Goal: Task Accomplishment & Management: Complete application form

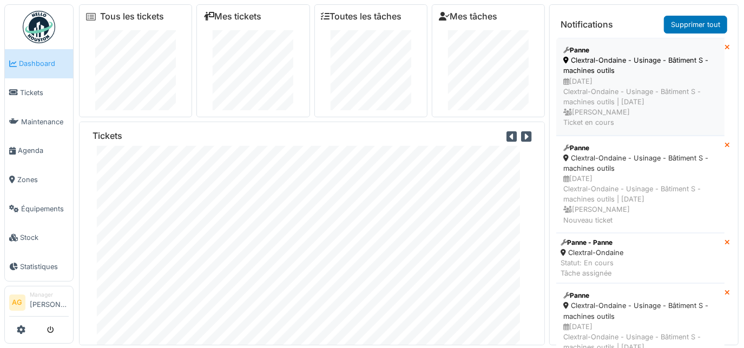
click at [616, 69] on div "Clextral-Ondaine - Usinage - Bâtiment S - machines outils" at bounding box center [640, 65] width 154 height 21
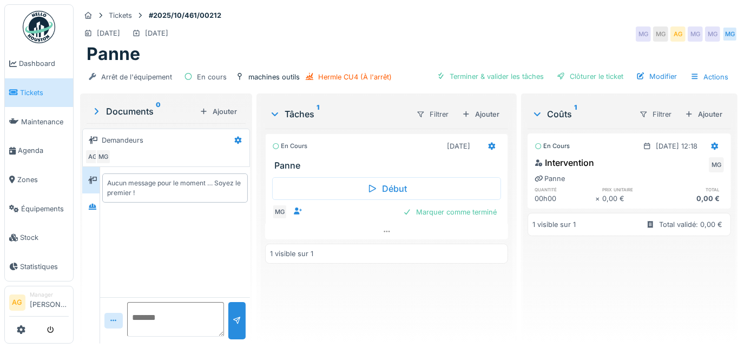
click at [29, 95] on span "Tickets" at bounding box center [44, 93] width 49 height 10
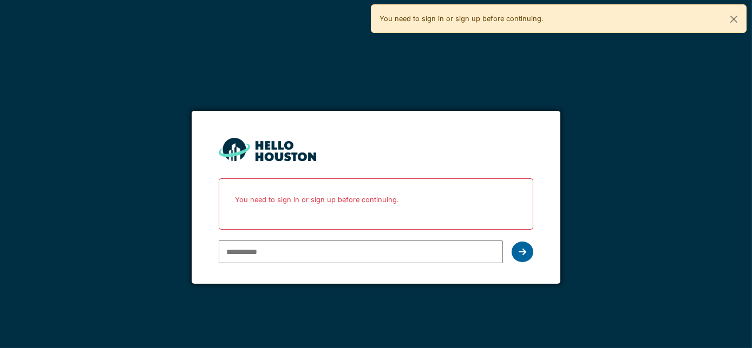
type input "**********"
click at [528, 251] on div at bounding box center [522, 252] width 22 height 21
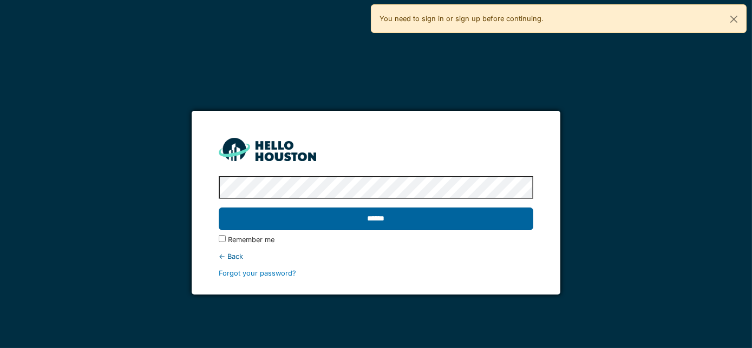
click at [345, 222] on input "******" at bounding box center [376, 219] width 315 height 23
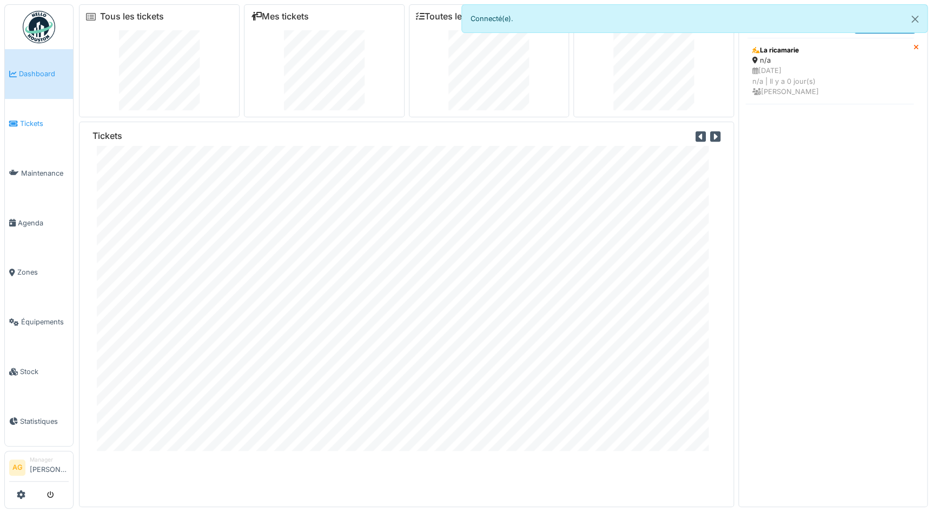
click at [37, 122] on span "Tickets" at bounding box center [44, 123] width 49 height 10
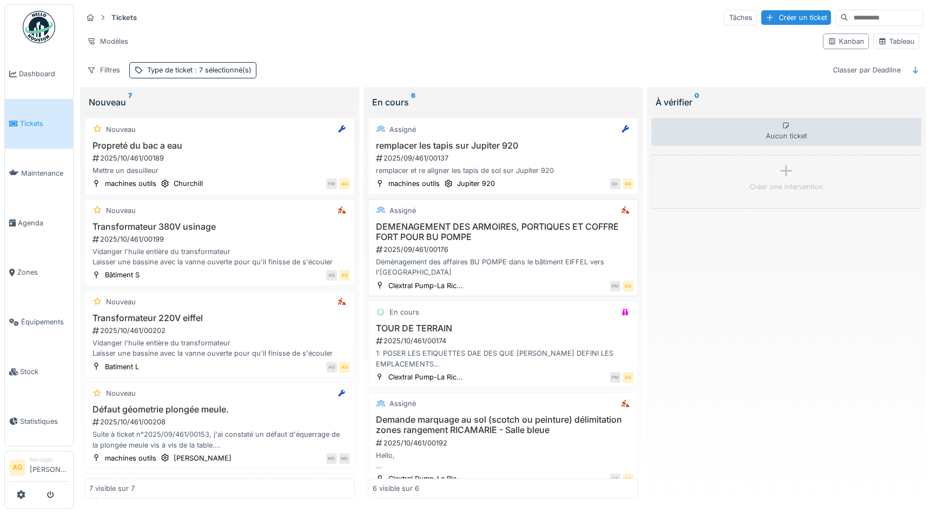
click at [444, 236] on h3 "DEMENAGEMENT DES ARMOIRES, PORTIQUES ET COFFRE FORT POUR BU POMPE" at bounding box center [503, 232] width 261 height 21
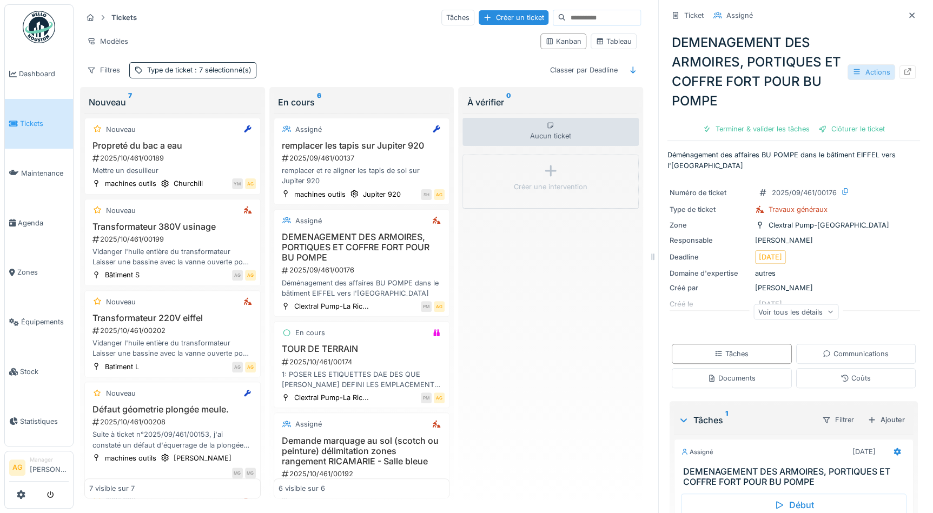
click at [871, 73] on div "Actions" at bounding box center [872, 72] width 48 height 16
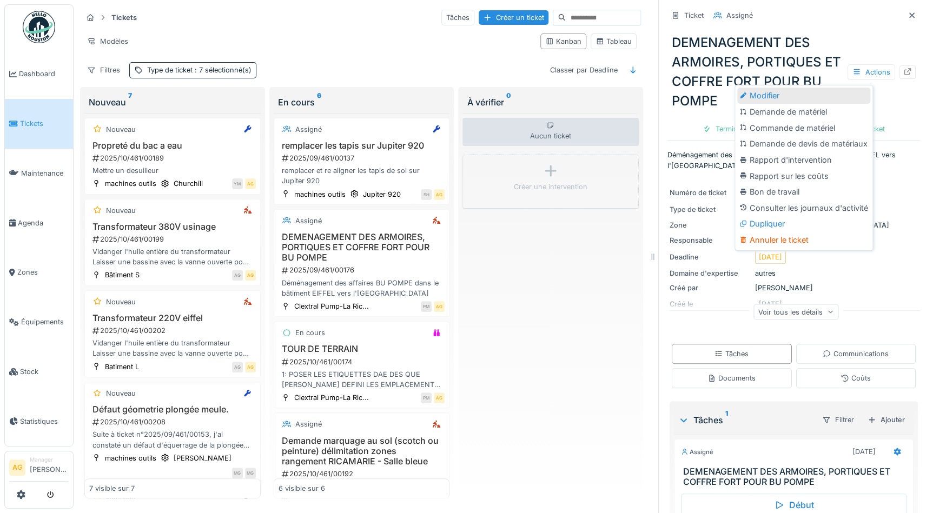
click at [774, 96] on div "Modifier" at bounding box center [803, 96] width 133 height 16
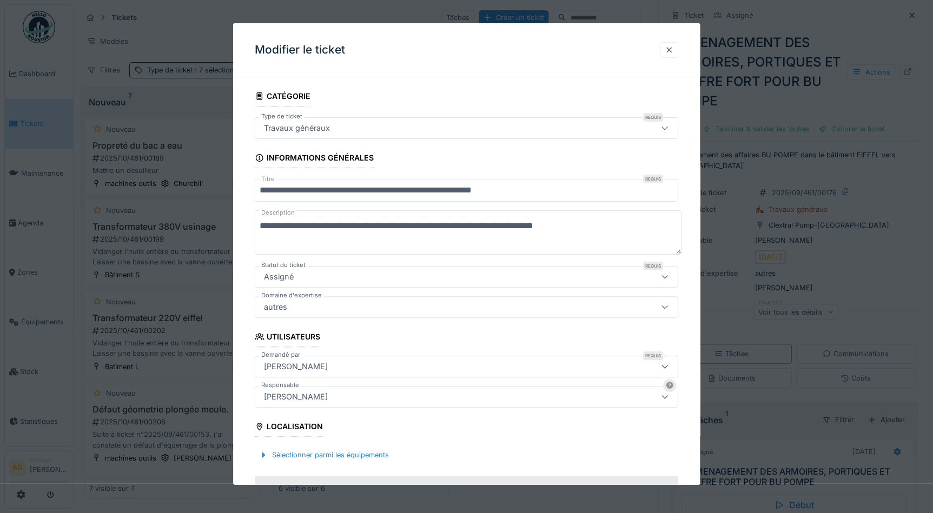
click at [673, 50] on div at bounding box center [669, 50] width 9 height 10
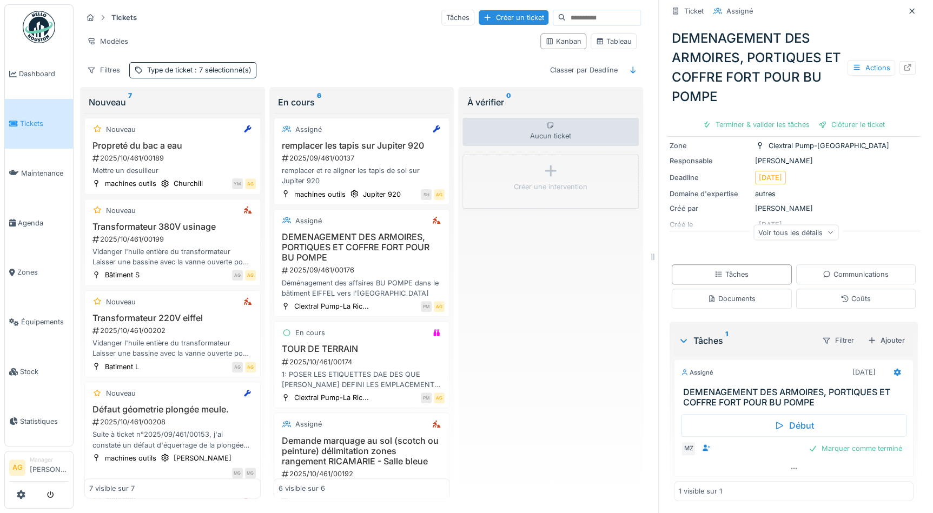
scroll to position [81, 0]
click at [877, 341] on div "Ajouter" at bounding box center [887, 339] width 46 height 15
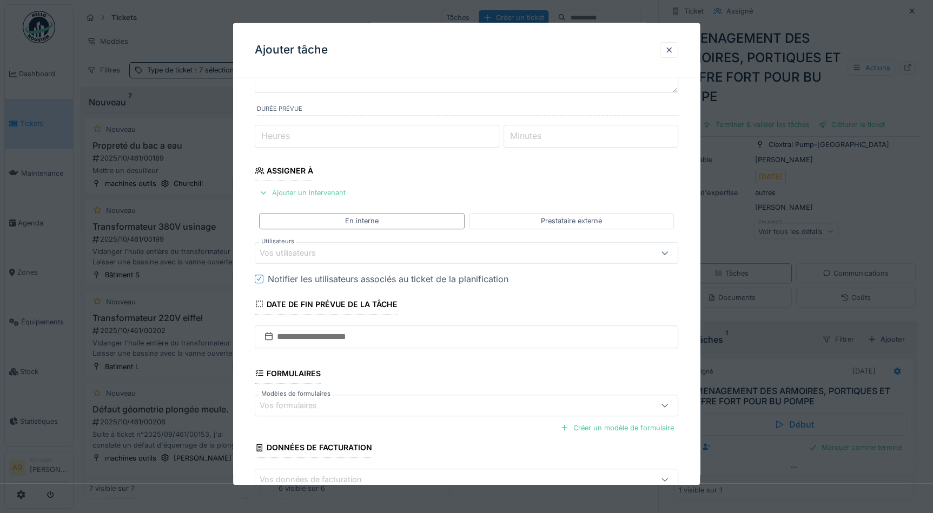
click at [320, 195] on div "Ajouter un intervenant" at bounding box center [302, 193] width 95 height 15
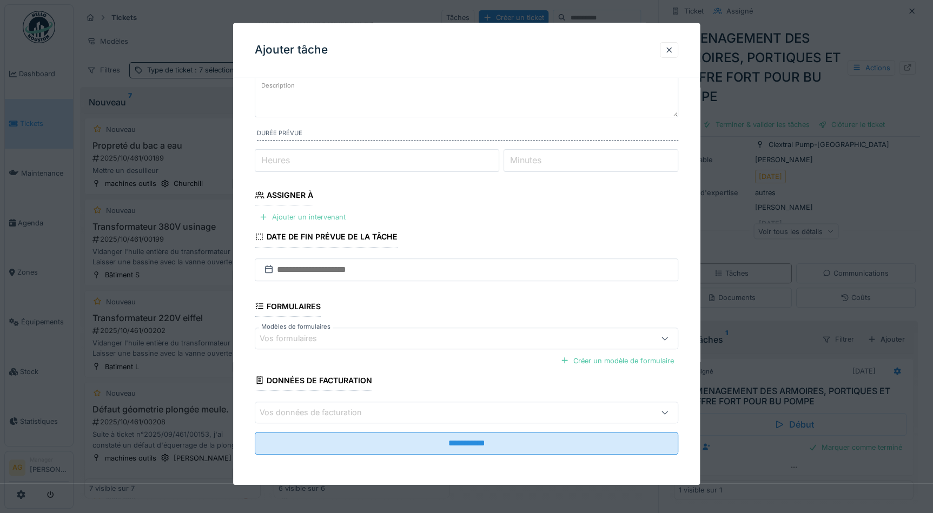
scroll to position [71, 0]
click at [298, 215] on div "Ajouter un intervenant" at bounding box center [302, 219] width 95 height 15
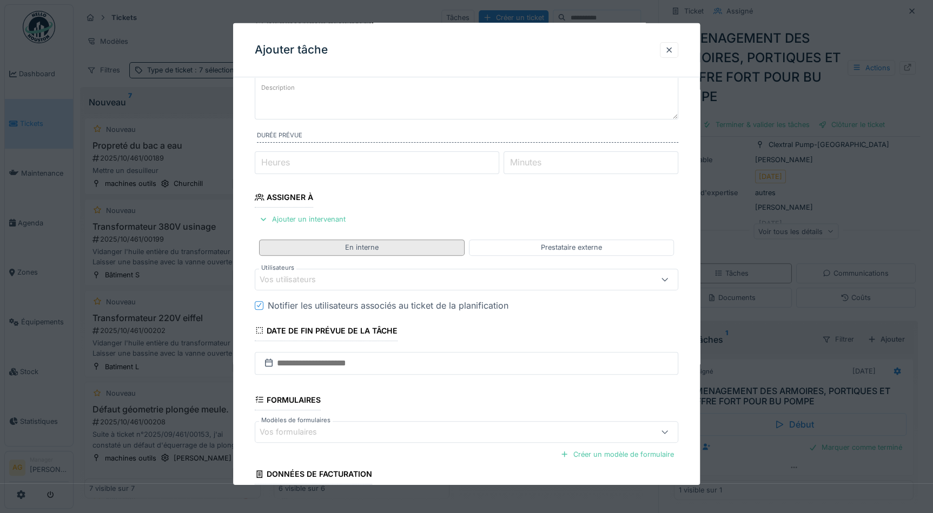
click at [306, 246] on div "En interne" at bounding box center [361, 248] width 205 height 16
click at [322, 275] on div "Vos utilisateurs" at bounding box center [295, 279] width 71 height 12
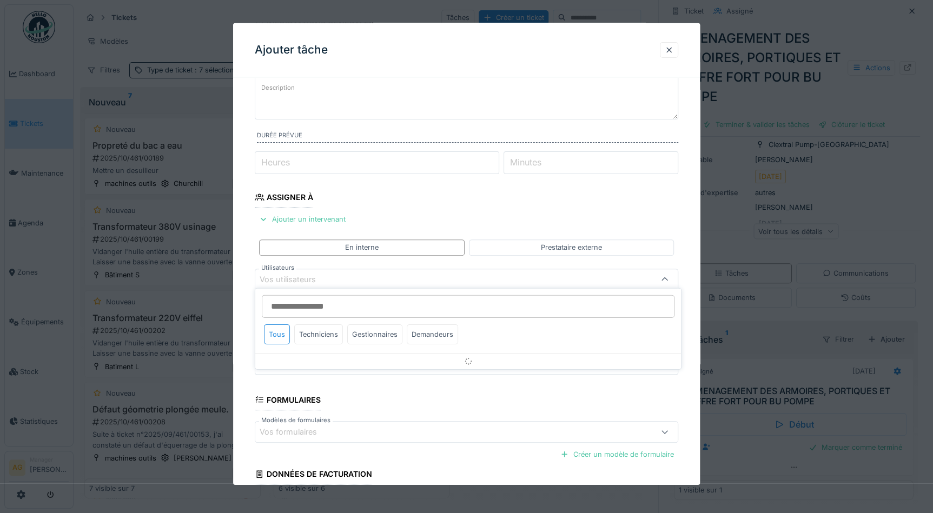
scroll to position [95, 0]
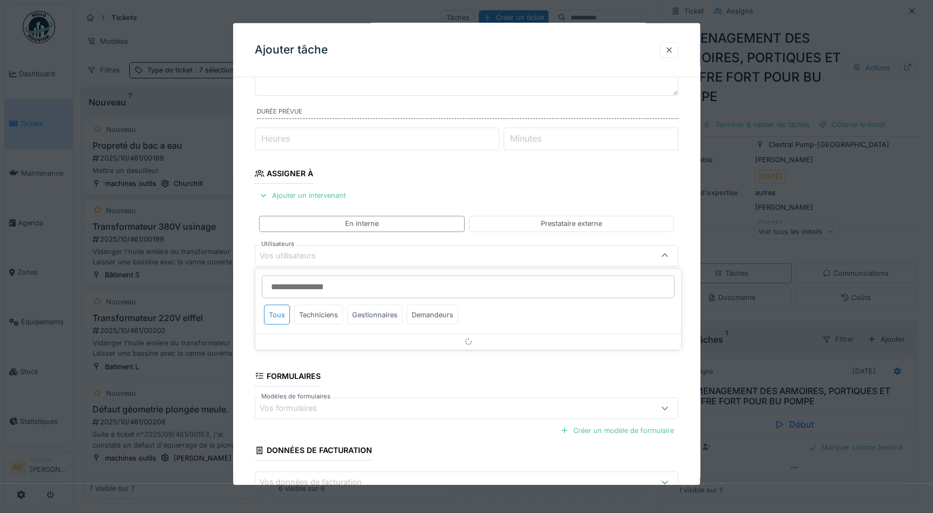
click at [314, 286] on input "Utilisateurs" at bounding box center [468, 286] width 413 height 23
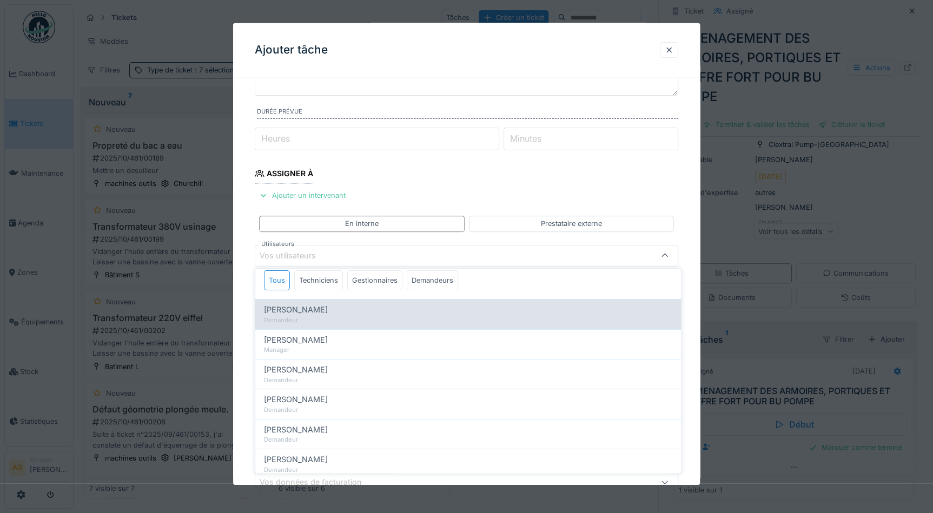
scroll to position [49, 0]
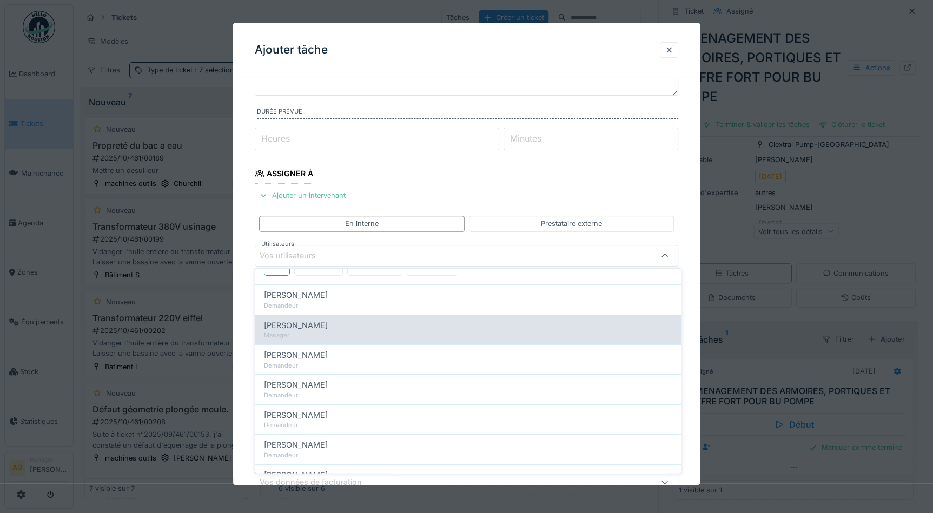
click at [306, 324] on span "[PERSON_NAME]" at bounding box center [296, 326] width 64 height 12
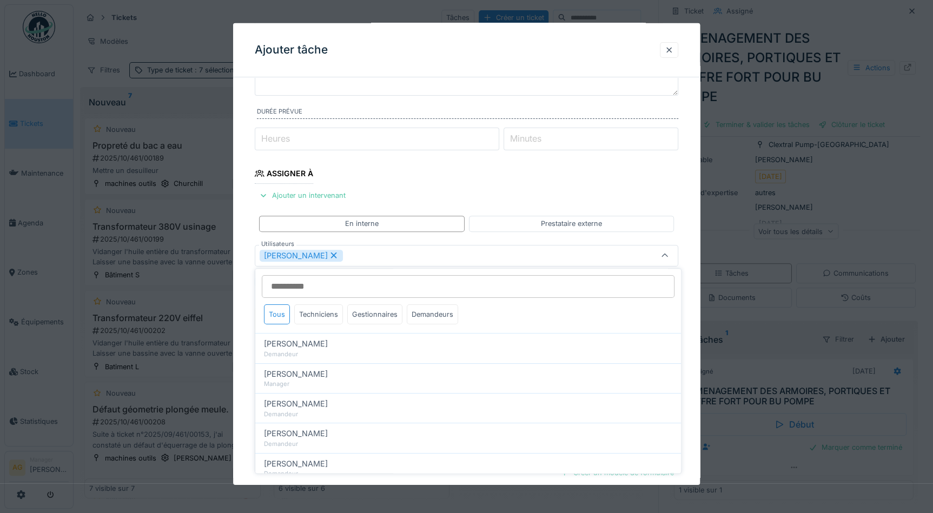
click at [690, 241] on div "**********" at bounding box center [466, 294] width 467 height 607
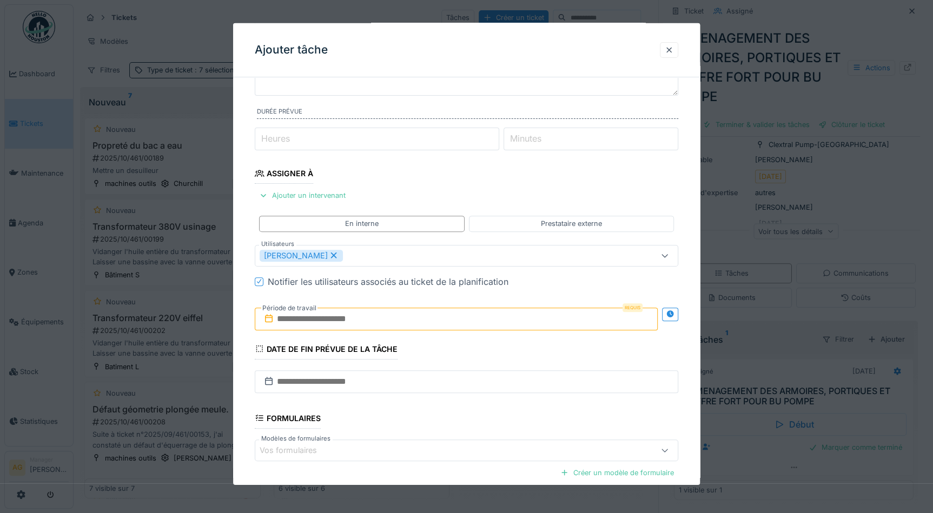
click at [363, 253] on div "[PERSON_NAME]" at bounding box center [442, 255] width 364 height 12
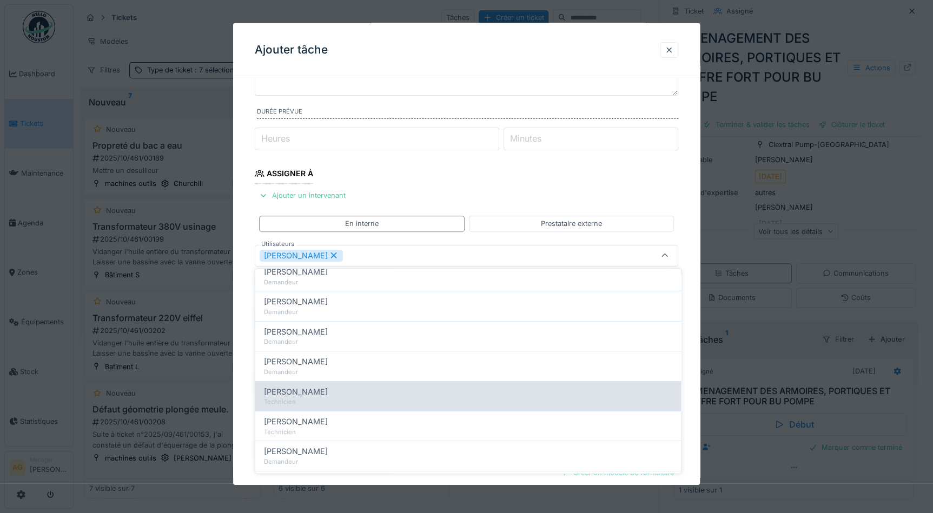
scroll to position [147, 0]
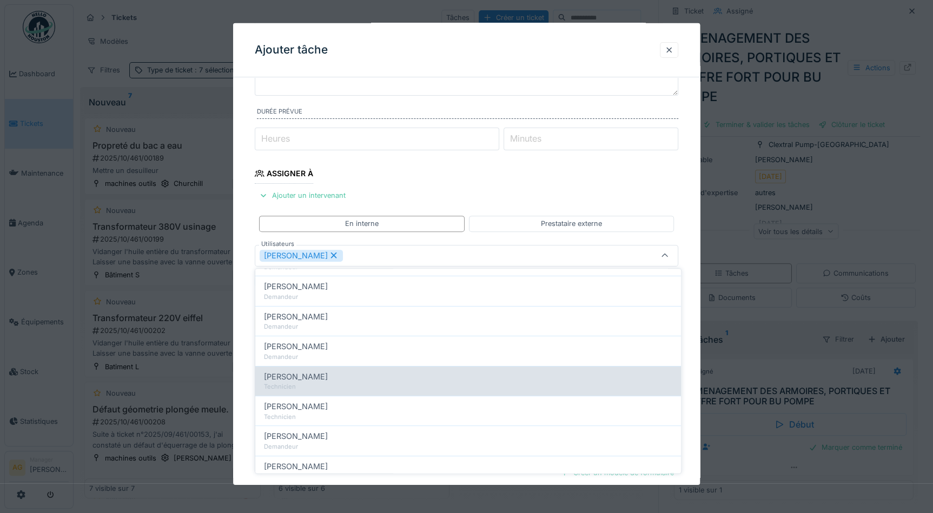
click at [312, 379] on span "[PERSON_NAME]" at bounding box center [296, 377] width 64 height 12
type input "**********"
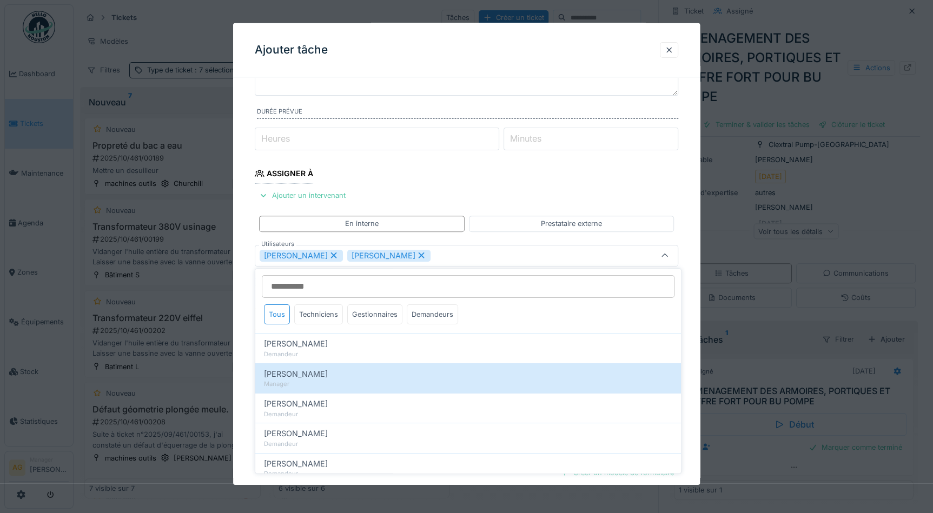
click at [691, 205] on div "**********" at bounding box center [466, 294] width 467 height 607
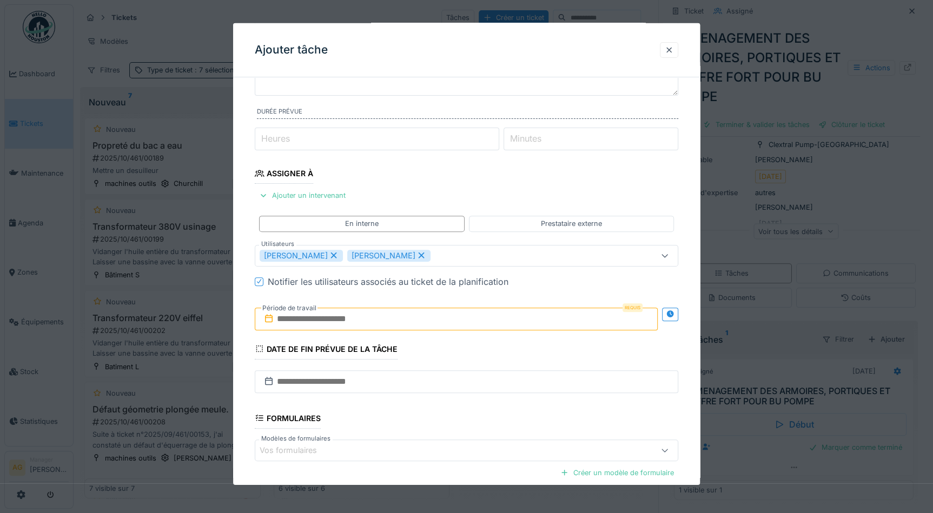
click at [334, 315] on input "text" at bounding box center [456, 318] width 403 height 23
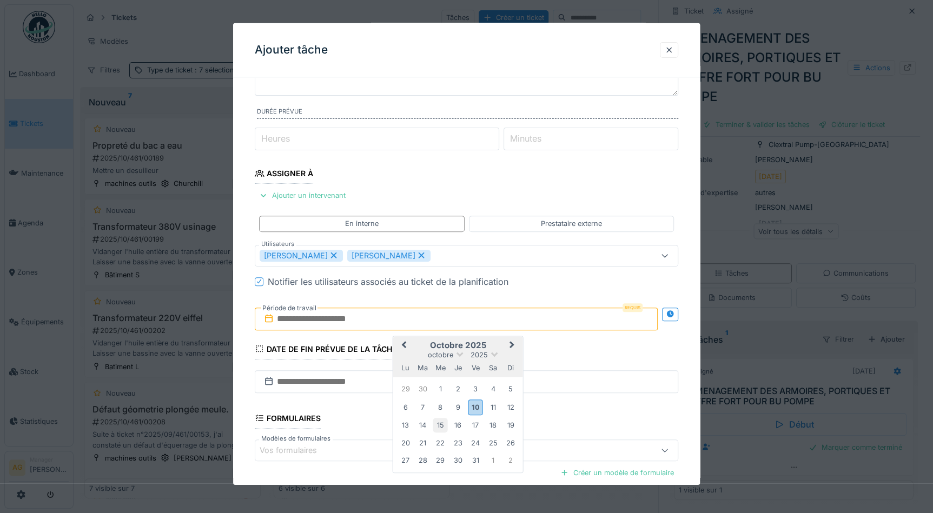
click at [444, 427] on div "15" at bounding box center [440, 425] width 15 height 15
click at [442, 425] on div "15" at bounding box center [440, 425] width 15 height 15
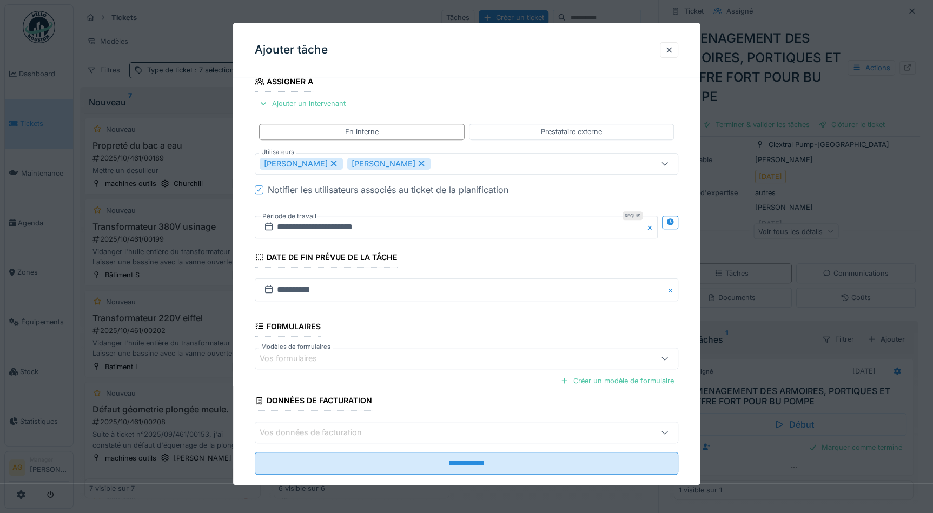
scroll to position [206, 0]
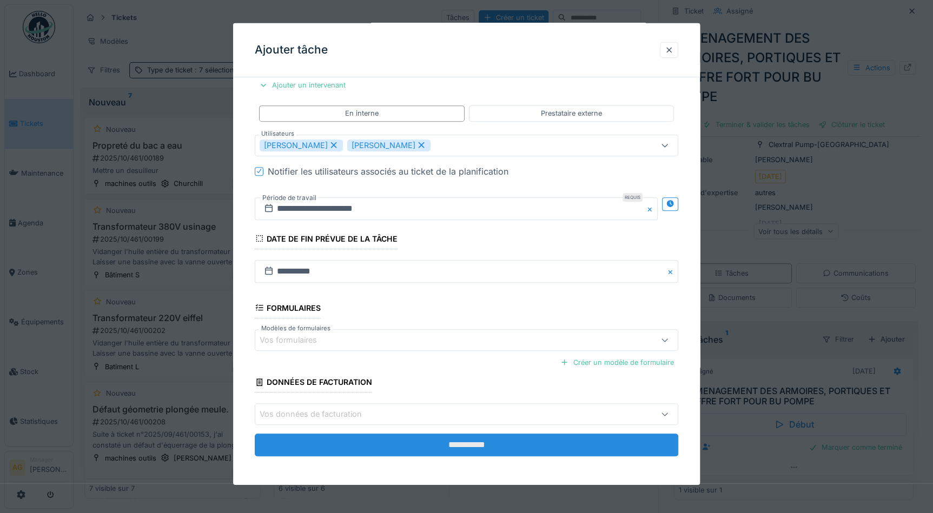
click at [466, 443] on input "**********" at bounding box center [467, 445] width 424 height 23
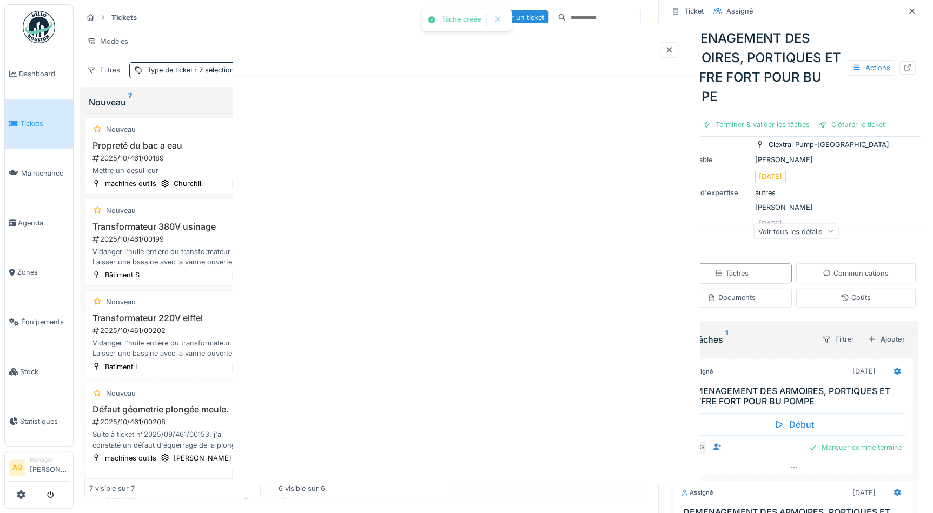
scroll to position [0, 0]
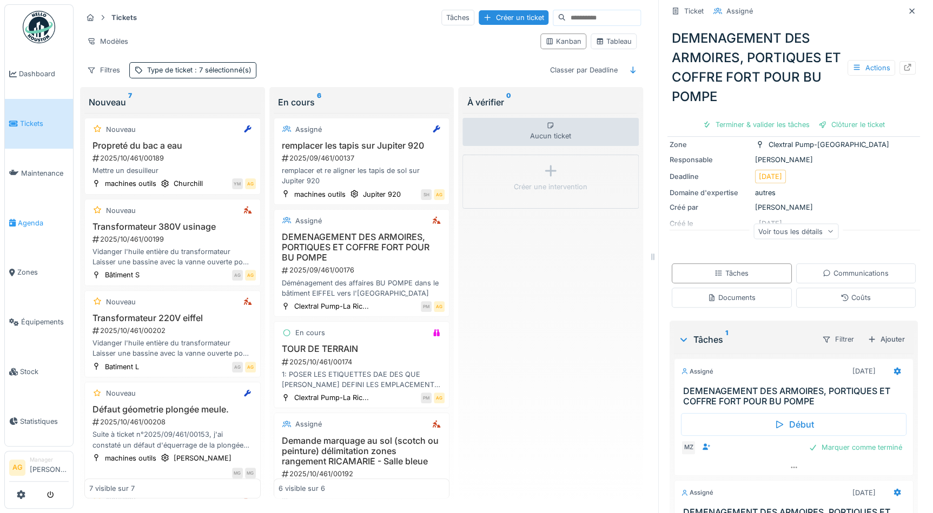
click at [30, 218] on span "Agenda" at bounding box center [43, 223] width 51 height 10
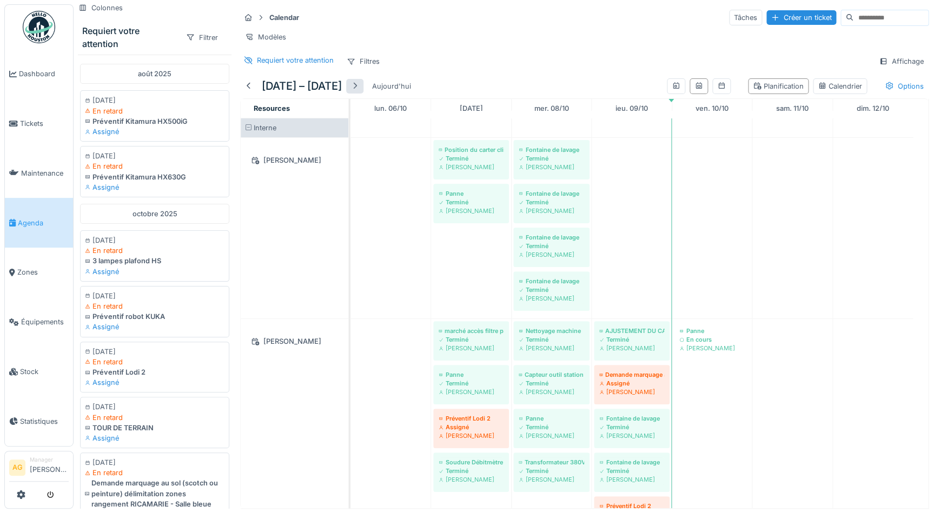
click at [352, 92] on div at bounding box center [354, 86] width 17 height 15
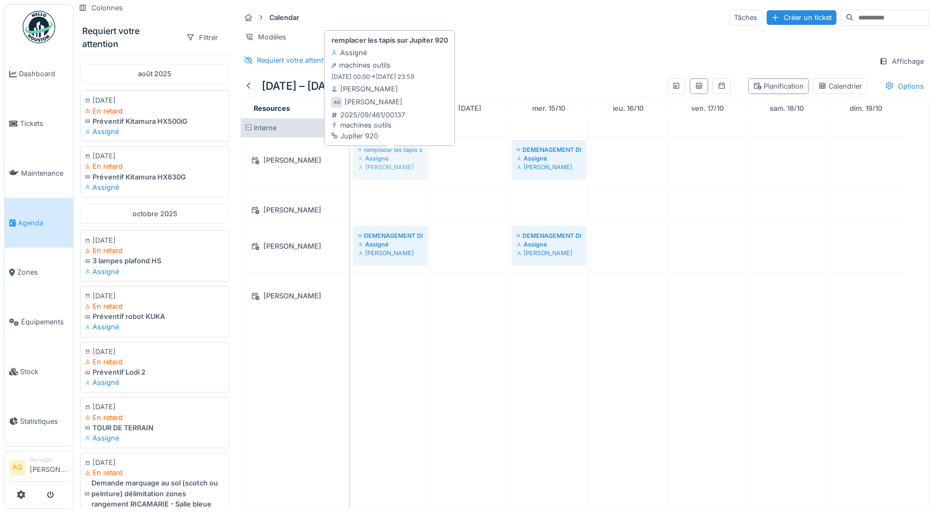
drag, startPoint x: 696, startPoint y: 167, endPoint x: 410, endPoint y: 174, distance: 286.3
click at [351, 174] on div "DEMENAGEMENT DES ARMOIRES, PORTIQUES ET COFFRE FORT POUR BU POMPE Assigné Alexa…" at bounding box center [351, 162] width 0 height 49
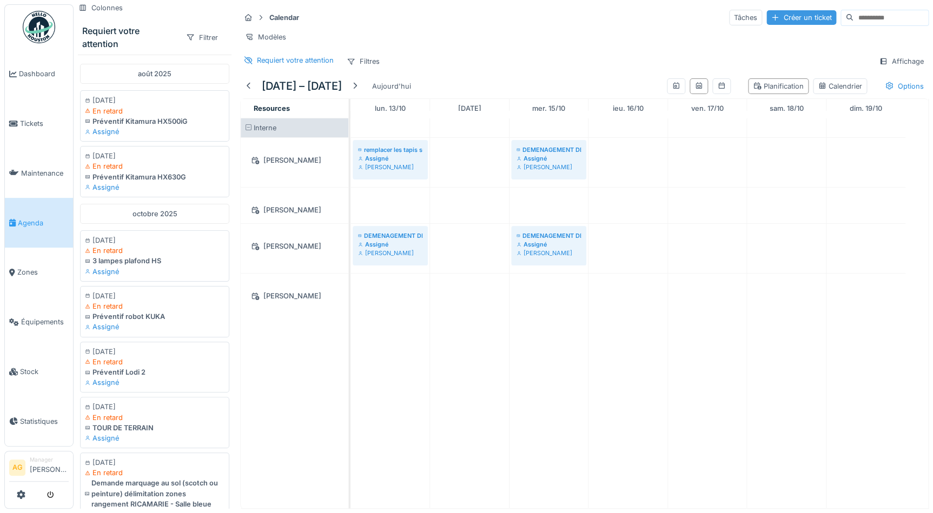
click at [767, 20] on div "Créer un ticket" at bounding box center [802, 17] width 70 height 15
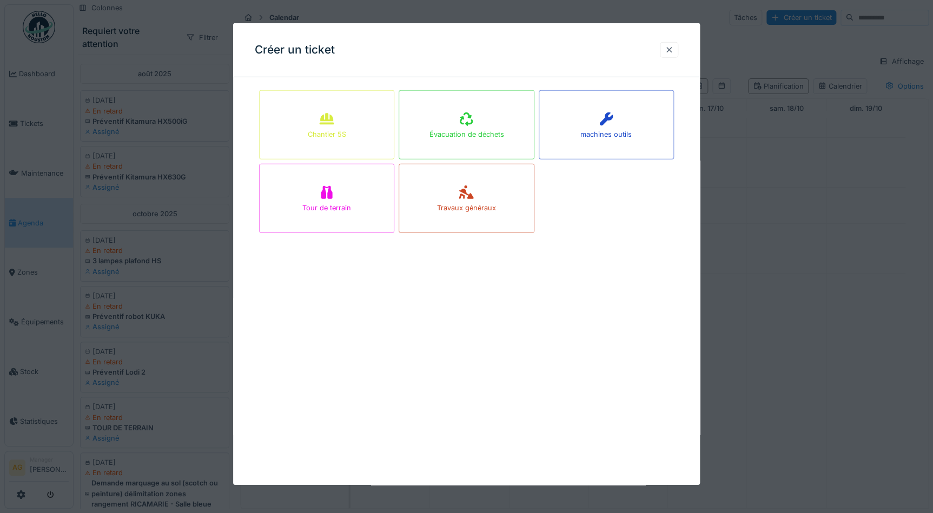
click at [672, 52] on div at bounding box center [669, 50] width 9 height 10
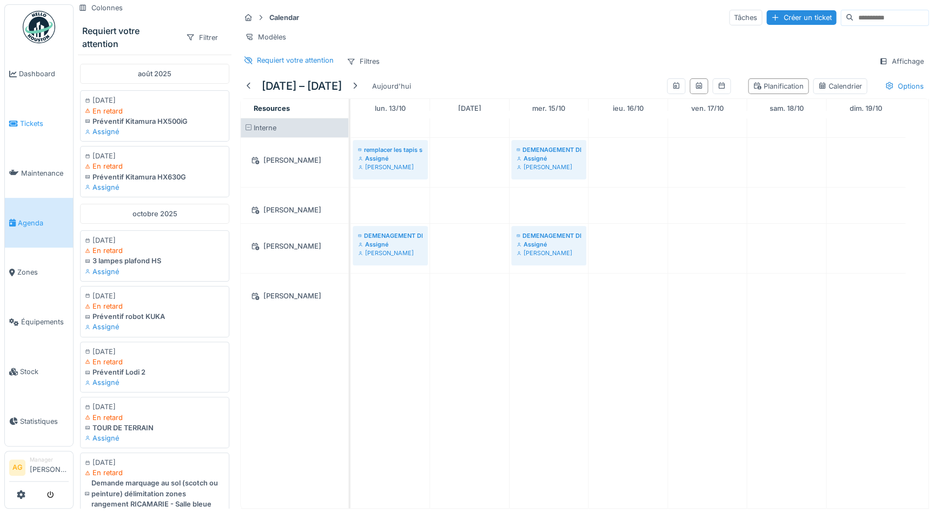
click at [38, 119] on span "Tickets" at bounding box center [44, 123] width 49 height 10
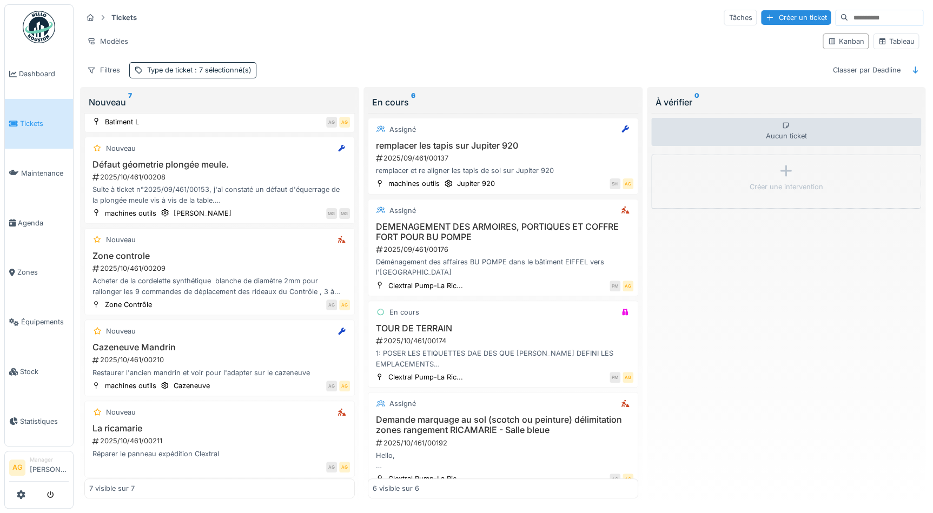
scroll to position [247, 0]
click at [188, 434] on div "2025/10/461/00211" at bounding box center [220, 439] width 259 height 10
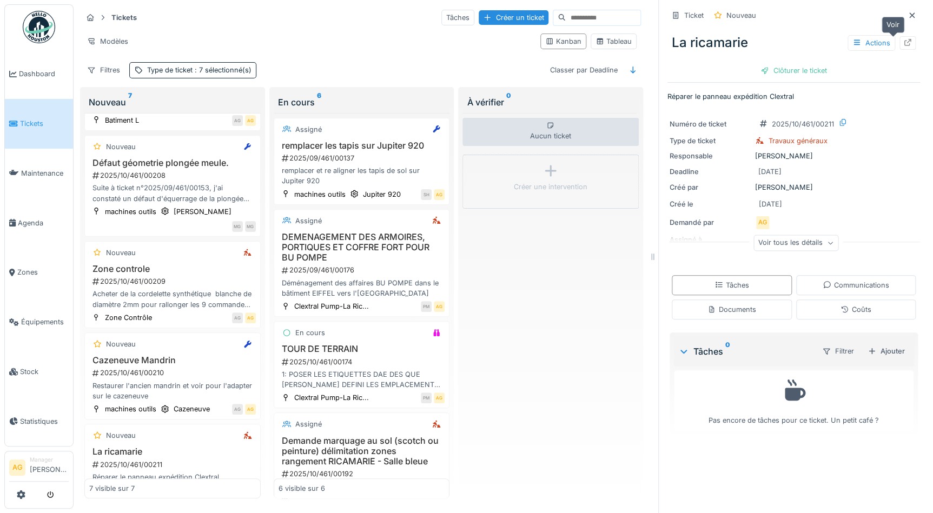
click at [904, 43] on icon at bounding box center [908, 42] width 9 height 7
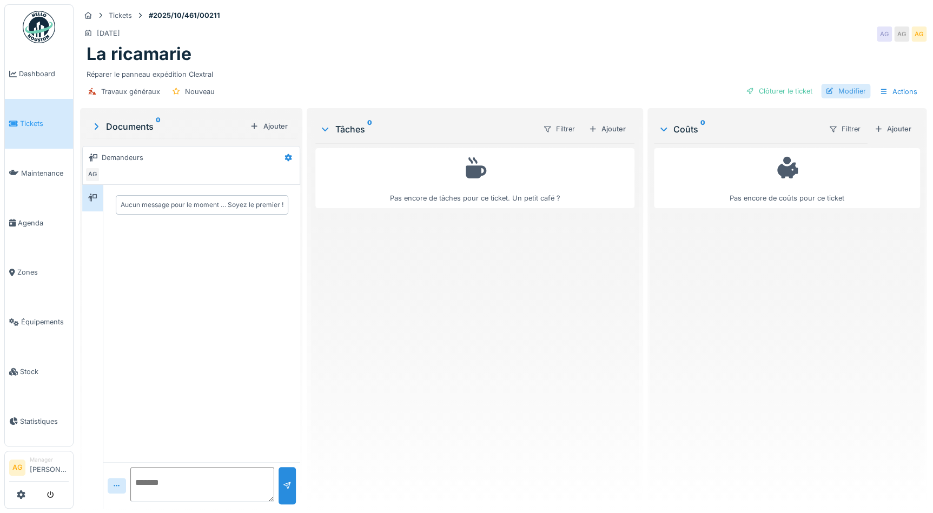
click at [835, 92] on div "Modifier" at bounding box center [845, 91] width 49 height 15
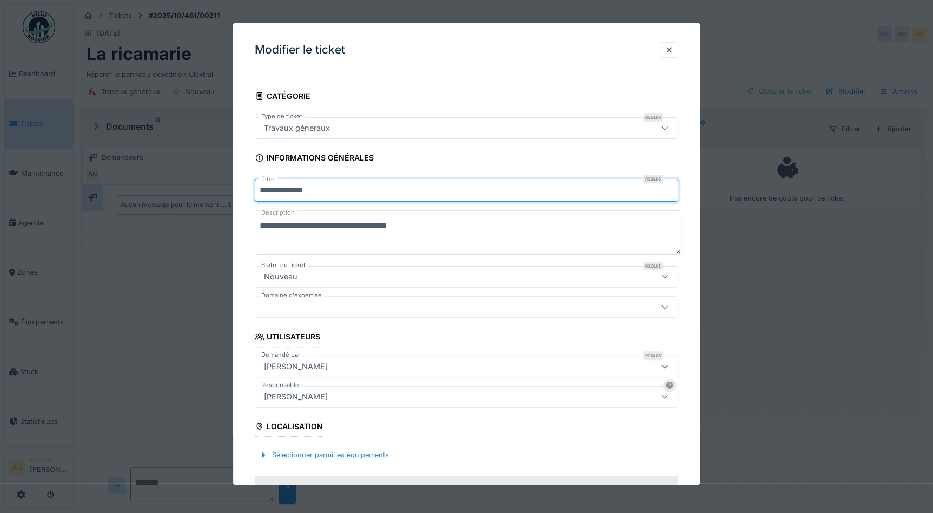
drag, startPoint x: 318, startPoint y: 188, endPoint x: 261, endPoint y: 188, distance: 56.8
click at [261, 188] on input "**********" at bounding box center [467, 190] width 424 height 23
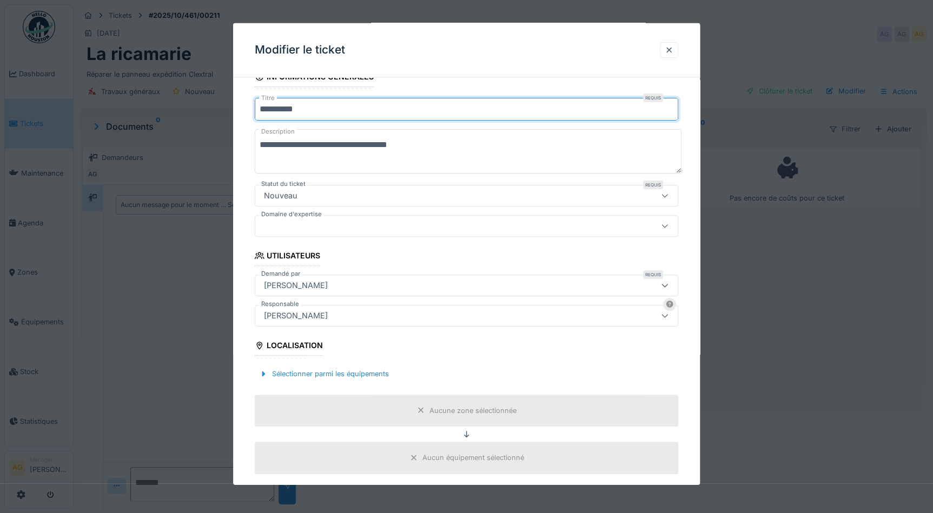
scroll to position [98, 0]
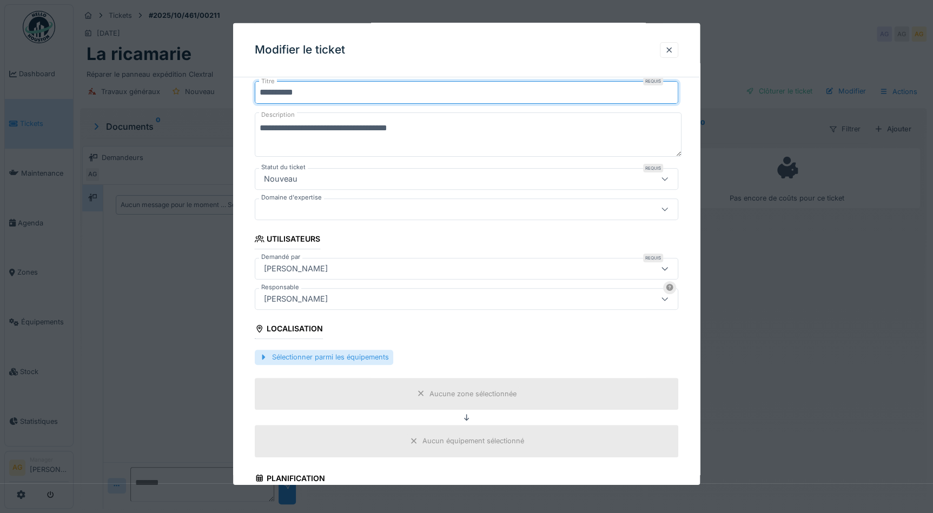
type input "**********"
click at [354, 357] on div "Sélectionner parmi les équipements" at bounding box center [324, 357] width 139 height 15
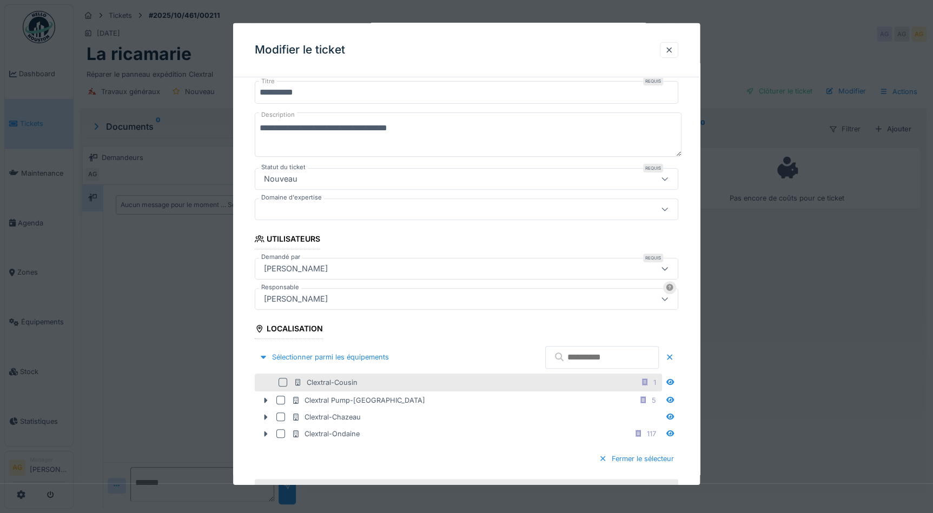
click at [281, 384] on div at bounding box center [283, 382] width 9 height 9
click at [429, 327] on fieldset "**********" at bounding box center [467, 395] width 424 height 814
click at [691, 419] on div "**********" at bounding box center [466, 406] width 467 height 836
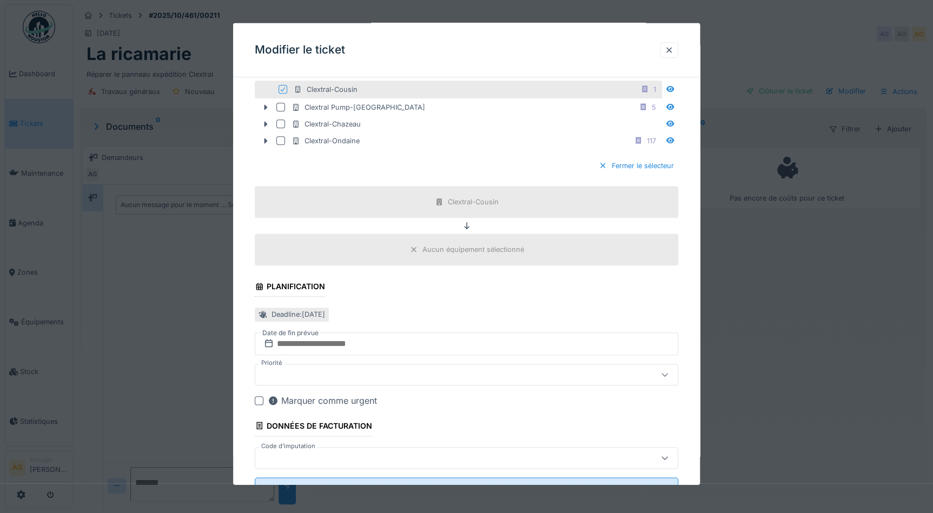
scroll to position [434, 0]
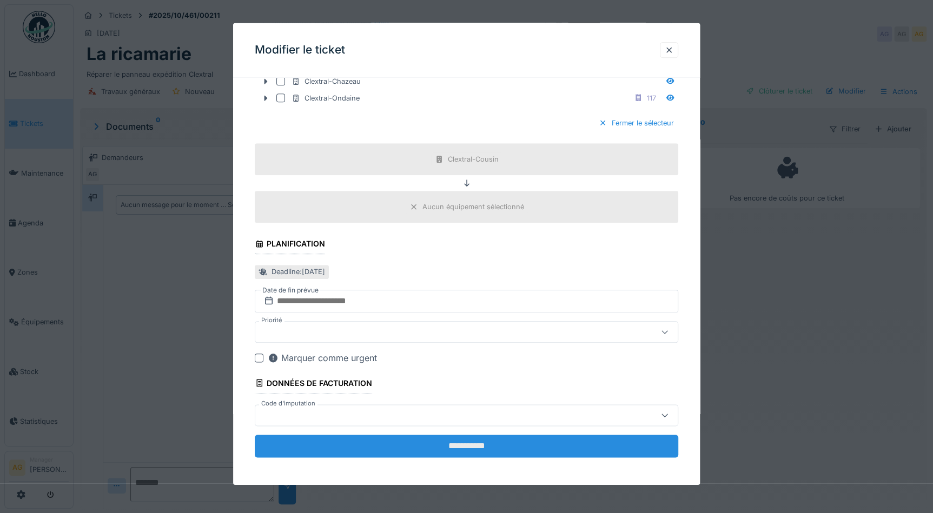
click at [453, 444] on input "**********" at bounding box center [467, 445] width 424 height 23
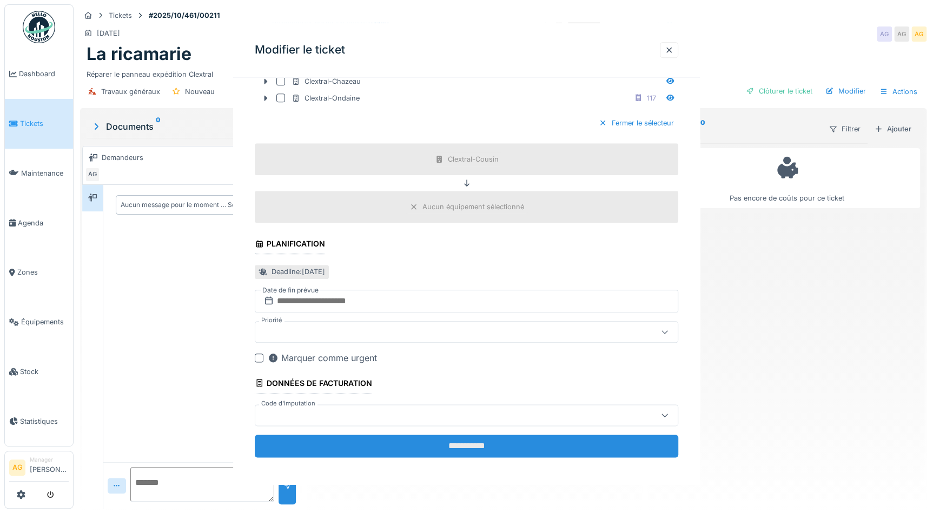
scroll to position [0, 0]
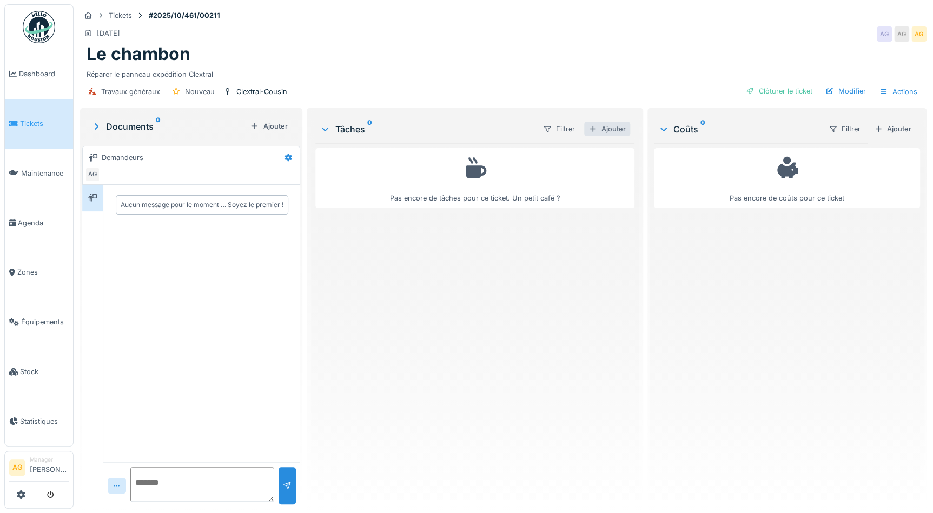
click at [605, 128] on div "Ajouter" at bounding box center [607, 129] width 46 height 15
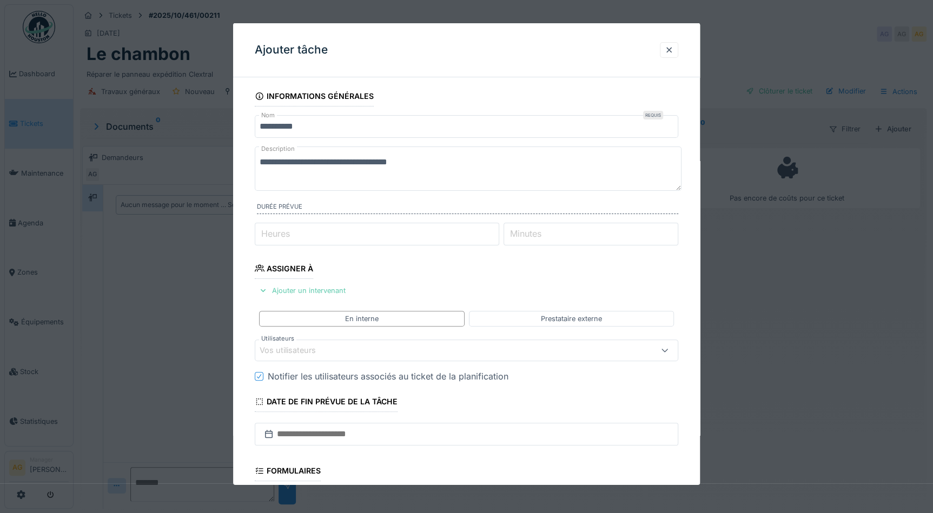
click at [314, 288] on div "Ajouter un intervenant" at bounding box center [302, 291] width 95 height 15
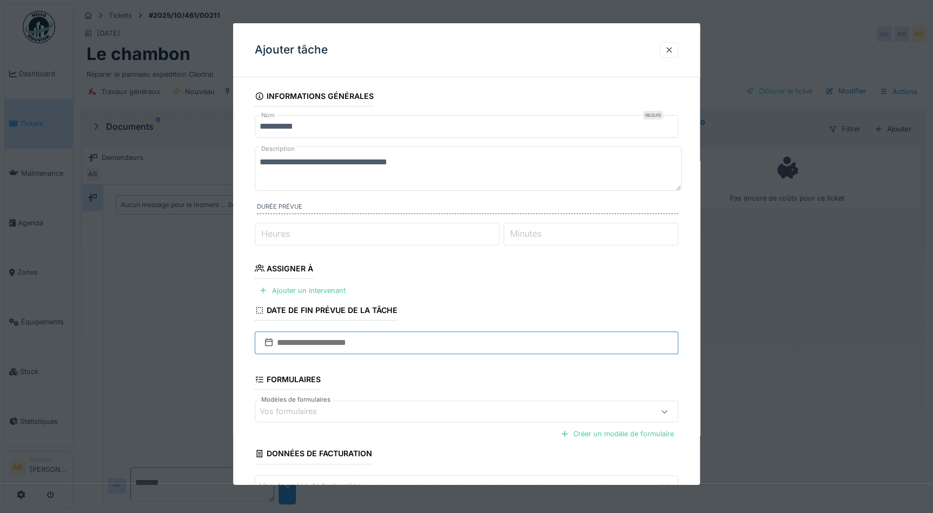
click at [306, 340] on input "text" at bounding box center [467, 343] width 424 height 23
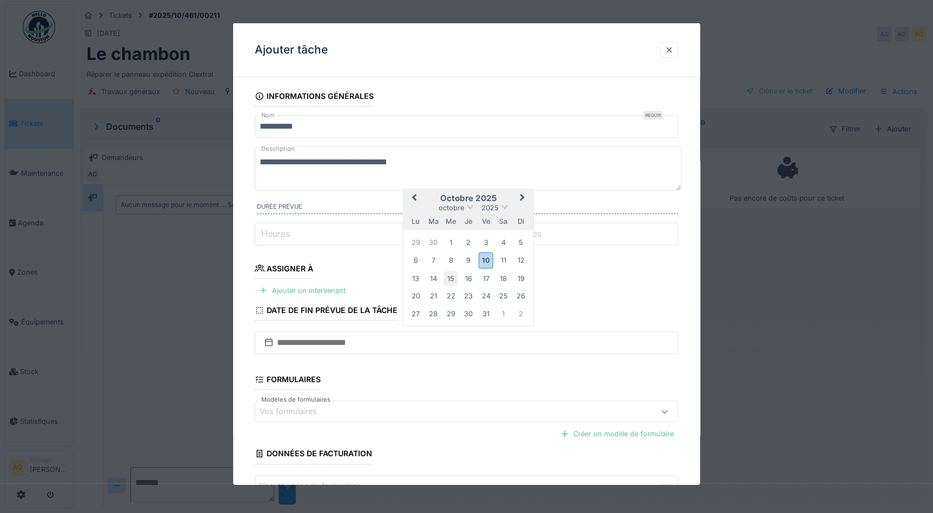
click at [450, 275] on div "15" at bounding box center [451, 278] width 15 height 15
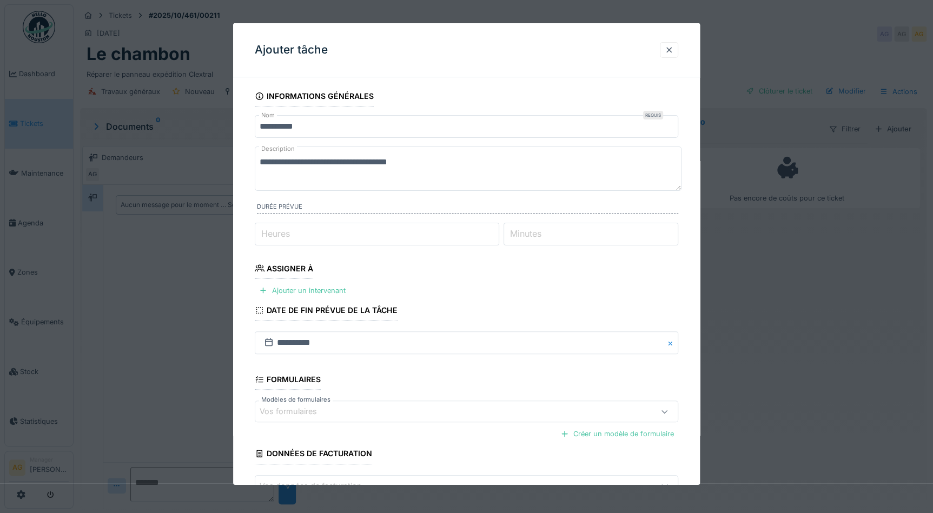
click at [668, 51] on div at bounding box center [669, 50] width 9 height 10
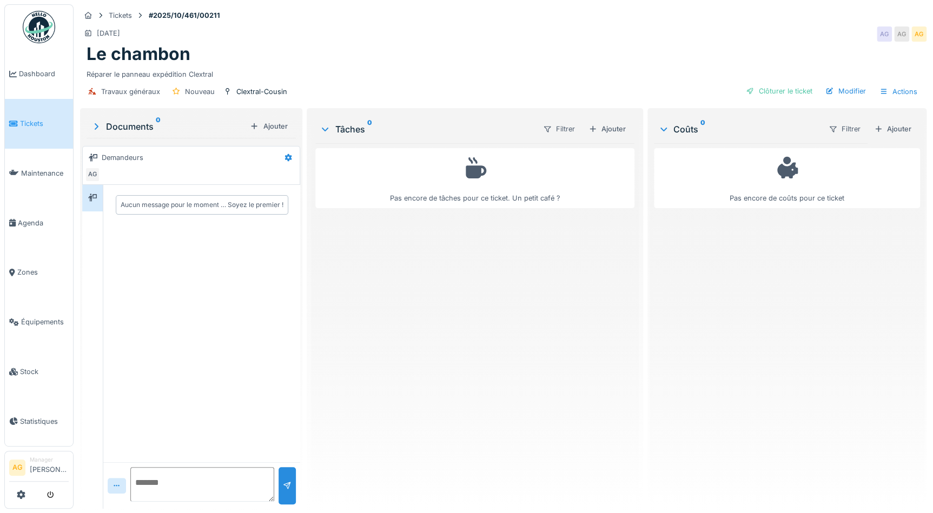
click at [27, 123] on span "Tickets" at bounding box center [44, 123] width 49 height 10
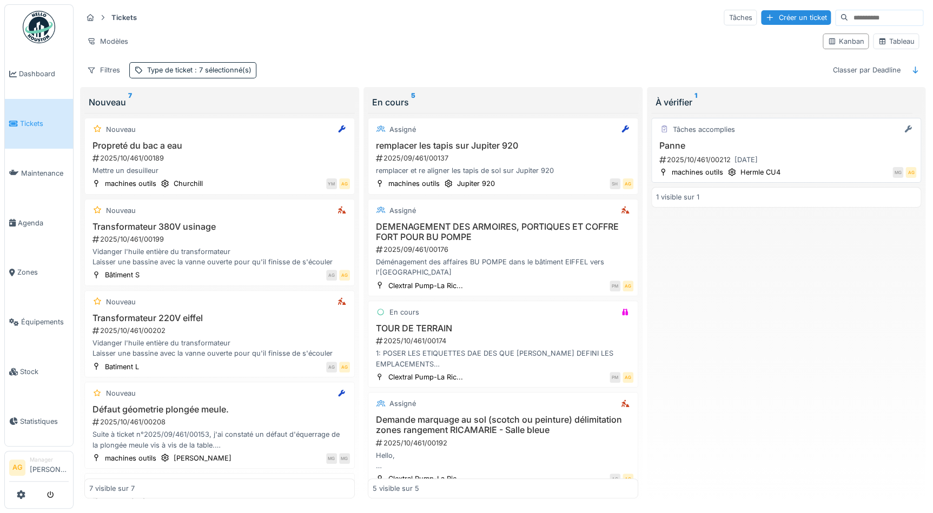
click at [757, 147] on h3 "Panne" at bounding box center [786, 146] width 261 height 10
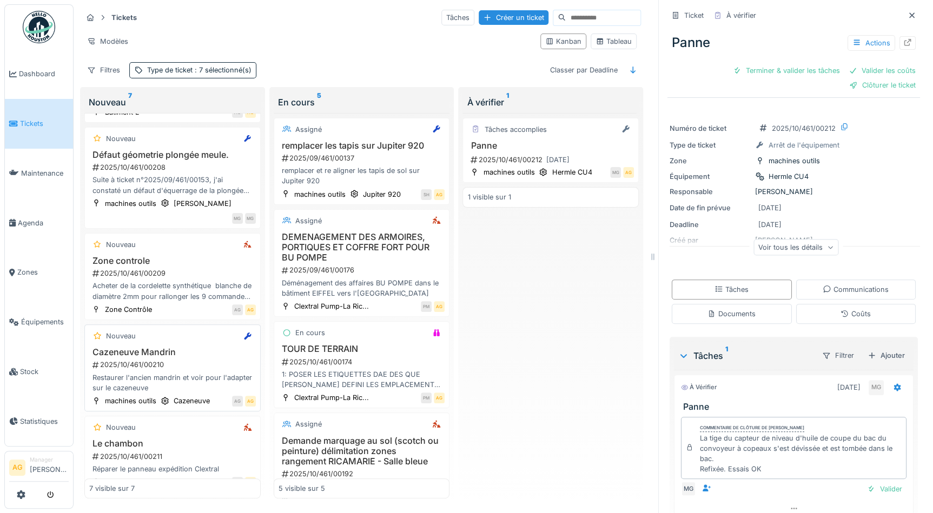
scroll to position [257, 0]
click at [185, 437] on h3 "Le chambon" at bounding box center [172, 442] width 167 height 10
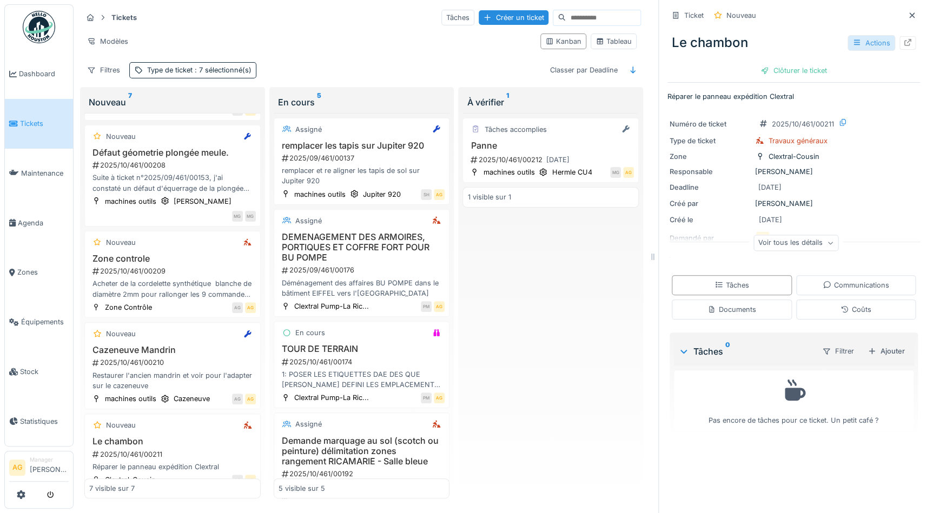
click at [872, 43] on div "Actions" at bounding box center [872, 43] width 48 height 16
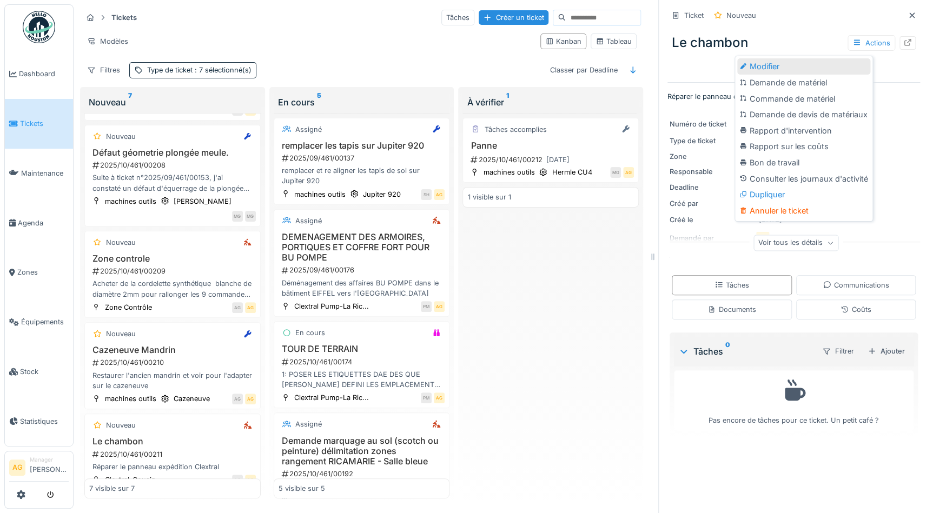
click at [807, 64] on div "Modifier" at bounding box center [803, 66] width 133 height 16
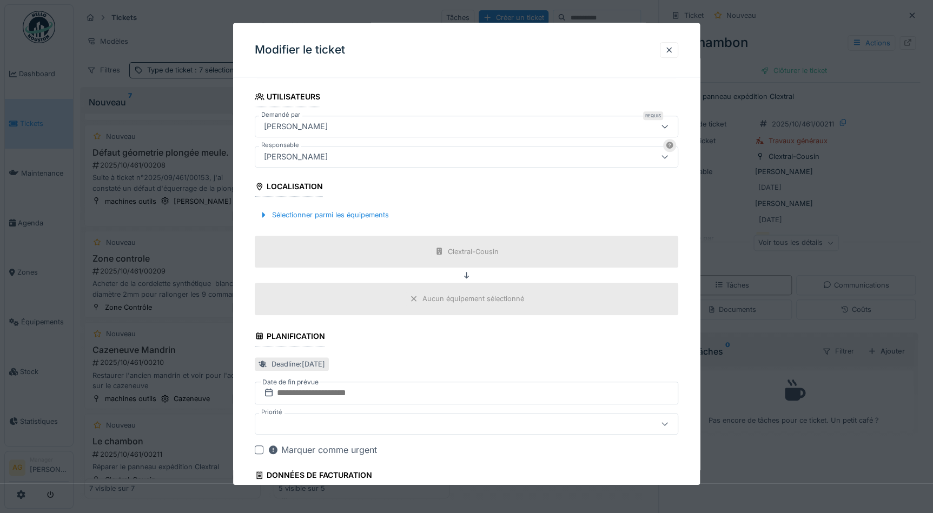
scroll to position [38, 0]
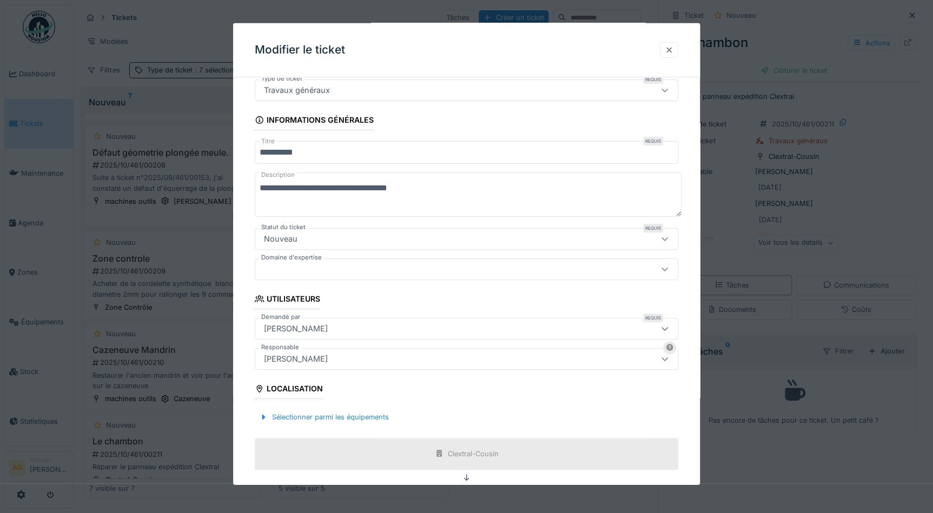
click at [672, 51] on div at bounding box center [669, 50] width 9 height 10
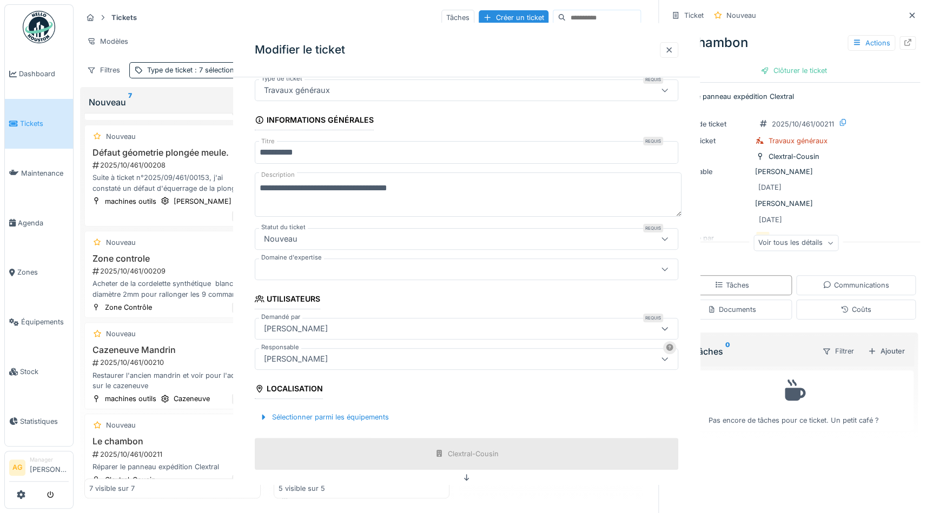
scroll to position [0, 0]
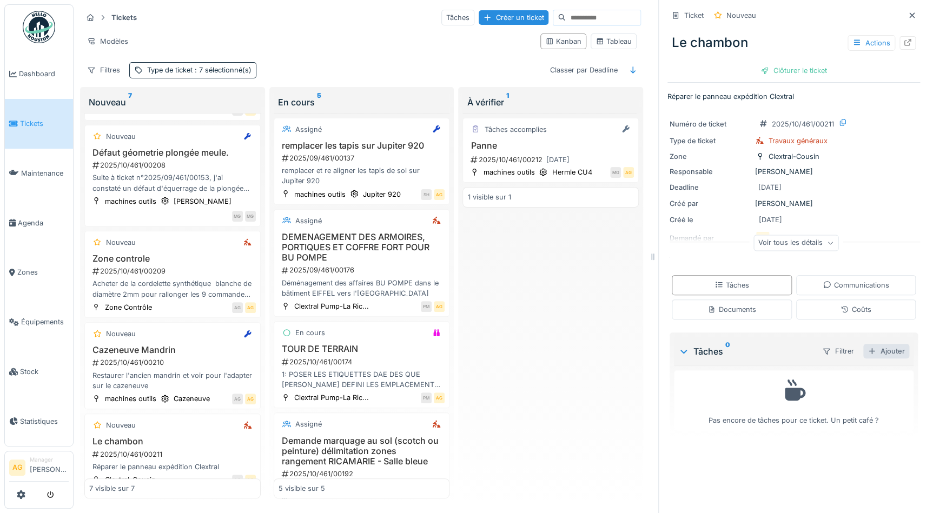
click at [880, 354] on div "Ajouter" at bounding box center [887, 351] width 46 height 15
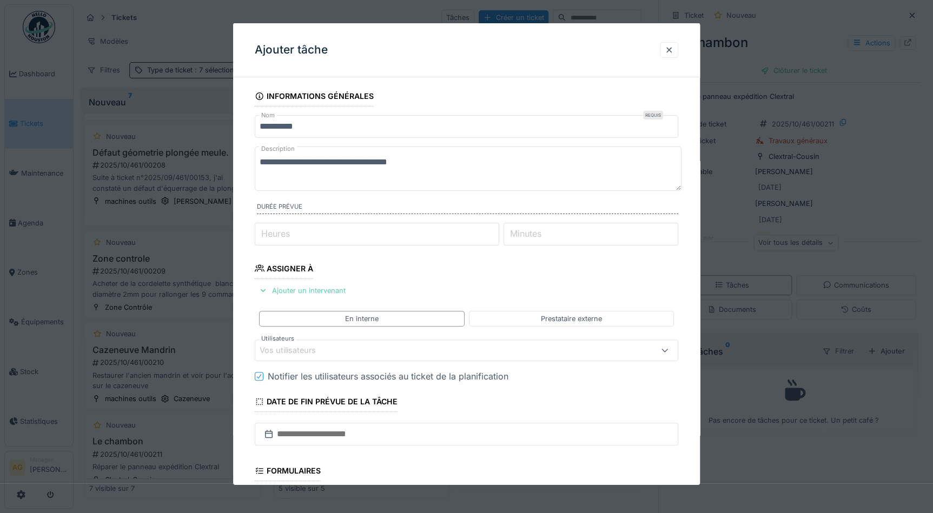
click at [325, 292] on div "Ajouter un intervenant" at bounding box center [302, 291] width 95 height 15
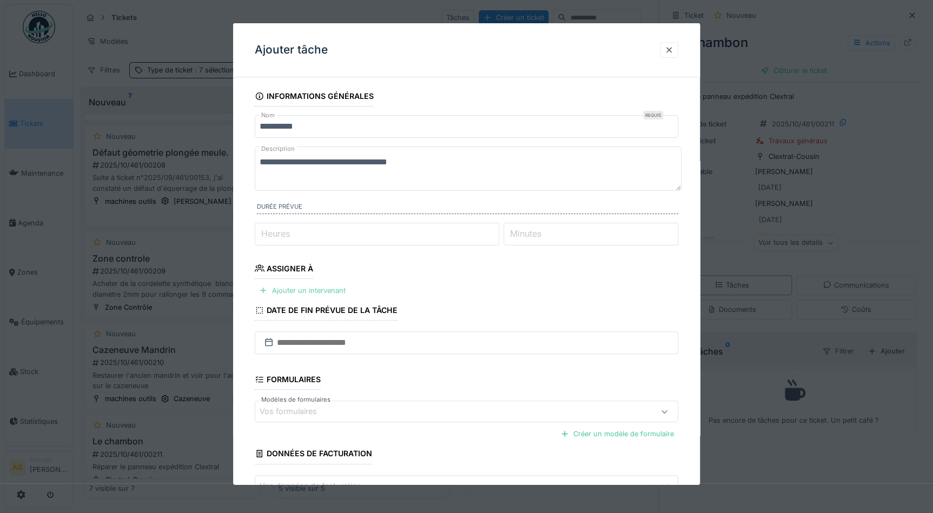
click at [308, 287] on div "Ajouter un intervenant" at bounding box center [302, 291] width 95 height 15
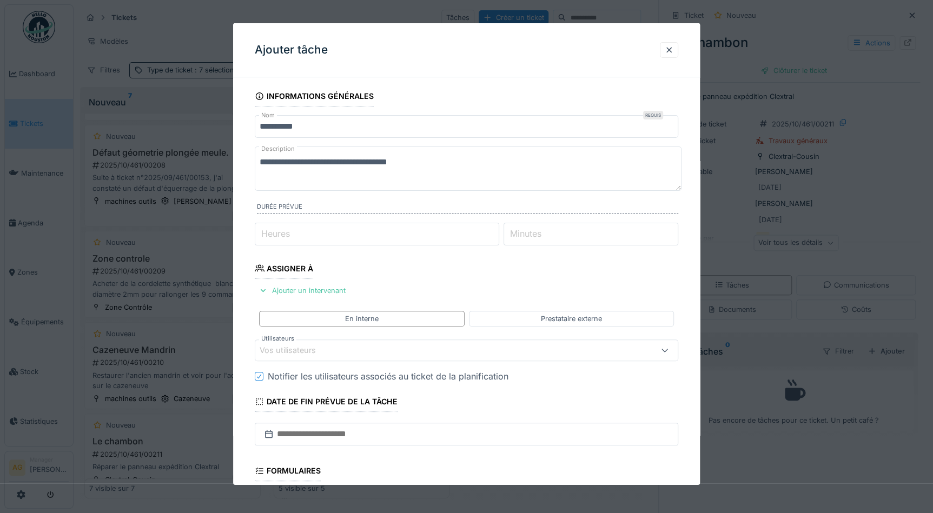
click at [289, 345] on div "Vos utilisateurs" at bounding box center [295, 351] width 71 height 12
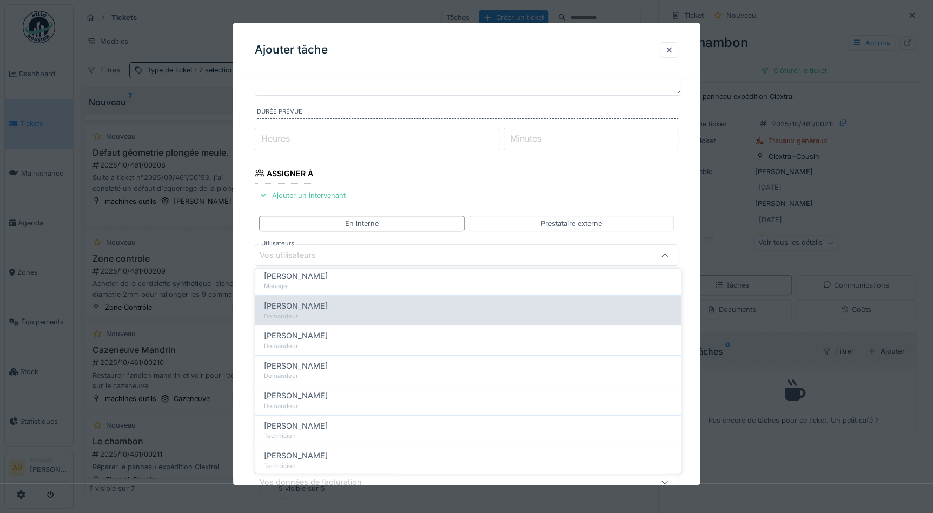
scroll to position [147, 0]
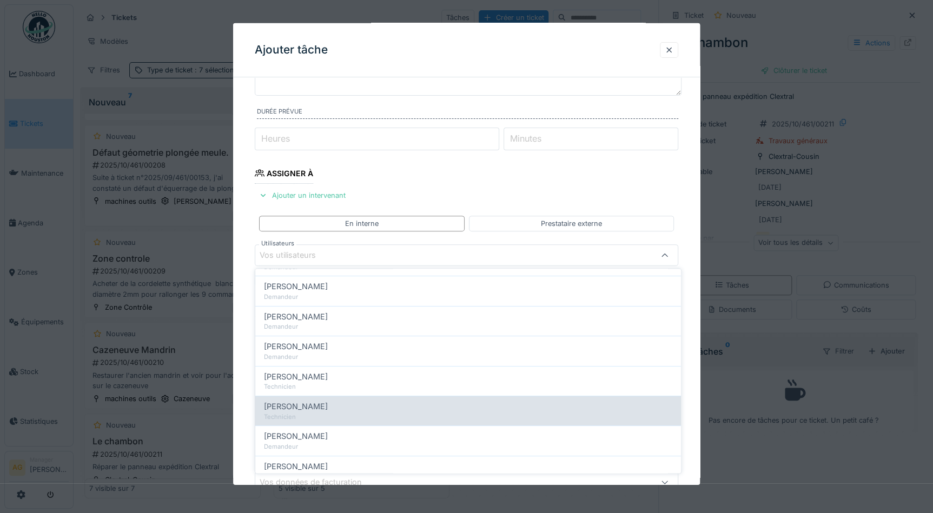
click at [311, 406] on span "Maxime Gogel" at bounding box center [296, 407] width 64 height 12
type input "*****"
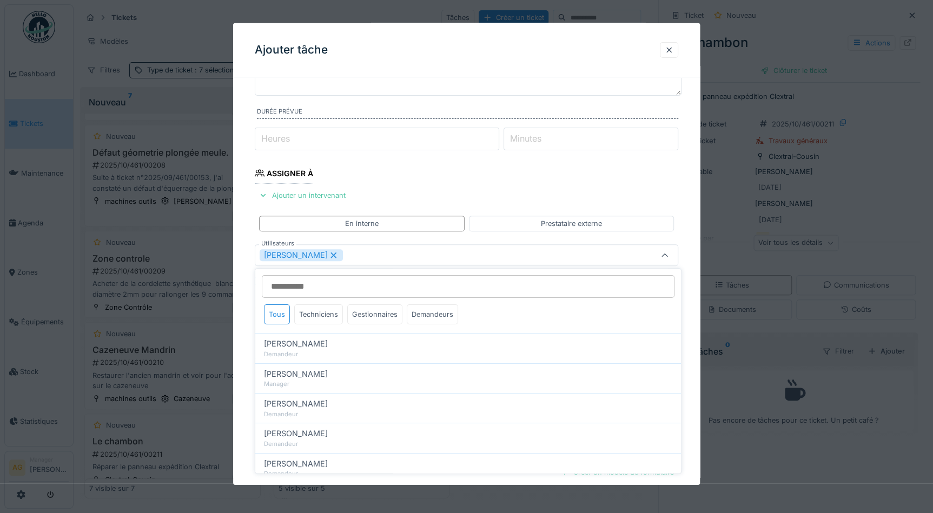
click at [695, 256] on div "**********" at bounding box center [466, 294] width 467 height 607
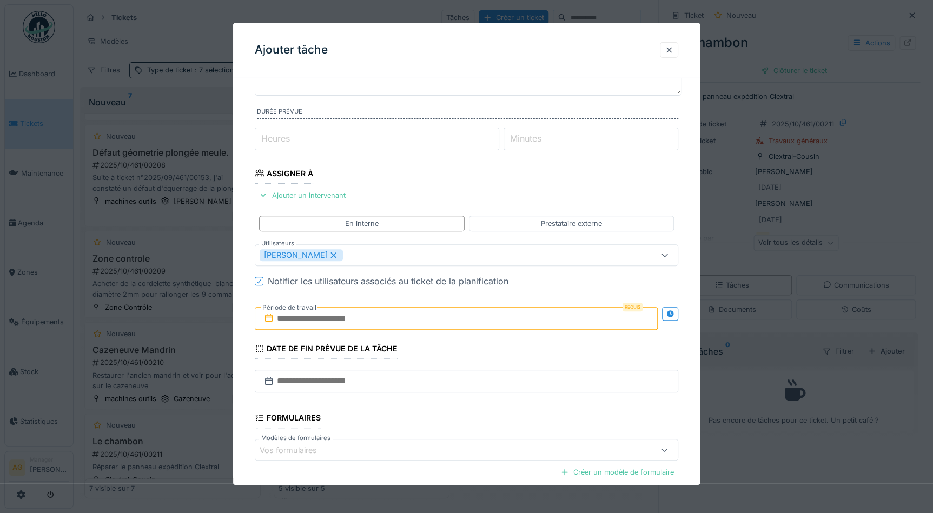
click at [352, 317] on input "text" at bounding box center [456, 318] width 403 height 23
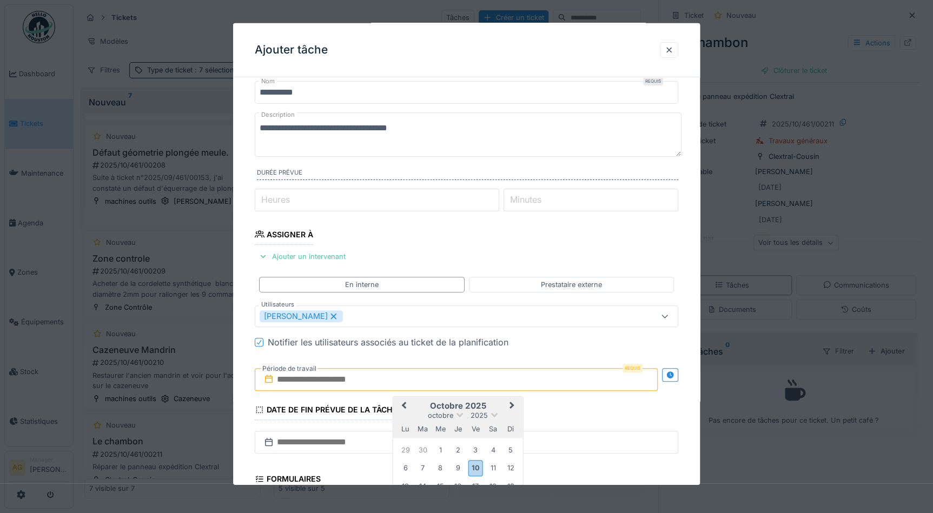
scroll to position [98, 0]
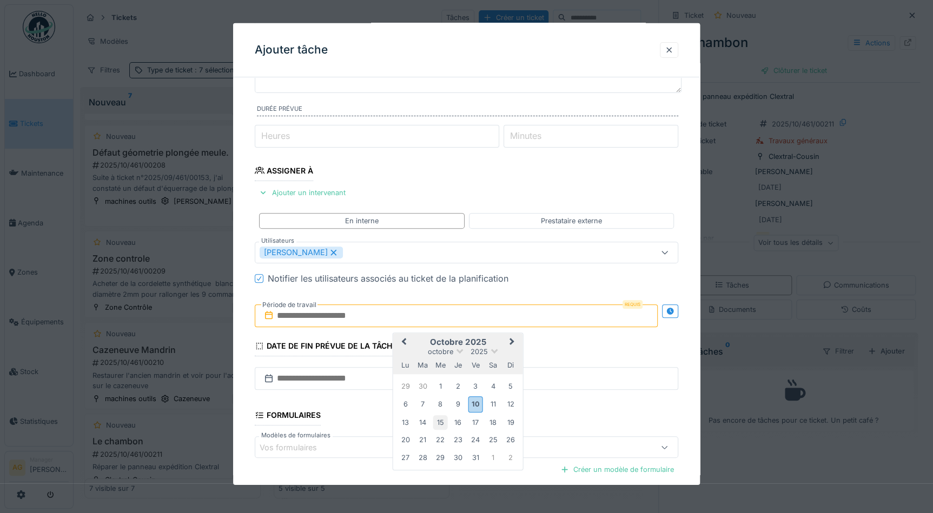
click at [444, 422] on div "15" at bounding box center [440, 423] width 15 height 15
click at [445, 423] on div "15" at bounding box center [440, 423] width 15 height 15
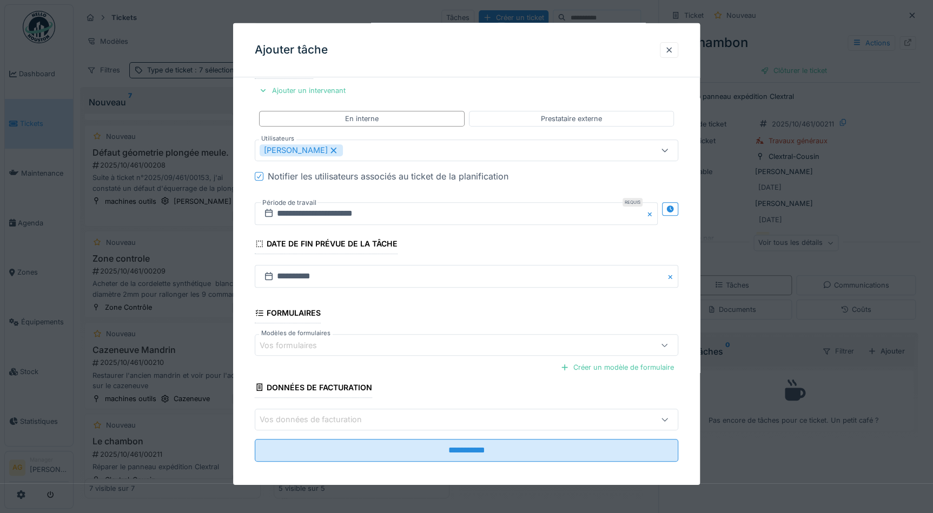
scroll to position [206, 0]
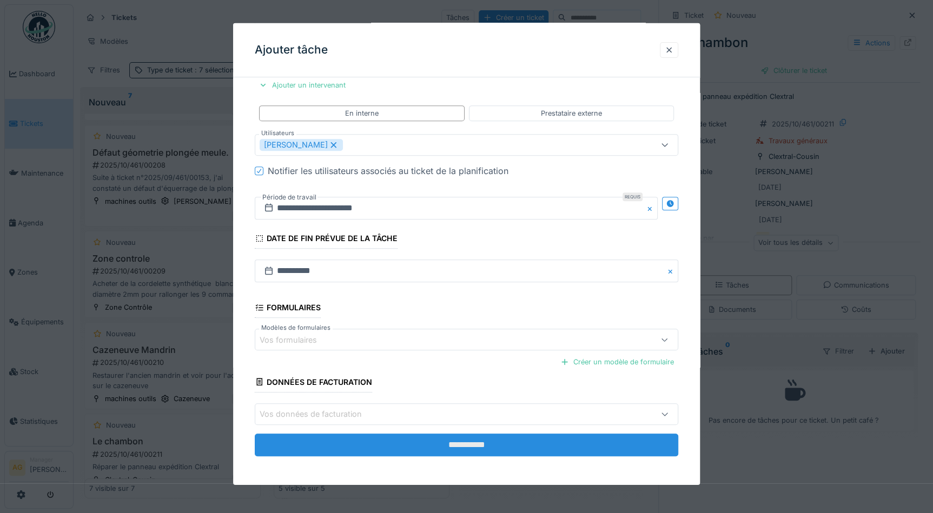
click at [426, 449] on input "**********" at bounding box center [467, 444] width 424 height 23
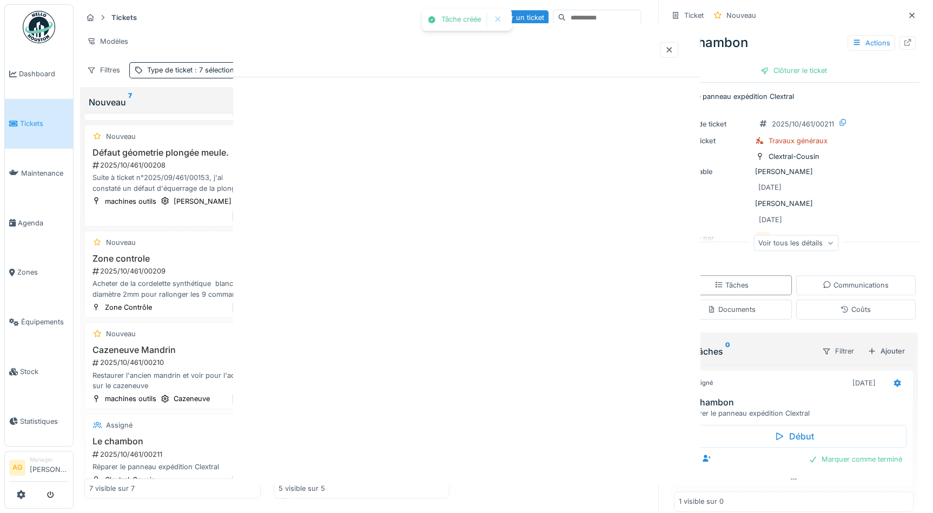
scroll to position [0, 0]
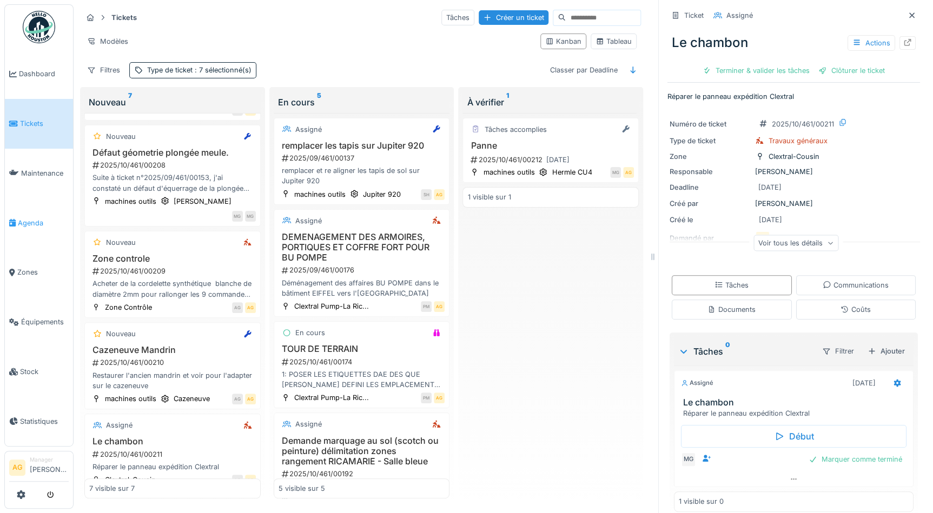
click at [28, 221] on span "Agenda" at bounding box center [43, 223] width 51 height 10
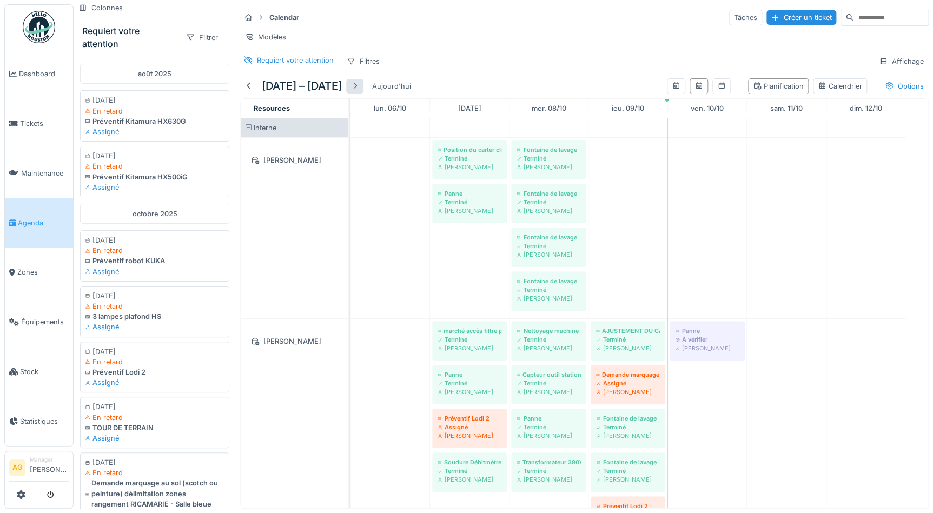
click at [354, 91] on div at bounding box center [355, 86] width 9 height 10
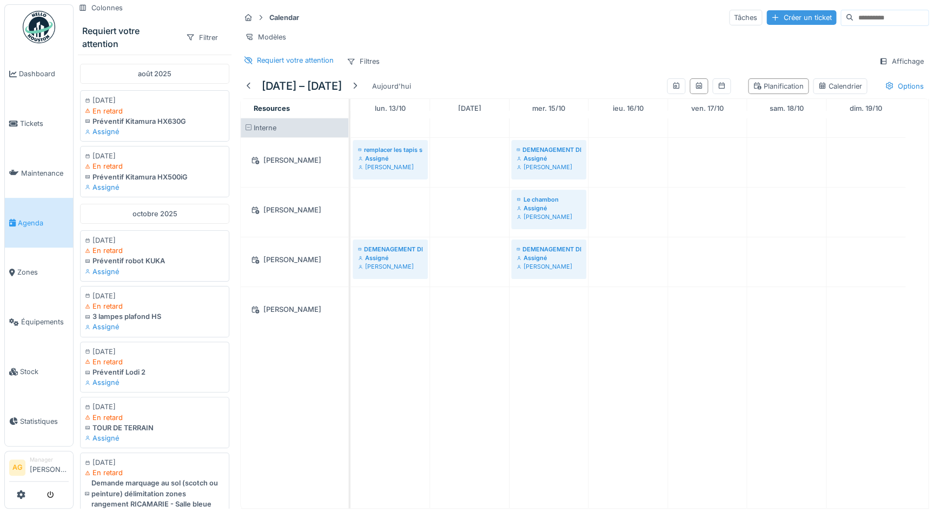
click at [767, 18] on div "Créer un ticket" at bounding box center [802, 17] width 70 height 15
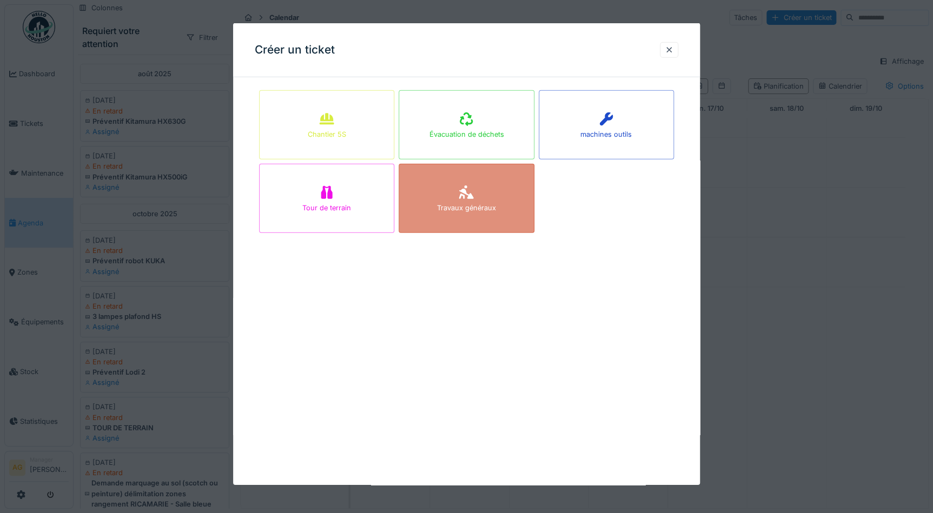
click at [482, 199] on div "Travaux généraux" at bounding box center [466, 198] width 135 height 69
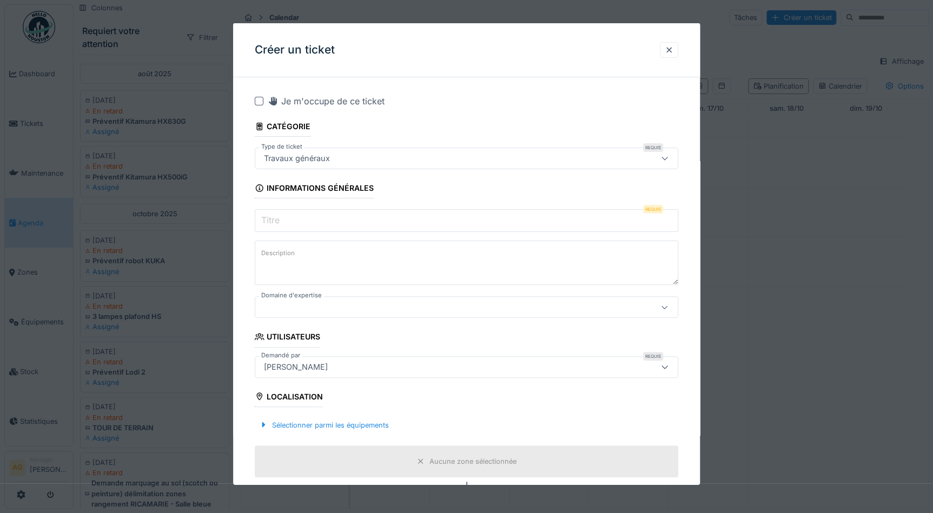
click at [311, 214] on input "Titre" at bounding box center [467, 220] width 424 height 23
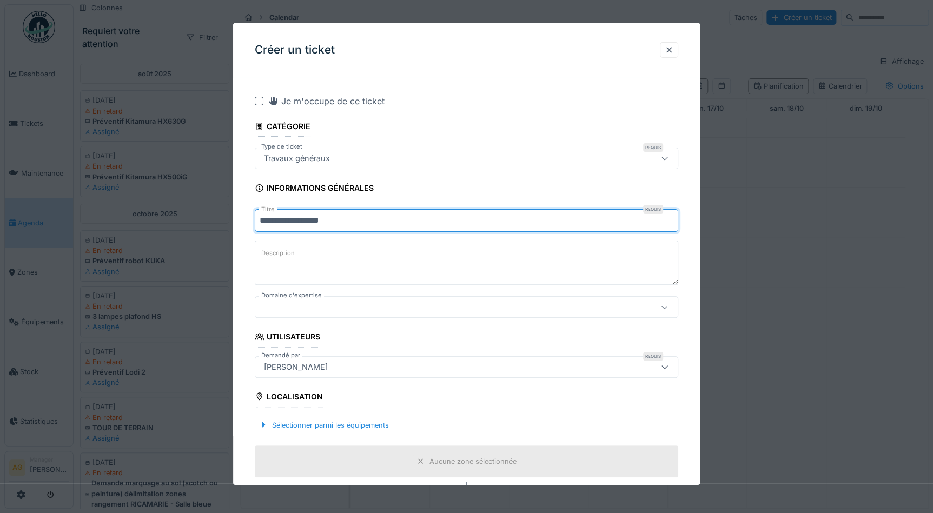
type input "**********"
click at [307, 253] on textarea "Description" at bounding box center [467, 263] width 424 height 44
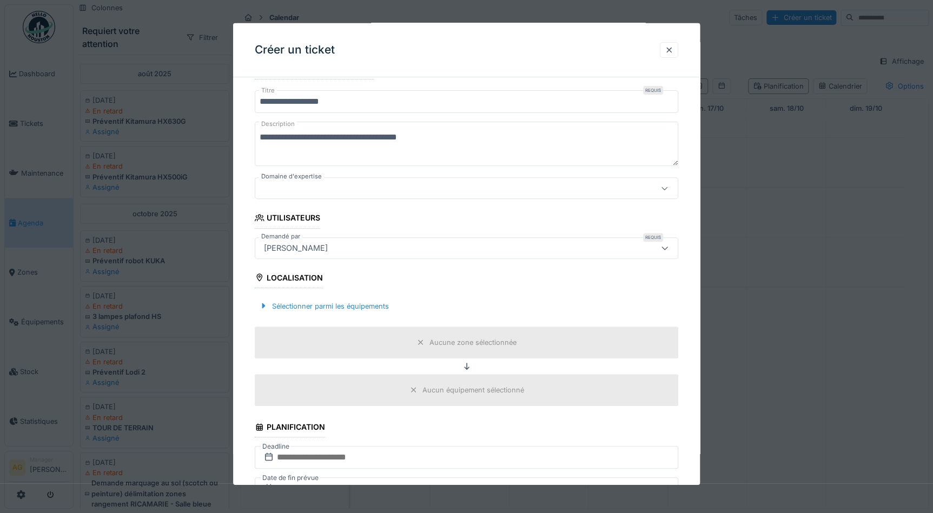
scroll to position [147, 0]
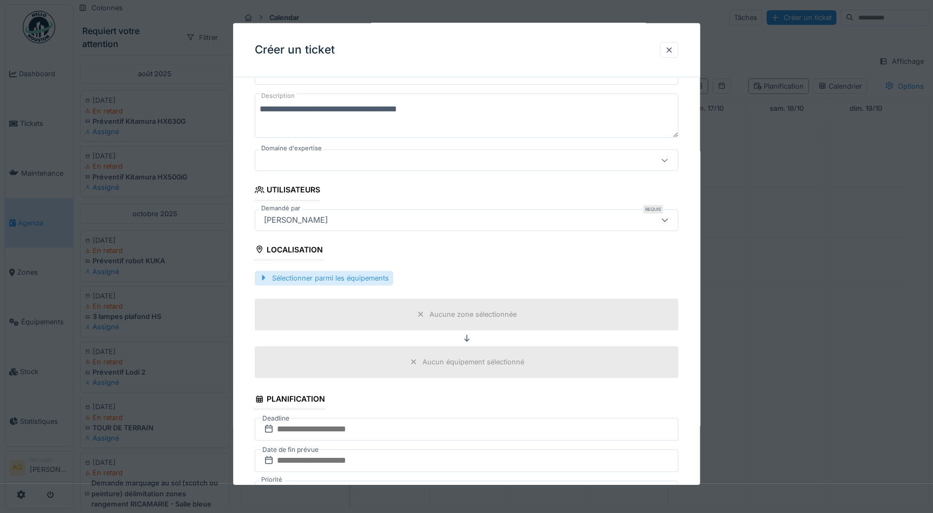
type textarea "**********"
click at [321, 275] on div "Sélectionner parmi les équipements" at bounding box center [324, 278] width 139 height 15
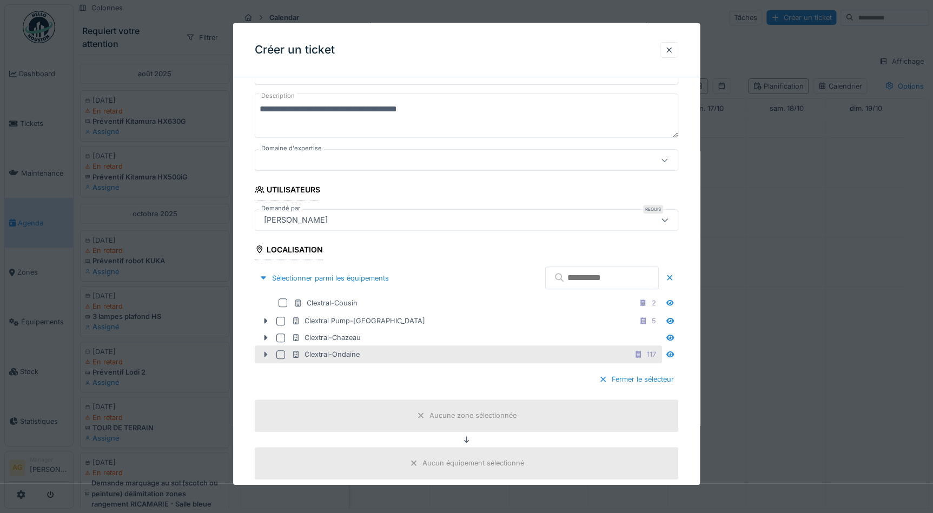
click at [263, 354] on icon at bounding box center [265, 354] width 9 height 7
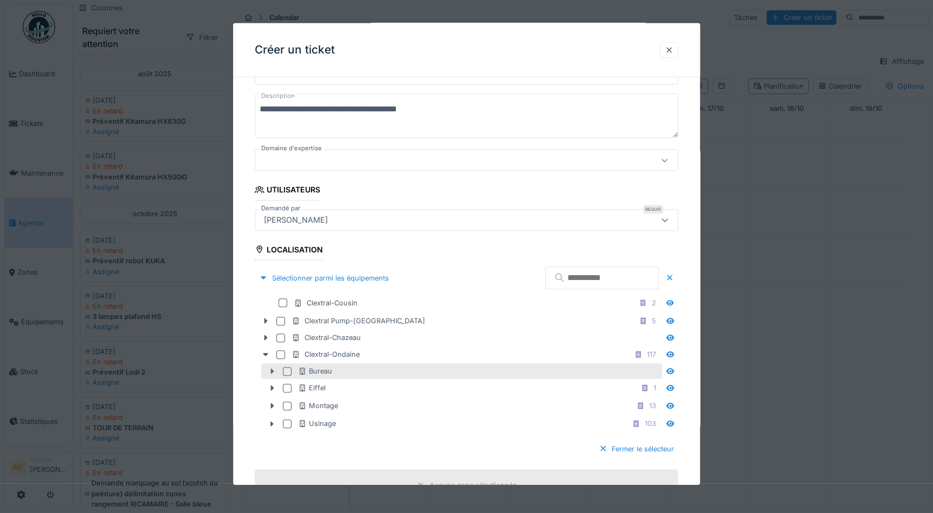
click at [269, 371] on icon at bounding box center [272, 371] width 9 height 7
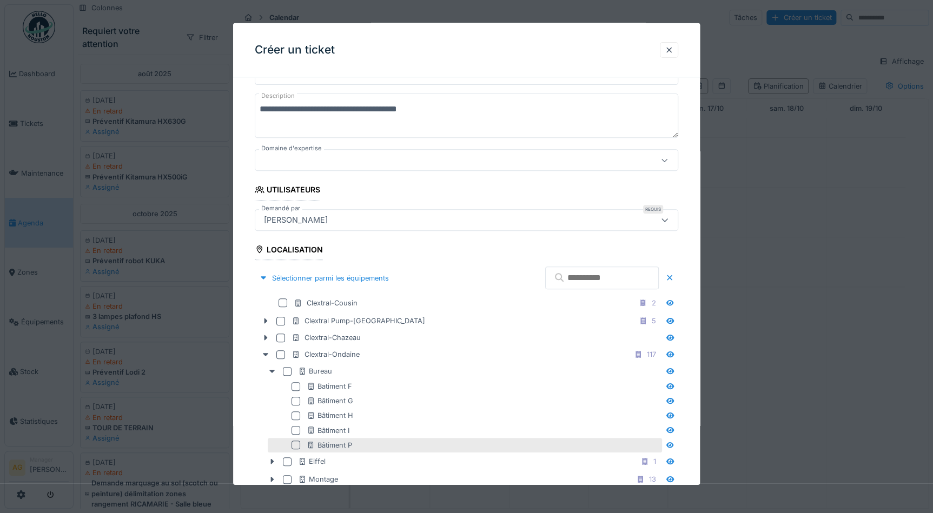
click at [294, 444] on div at bounding box center [296, 445] width 9 height 9
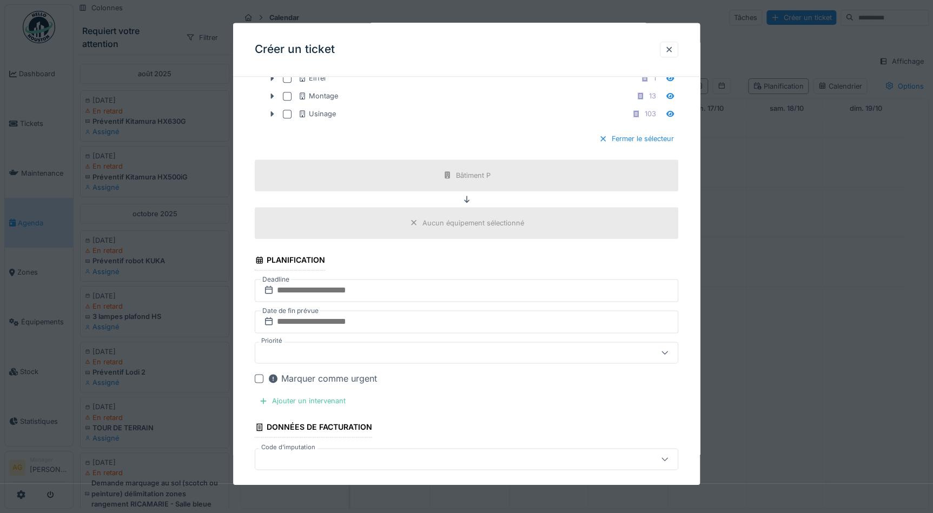
scroll to position [590, 0]
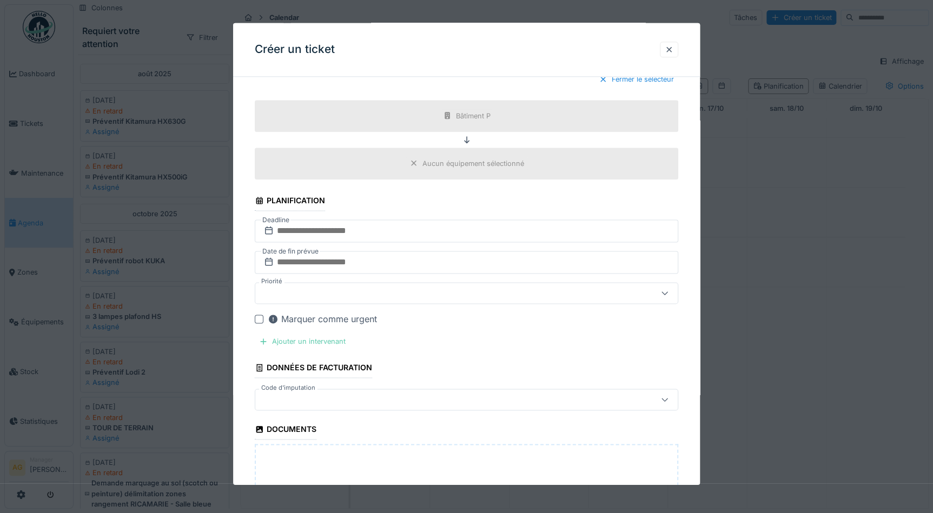
click at [321, 340] on div "Ajouter un intervenant" at bounding box center [302, 342] width 95 height 15
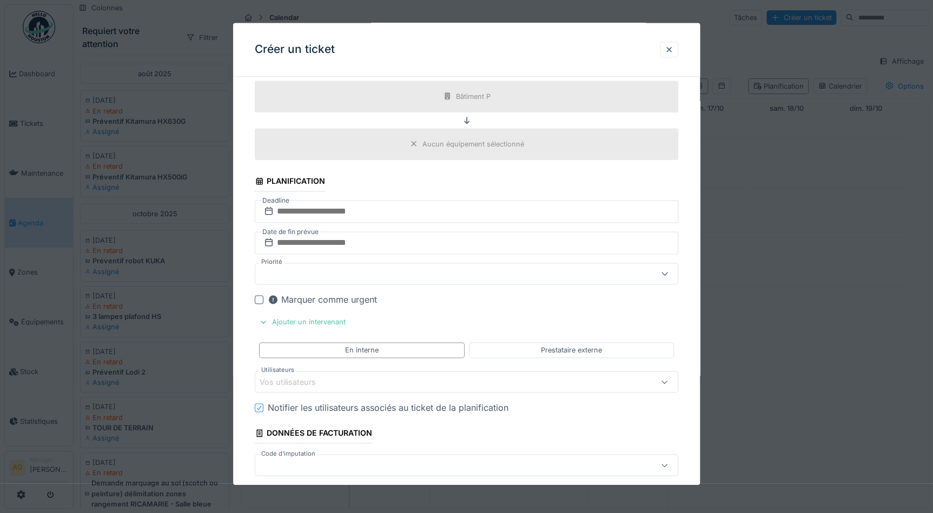
scroll to position [639, 0]
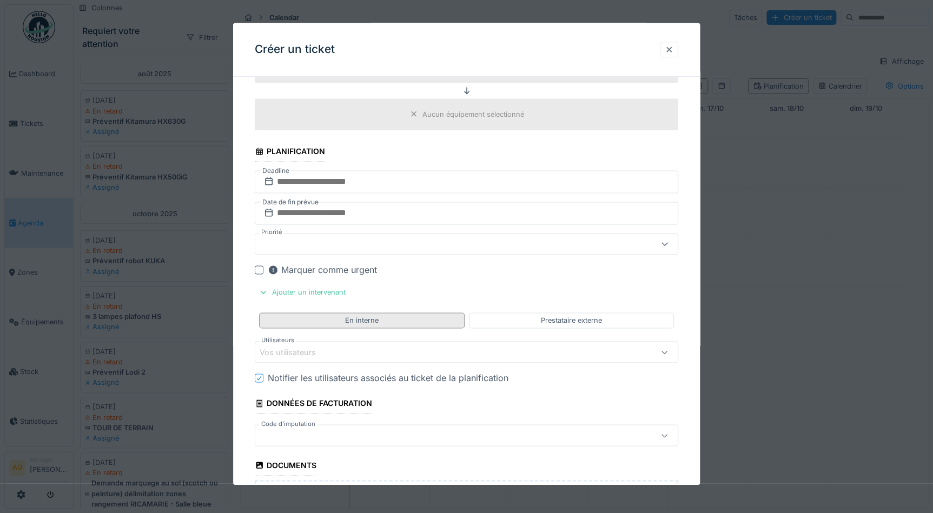
click at [342, 319] on div "En interne" at bounding box center [361, 321] width 205 height 16
click at [327, 353] on div "Vos utilisateurs" at bounding box center [295, 353] width 71 height 12
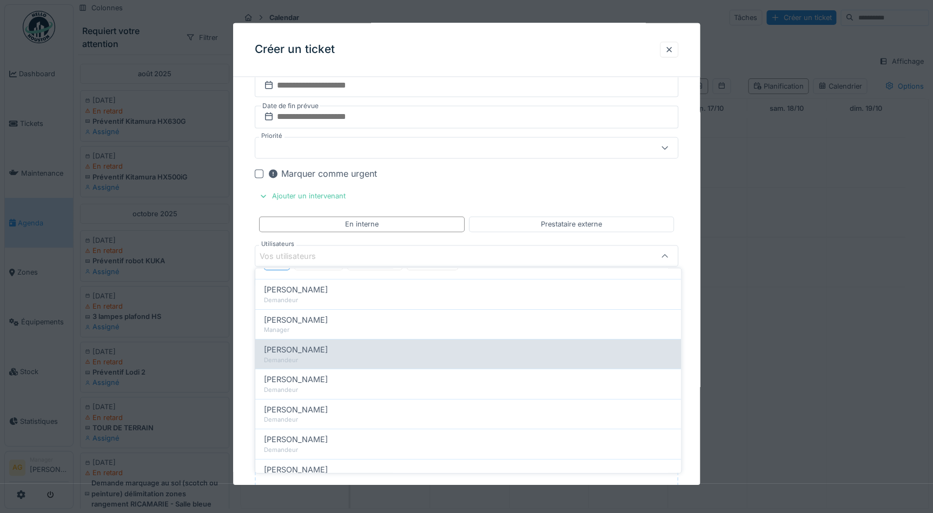
scroll to position [98, 0]
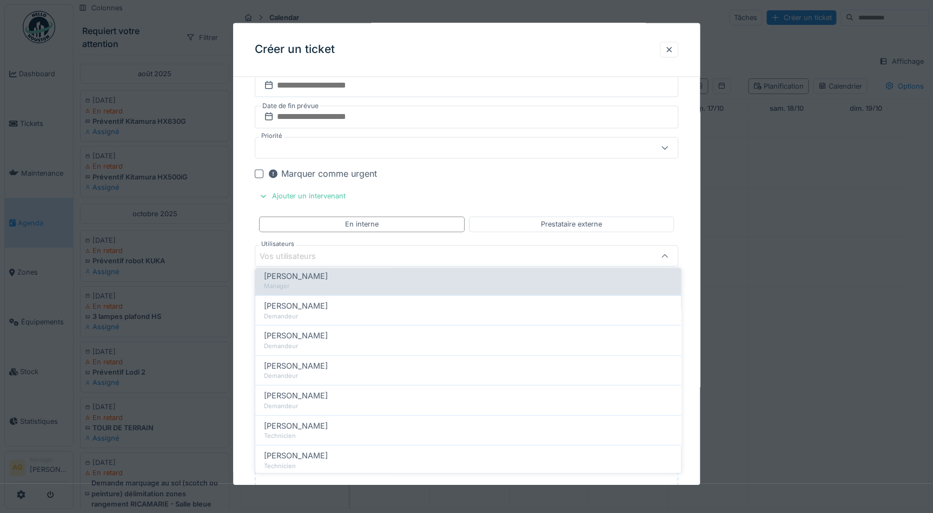
click at [301, 280] on span "[PERSON_NAME]" at bounding box center [296, 276] width 64 height 12
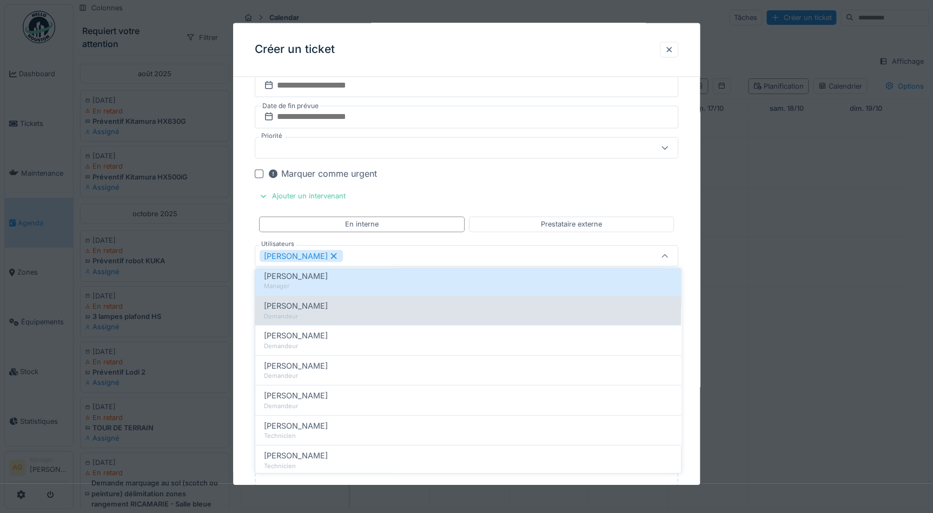
scroll to position [147, 0]
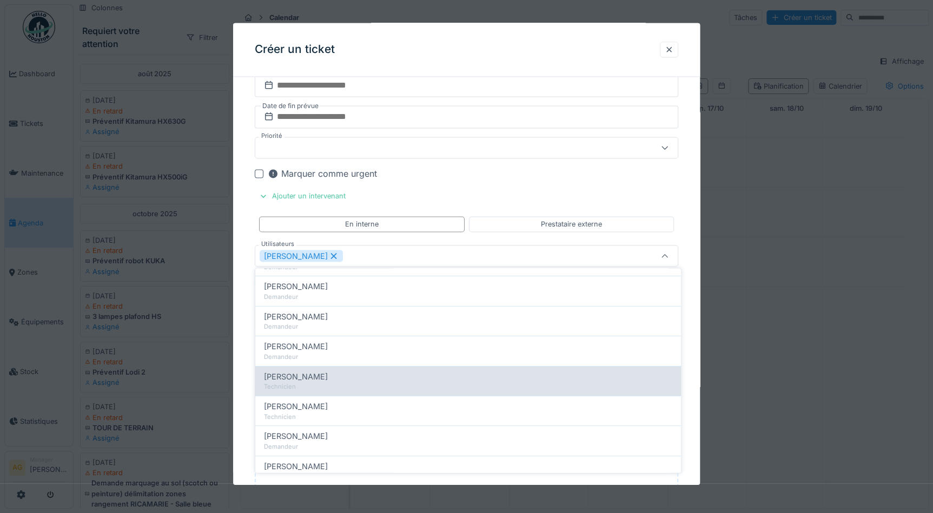
click at [307, 374] on span "[PERSON_NAME]" at bounding box center [296, 377] width 64 height 12
type input "**********"
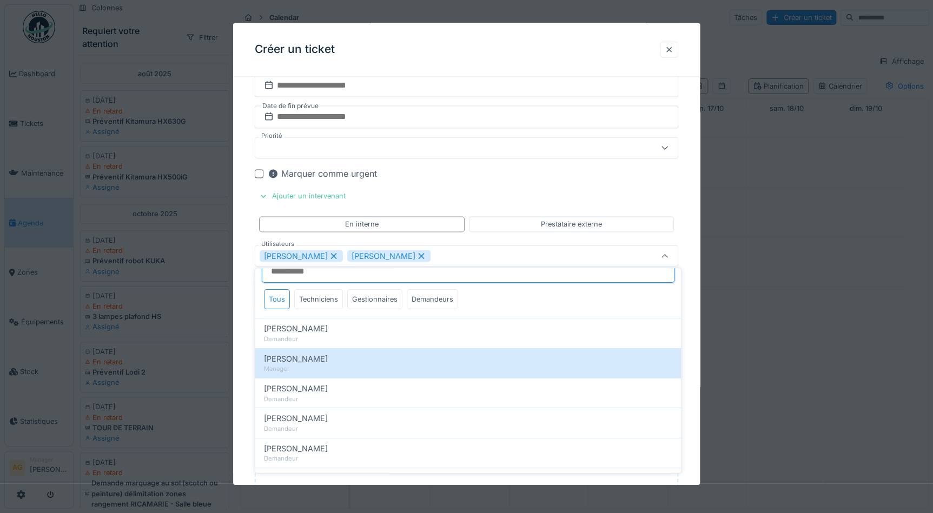
scroll to position [0, 0]
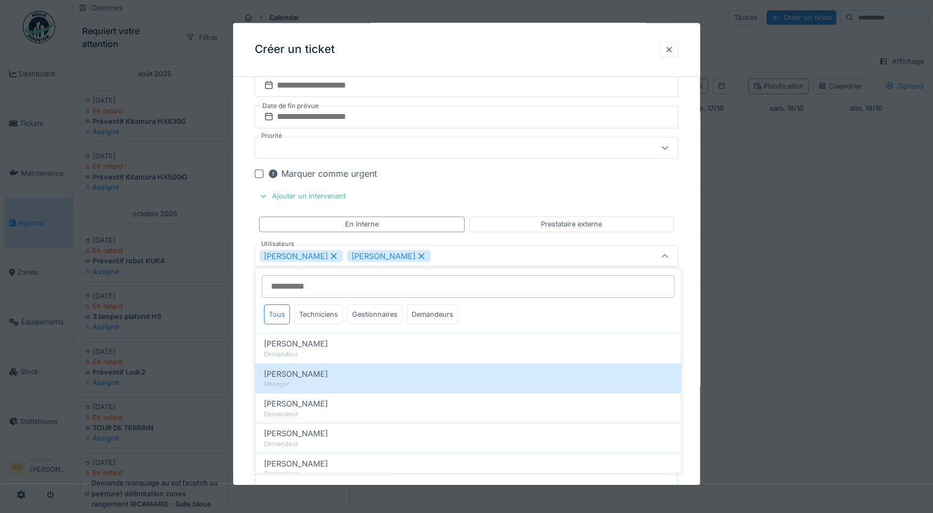
click at [692, 247] on div "**********" at bounding box center [466, 9] width 467 height 1317
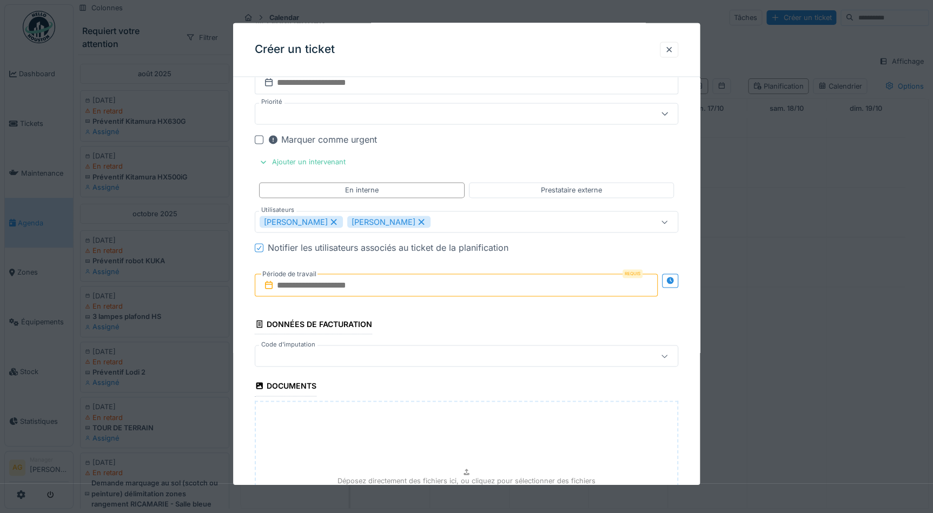
scroll to position [785, 0]
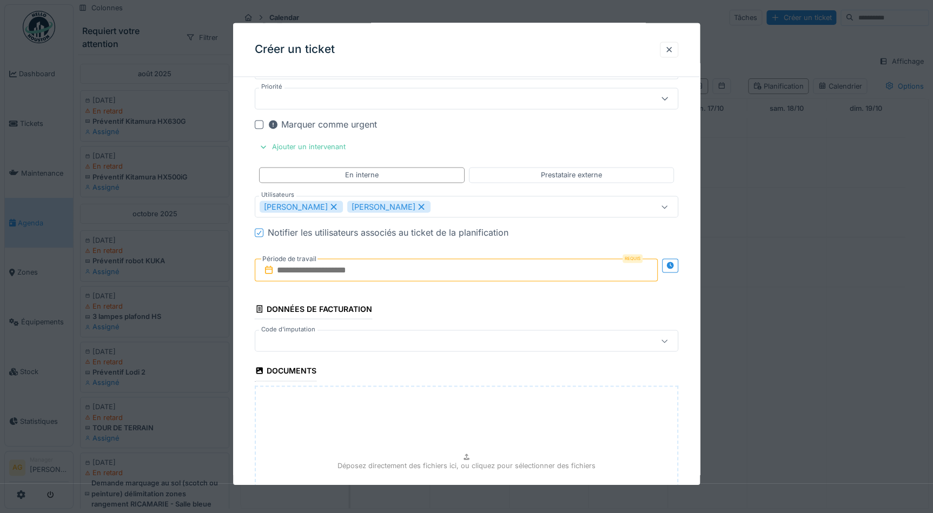
click at [336, 268] on input "text" at bounding box center [456, 270] width 403 height 23
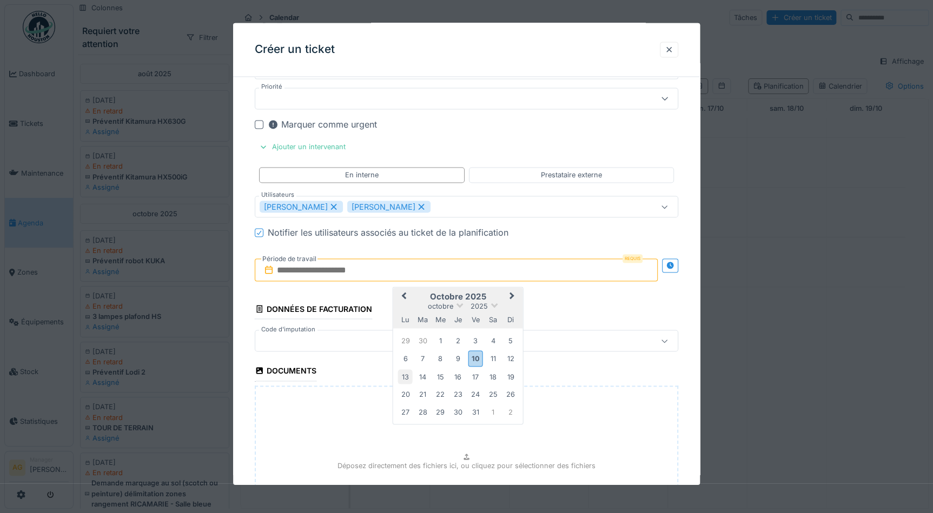
click at [405, 374] on div "13" at bounding box center [405, 377] width 15 height 15
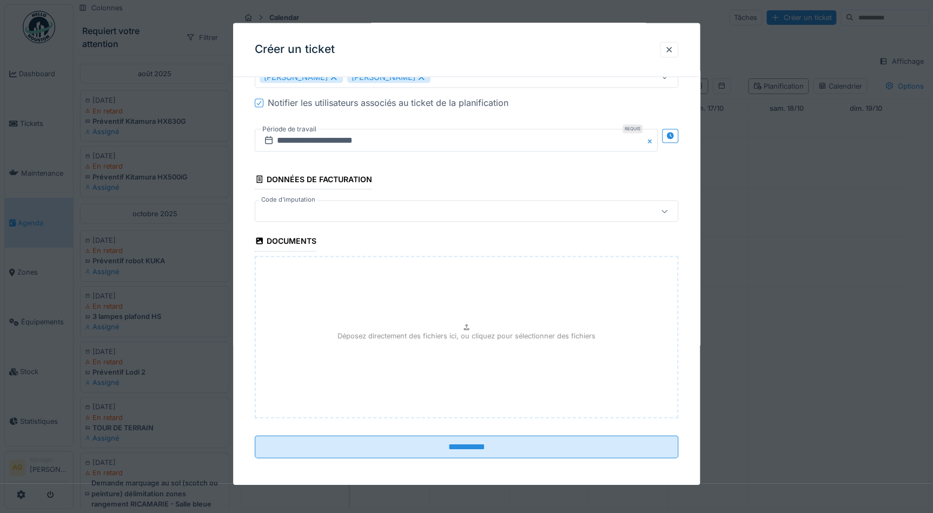
scroll to position [914, 0]
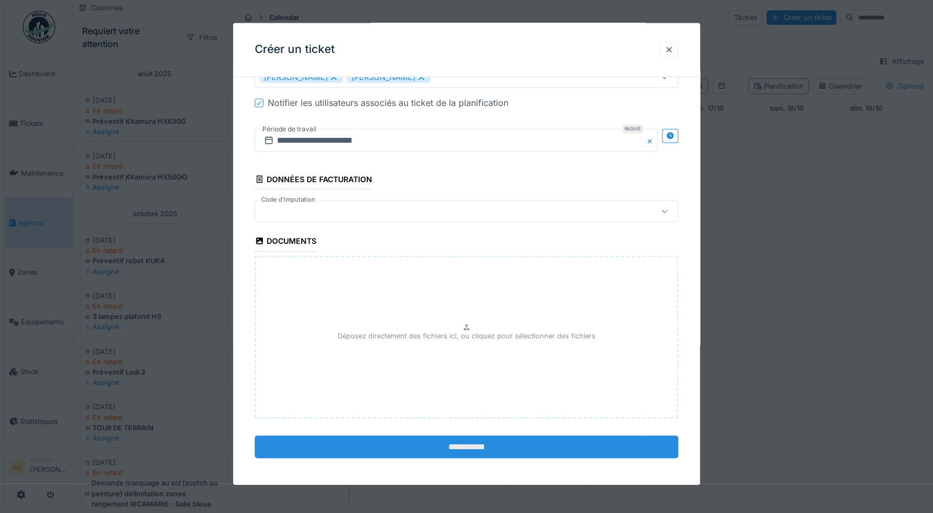
click at [474, 443] on input "**********" at bounding box center [467, 447] width 424 height 23
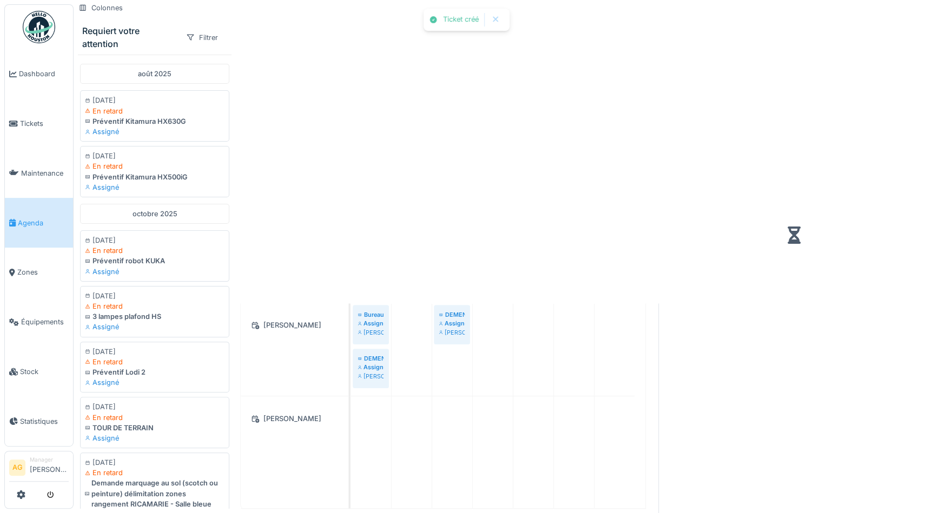
click at [458, 443] on div at bounding box center [466, 256] width 933 height 513
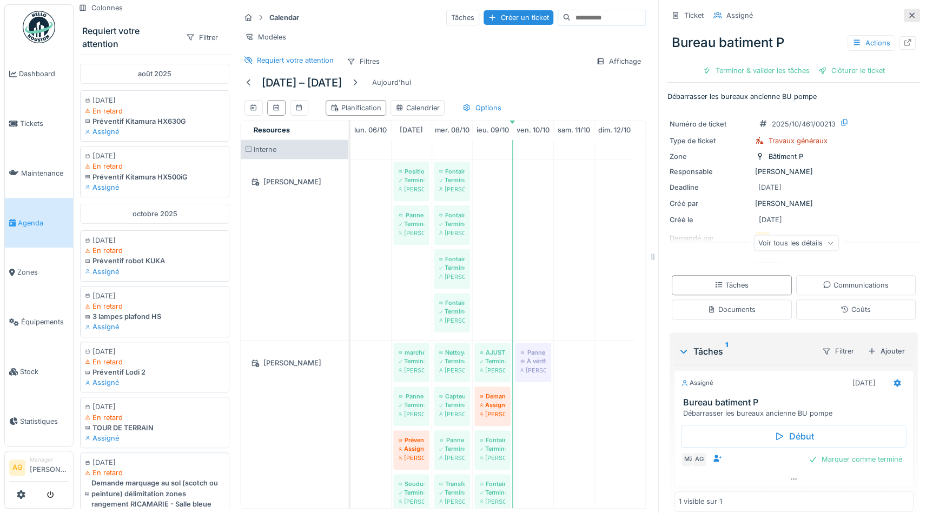
click at [904, 11] on div at bounding box center [912, 16] width 16 height 14
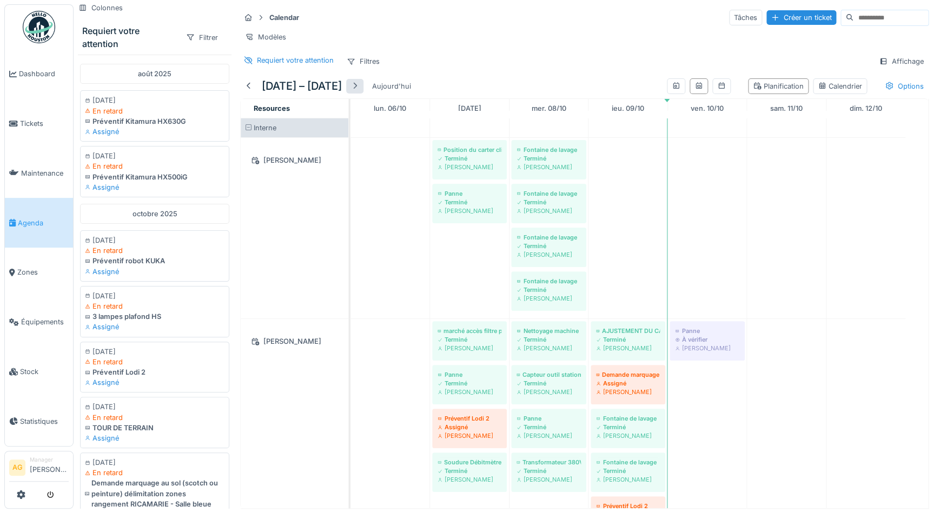
click at [355, 91] on div at bounding box center [355, 86] width 9 height 10
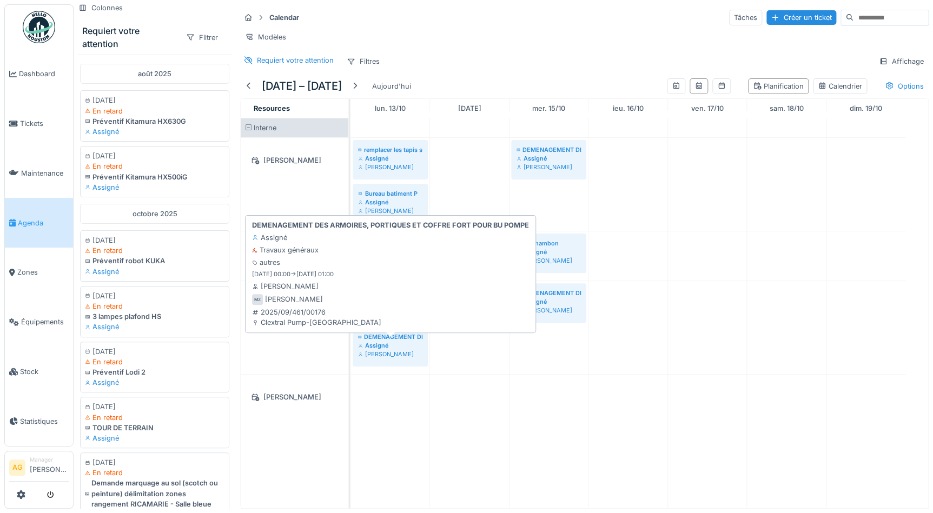
click at [394, 350] on div "Assigné" at bounding box center [390, 345] width 64 height 9
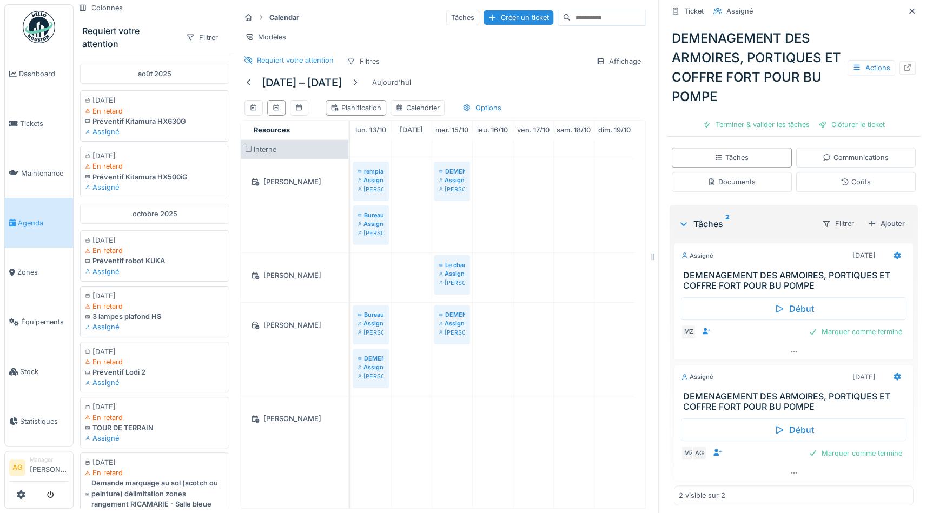
scroll to position [202, 0]
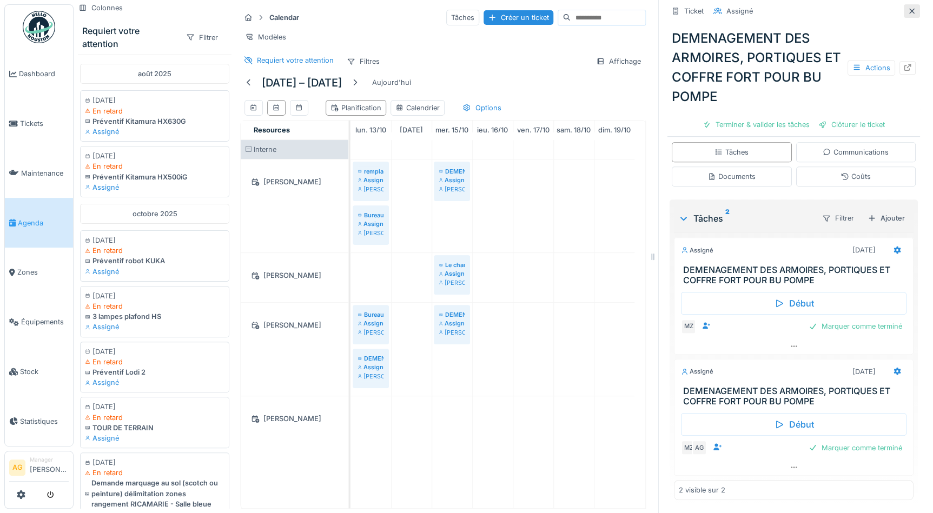
click at [908, 12] on icon at bounding box center [912, 11] width 9 height 7
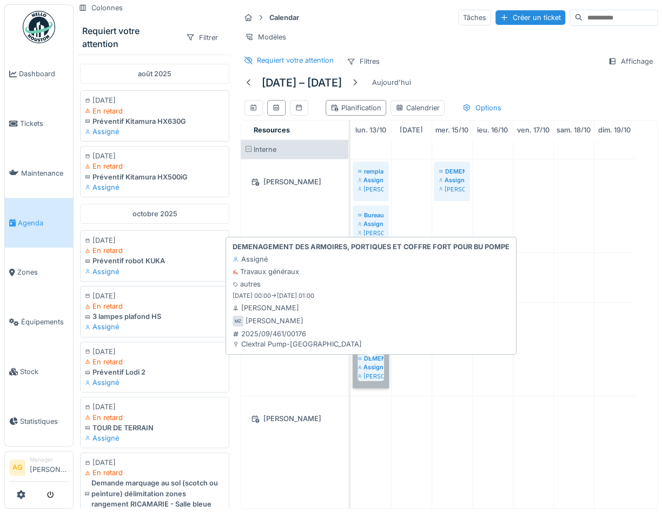
click at [368, 380] on link "DEMENAGEMENT DES ARMOIRES, PORTIQUES ET COFFRE FORT POUR BU POMPE Assigné Maxim…" at bounding box center [371, 368] width 36 height 39
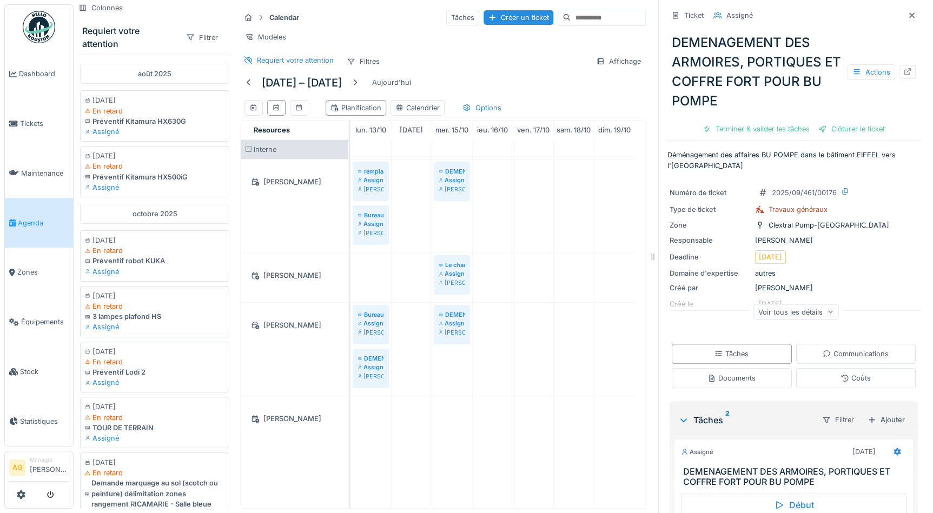
drag, startPoint x: 893, startPoint y: 15, endPoint x: 884, endPoint y: 19, distance: 10.2
click at [908, 15] on icon at bounding box center [912, 15] width 9 height 7
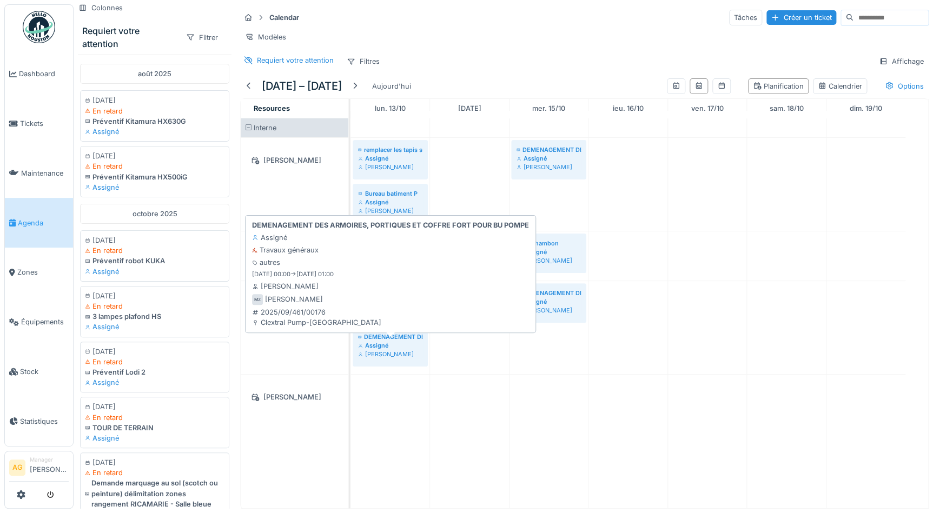
click at [381, 357] on div "[PERSON_NAME]" at bounding box center [390, 354] width 64 height 9
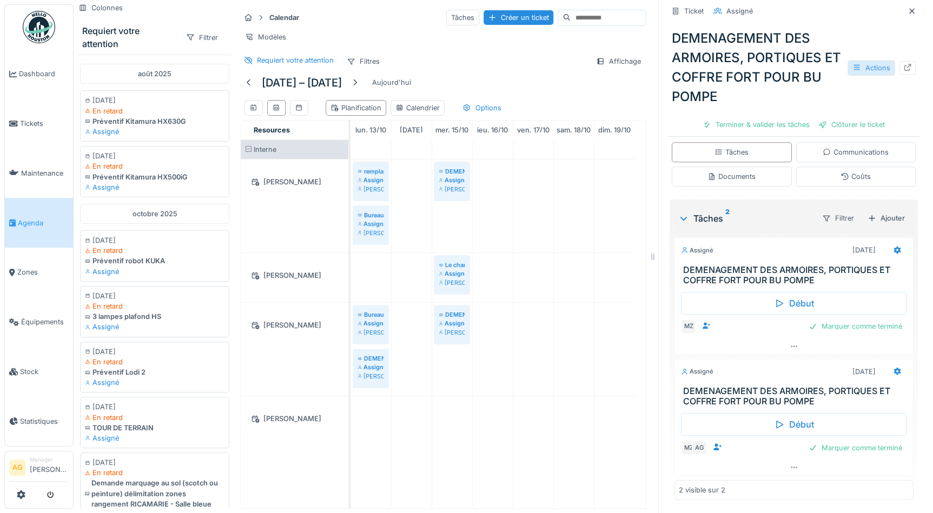
click at [852, 68] on div "Actions" at bounding box center [872, 68] width 48 height 16
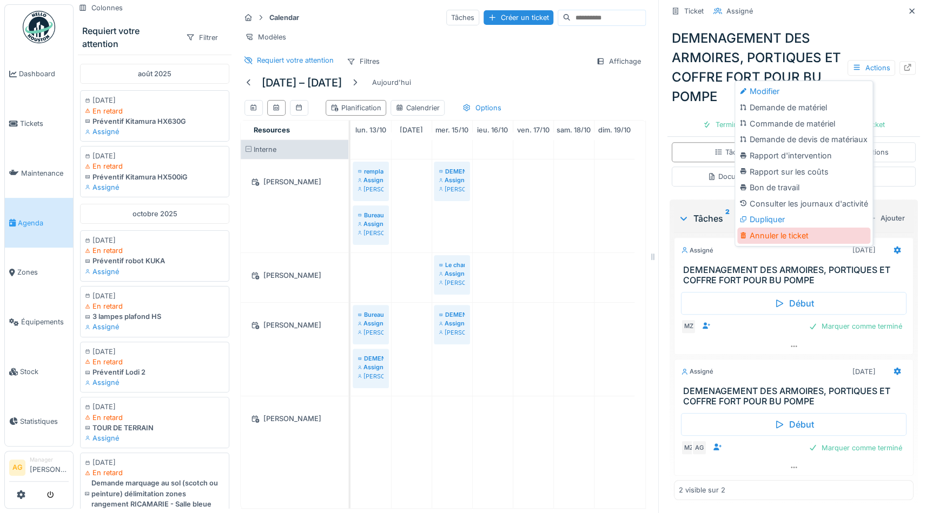
click at [775, 235] on div "Annuler le ticket" at bounding box center [803, 236] width 133 height 16
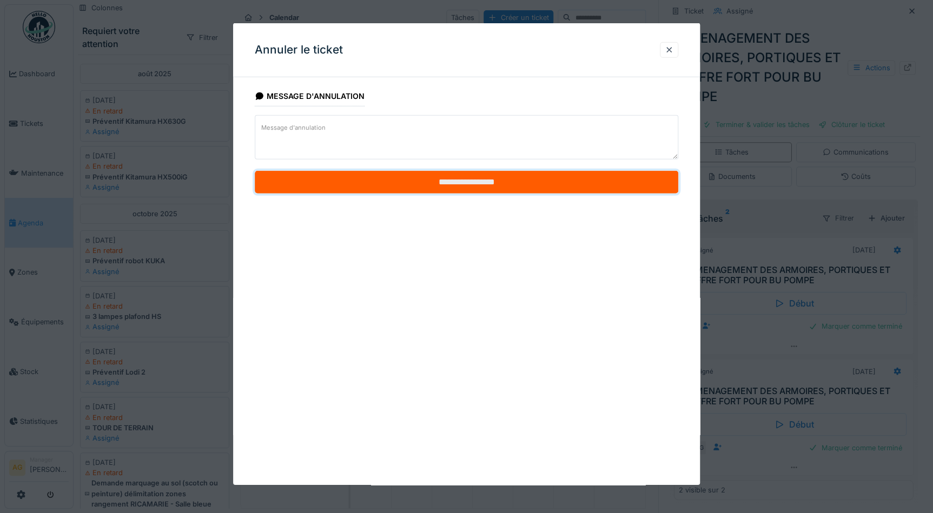
click at [483, 182] on input "**********" at bounding box center [467, 182] width 424 height 23
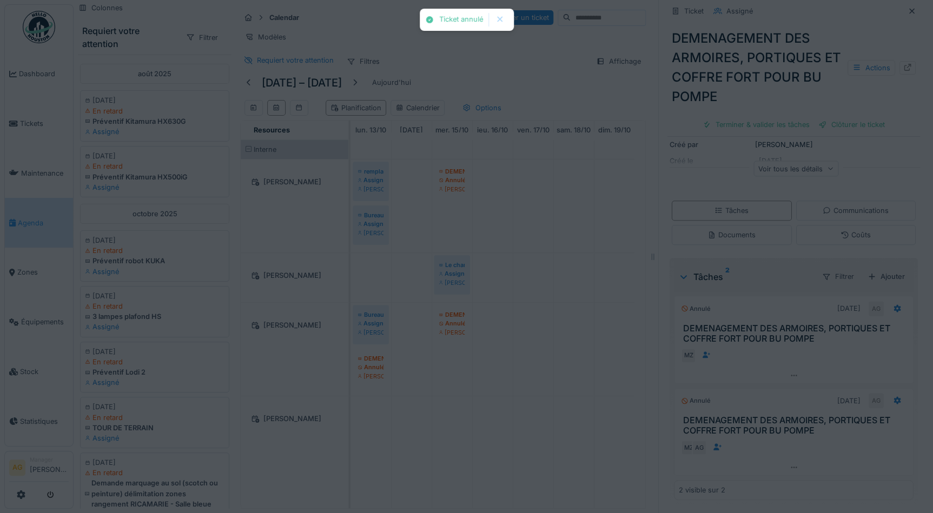
scroll to position [162, 0]
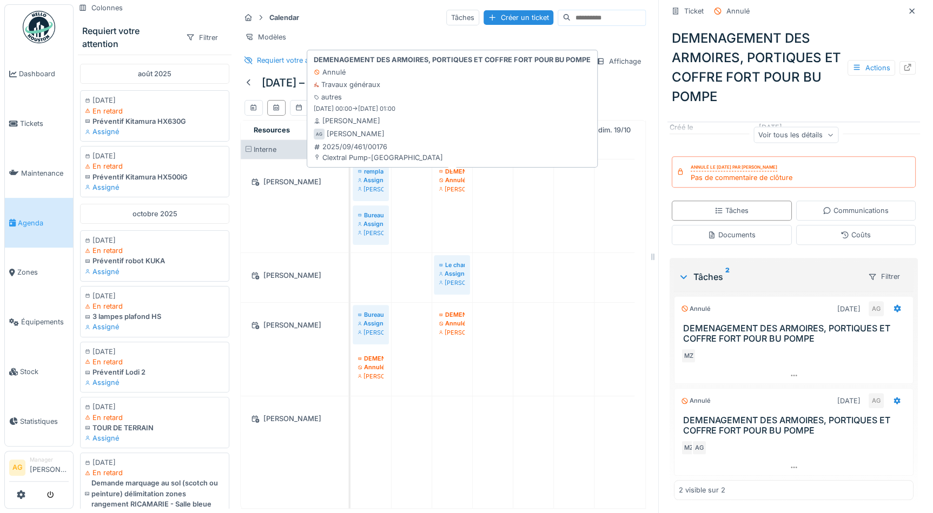
click at [452, 185] on div "Annulé" at bounding box center [451, 180] width 25 height 9
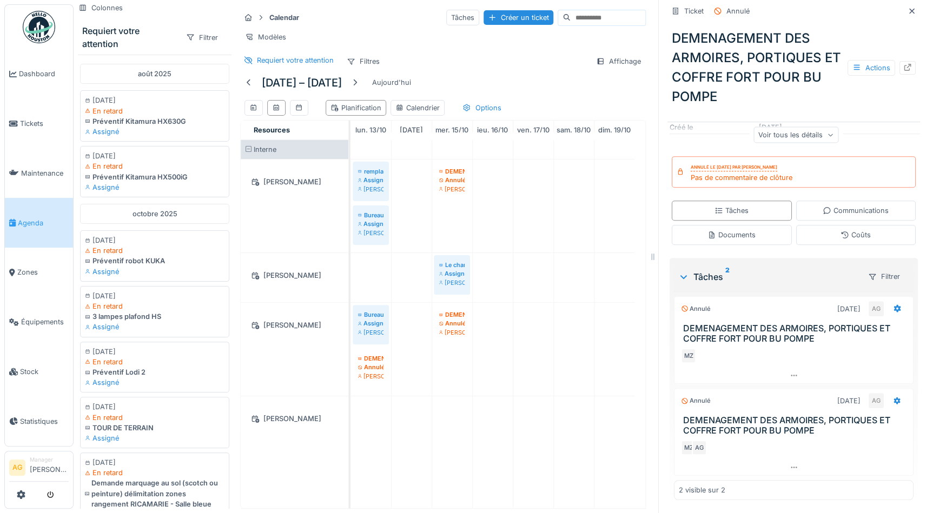
click at [827, 135] on icon at bounding box center [830, 135] width 6 height 5
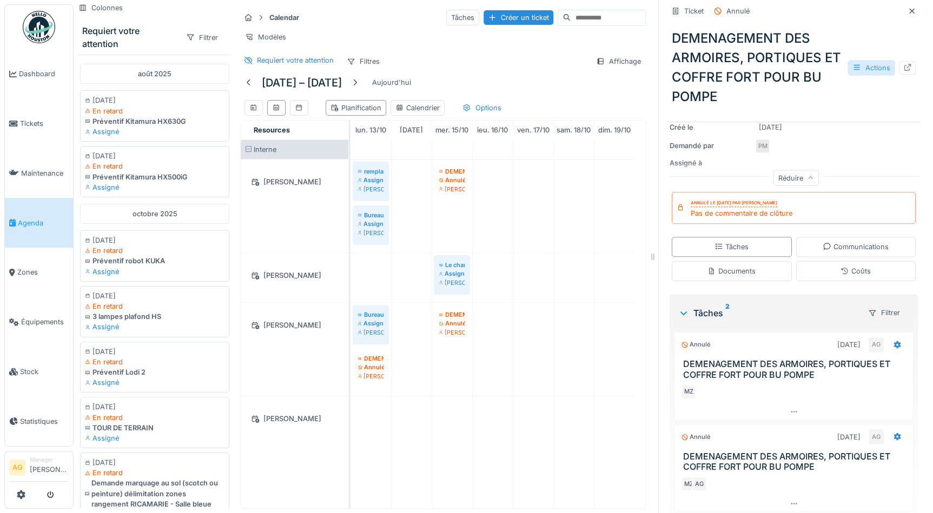
click at [858, 65] on div "Actions" at bounding box center [872, 68] width 48 height 16
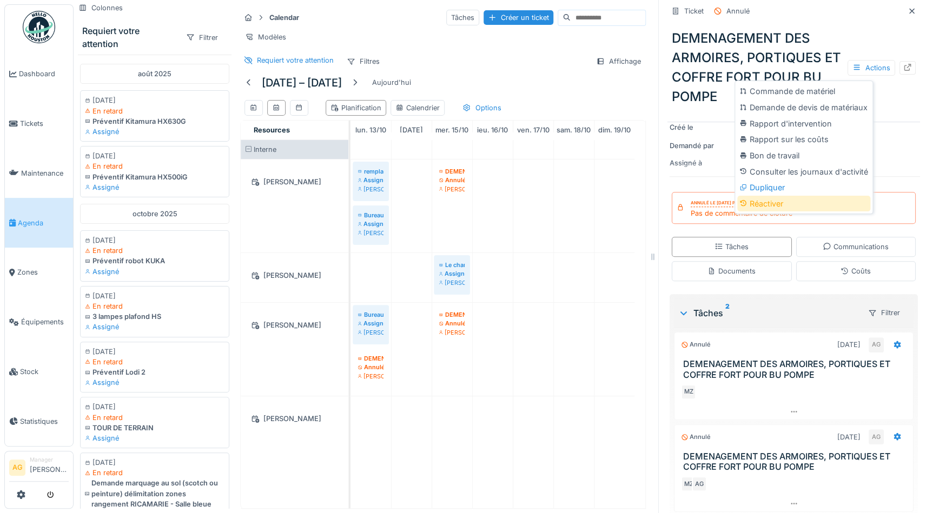
click at [775, 204] on div "Réactiver" at bounding box center [803, 204] width 133 height 16
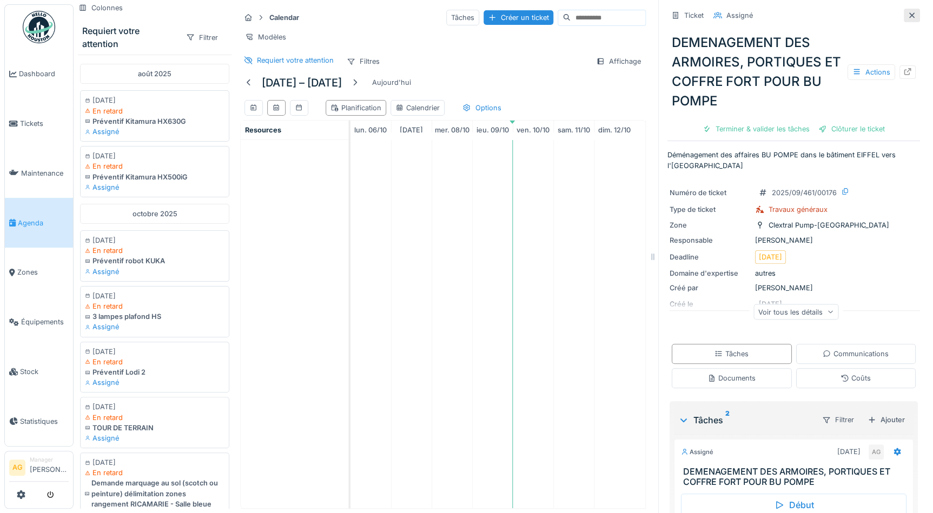
click at [910, 14] on icon at bounding box center [912, 14] width 5 height 5
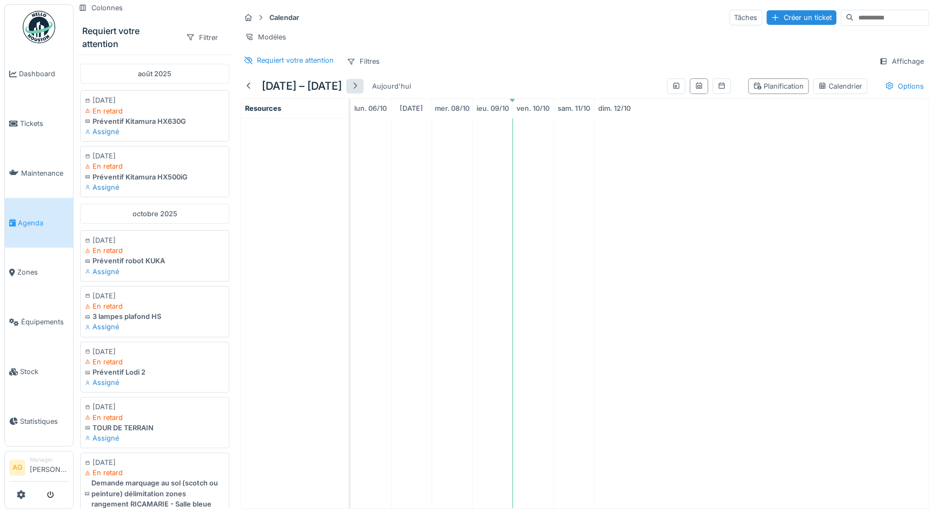
click at [357, 91] on div at bounding box center [355, 86] width 9 height 10
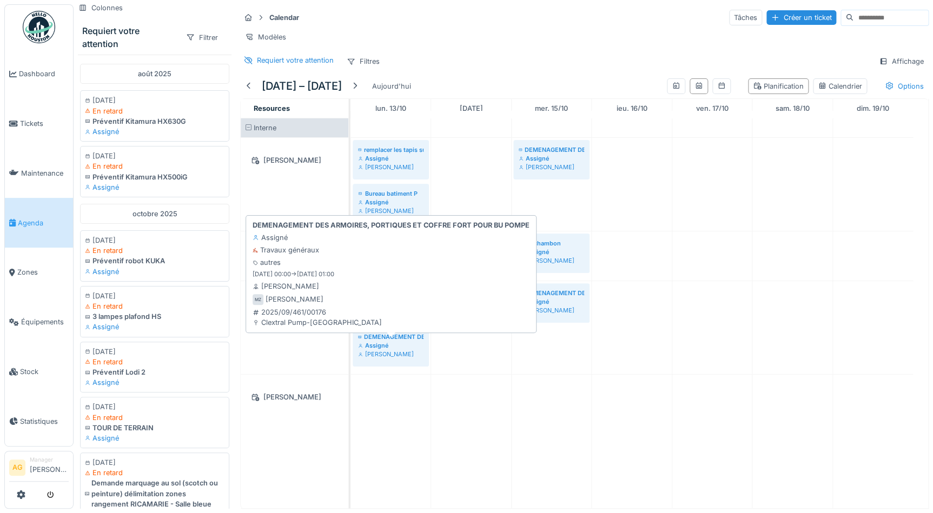
click at [383, 350] on div "Assigné" at bounding box center [390, 345] width 65 height 9
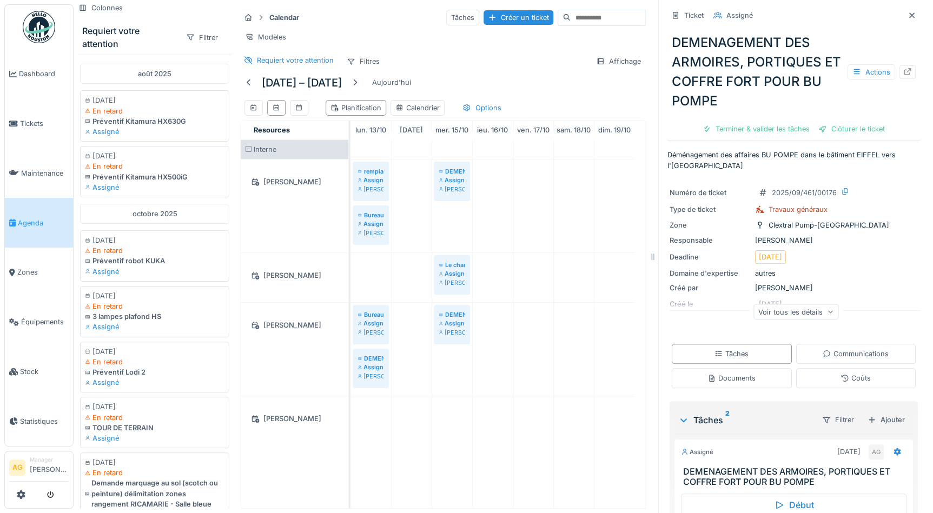
scroll to position [49, 0]
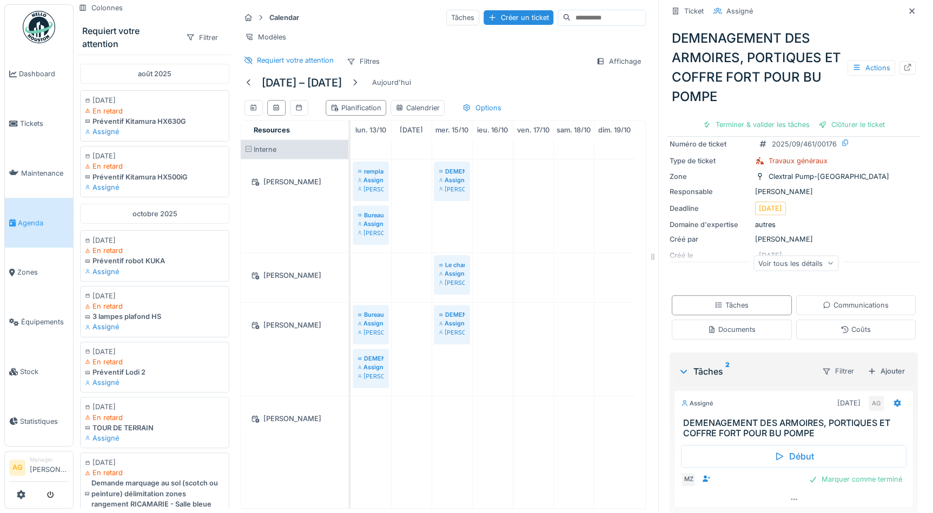
click at [827, 265] on icon at bounding box center [830, 263] width 6 height 5
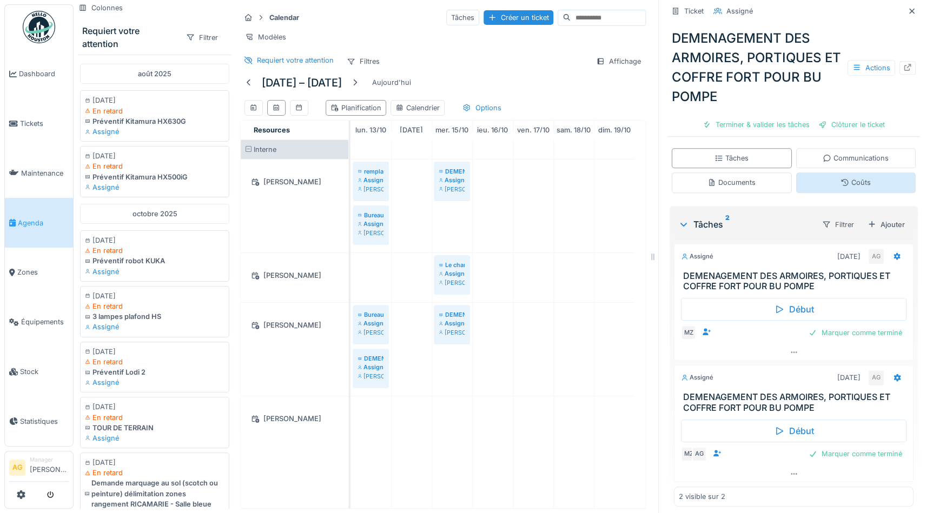
scroll to position [241, 0]
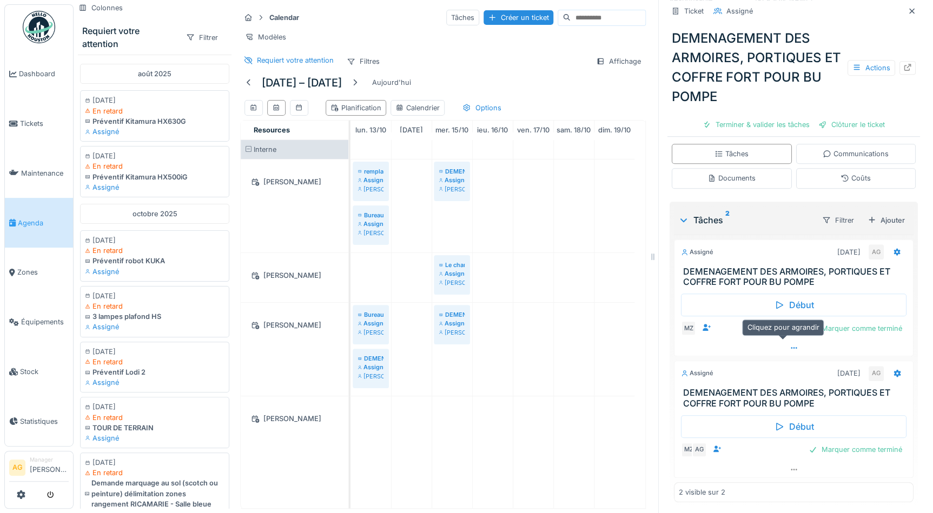
click at [790, 347] on icon at bounding box center [794, 348] width 9 height 7
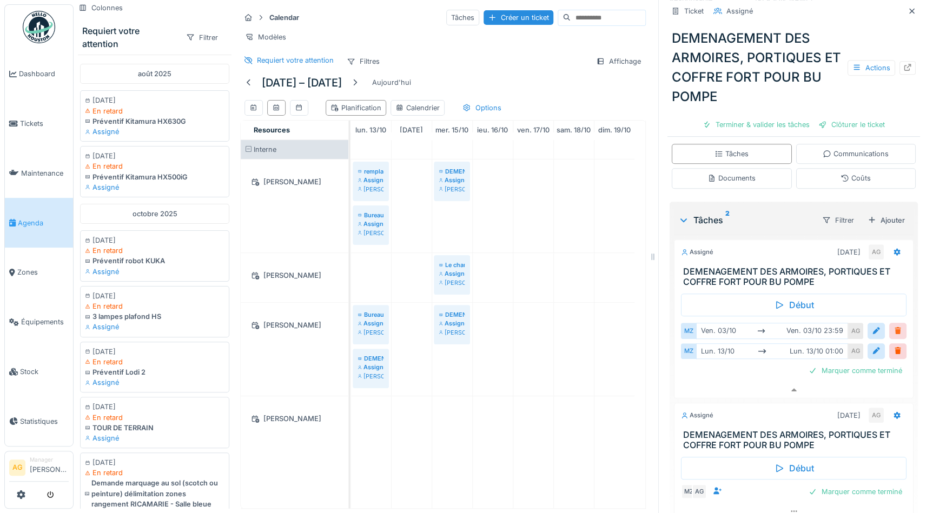
click at [894, 326] on div at bounding box center [898, 331] width 9 height 10
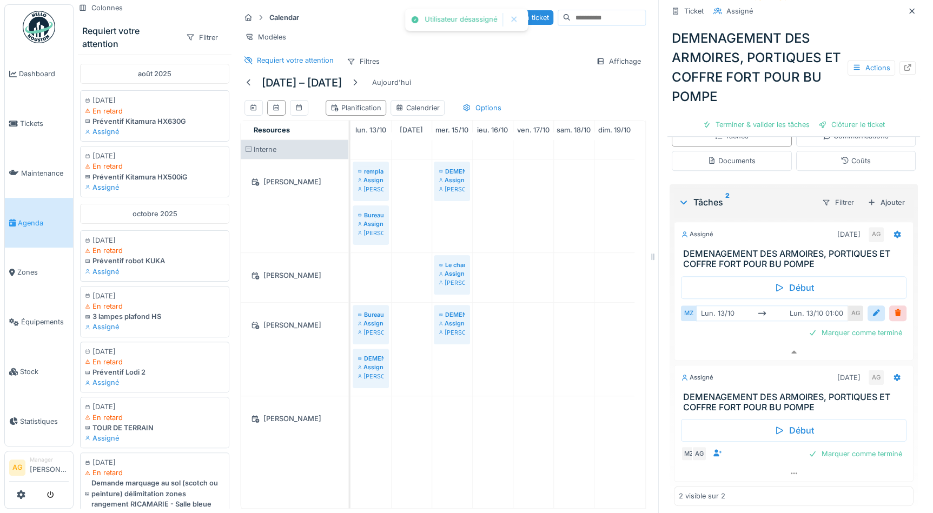
scroll to position [258, 0]
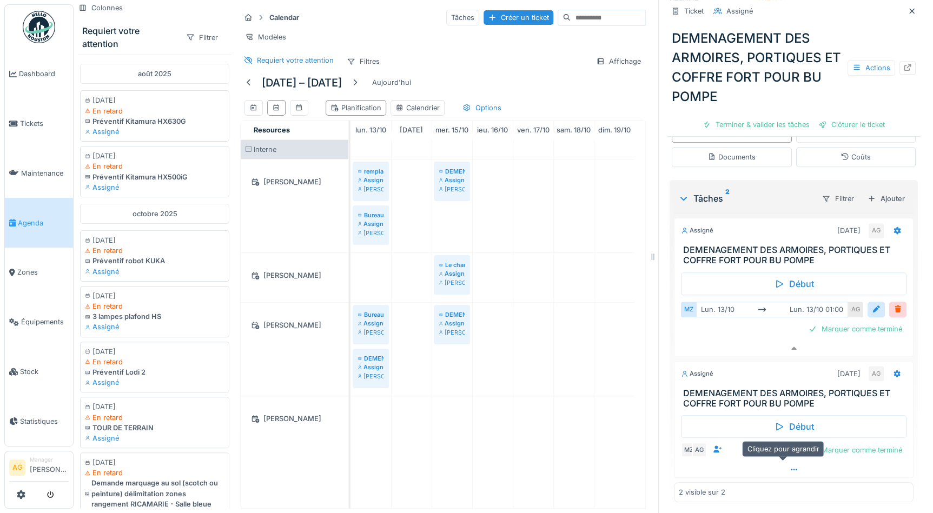
click at [790, 466] on icon at bounding box center [794, 469] width 9 height 7
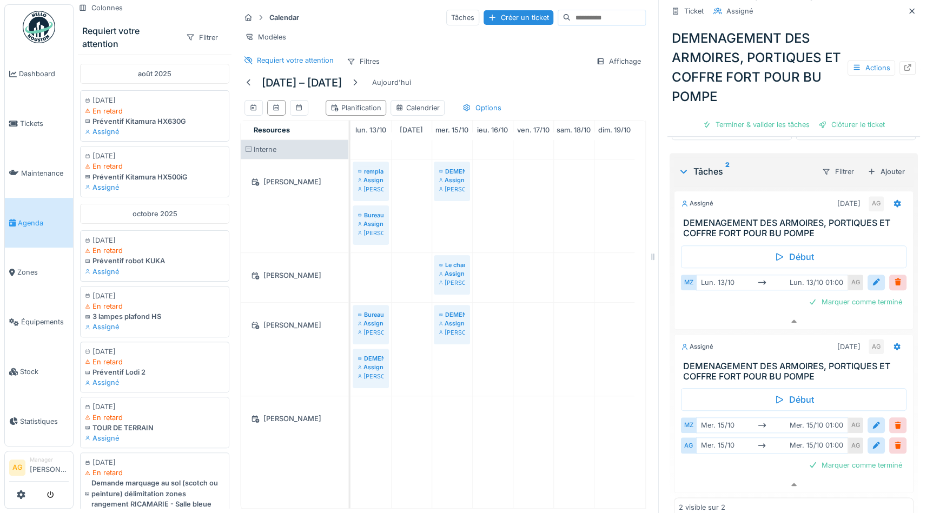
scroll to position [299, 0]
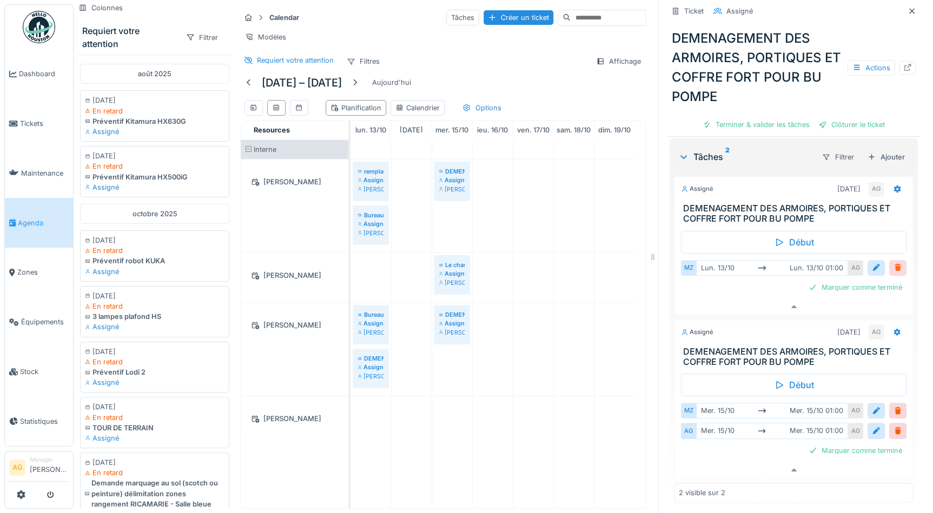
click at [894, 263] on div at bounding box center [898, 268] width 9 height 10
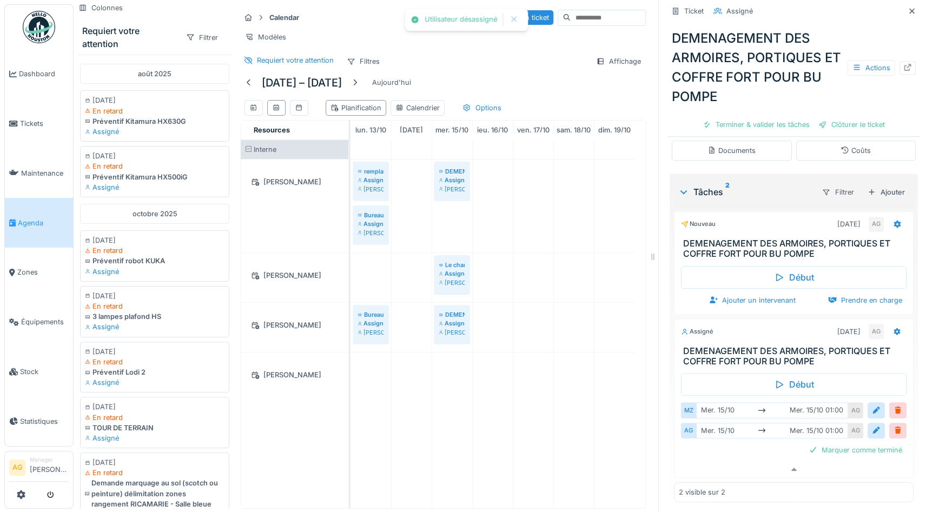
scroll to position [0, 0]
click at [908, 10] on icon at bounding box center [912, 11] width 9 height 7
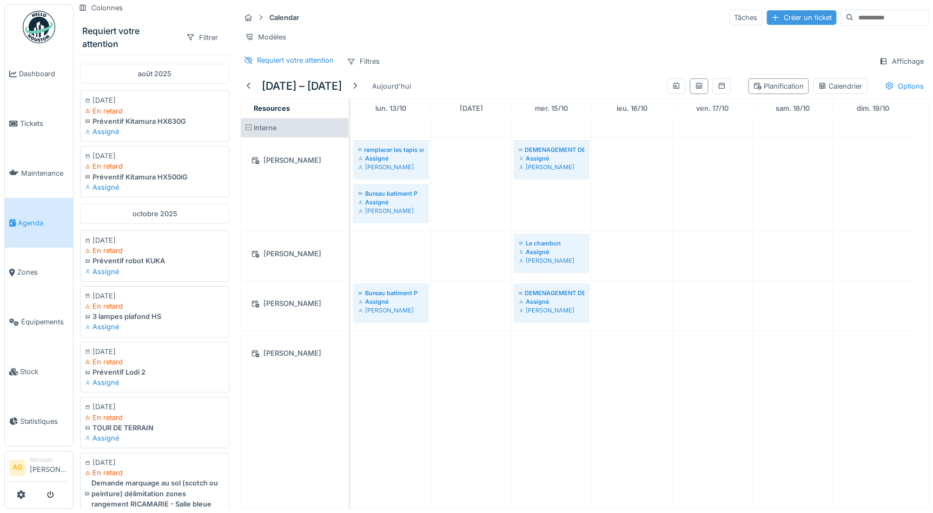
click at [767, 18] on div "Créer un ticket" at bounding box center [802, 17] width 70 height 15
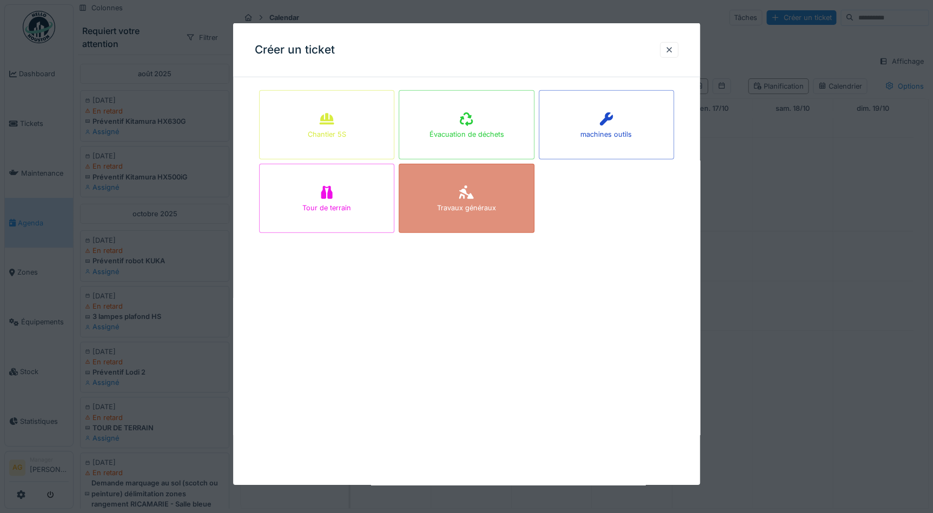
click at [470, 200] on div at bounding box center [466, 192] width 16 height 19
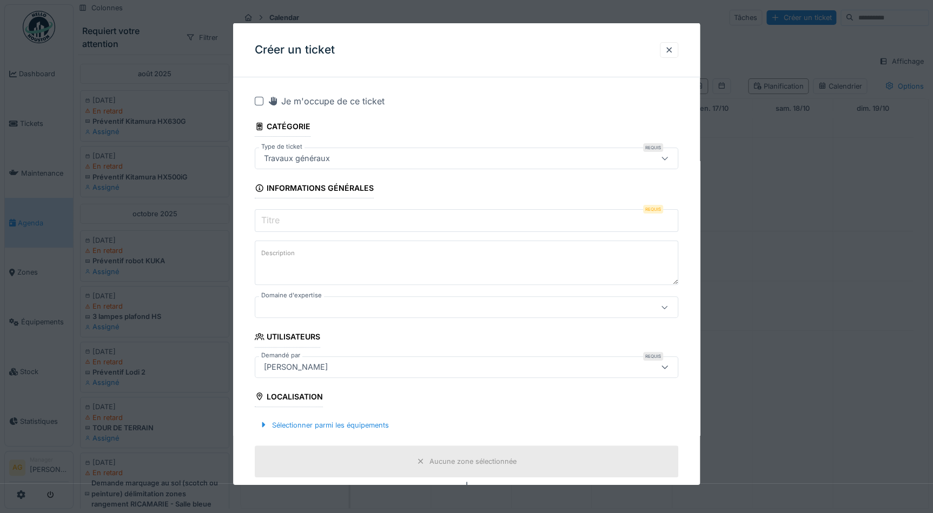
click at [323, 224] on input "Titre" at bounding box center [467, 220] width 424 height 23
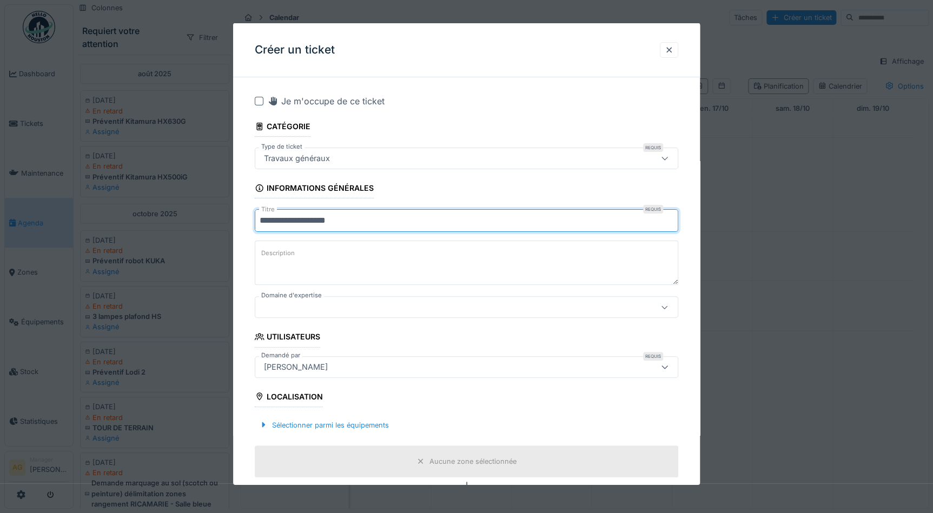
type input "**********"
click at [305, 256] on textarea "Description" at bounding box center [467, 263] width 424 height 44
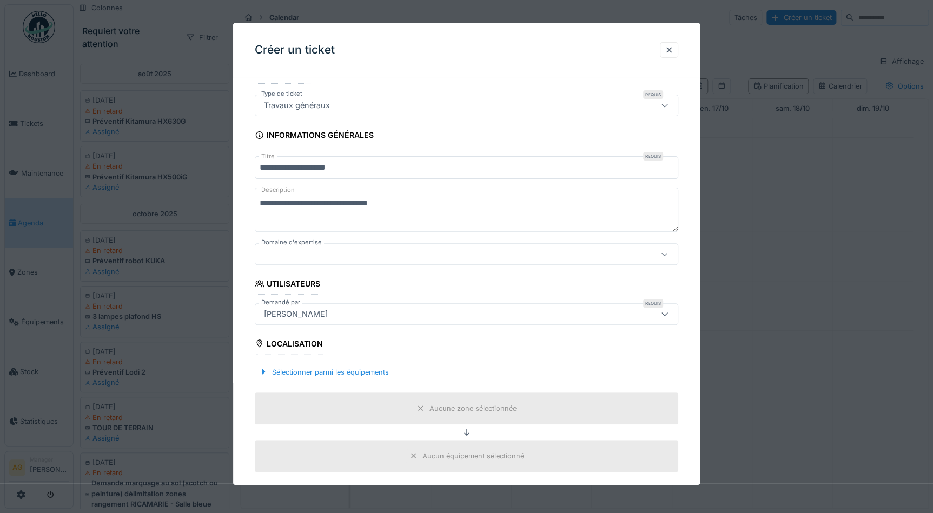
scroll to position [98, 0]
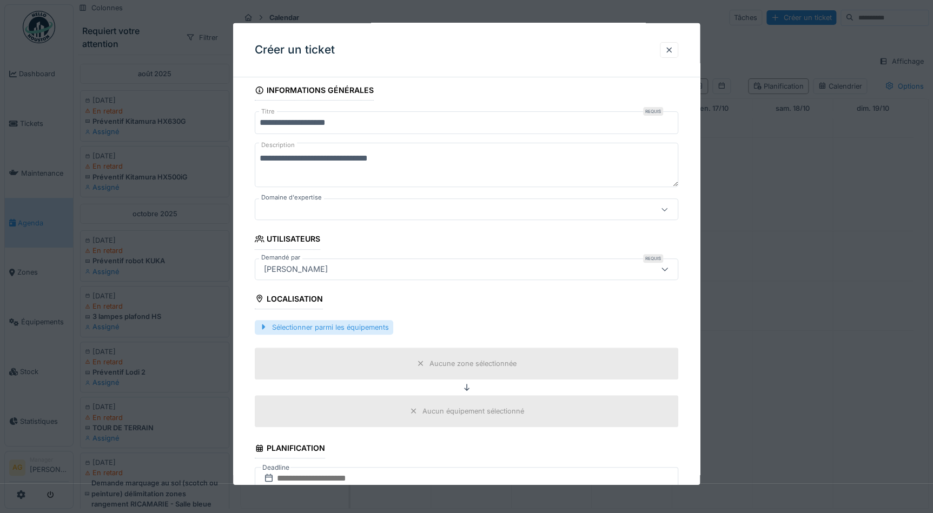
type textarea "**********"
click at [339, 321] on div "Sélectionner parmi les équipements" at bounding box center [324, 327] width 139 height 15
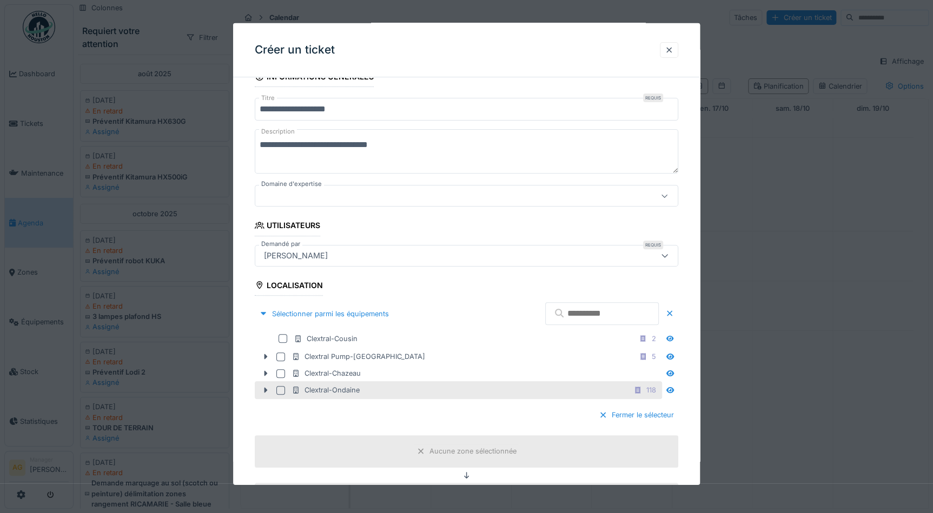
scroll to position [147, 0]
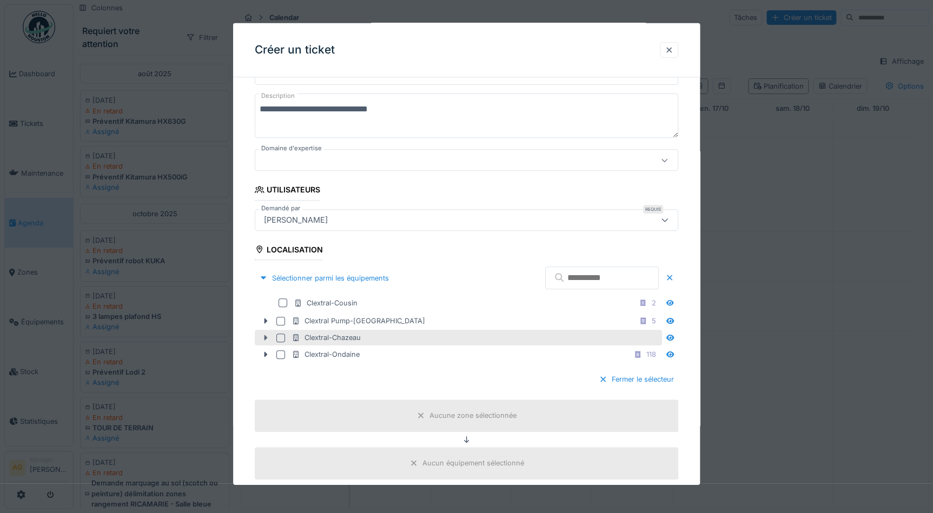
click at [266, 337] on icon at bounding box center [265, 337] width 9 height 7
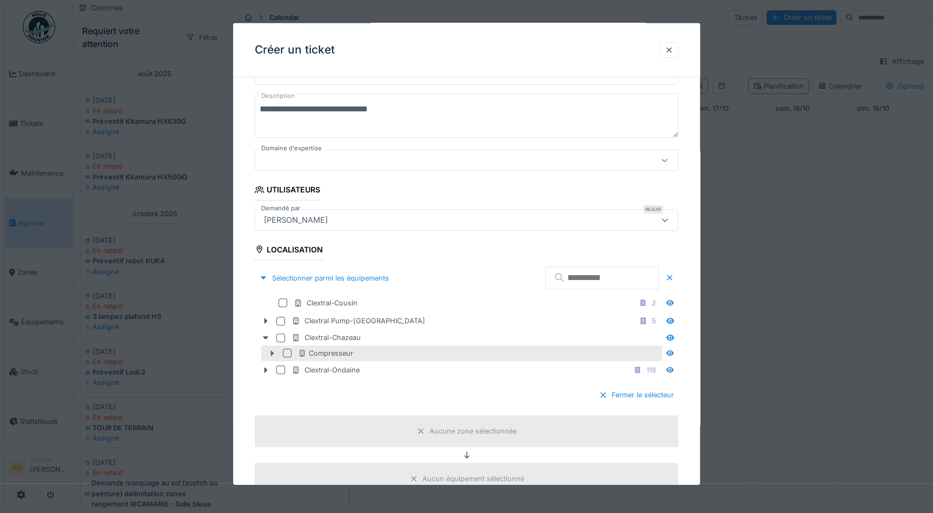
click at [270, 352] on icon at bounding box center [272, 353] width 9 height 7
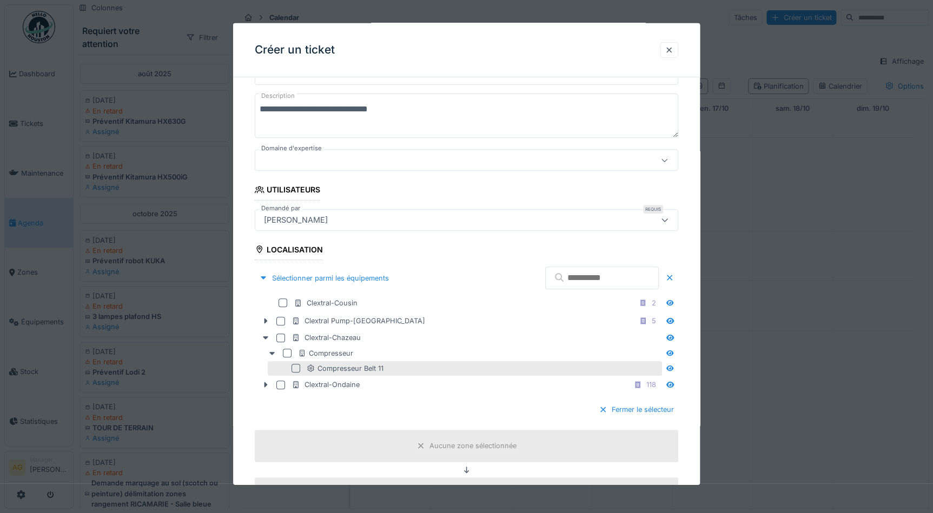
click at [294, 365] on div at bounding box center [296, 368] width 9 height 9
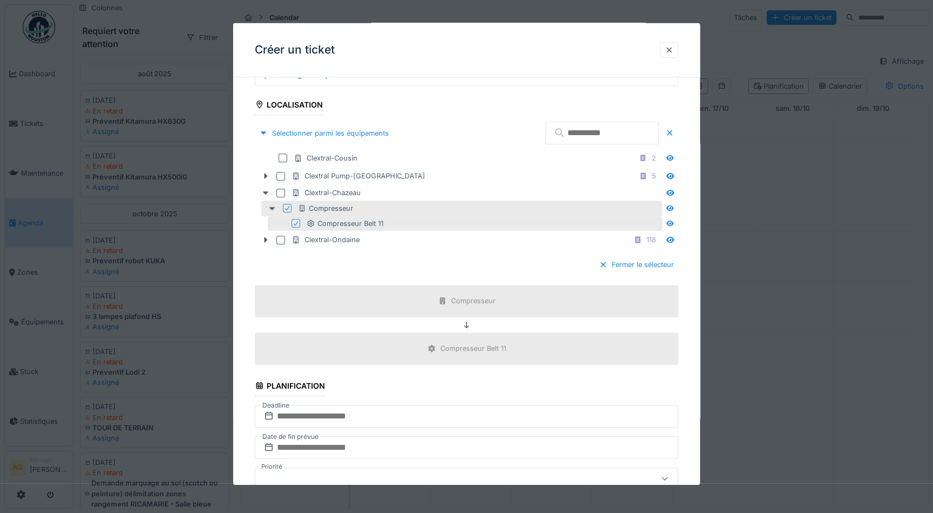
scroll to position [295, 0]
click at [453, 376] on fieldset "**********" at bounding box center [467, 314] width 424 height 1047
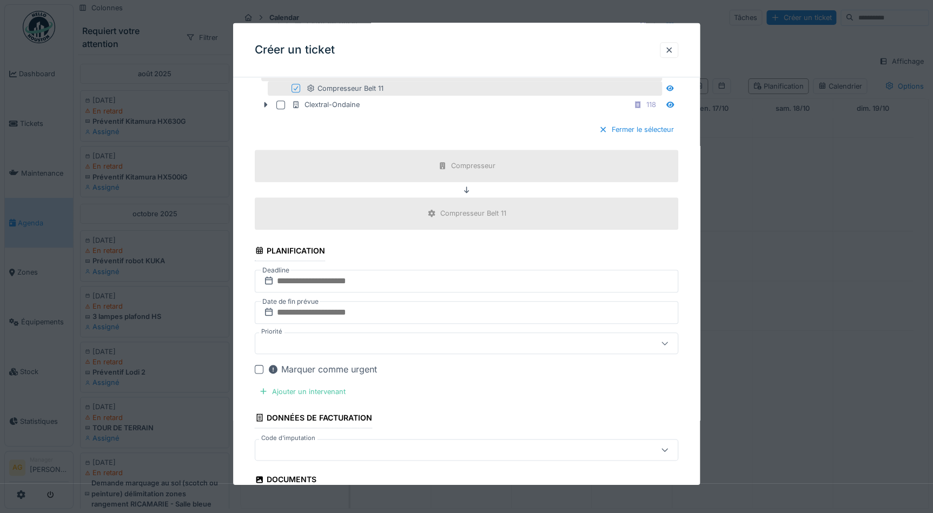
scroll to position [443, 0]
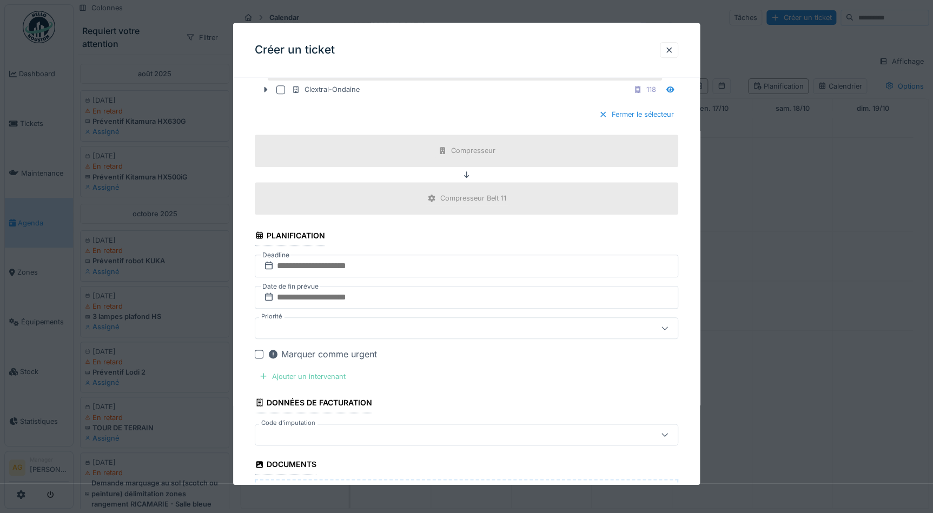
click at [327, 373] on div "Ajouter un intervenant" at bounding box center [302, 376] width 95 height 15
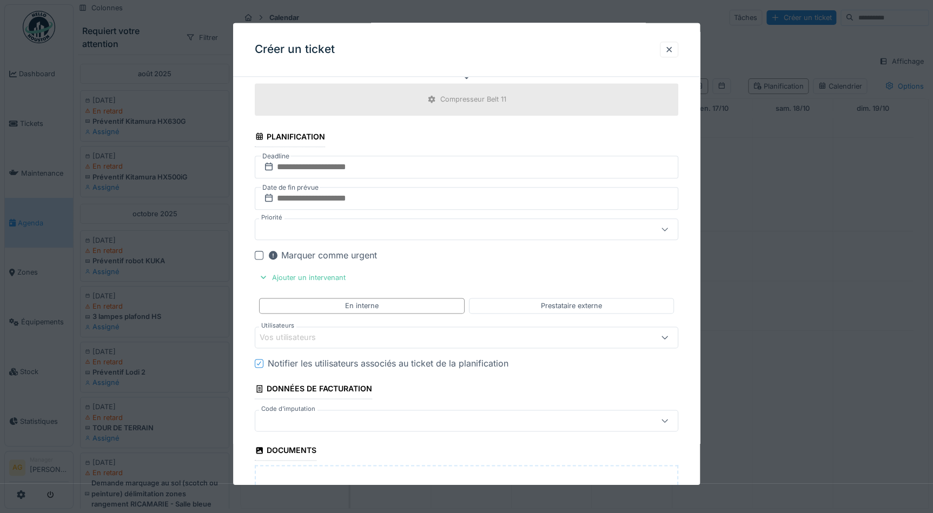
click at [313, 336] on div "Vos utilisateurs" at bounding box center [295, 338] width 71 height 12
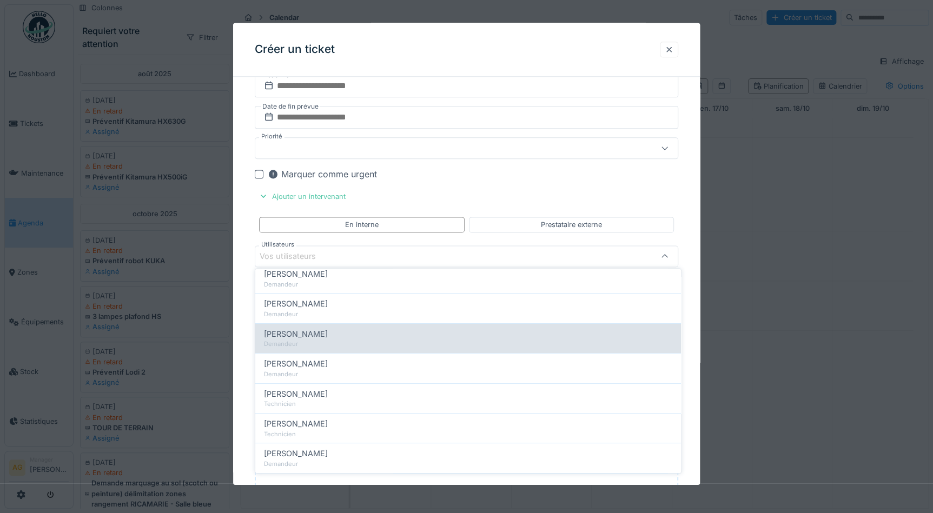
scroll to position [147, 0]
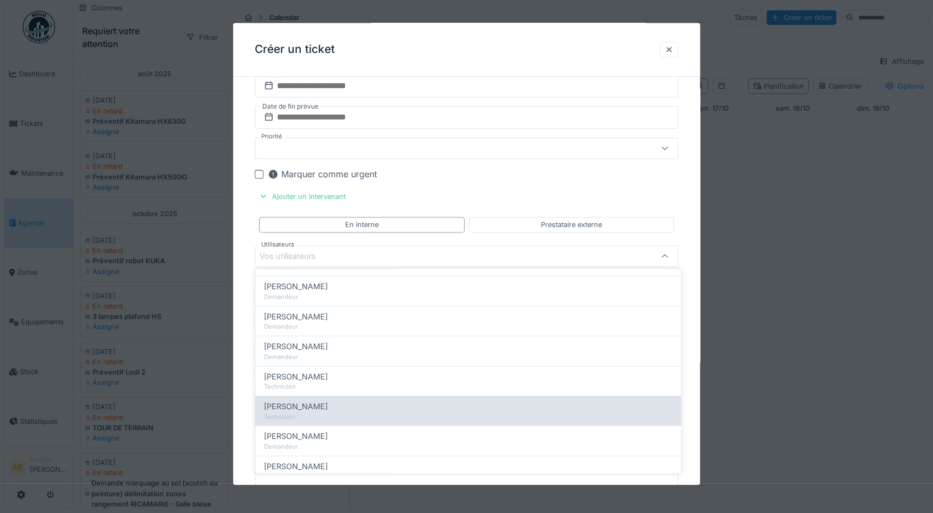
click at [311, 407] on span "Maxime Gogel" at bounding box center [296, 407] width 64 height 12
type input "*****"
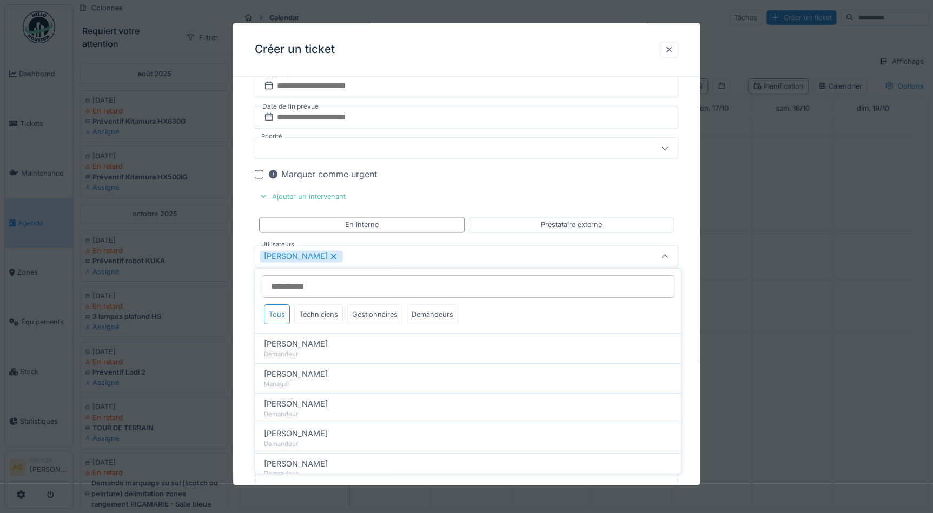
click at [695, 244] on div "**********" at bounding box center [466, 66] width 467 height 1204
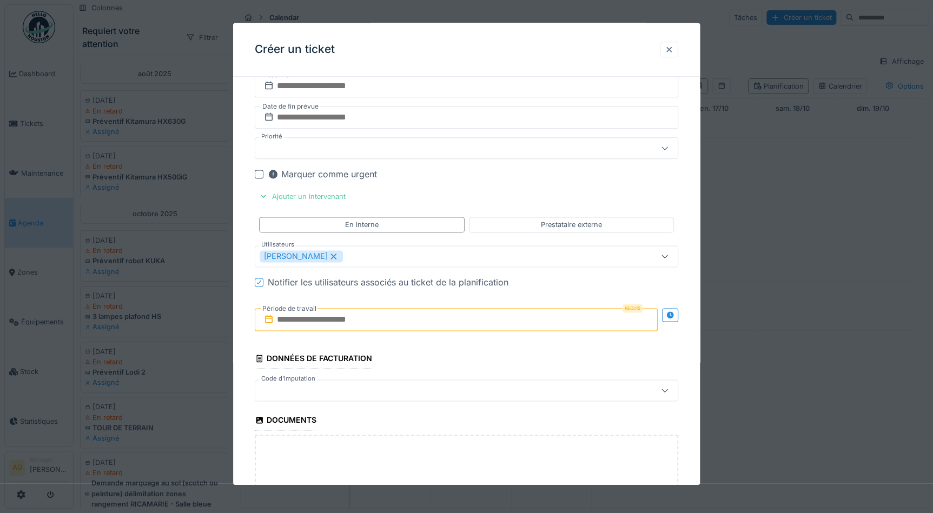
click at [352, 317] on input "text" at bounding box center [456, 320] width 403 height 23
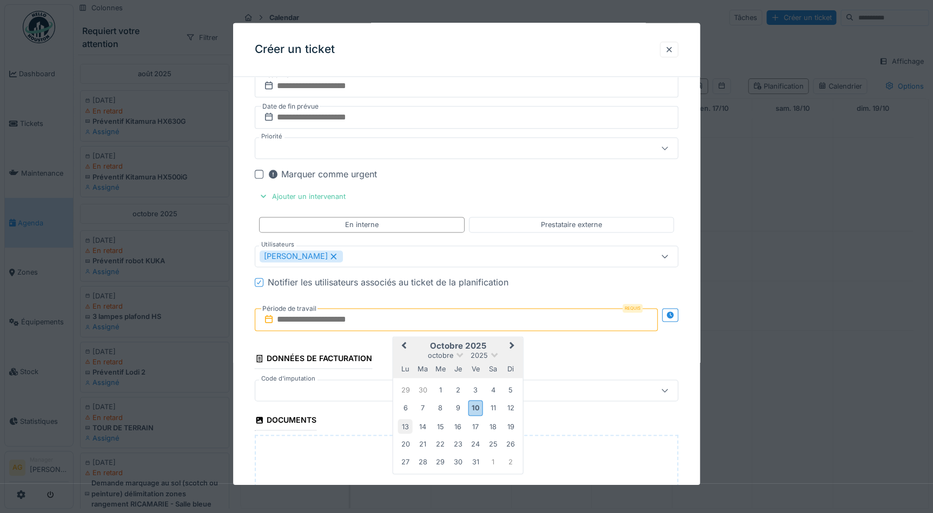
click at [407, 426] on div "13" at bounding box center [405, 426] width 15 height 15
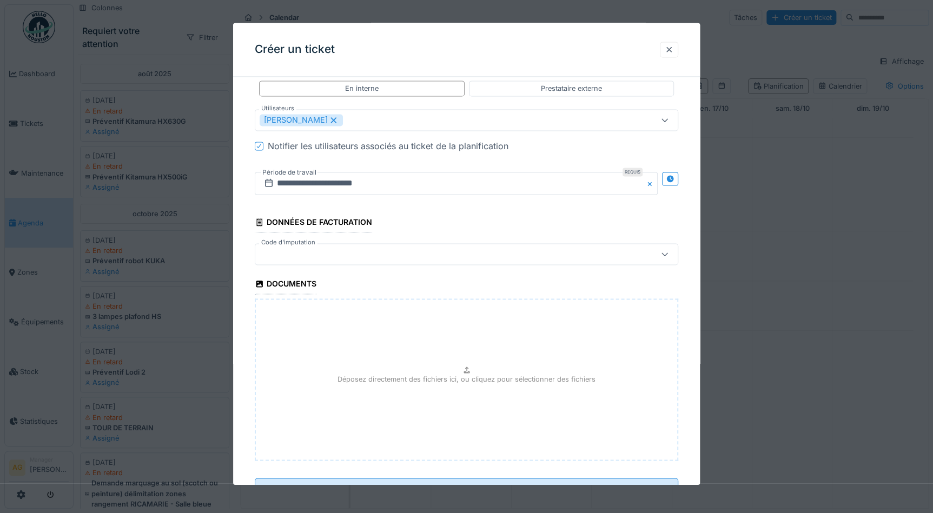
scroll to position [770, 0]
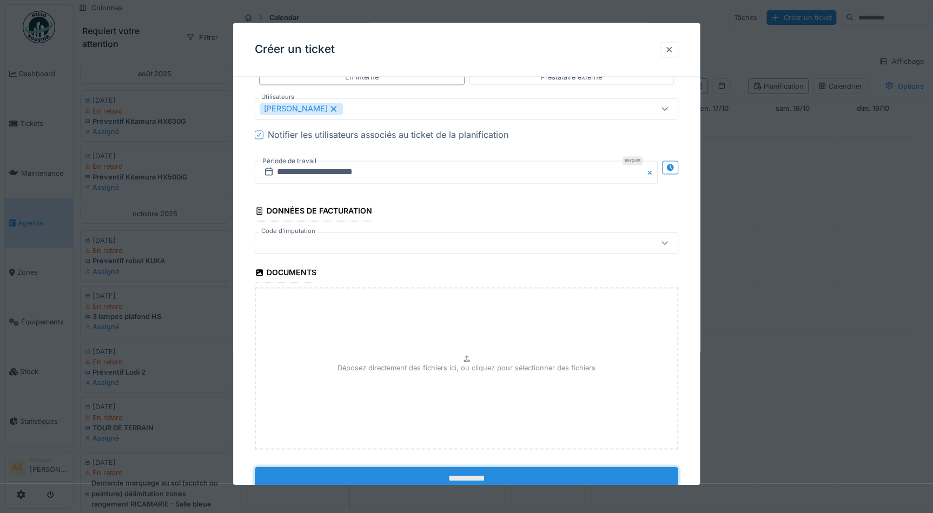
click at [457, 471] on input "**********" at bounding box center [467, 478] width 424 height 23
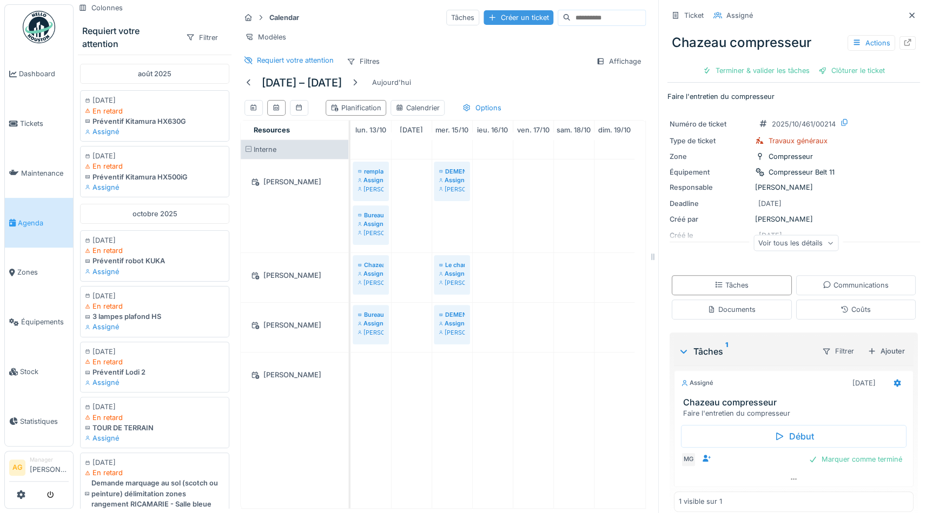
click at [495, 19] on div "Créer un ticket" at bounding box center [519, 17] width 70 height 15
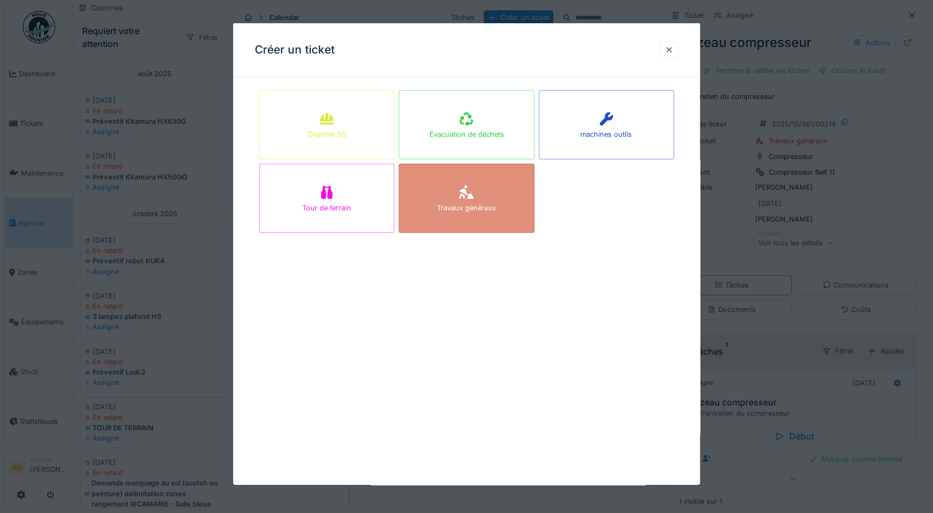
click at [446, 210] on div "Travaux généraux" at bounding box center [466, 208] width 59 height 10
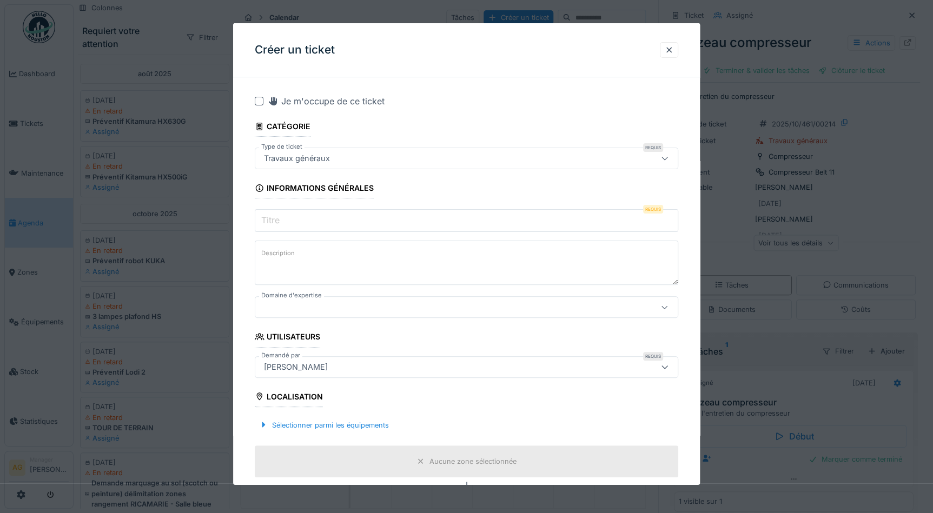
click at [431, 211] on input "Titre" at bounding box center [467, 220] width 424 height 23
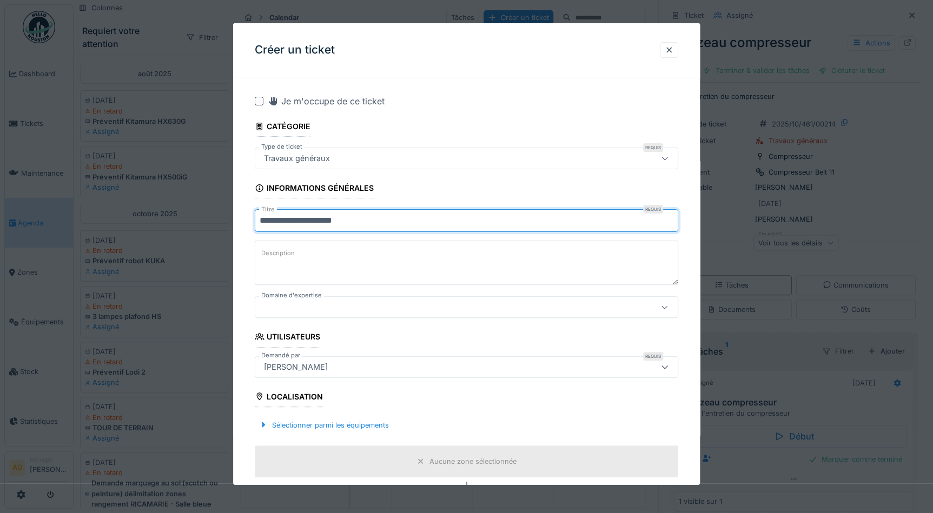
type input "**********"
click at [328, 246] on textarea "Description" at bounding box center [467, 263] width 424 height 44
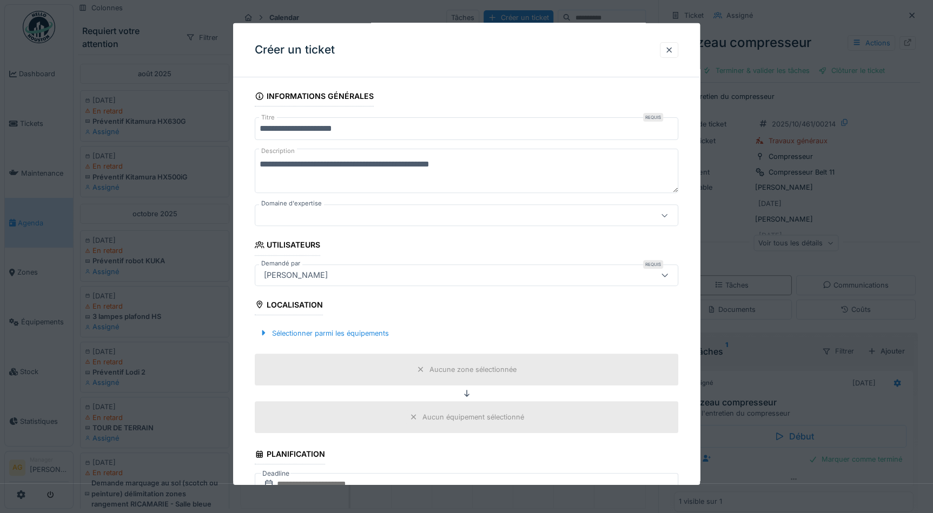
scroll to position [98, 0]
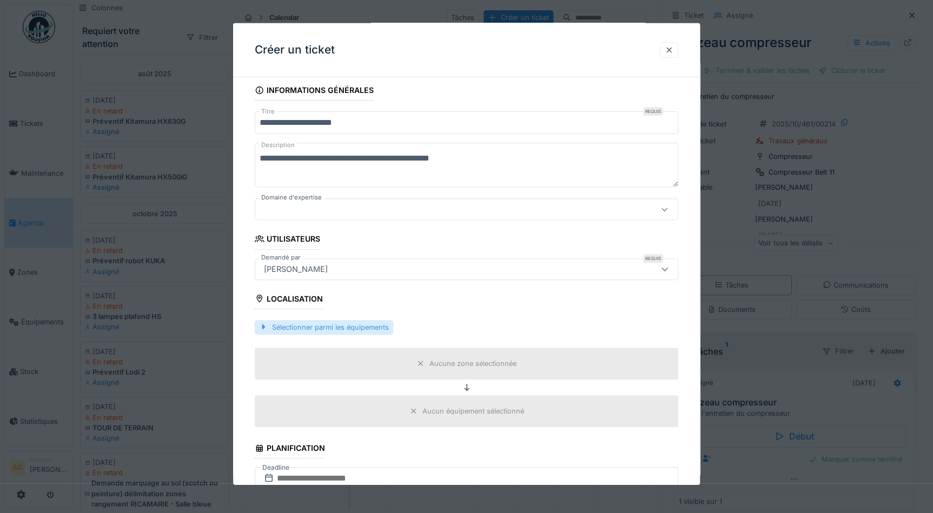
type textarea "**********"
click at [329, 330] on div "Sélectionner parmi les équipements" at bounding box center [324, 327] width 139 height 15
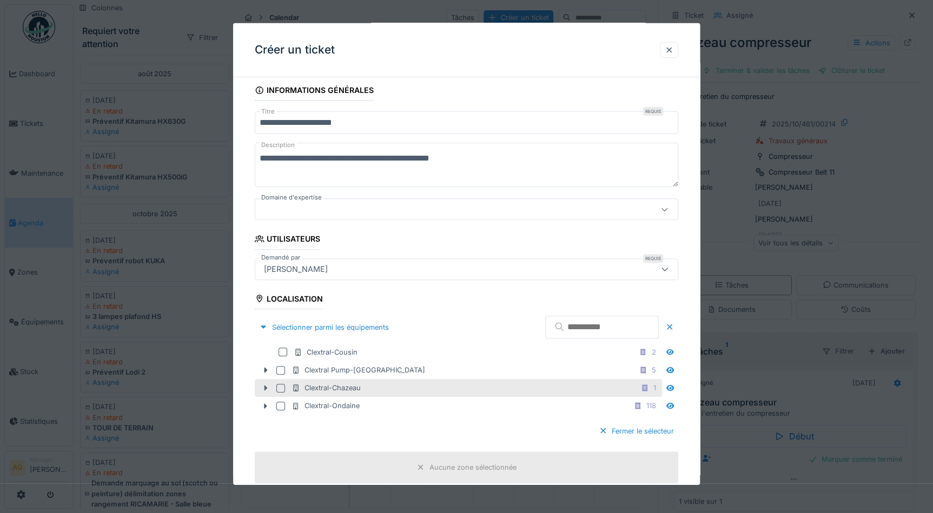
click at [266, 386] on icon at bounding box center [266, 388] width 3 height 5
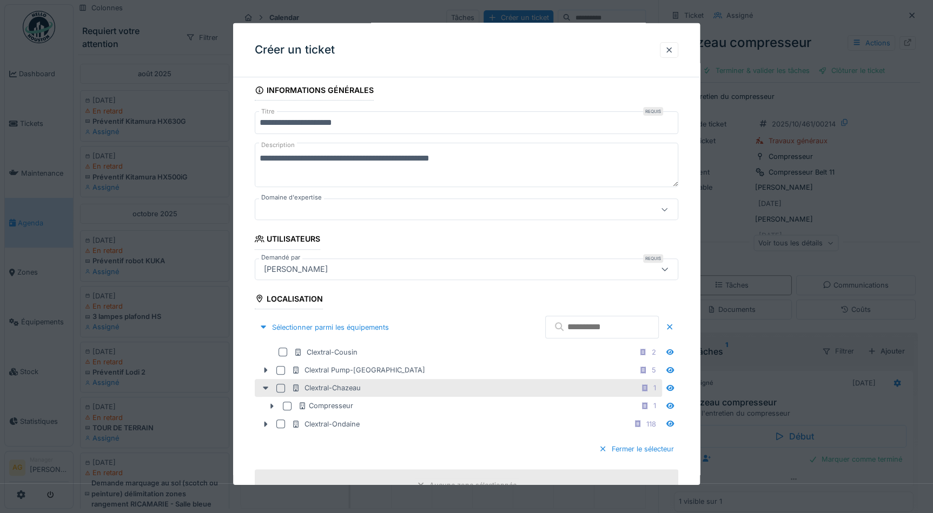
click at [281, 389] on div at bounding box center [280, 388] width 9 height 9
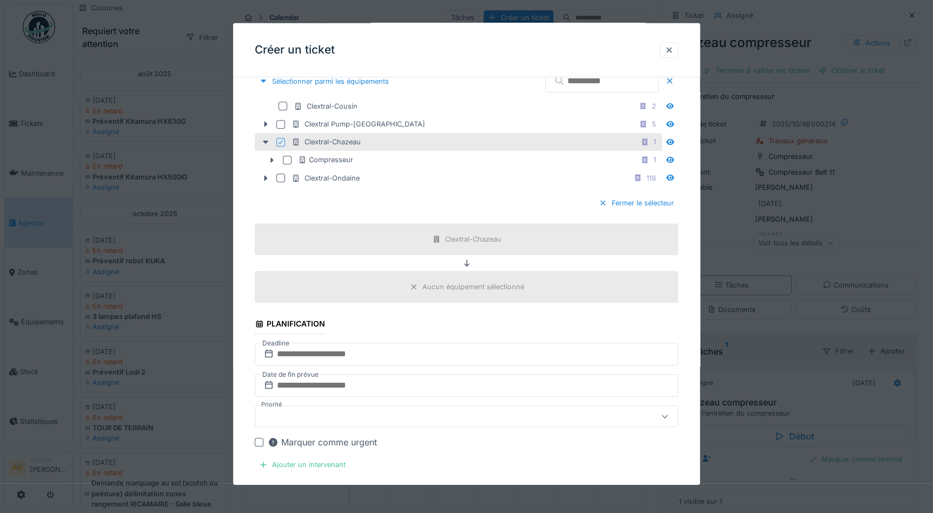
scroll to position [443, 0]
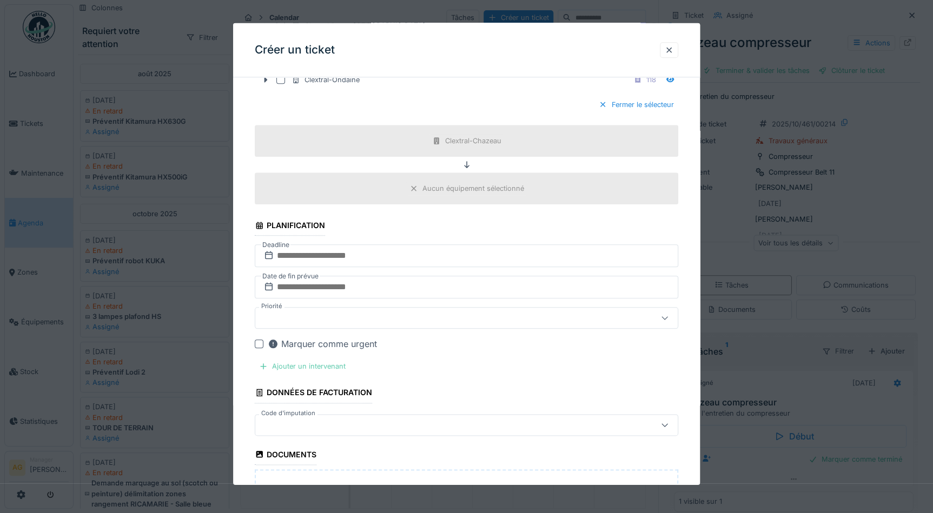
click at [304, 366] on div "Ajouter un intervenant" at bounding box center [302, 366] width 95 height 15
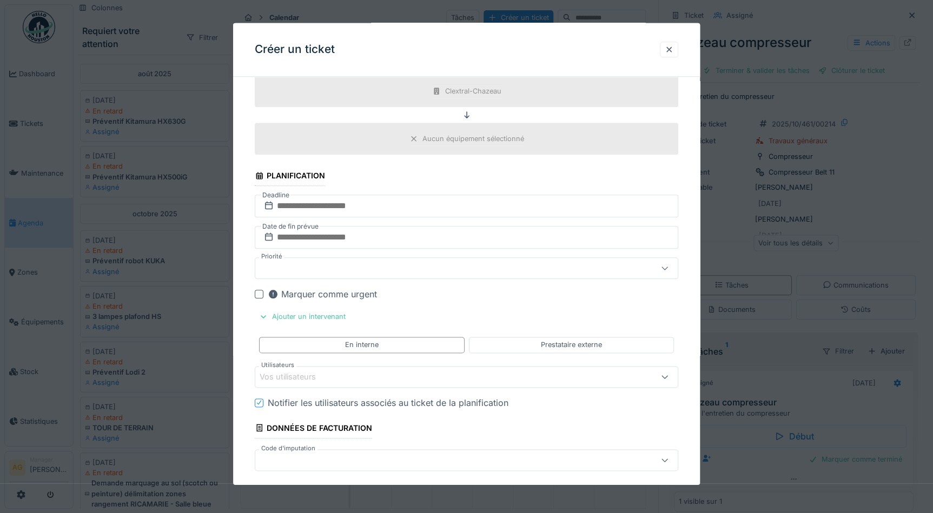
click at [312, 375] on div "Vos utilisateurs" at bounding box center [295, 377] width 71 height 12
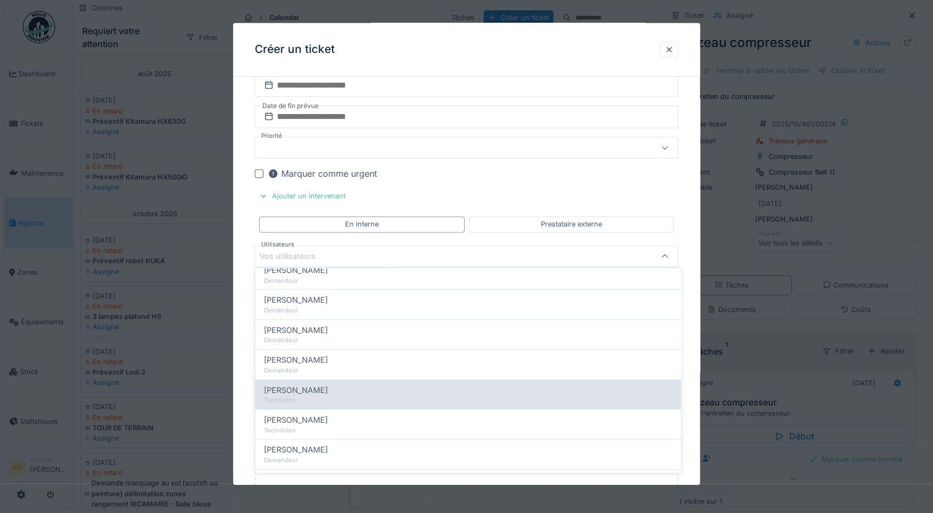
scroll to position [147, 0]
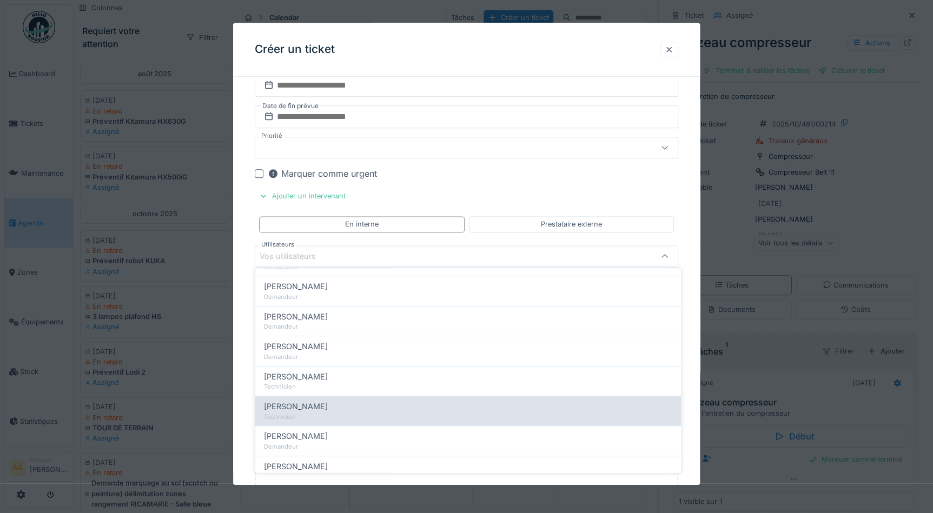
click at [309, 404] on span "Maxime Gogel" at bounding box center [296, 406] width 64 height 12
type input "*****"
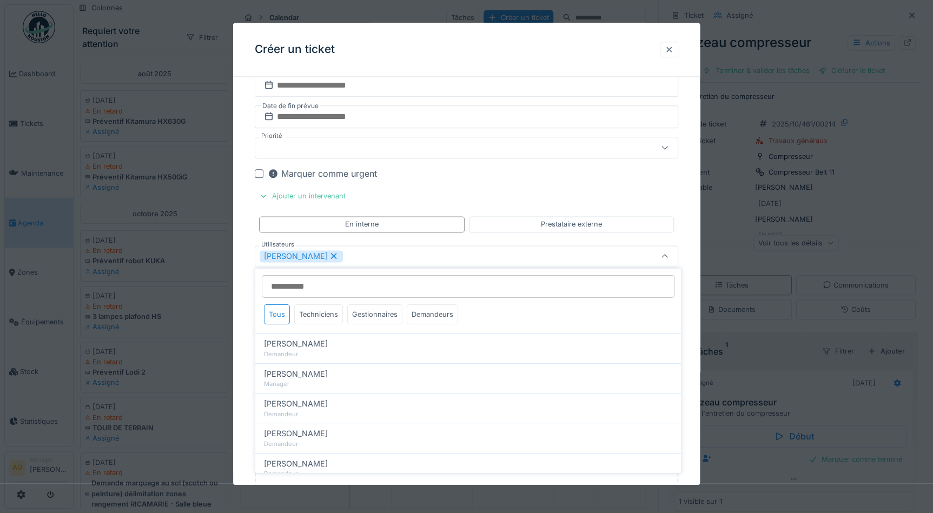
click at [686, 251] on div "**********" at bounding box center [466, 71] width 467 height 1195
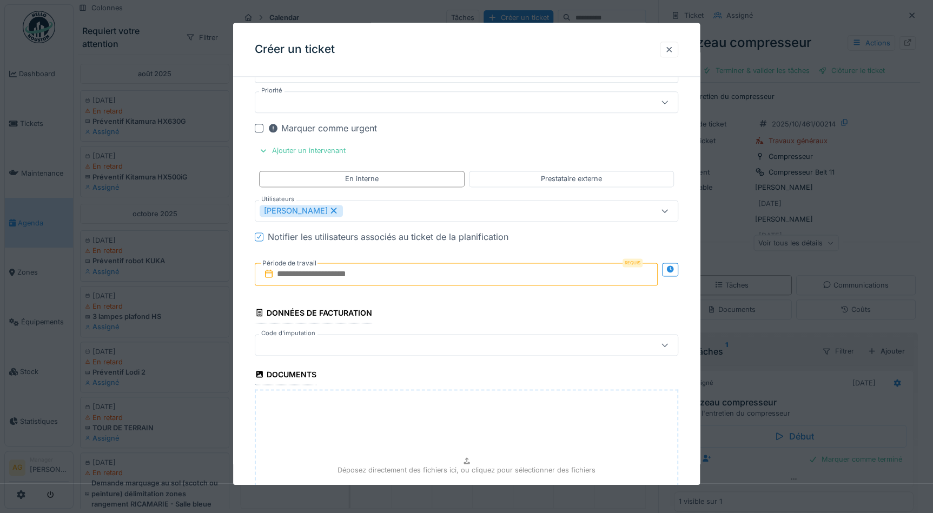
scroll to position [711, 0]
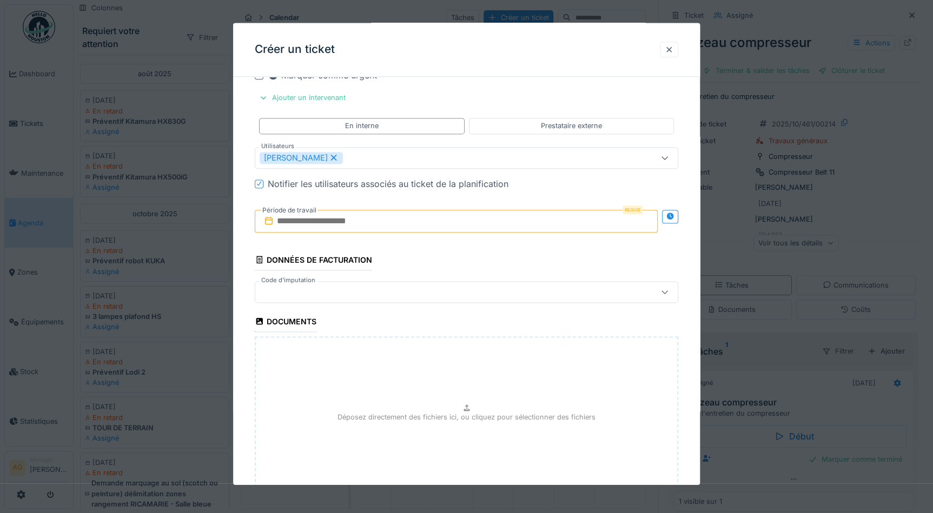
click at [367, 222] on input "text" at bounding box center [456, 221] width 403 height 23
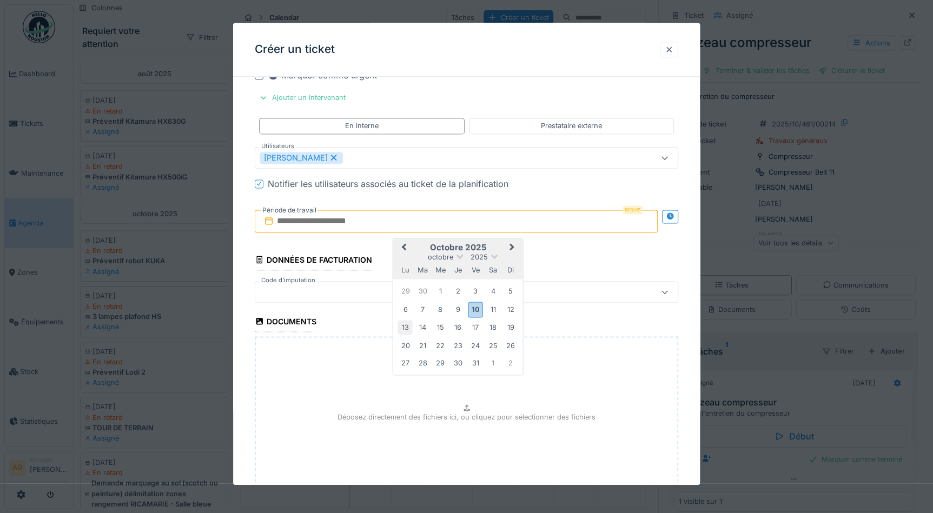
click at [409, 323] on div "13" at bounding box center [405, 328] width 15 height 15
click at [406, 325] on div "13" at bounding box center [405, 328] width 15 height 15
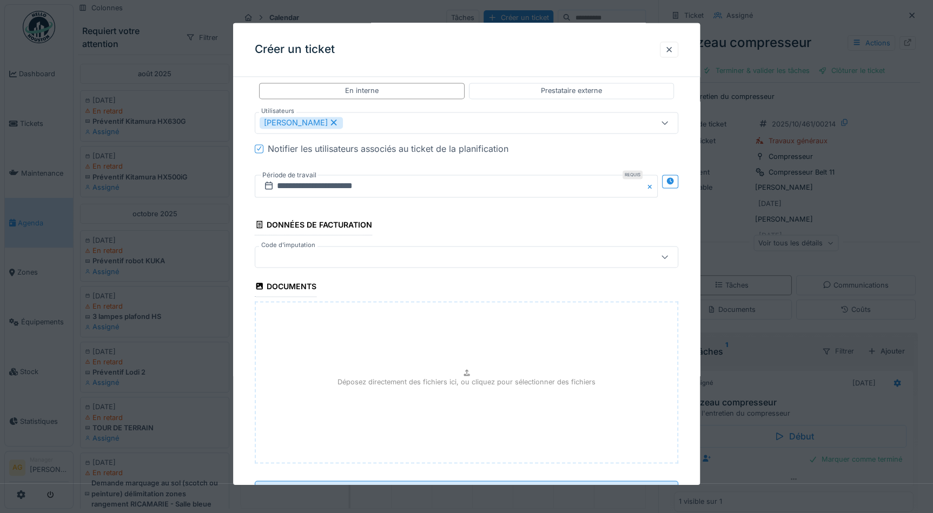
scroll to position [792, 0]
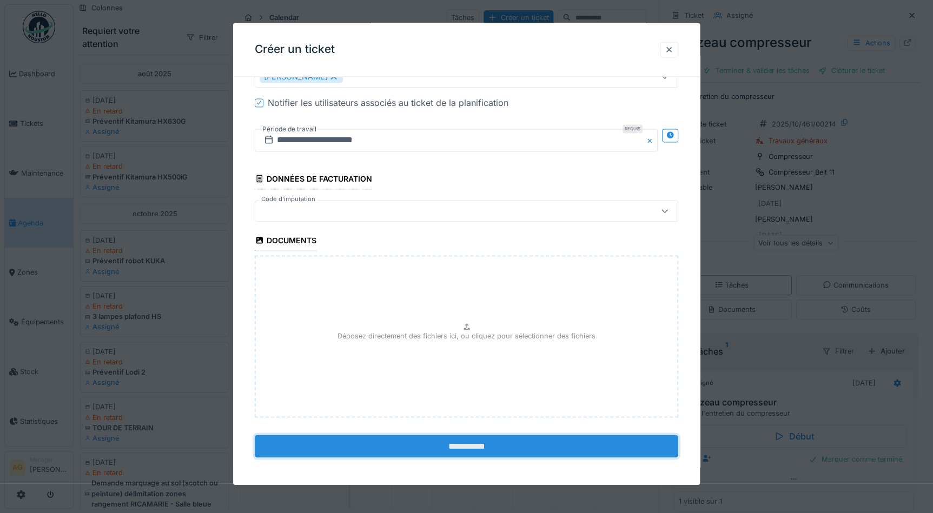
click at [414, 444] on input "**********" at bounding box center [467, 447] width 424 height 23
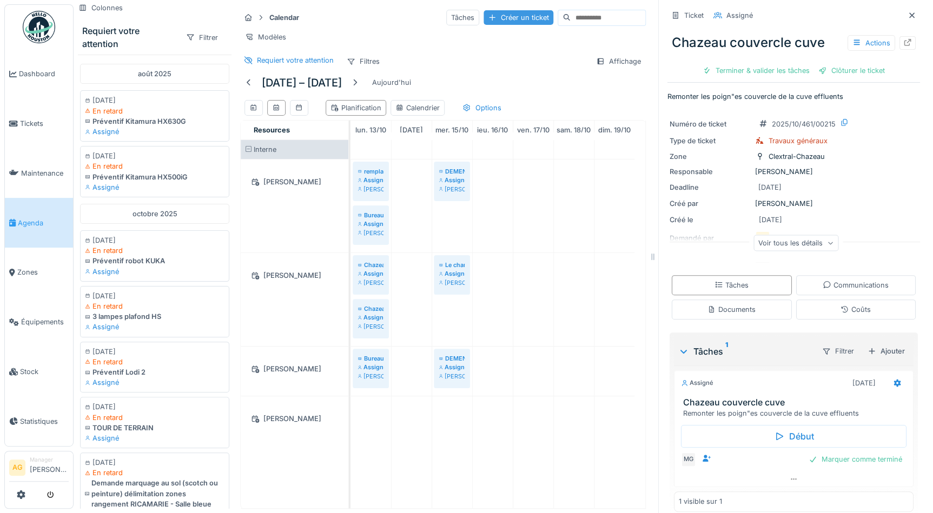
click at [507, 18] on div "Créer un ticket" at bounding box center [519, 17] width 70 height 15
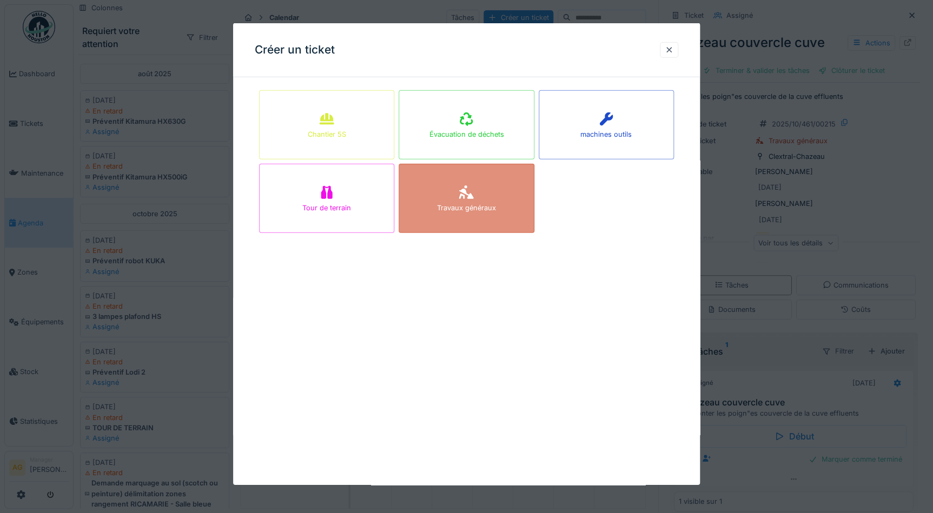
click at [486, 192] on div "Travaux généraux" at bounding box center [466, 198] width 135 height 69
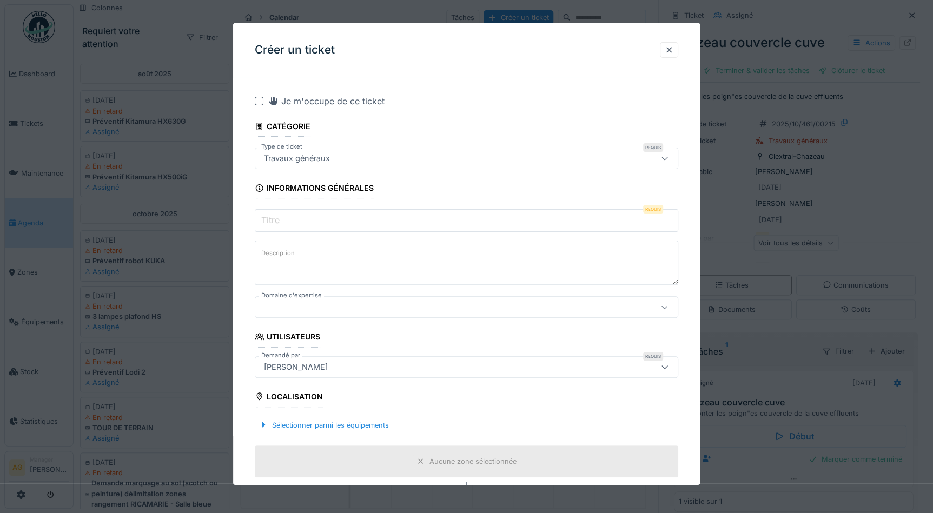
click at [331, 218] on input "Titre" at bounding box center [467, 220] width 424 height 23
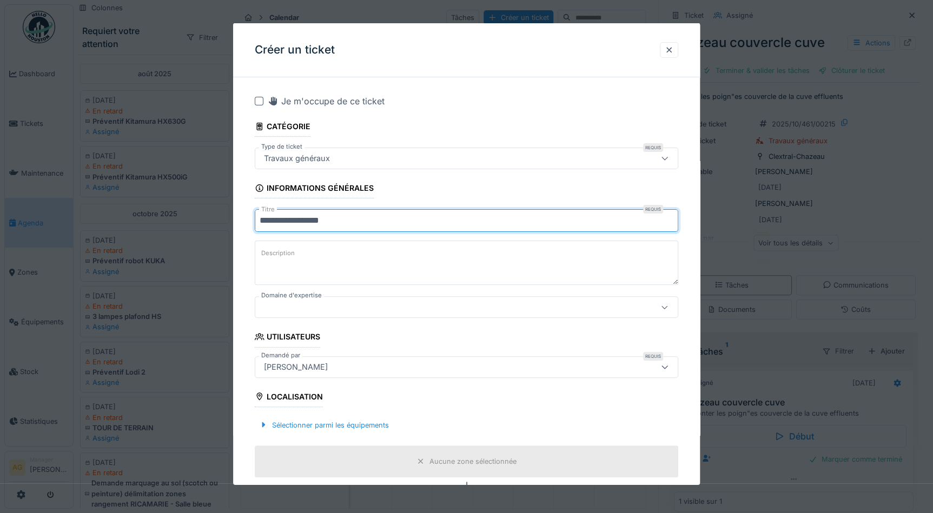
type input "**********"
click at [281, 251] on label "Description" at bounding box center [278, 254] width 38 height 14
click at [281, 251] on textarea "Description" at bounding box center [467, 263] width 424 height 44
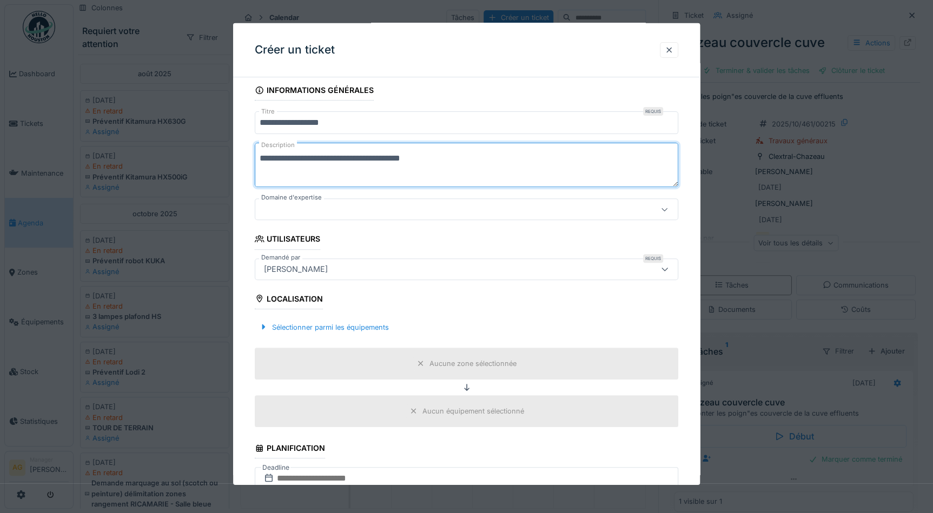
scroll to position [147, 0]
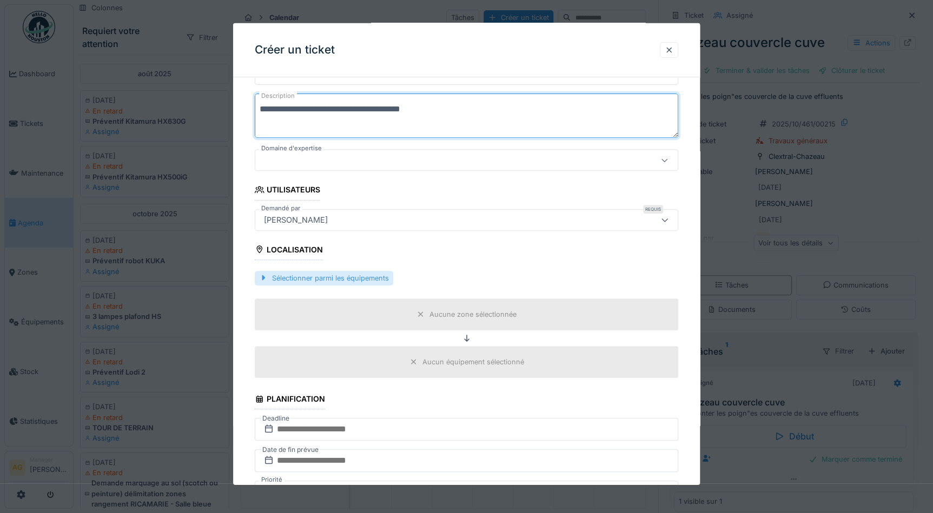
type textarea "**********"
click at [298, 275] on div "Sélectionner parmi les équipements" at bounding box center [324, 278] width 139 height 15
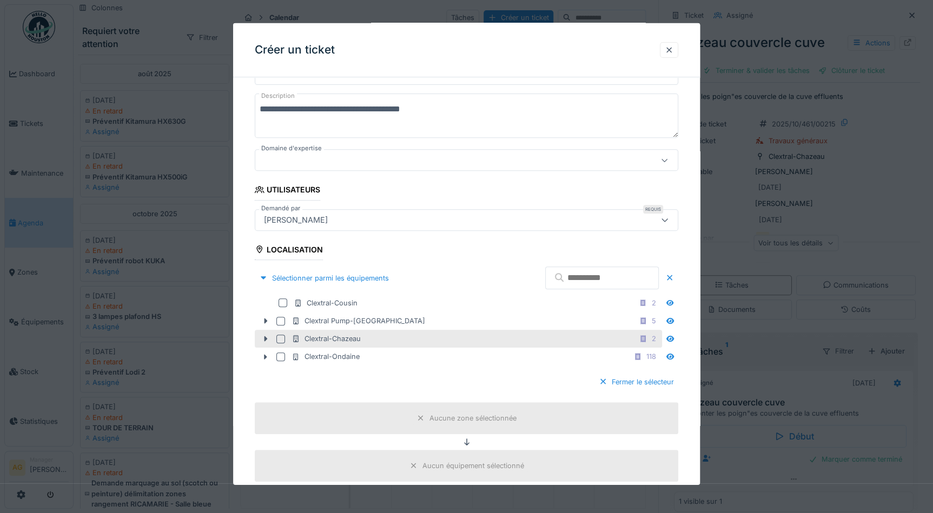
click at [279, 339] on div at bounding box center [280, 338] width 9 height 9
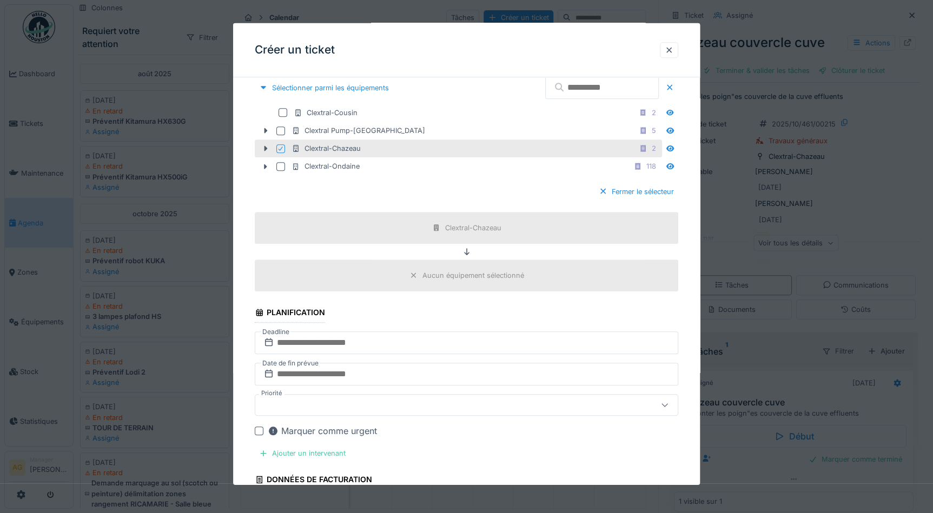
scroll to position [393, 0]
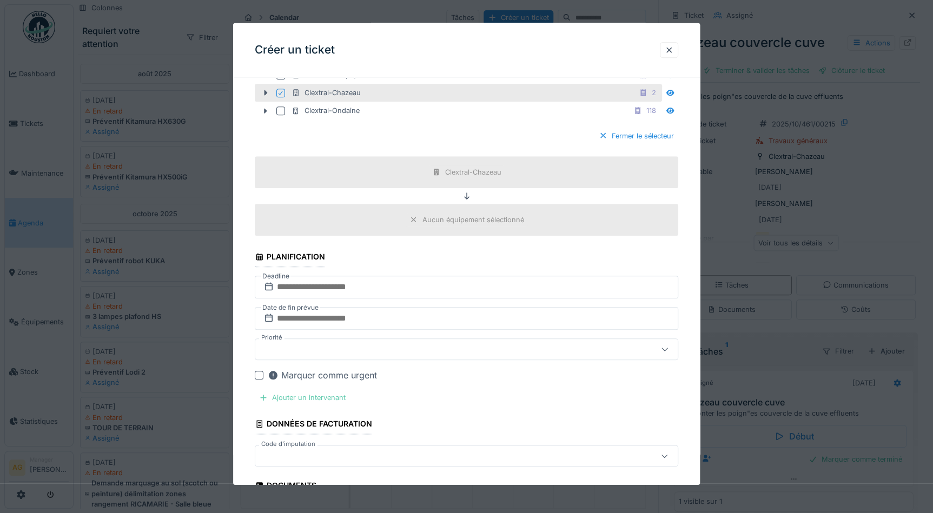
click at [291, 394] on div "Ajouter un intervenant" at bounding box center [302, 398] width 95 height 15
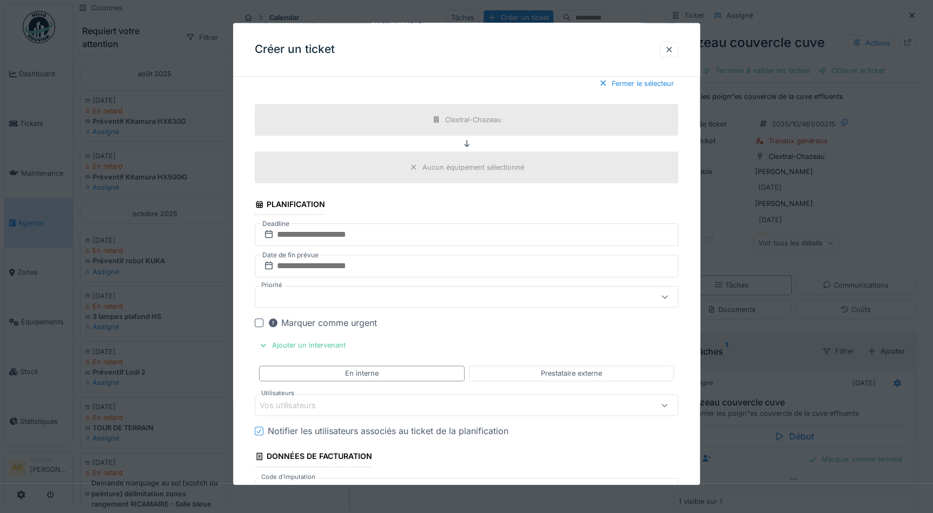
scroll to position [492, 0]
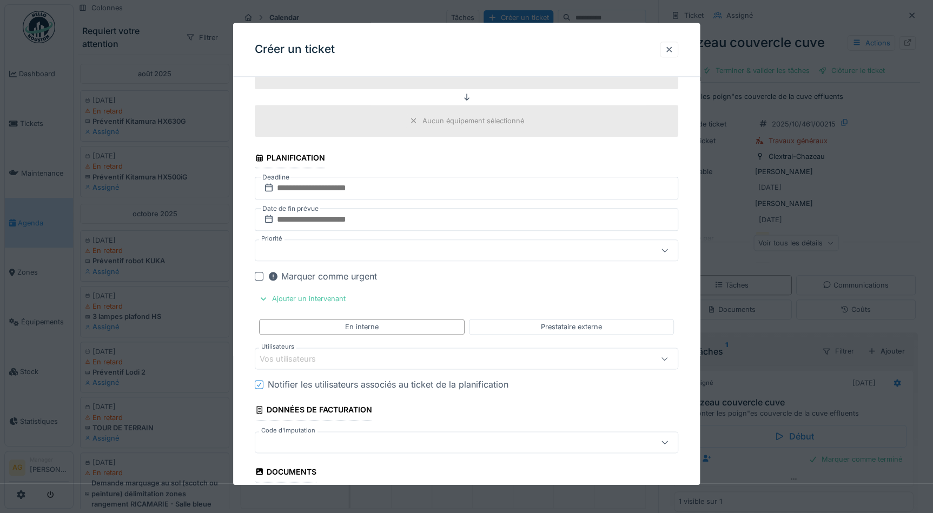
click at [304, 356] on div "Vos utilisateurs" at bounding box center [295, 359] width 71 height 12
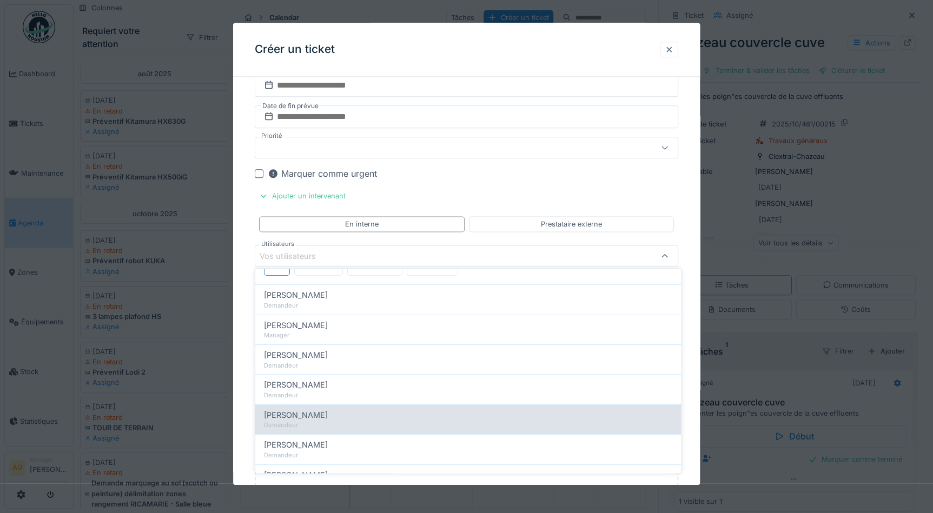
scroll to position [98, 0]
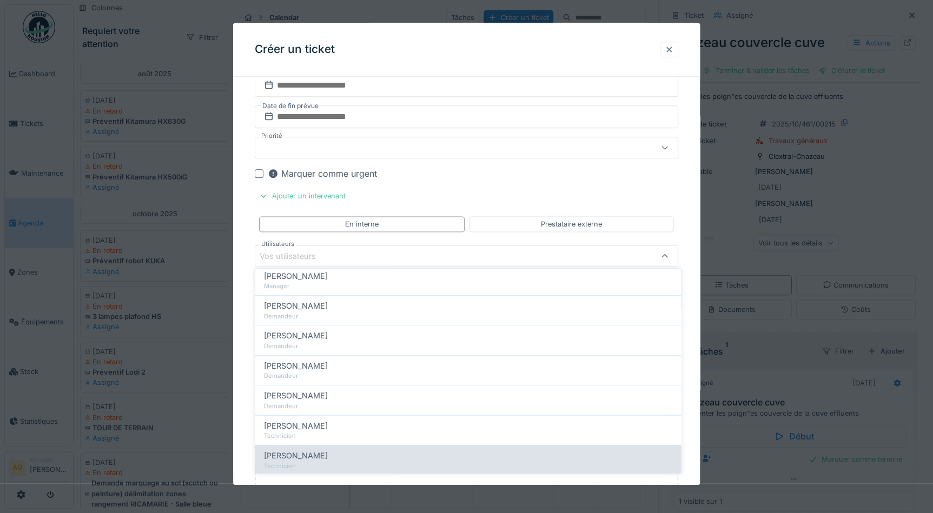
click at [304, 459] on span "Maxime Gogel" at bounding box center [296, 456] width 64 height 12
type input "*****"
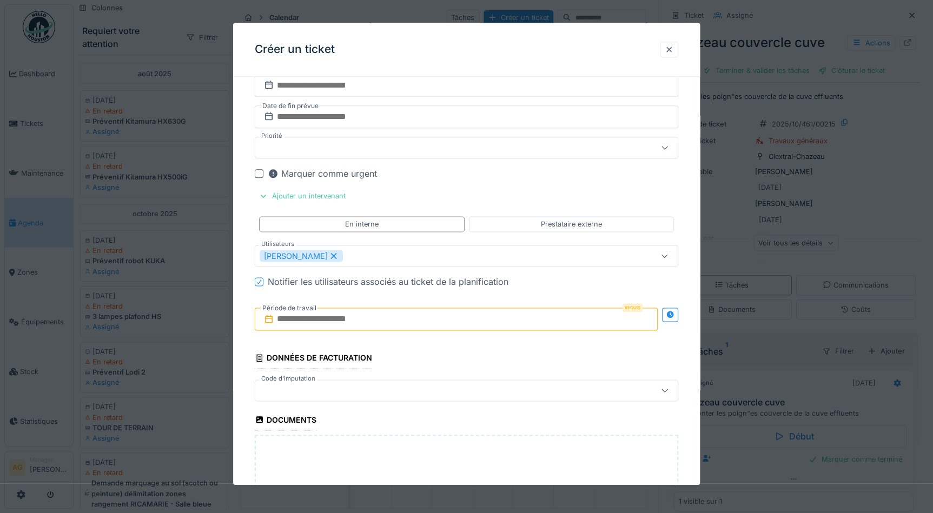
click at [693, 265] on div "**********" at bounding box center [466, 79] width 467 height 1177
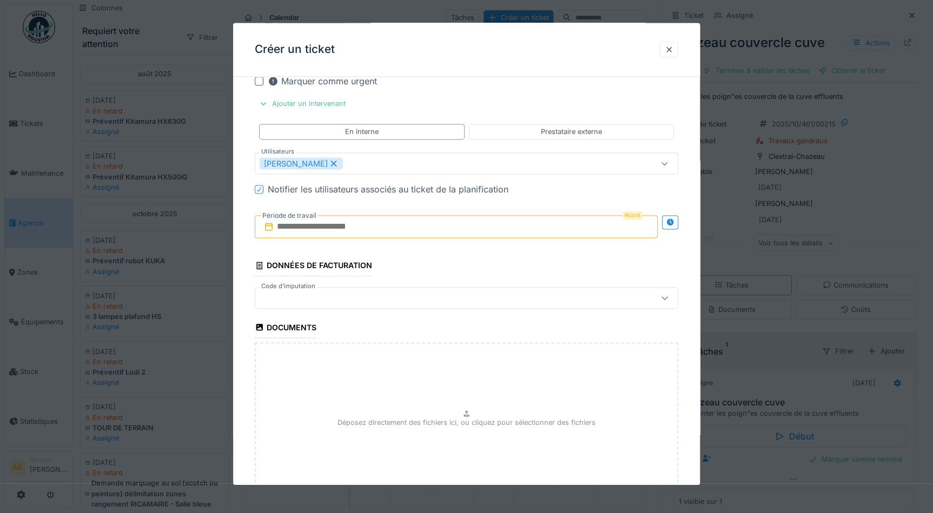
scroll to position [693, 0]
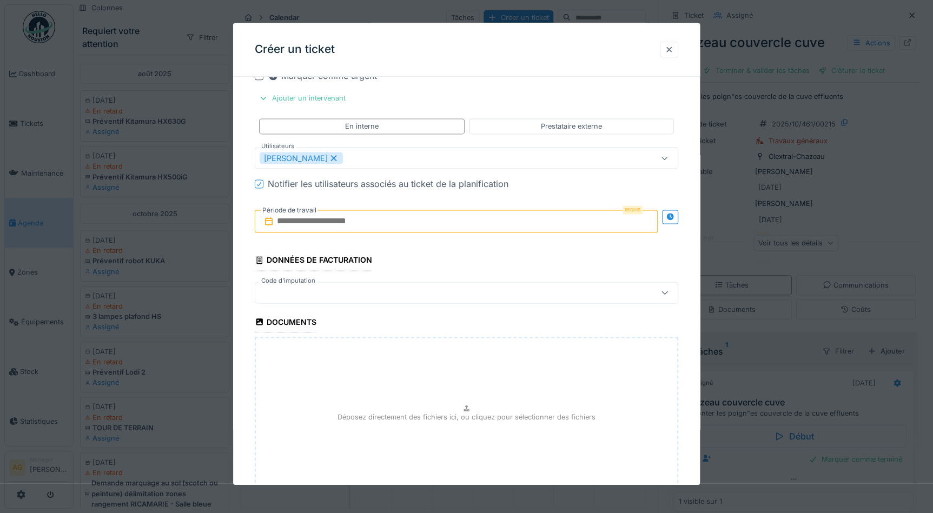
click at [335, 227] on input "text" at bounding box center [456, 221] width 403 height 23
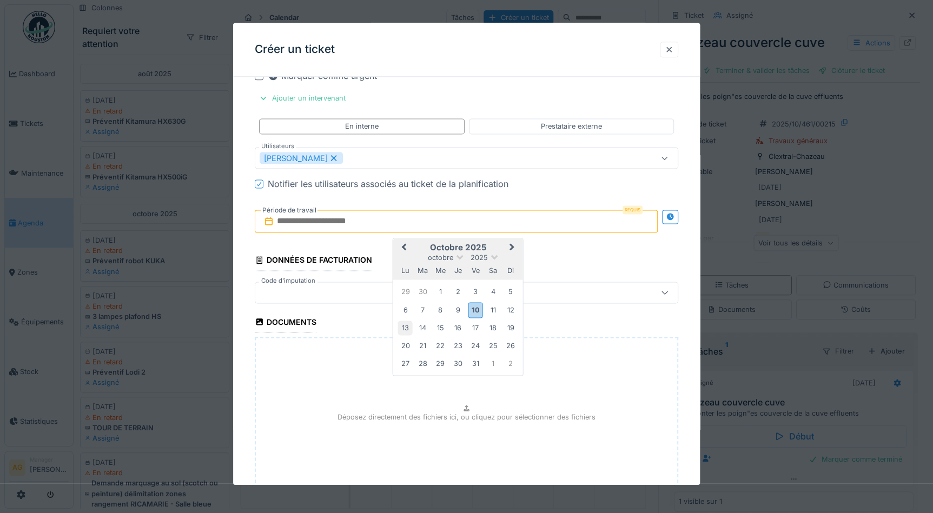
click at [405, 326] on div "13" at bounding box center [405, 328] width 15 height 15
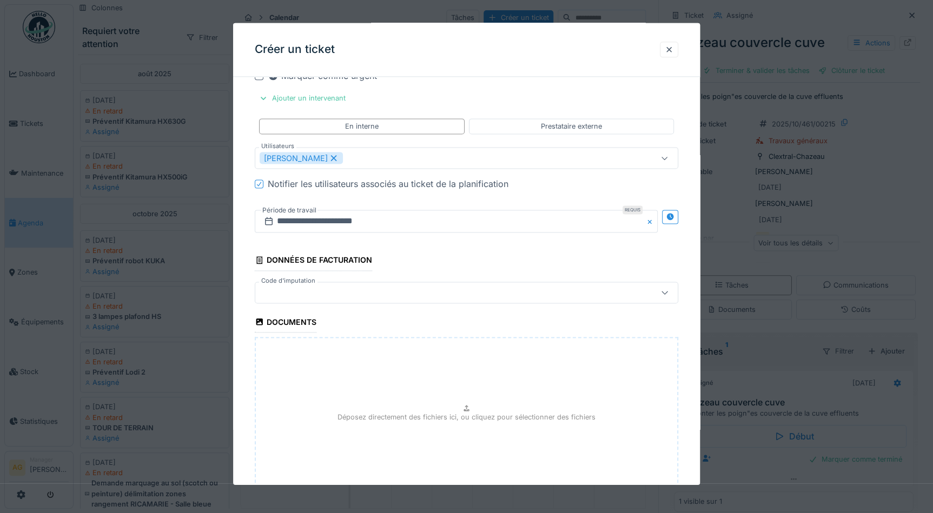
scroll to position [774, 0]
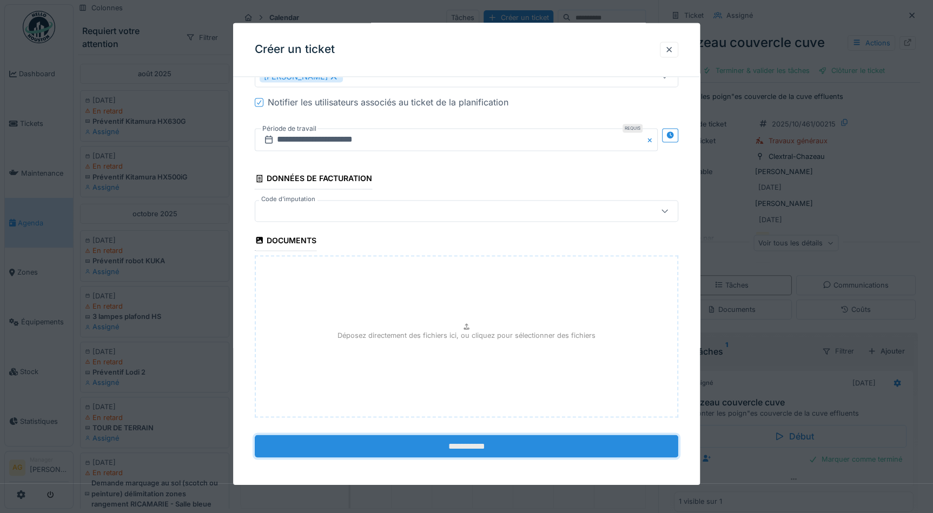
click at [414, 449] on input "**********" at bounding box center [467, 446] width 424 height 23
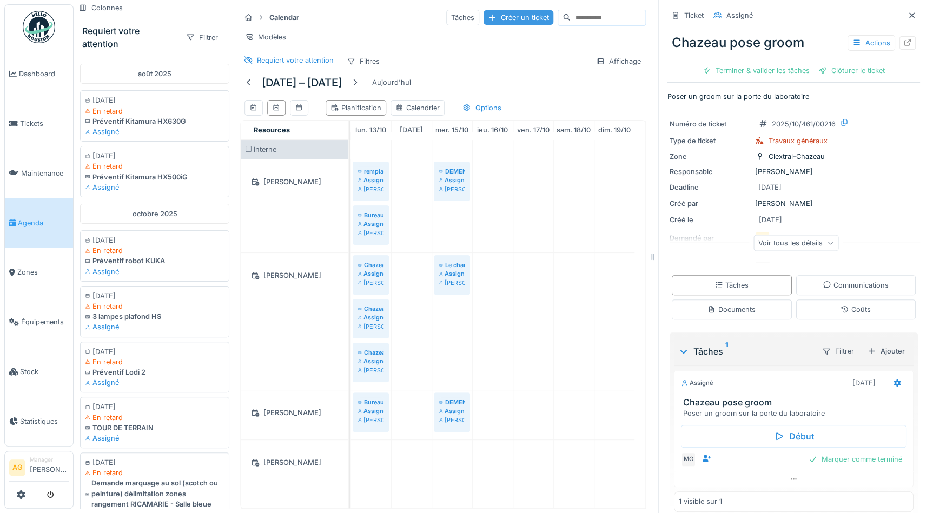
click at [488, 20] on div "Créer un ticket" at bounding box center [519, 17] width 70 height 15
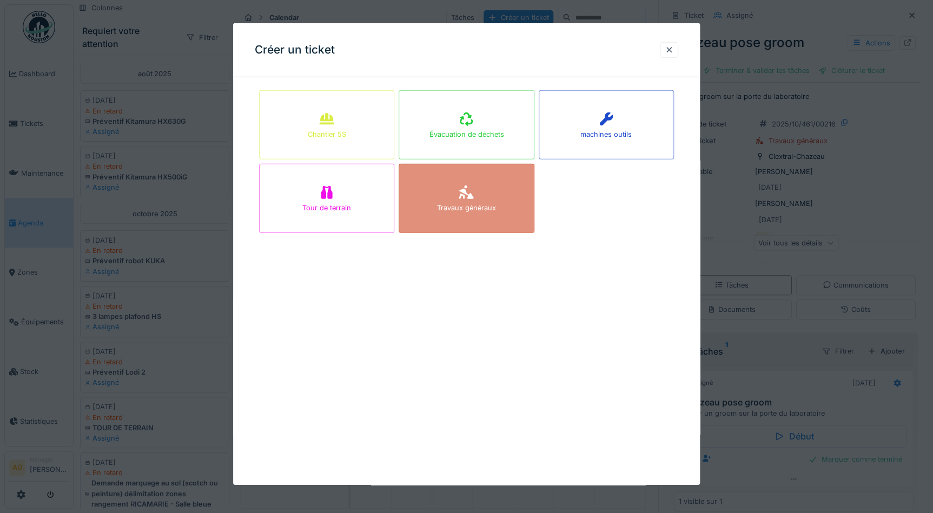
click at [489, 208] on div "Travaux généraux" at bounding box center [466, 208] width 59 height 10
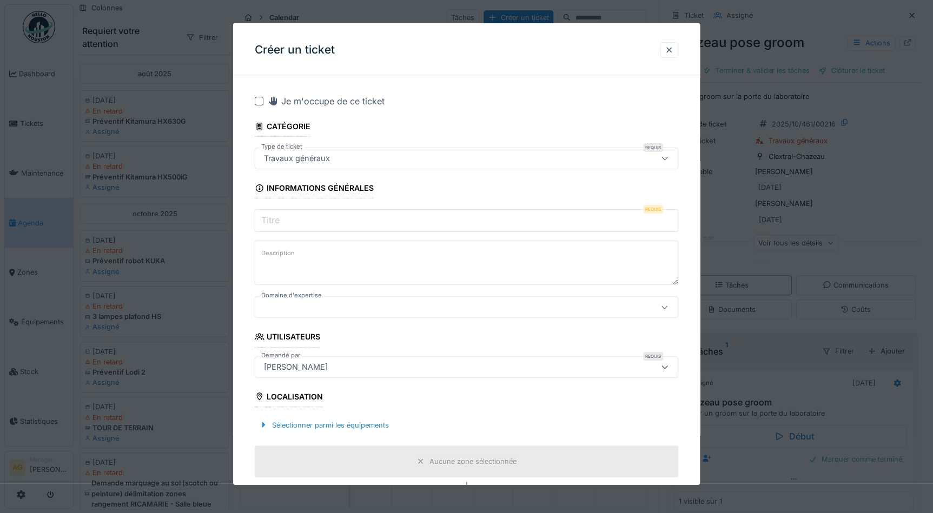
click at [278, 220] on label "Titre" at bounding box center [270, 220] width 23 height 13
click at [278, 220] on input "Titre" at bounding box center [467, 220] width 424 height 23
type input "*"
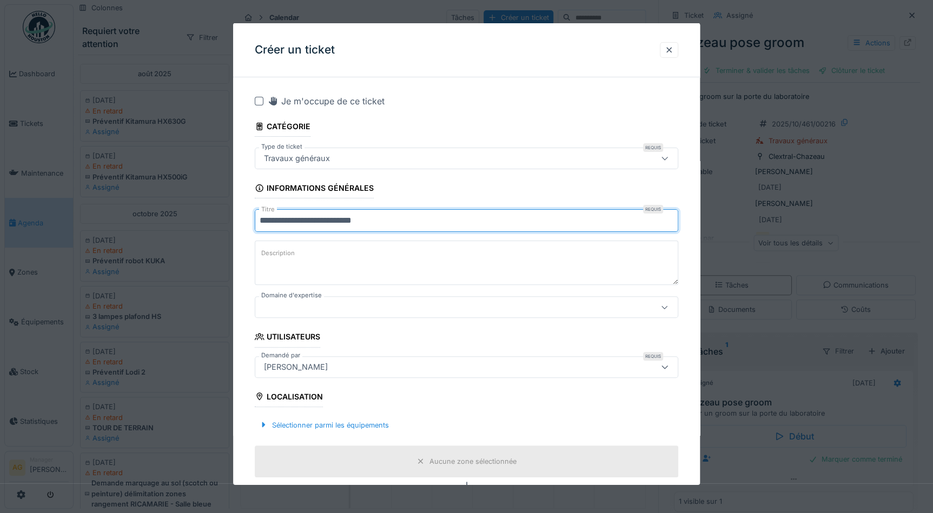
type input "**********"
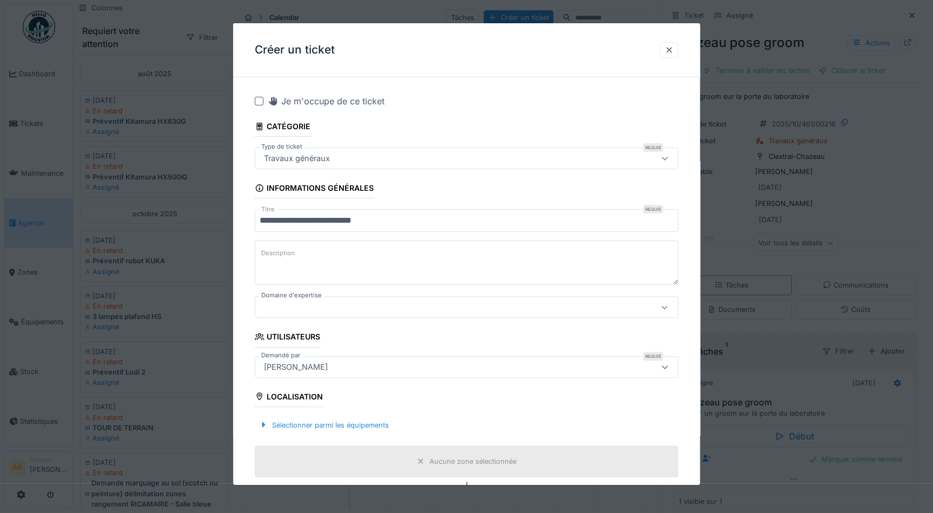
click at [281, 252] on label "Description" at bounding box center [278, 254] width 38 height 14
click at [281, 252] on textarea "Description" at bounding box center [467, 263] width 424 height 44
paste textarea "**********"
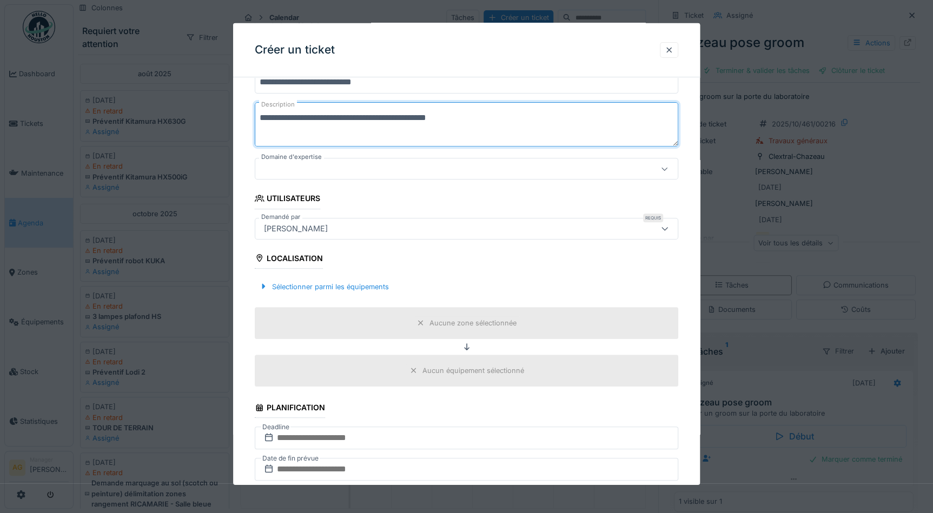
scroll to position [147, 0]
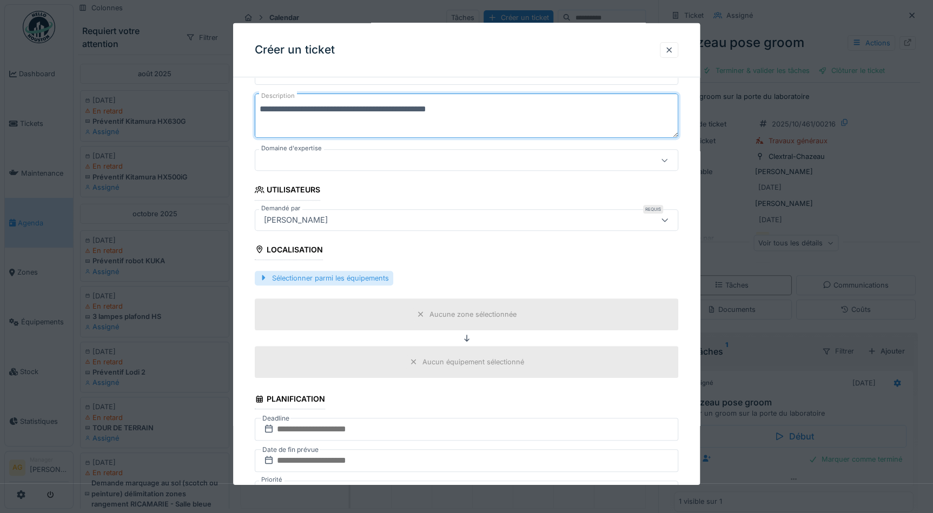
type textarea "**********"
click at [322, 276] on div "Sélectionner parmi les équipements" at bounding box center [324, 278] width 139 height 15
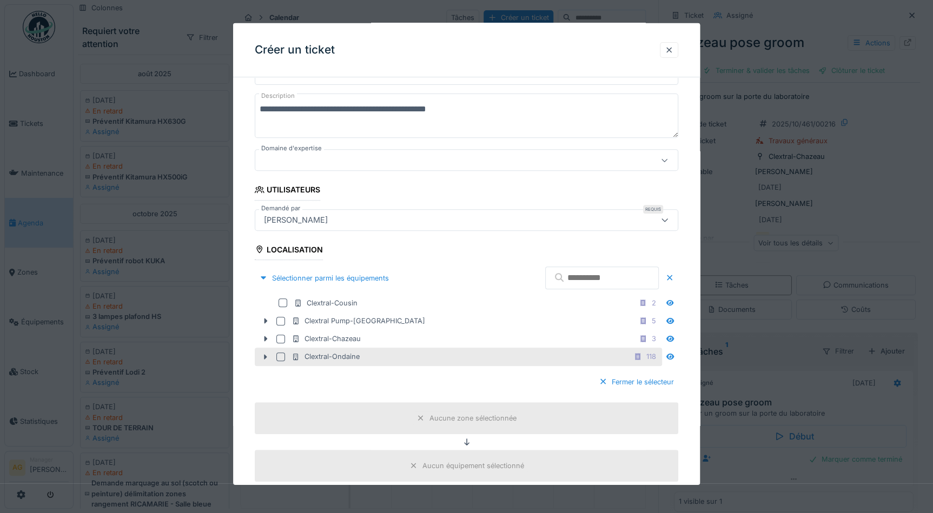
click at [280, 355] on div at bounding box center [280, 357] width 9 height 9
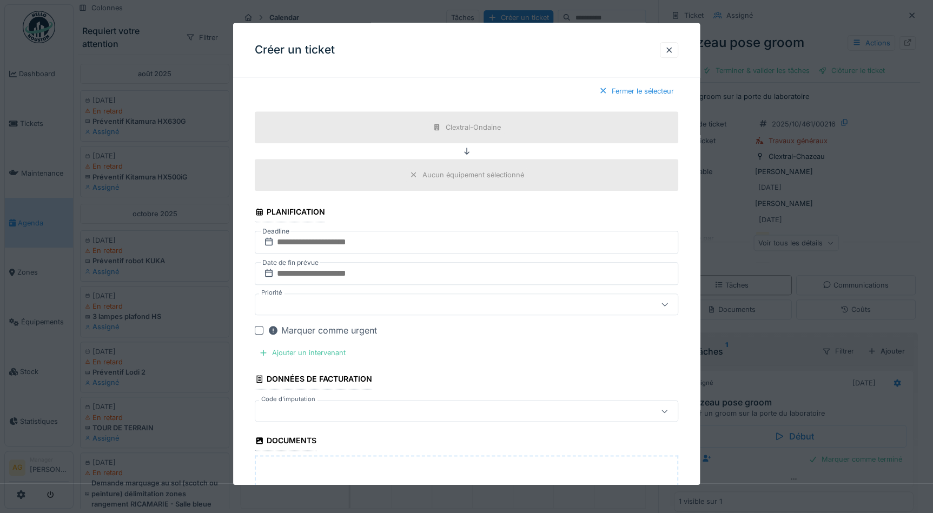
scroll to position [443, 0]
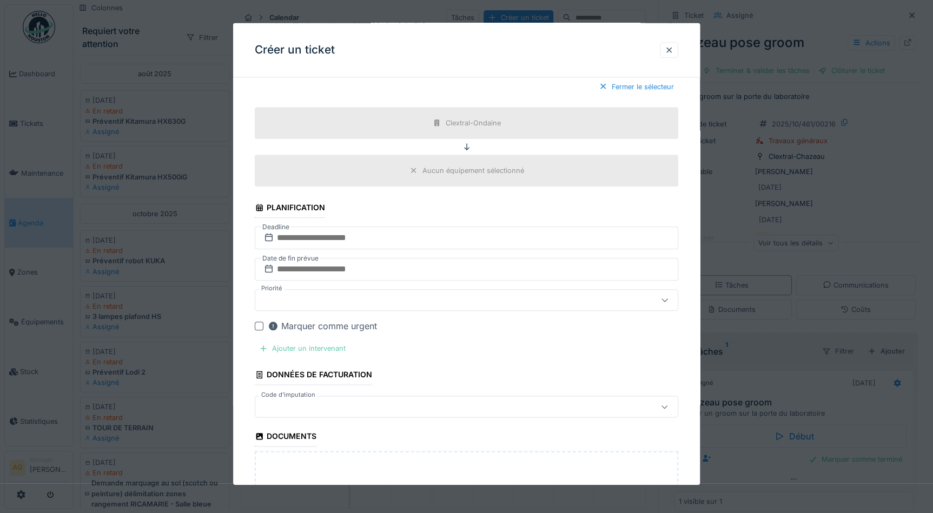
click at [327, 345] on div "Ajouter un intervenant" at bounding box center [302, 348] width 95 height 15
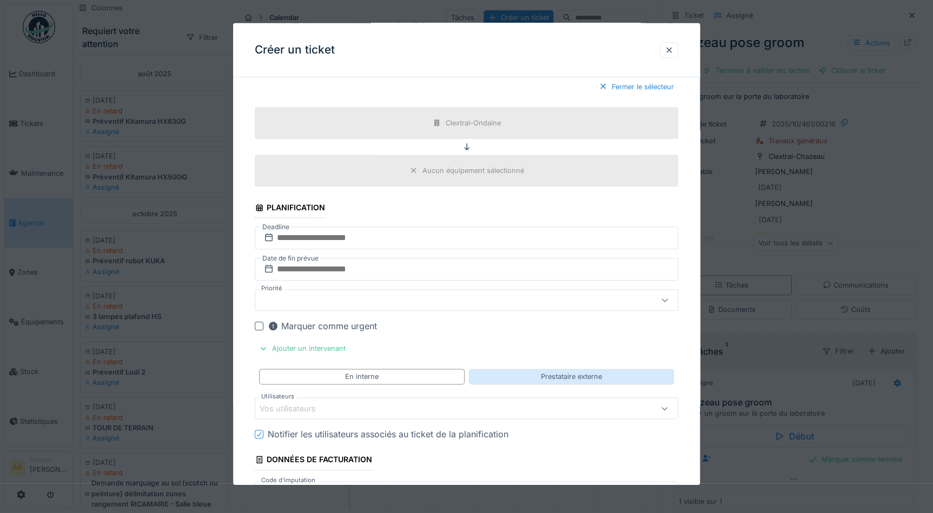
click at [570, 375] on div "Prestataire externe" at bounding box center [571, 377] width 61 height 10
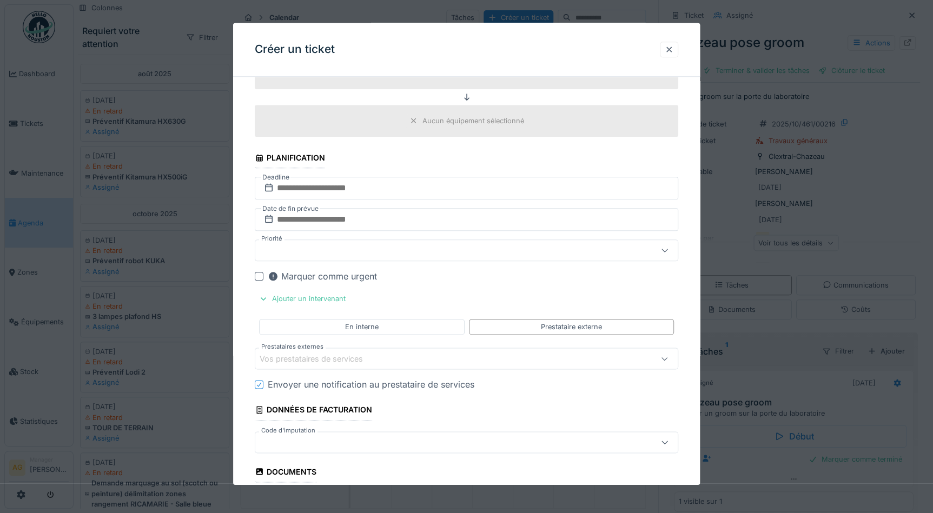
scroll to position [541, 0]
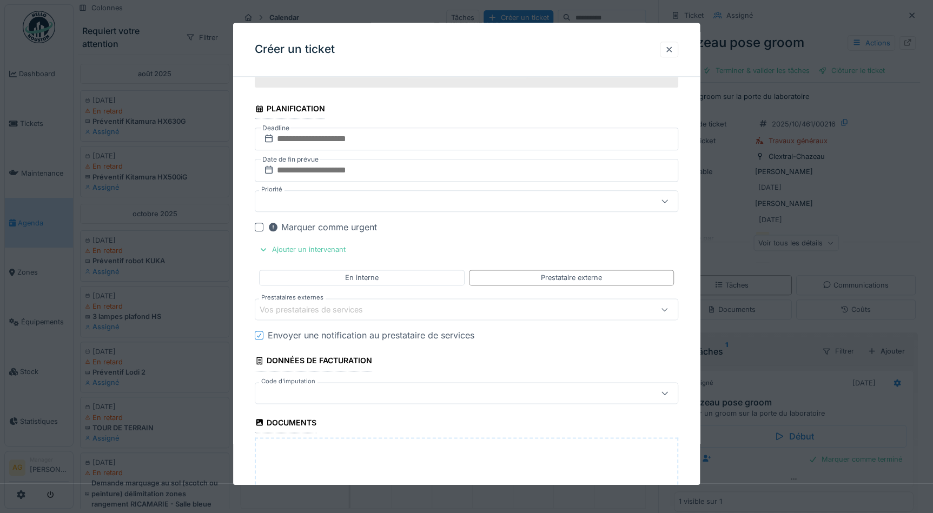
click at [333, 310] on div "Vos prestataires de services" at bounding box center [319, 310] width 118 height 12
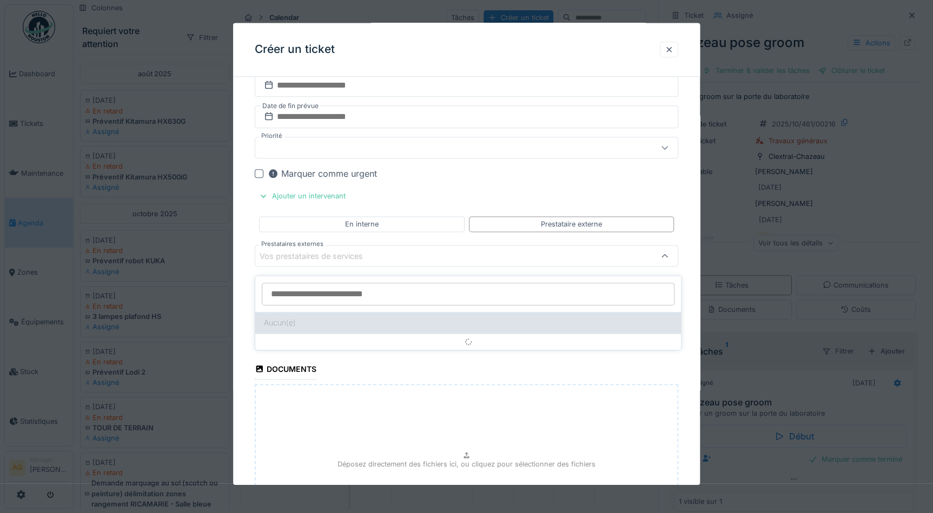
scroll to position [7, 0]
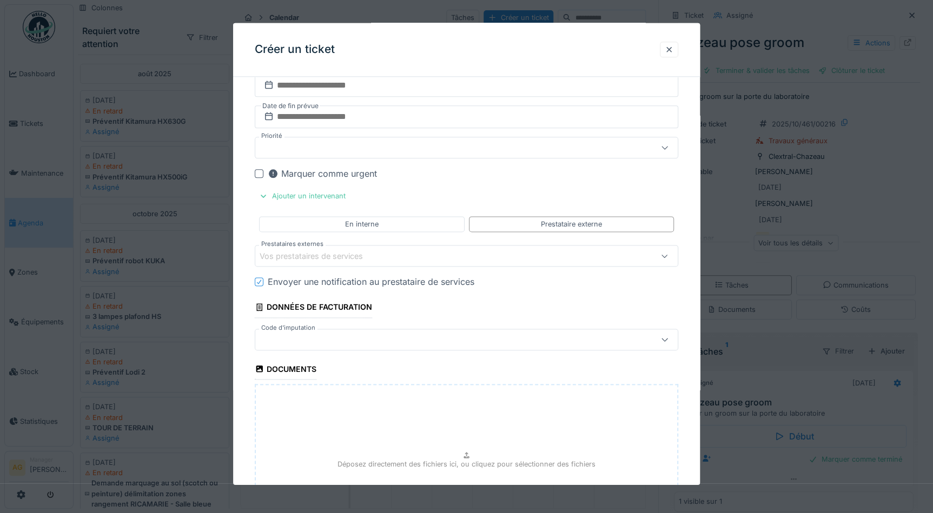
click at [411, 238] on fieldset "**********" at bounding box center [467, 43] width 424 height 1104
click at [400, 222] on div "En interne" at bounding box center [361, 225] width 205 height 16
click at [313, 251] on div "Vos utilisateurs" at bounding box center [295, 257] width 71 height 12
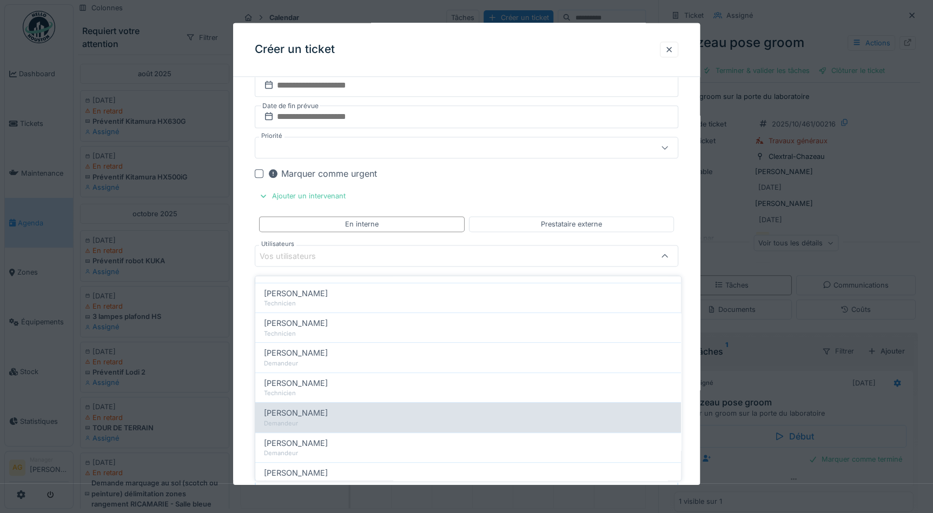
scroll to position [295, 0]
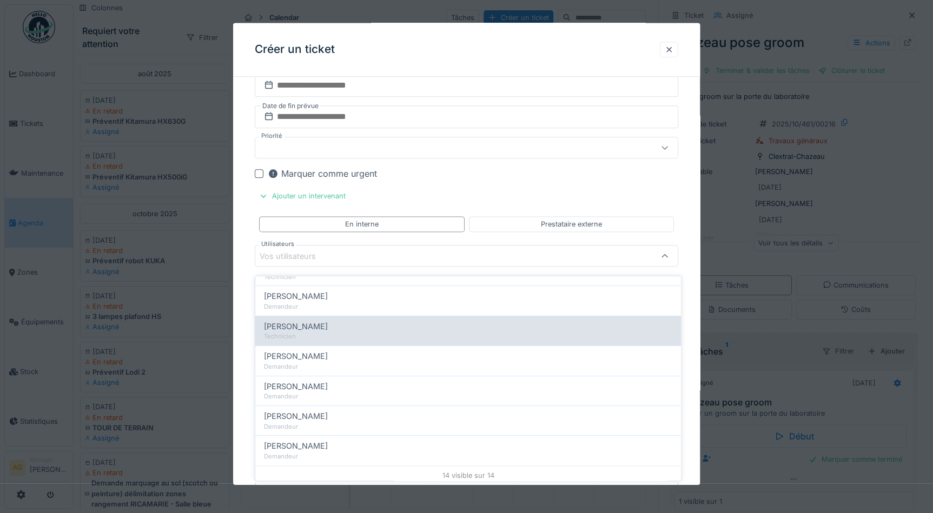
click at [312, 321] on span "Patrice Malesson" at bounding box center [296, 327] width 64 height 12
type input "*****"
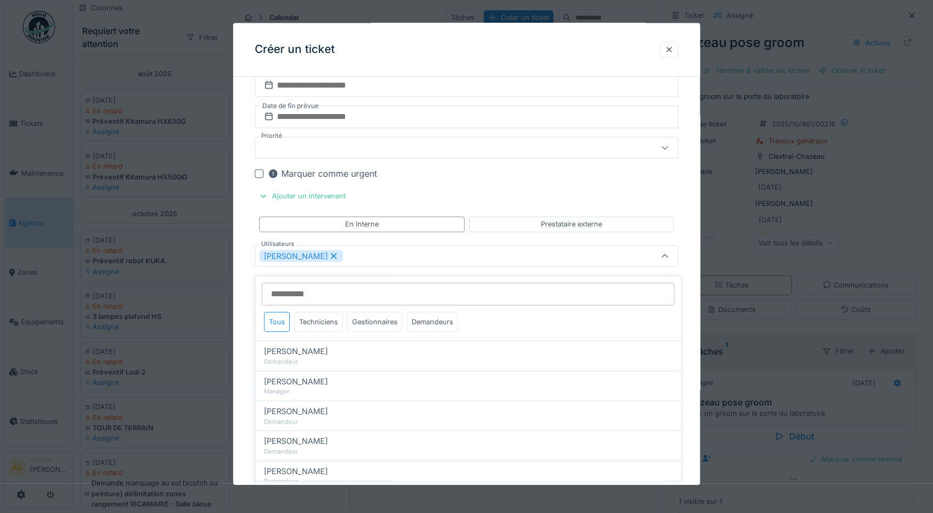
click at [690, 249] on div "**********" at bounding box center [466, 79] width 467 height 1177
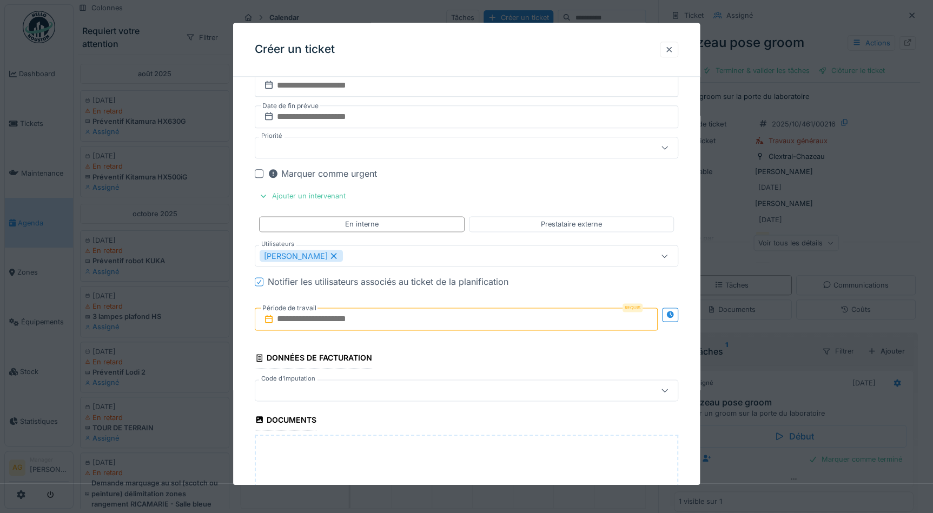
scroll to position [644, 0]
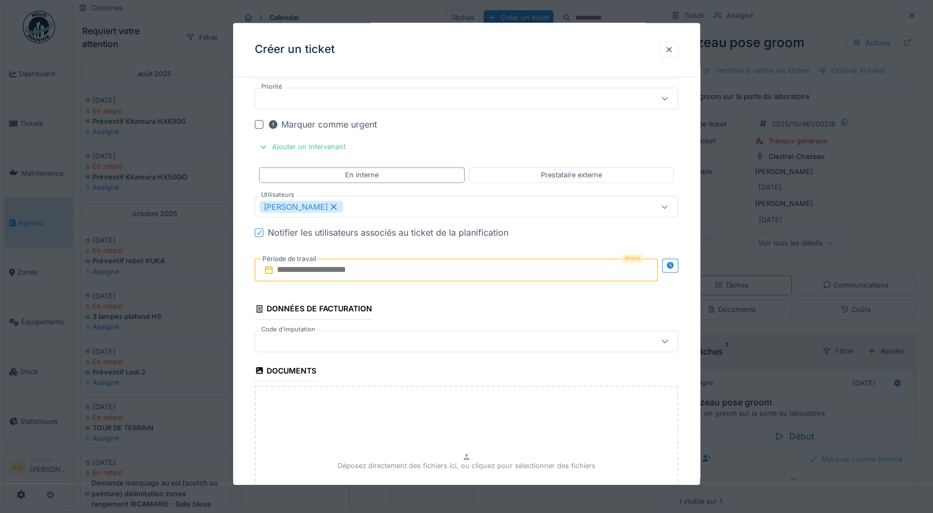
click at [361, 265] on input "text" at bounding box center [456, 270] width 403 height 23
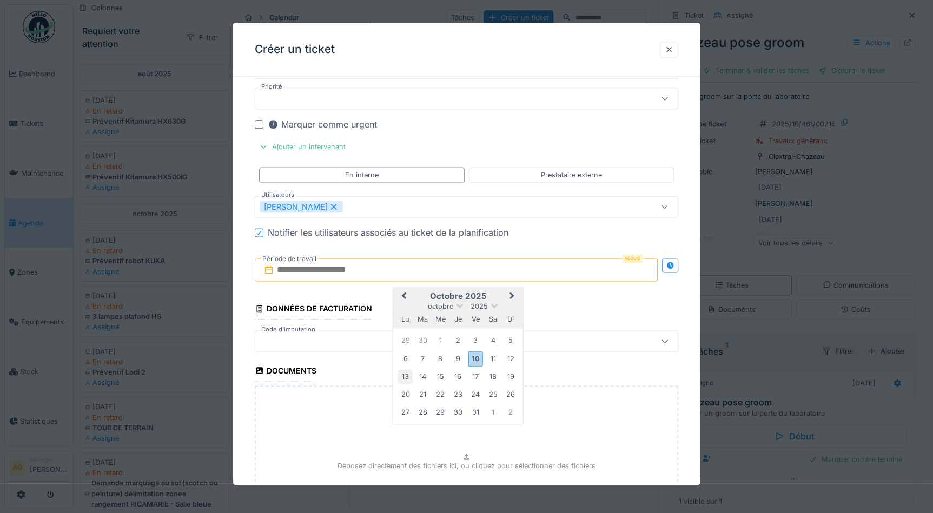
click at [406, 375] on div "13" at bounding box center [405, 377] width 15 height 15
click at [418, 373] on div "14" at bounding box center [423, 377] width 15 height 15
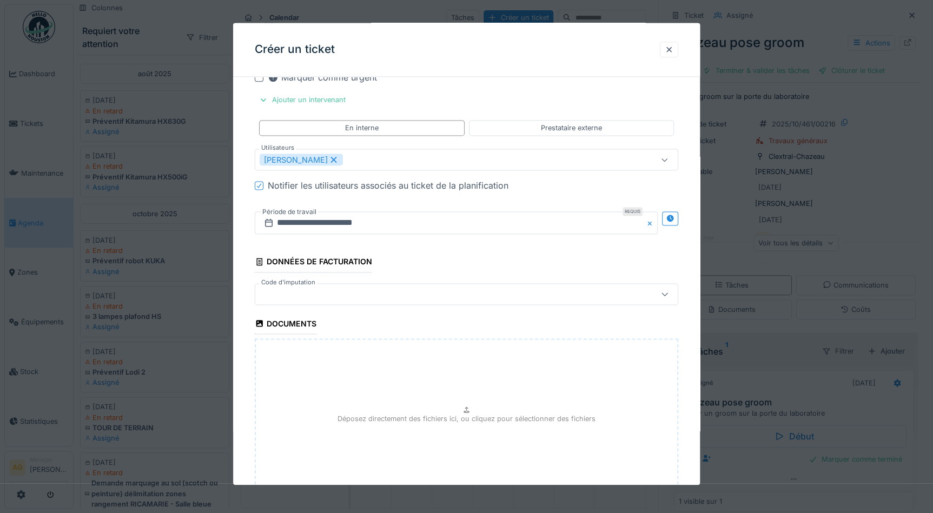
scroll to position [774, 0]
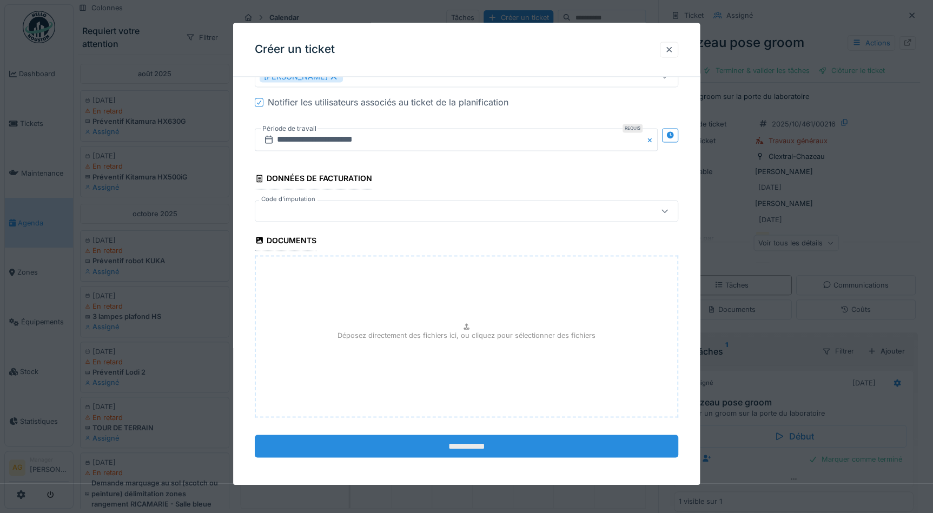
click at [449, 445] on input "**********" at bounding box center [467, 446] width 424 height 23
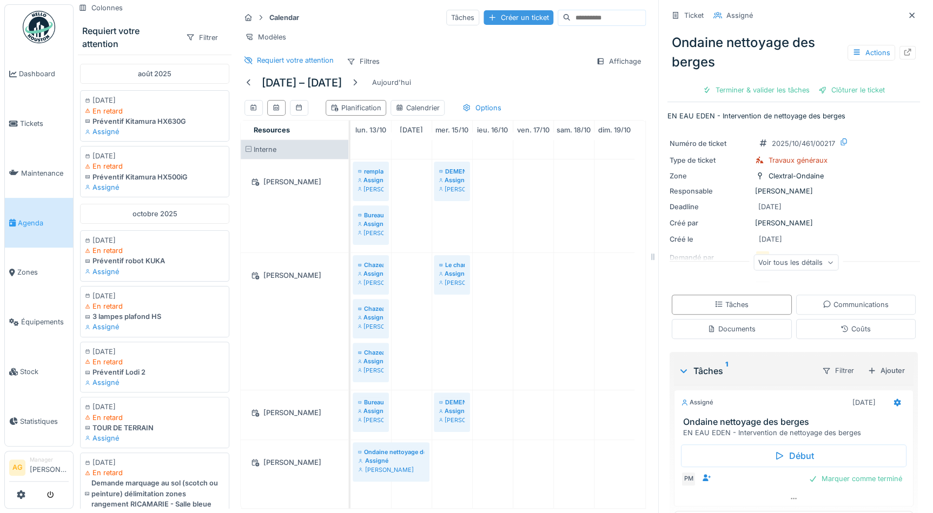
click at [484, 12] on div "Créer un ticket" at bounding box center [519, 17] width 70 height 15
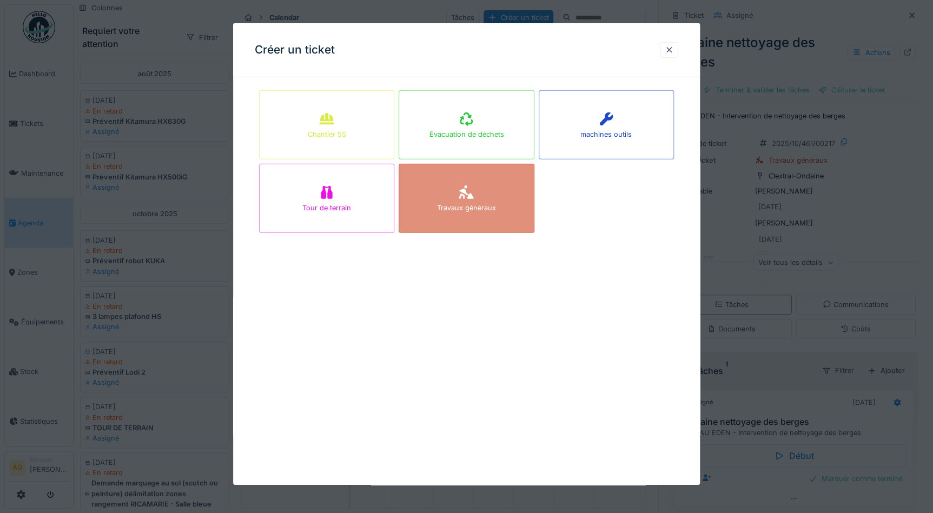
click at [464, 195] on icon at bounding box center [466, 193] width 15 height 14
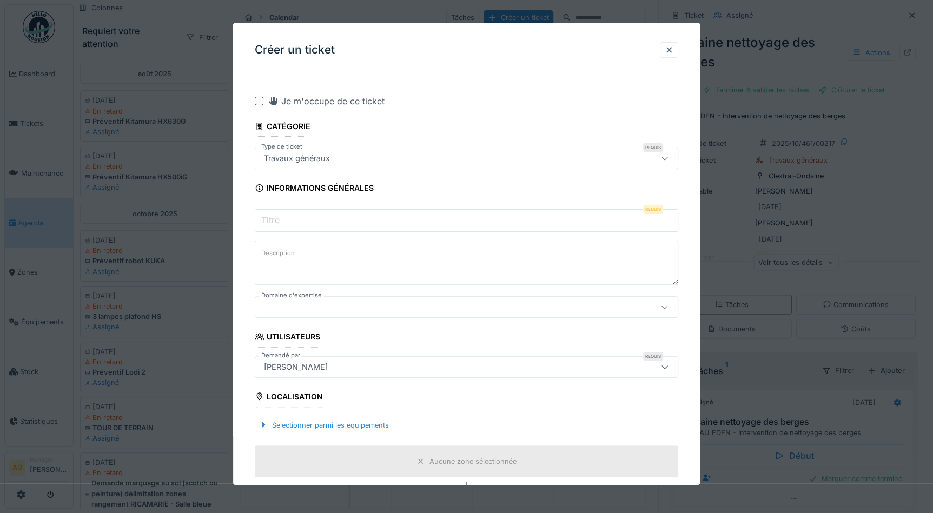
click at [354, 222] on input "Titre" at bounding box center [467, 220] width 424 height 23
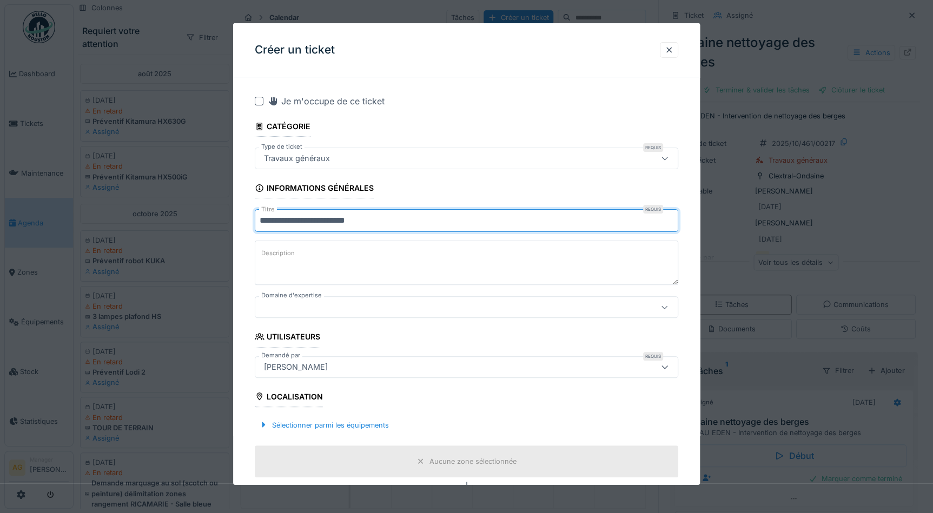
type input "**********"
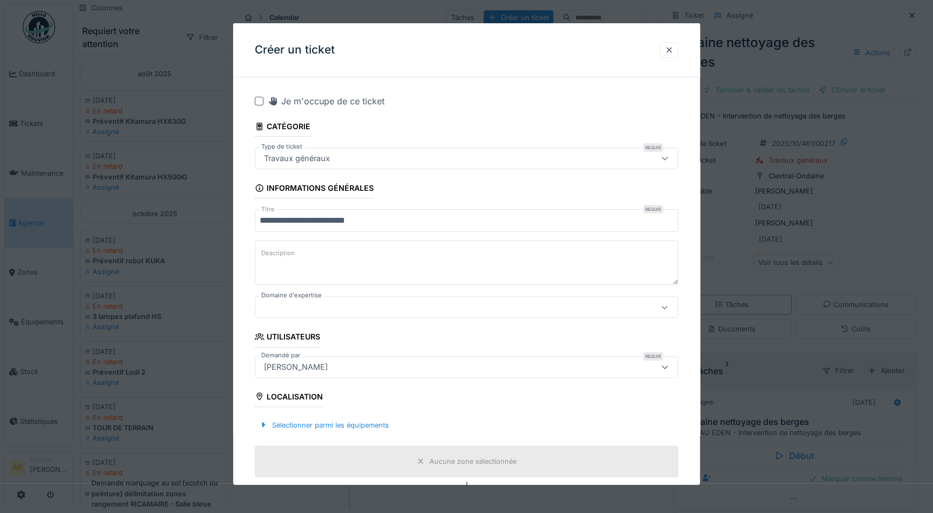
click at [276, 258] on label "Description" at bounding box center [278, 254] width 38 height 14
click at [276, 258] on textarea "Description" at bounding box center [467, 263] width 424 height 44
paste textarea "**********"
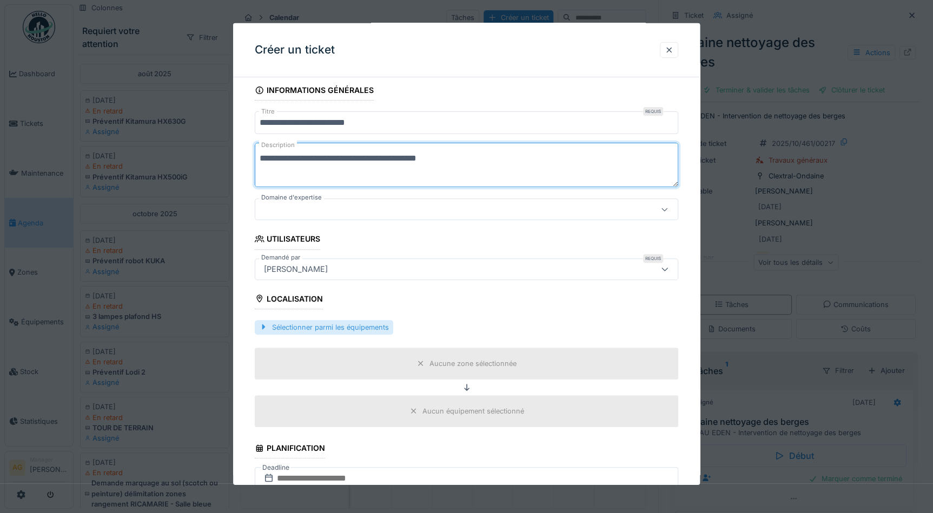
type textarea "**********"
click at [288, 322] on div "Sélectionner parmi les équipements" at bounding box center [324, 327] width 139 height 15
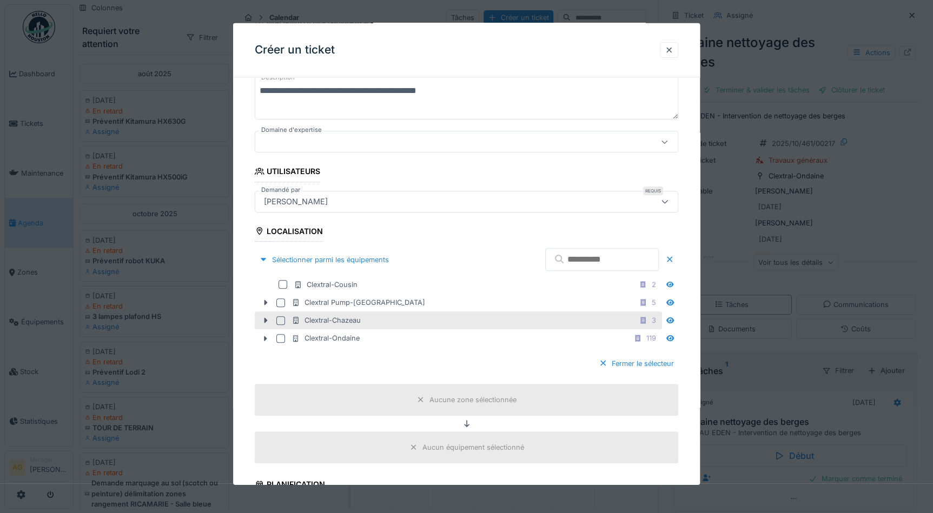
scroll to position [196, 0]
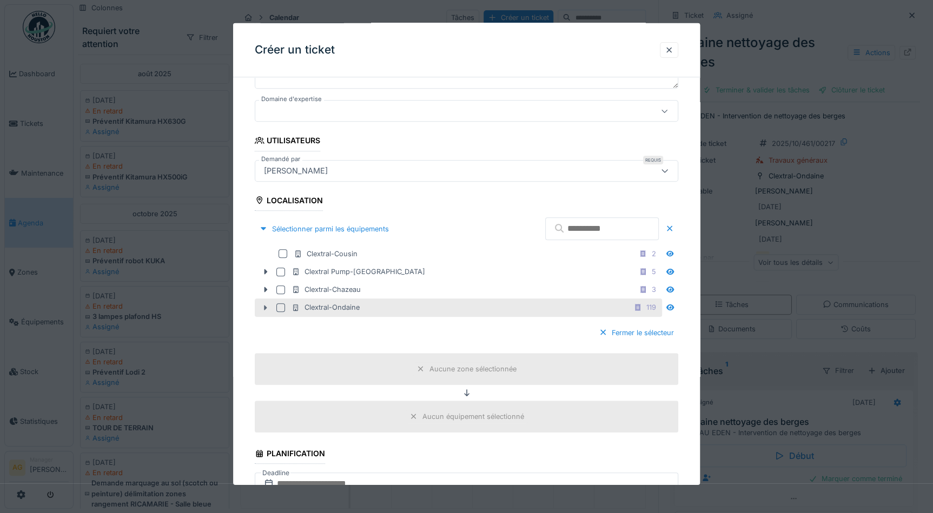
click at [263, 307] on icon at bounding box center [265, 307] width 9 height 7
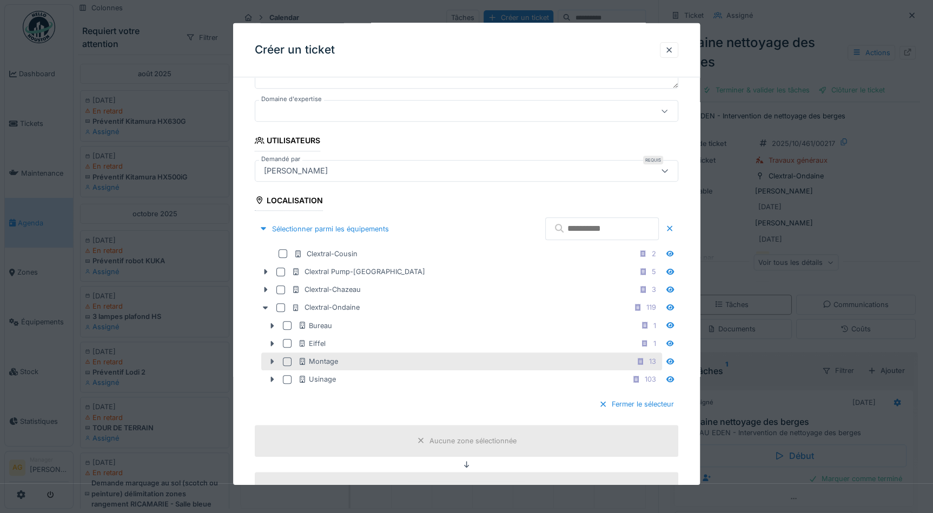
click at [271, 361] on icon at bounding box center [272, 361] width 3 height 5
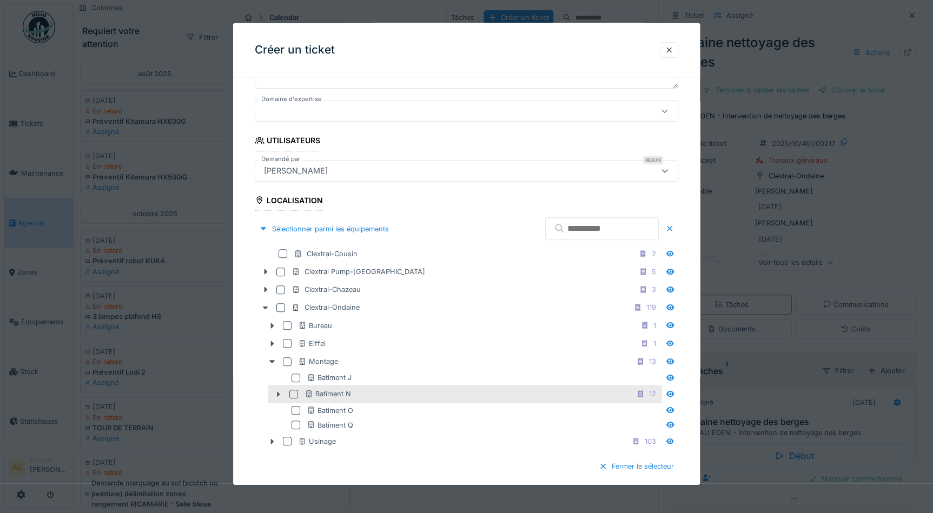
click at [294, 393] on div at bounding box center [293, 394] width 9 height 9
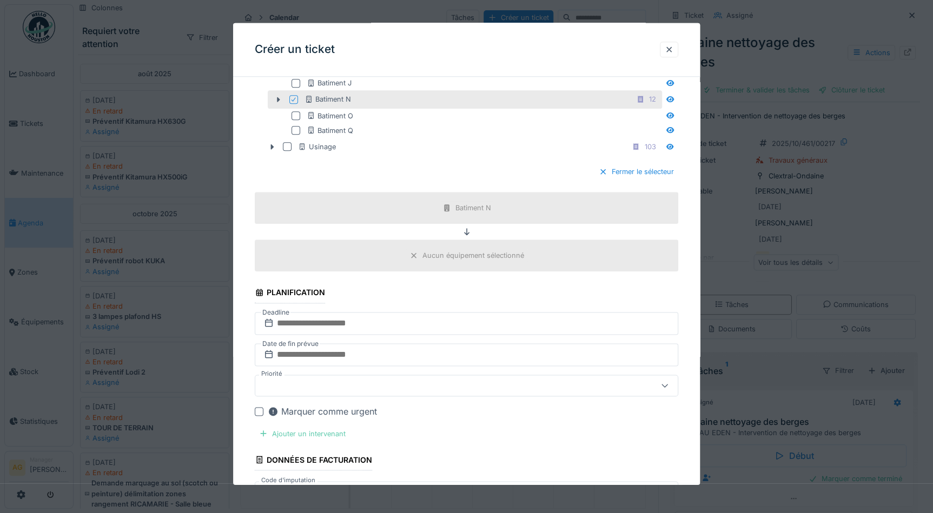
scroll to position [492, 0]
click at [303, 430] on div "Ajouter un intervenant" at bounding box center [302, 433] width 95 height 15
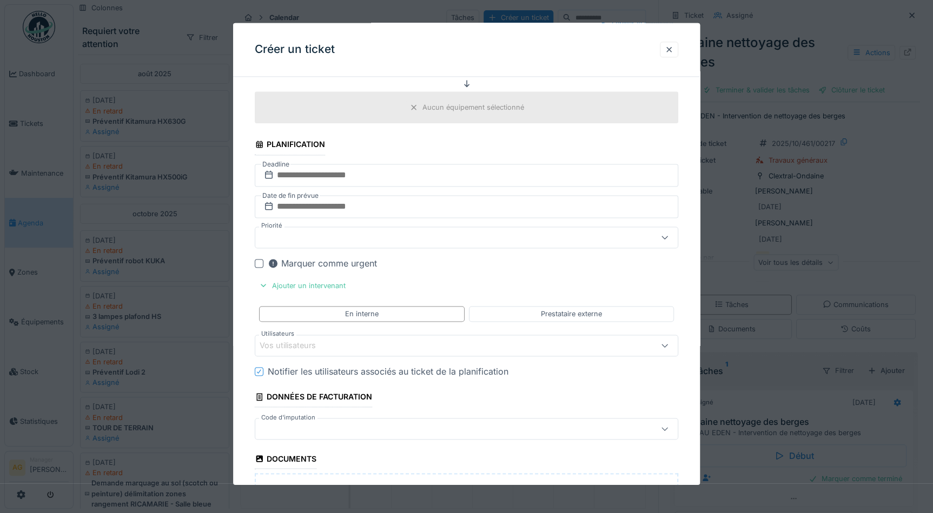
click at [292, 343] on div "Vos utilisateurs" at bounding box center [295, 346] width 71 height 12
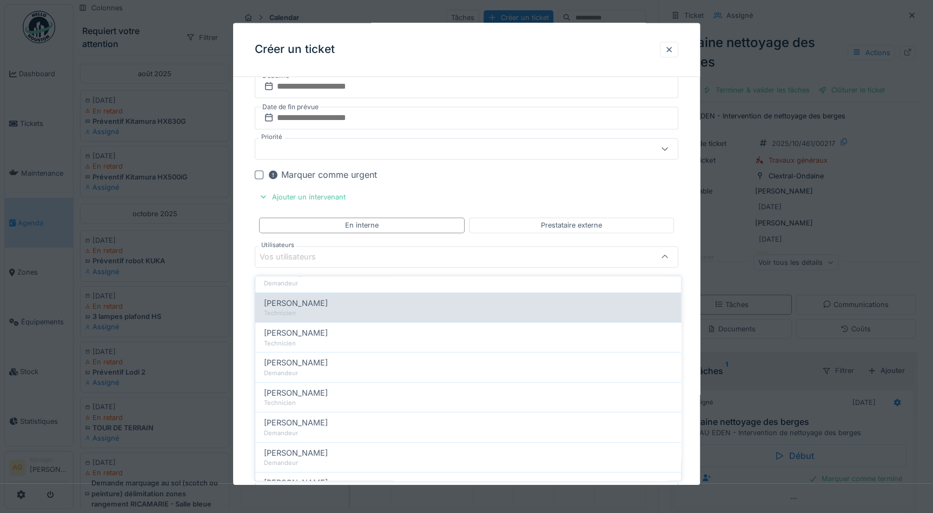
scroll to position [246, 0]
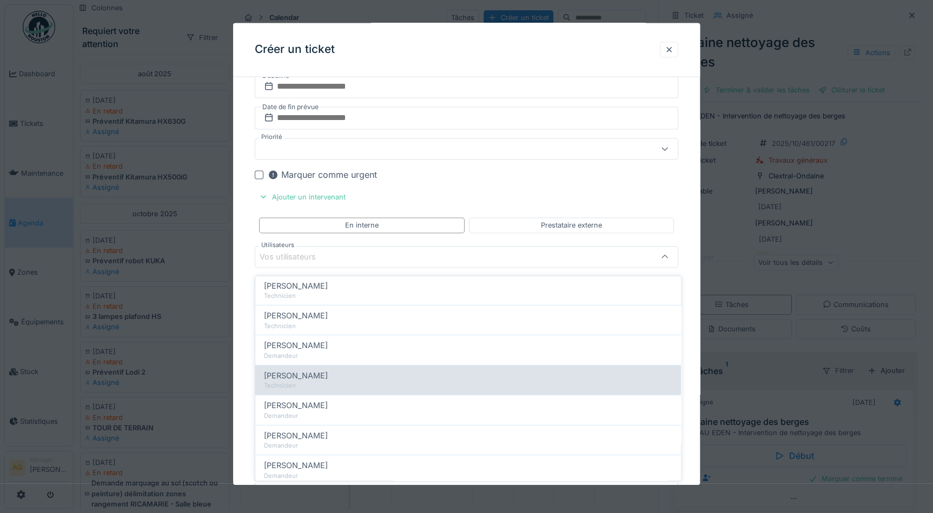
click at [319, 370] on span "Patrice Malesson" at bounding box center [296, 376] width 64 height 12
type input "*****"
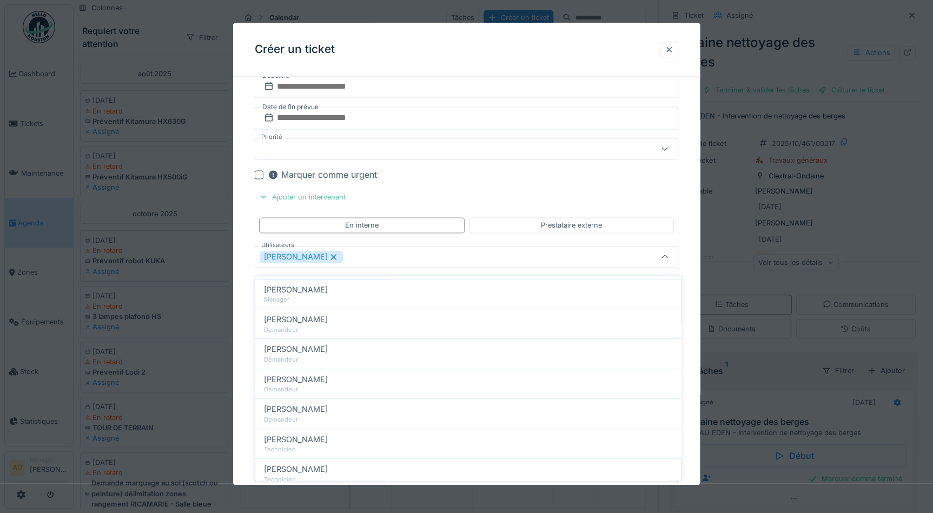
scroll to position [98, 0]
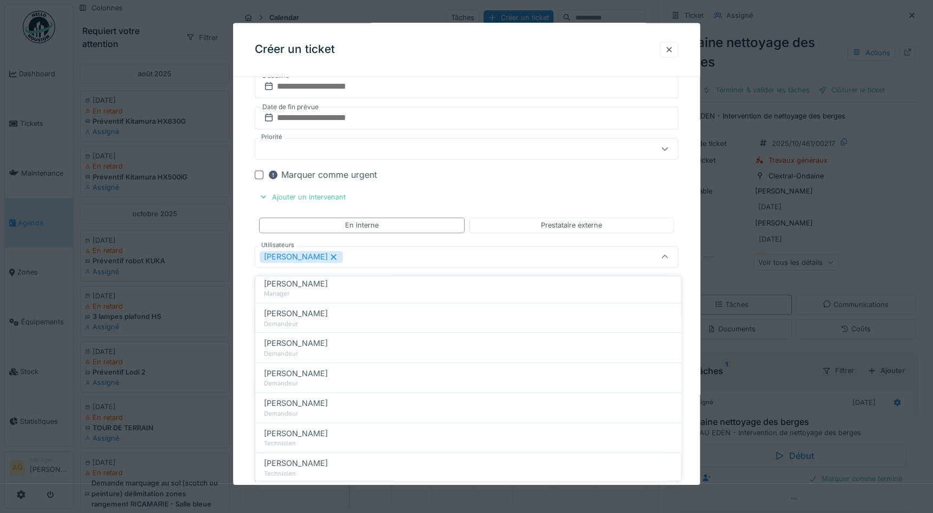
click at [686, 223] on div "**********" at bounding box center [466, 13] width 467 height 1310
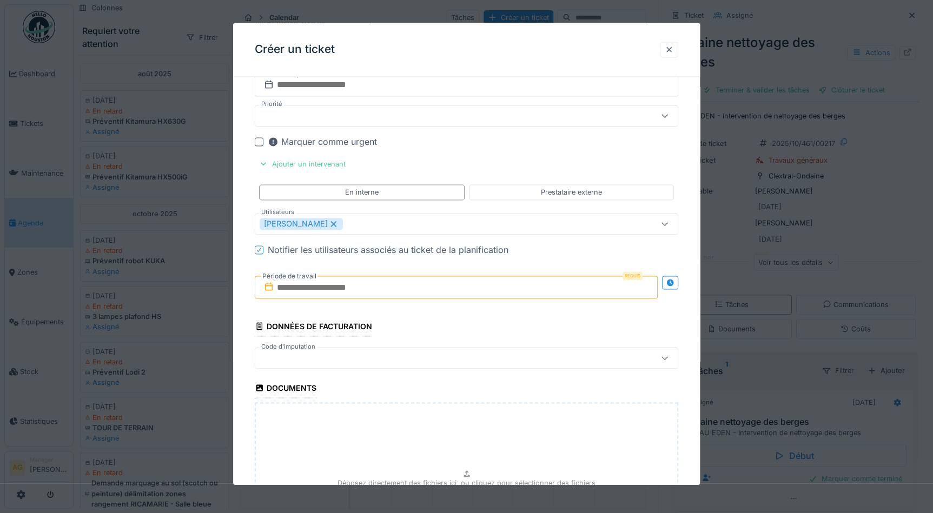
scroll to position [777, 0]
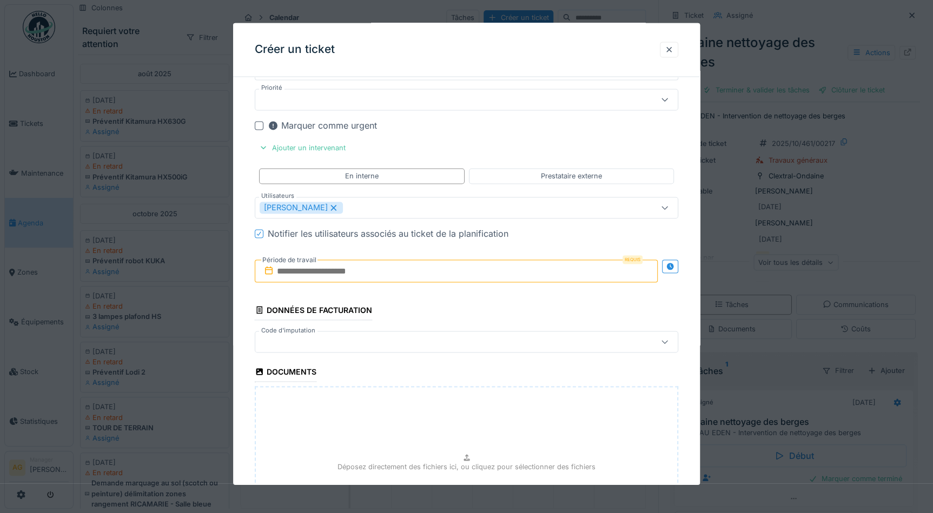
click at [319, 264] on input "text" at bounding box center [456, 271] width 403 height 23
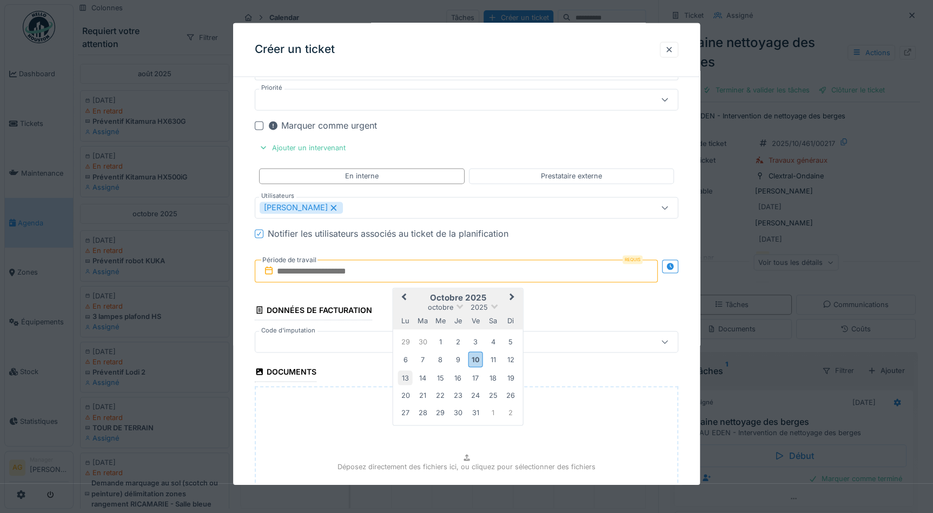
click at [407, 374] on div "13" at bounding box center [405, 378] width 15 height 15
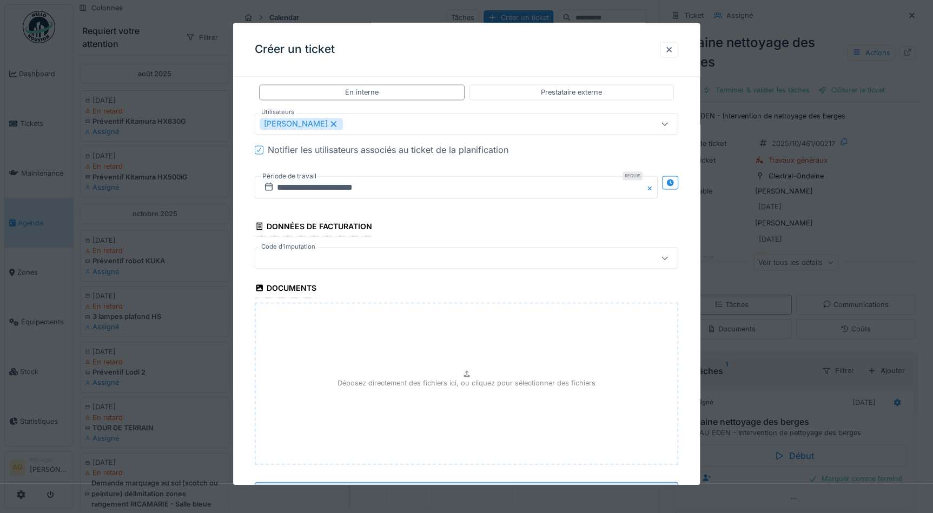
scroll to position [908, 0]
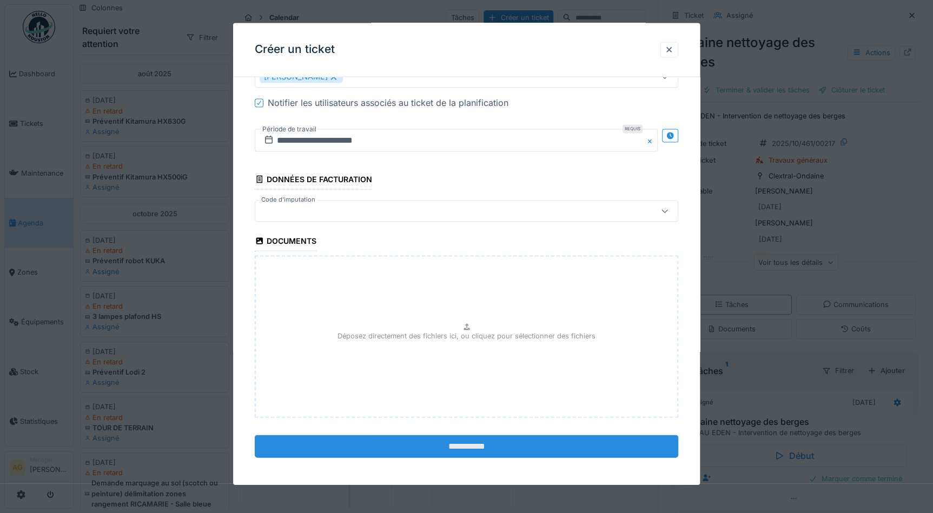
click at [445, 449] on input "**********" at bounding box center [467, 447] width 424 height 23
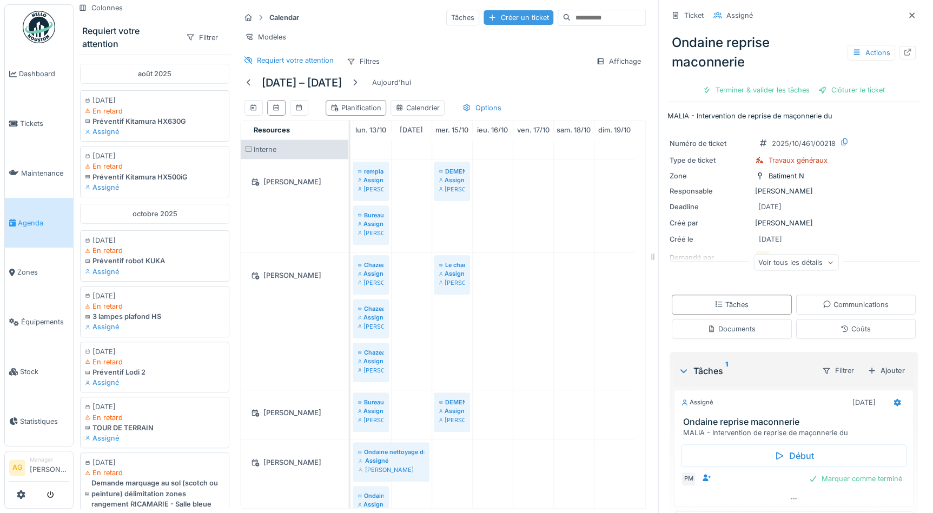
click at [484, 21] on div "Créer un ticket" at bounding box center [519, 17] width 70 height 15
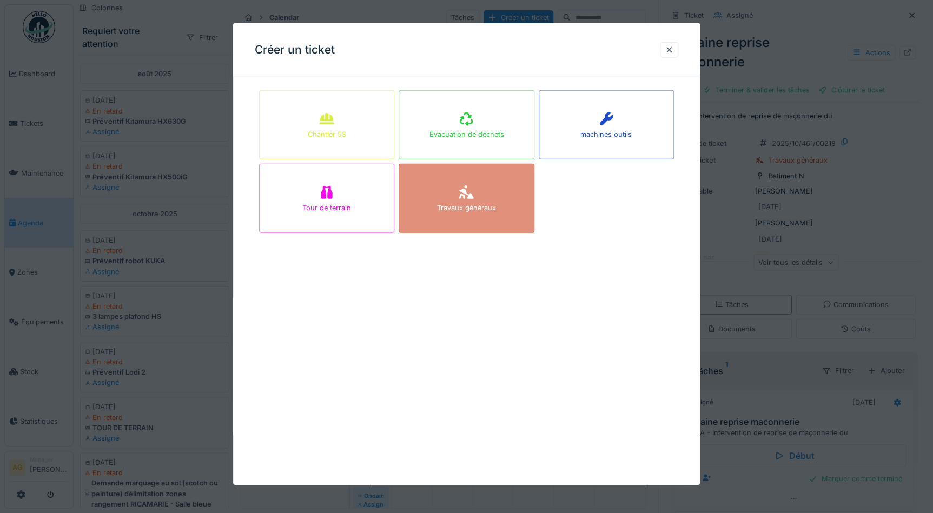
click at [453, 200] on div "Travaux généraux" at bounding box center [466, 198] width 135 height 69
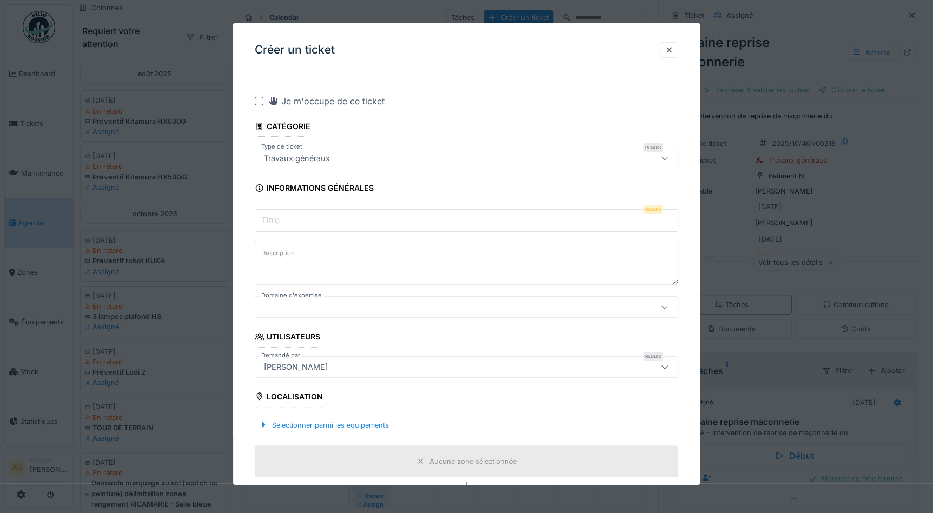
click at [357, 220] on input "Titre" at bounding box center [467, 220] width 424 height 23
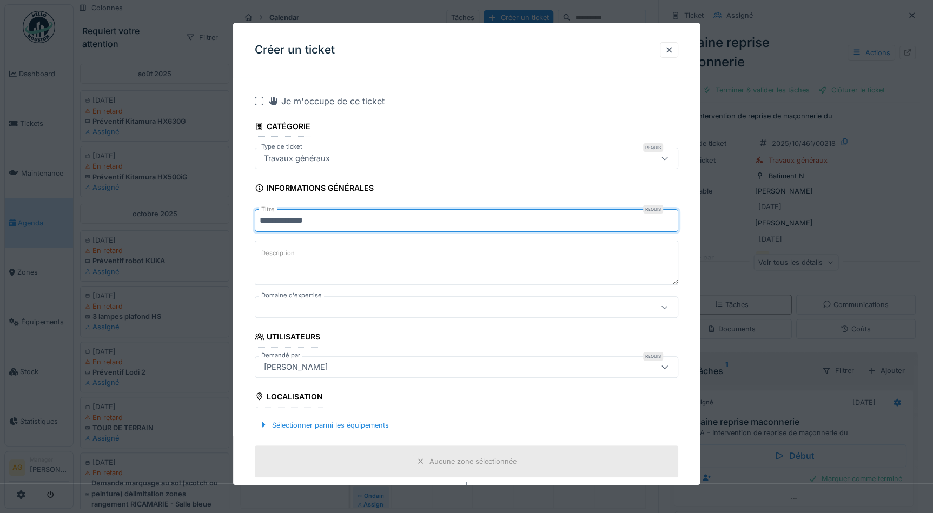
type input "**********"
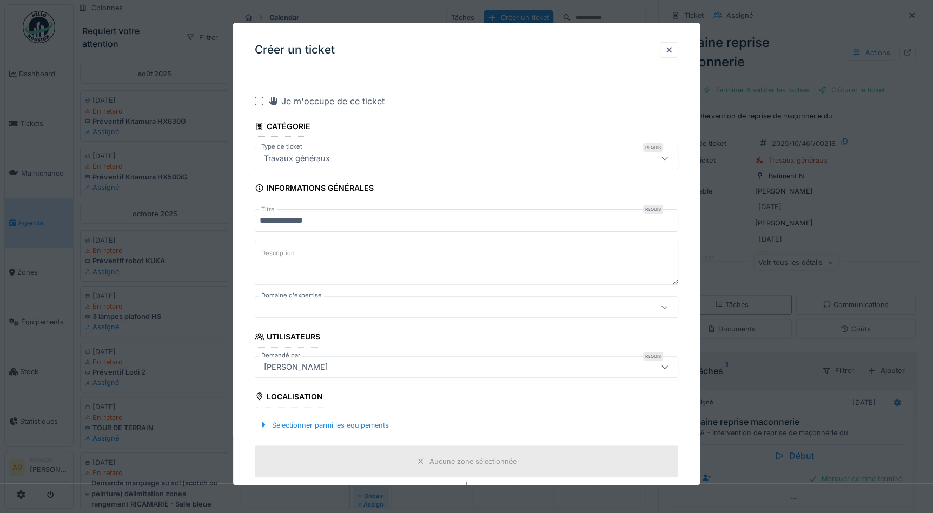
click at [314, 258] on textarea "Description" at bounding box center [467, 263] width 424 height 44
type textarea "*"
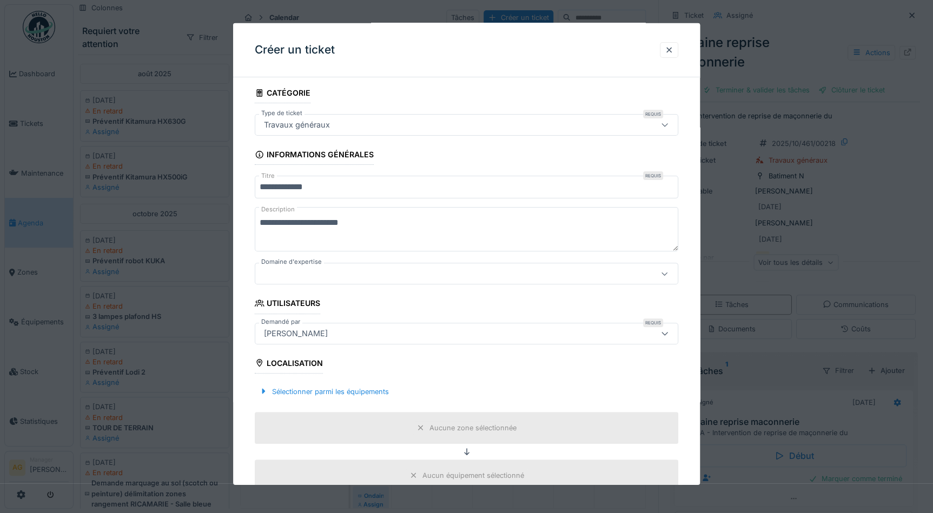
scroll to position [98, 0]
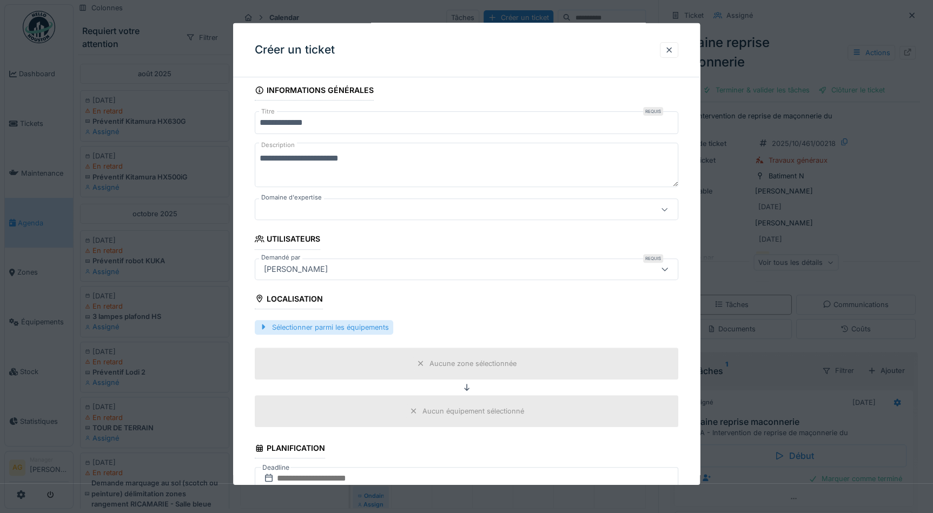
type textarea "**********"
click at [294, 325] on div "Sélectionner parmi les équipements" at bounding box center [324, 327] width 139 height 15
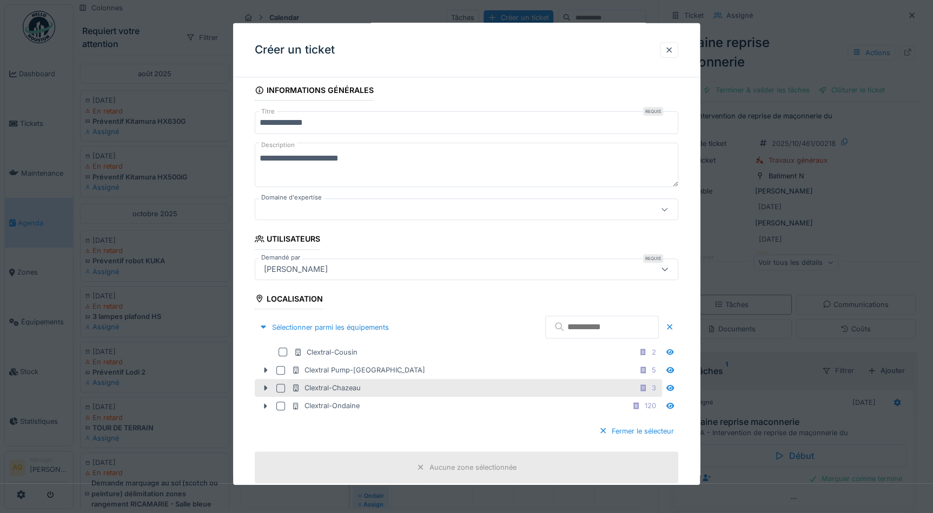
click at [280, 386] on div at bounding box center [280, 388] width 9 height 9
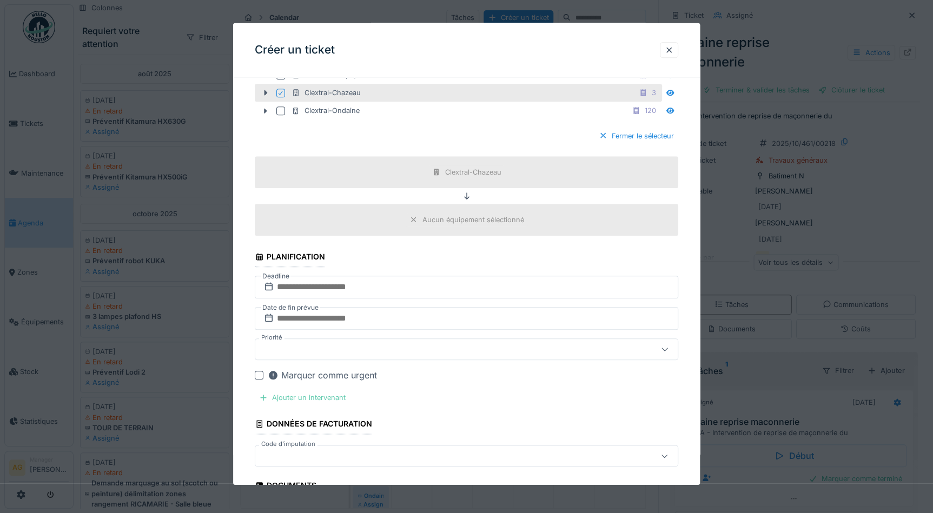
click at [305, 400] on div "Ajouter un intervenant" at bounding box center [302, 398] width 95 height 15
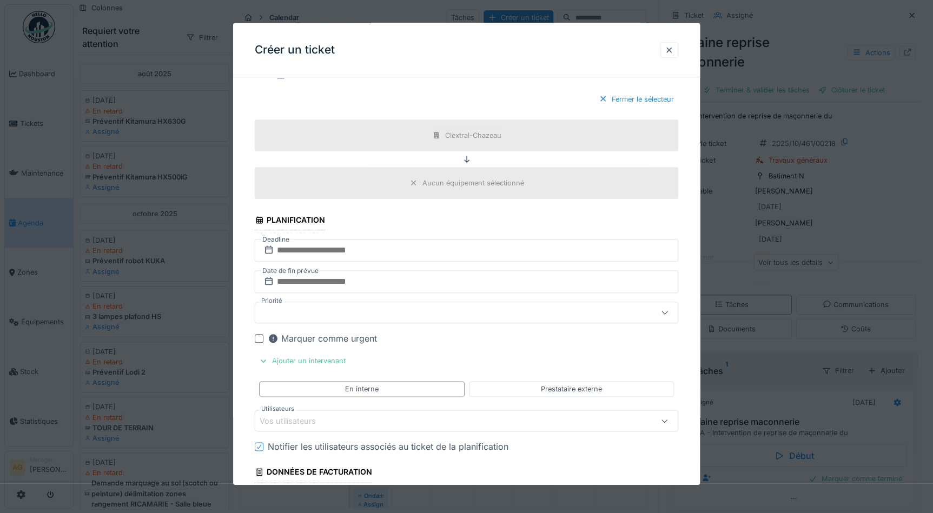
scroll to position [492, 0]
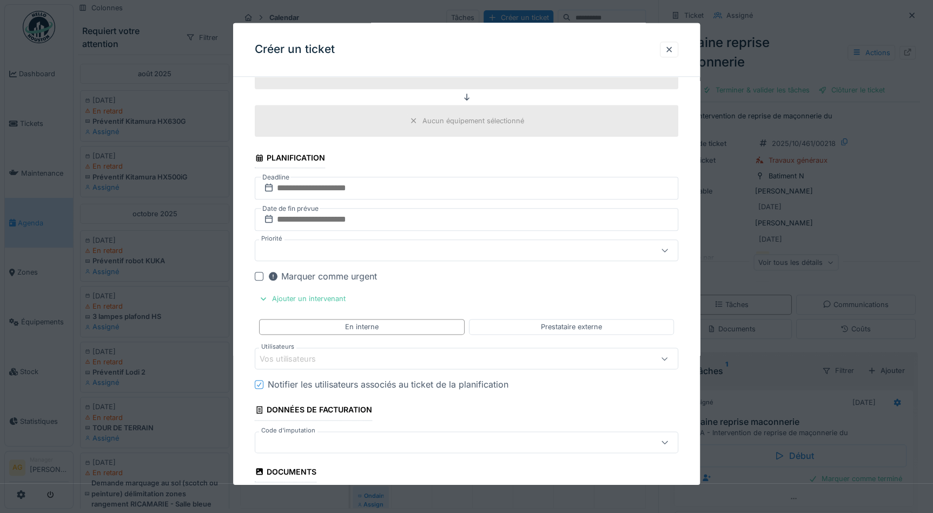
click at [308, 354] on div "Vos utilisateurs" at bounding box center [295, 359] width 71 height 12
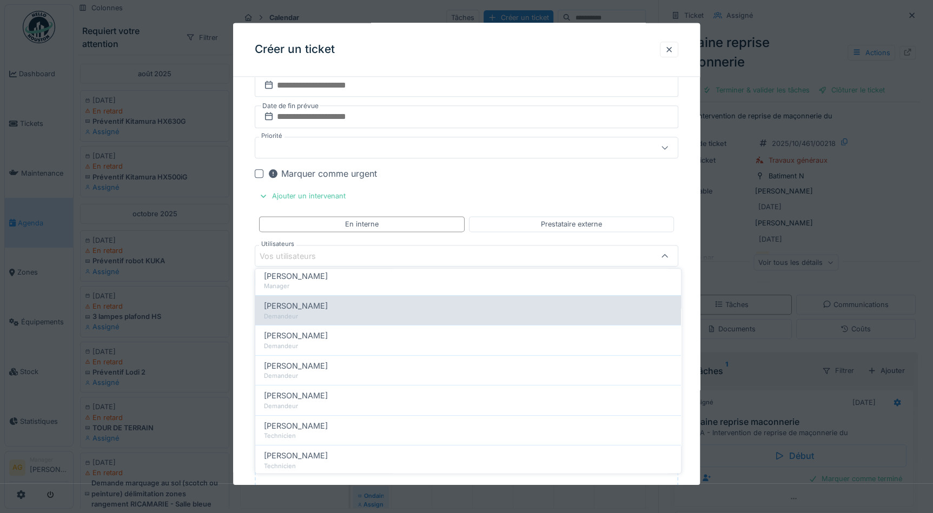
scroll to position [147, 0]
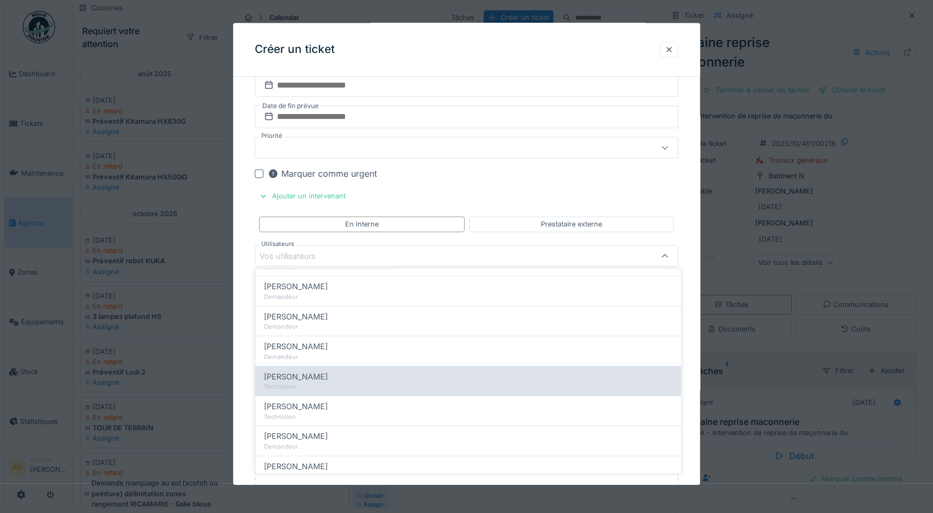
click at [311, 373] on span "Maxime Zabinski" at bounding box center [296, 377] width 64 height 12
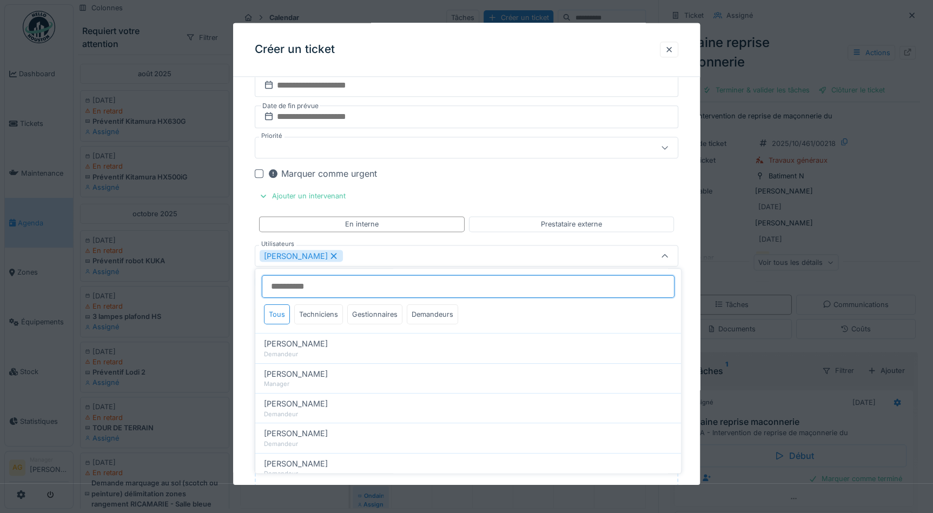
click at [321, 287] on input "Utilisateurs" at bounding box center [468, 286] width 413 height 23
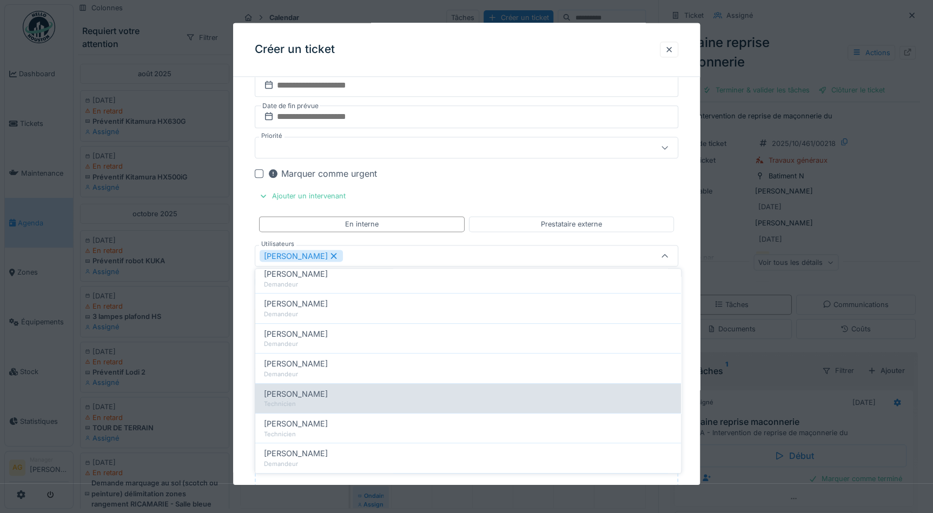
scroll to position [147, 0]
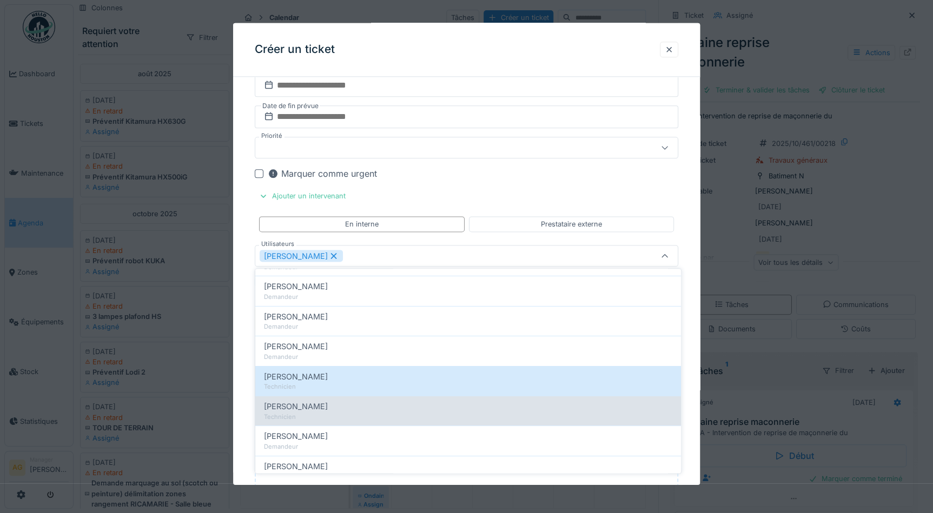
click at [298, 403] on span "Maxime Gogel" at bounding box center [296, 407] width 64 height 12
type input "**********"
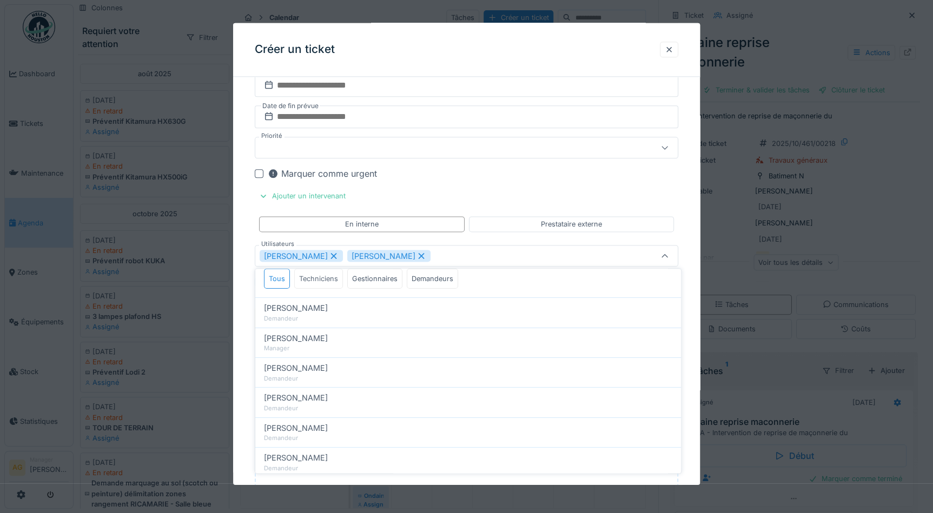
scroll to position [49, 0]
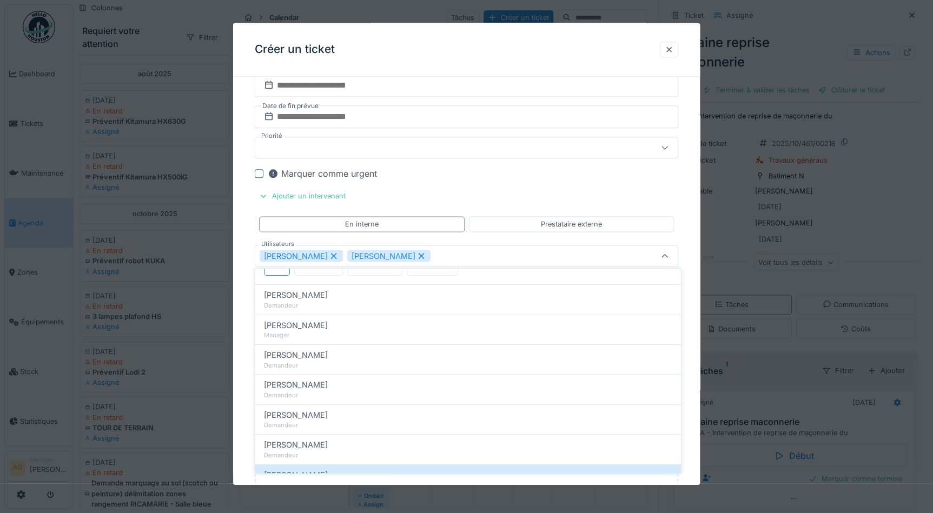
click at [697, 241] on div "**********" at bounding box center [466, 79] width 467 height 1177
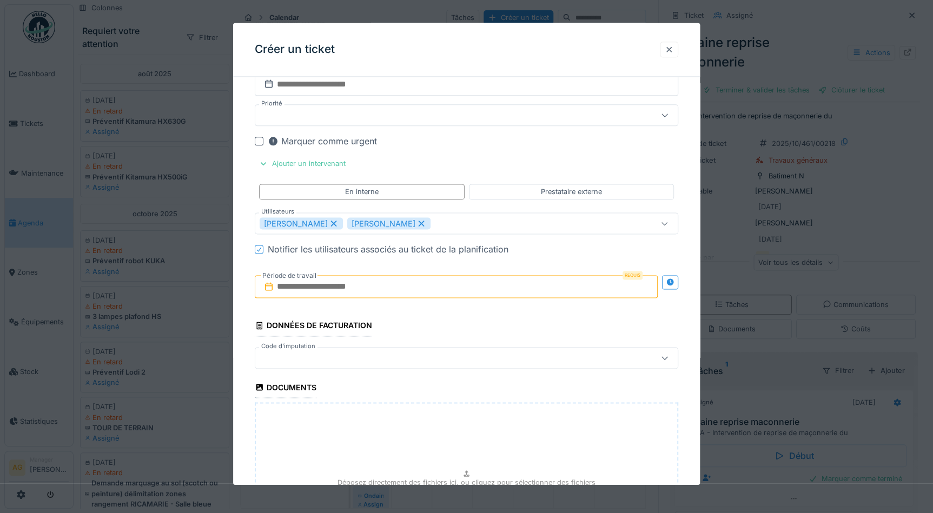
scroll to position [644, 0]
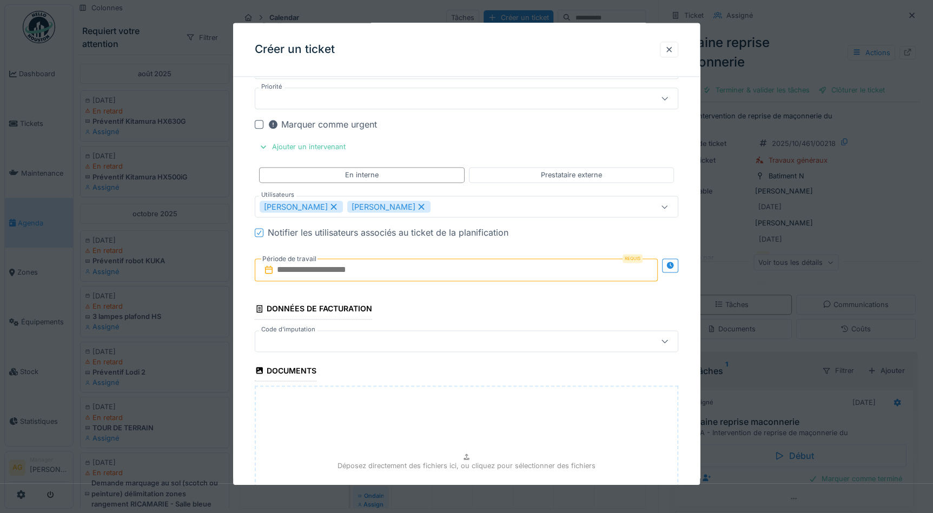
click at [330, 268] on input "text" at bounding box center [456, 270] width 403 height 23
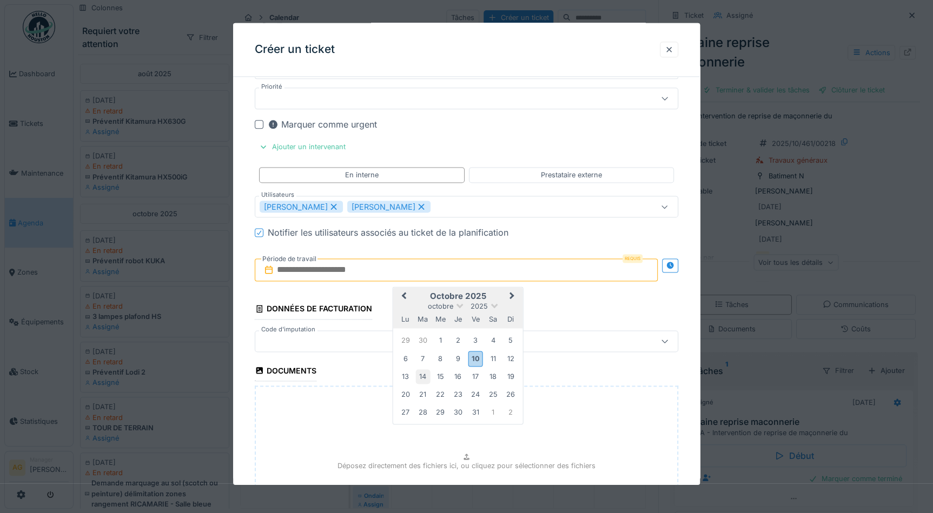
click at [427, 378] on div "14" at bounding box center [423, 377] width 15 height 15
click at [424, 375] on div "14" at bounding box center [423, 377] width 15 height 15
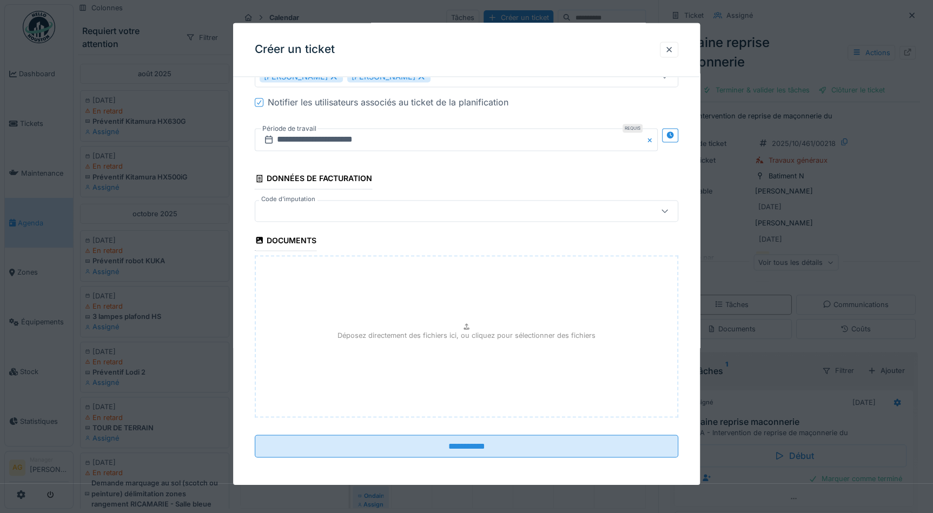
scroll to position [7, 0]
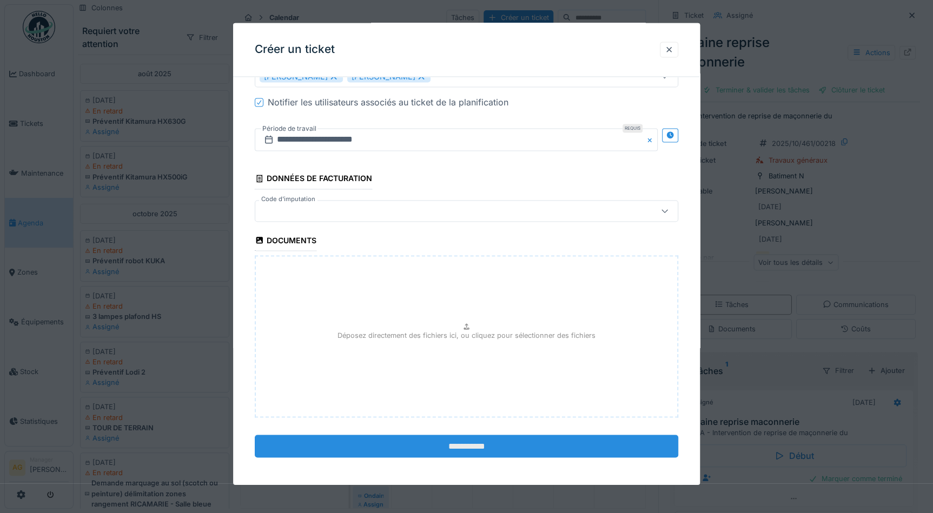
click at [434, 444] on input "**********" at bounding box center [467, 446] width 424 height 23
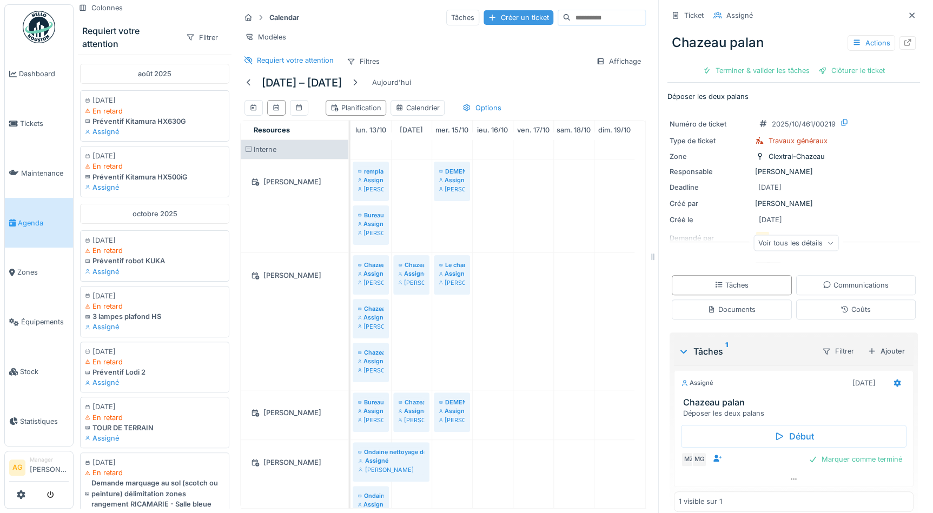
click at [493, 20] on div "Créer un ticket" at bounding box center [519, 17] width 70 height 15
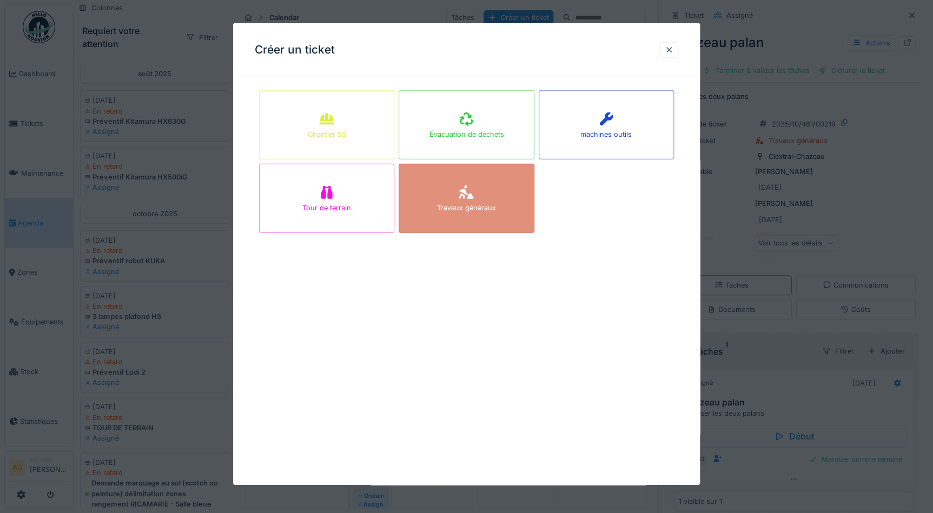
click at [457, 206] on div "Travaux généraux" at bounding box center [466, 208] width 59 height 10
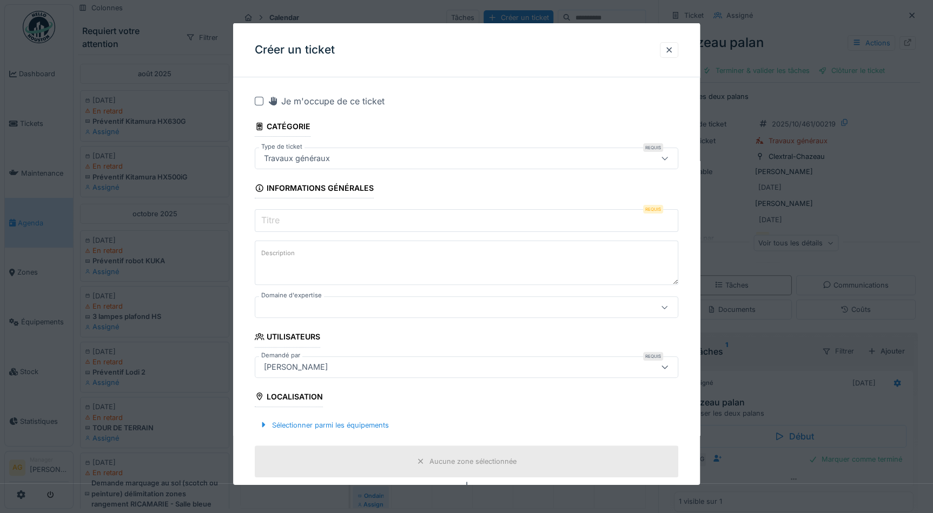
click at [411, 219] on input "Titre" at bounding box center [467, 220] width 424 height 23
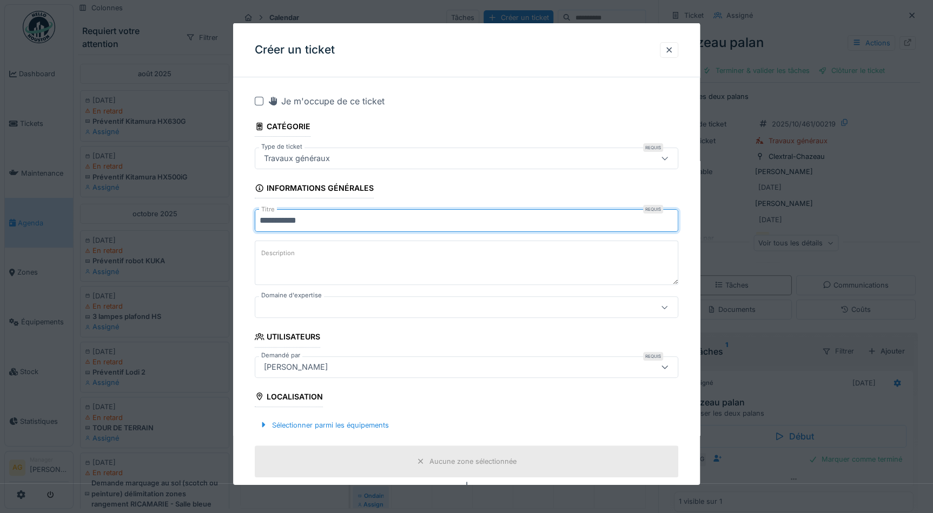
type input "**********"
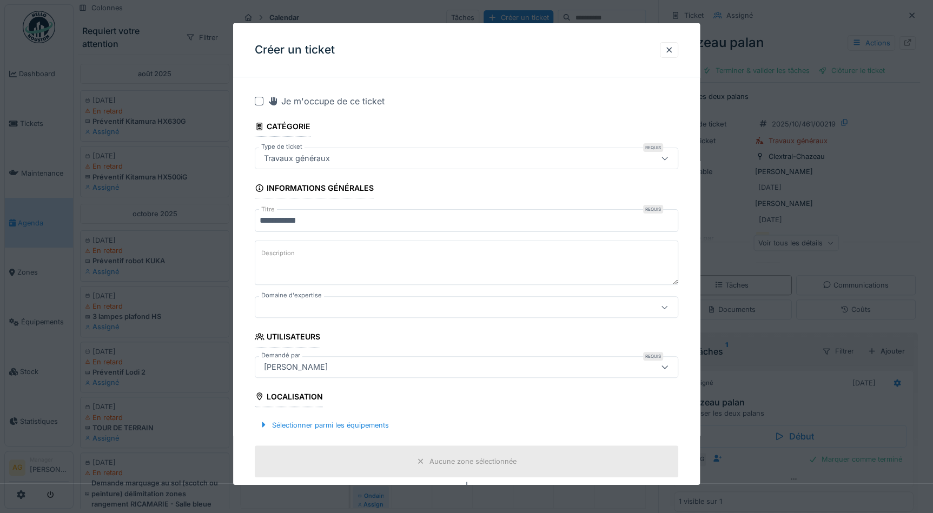
click at [361, 247] on textarea "Description" at bounding box center [467, 263] width 424 height 44
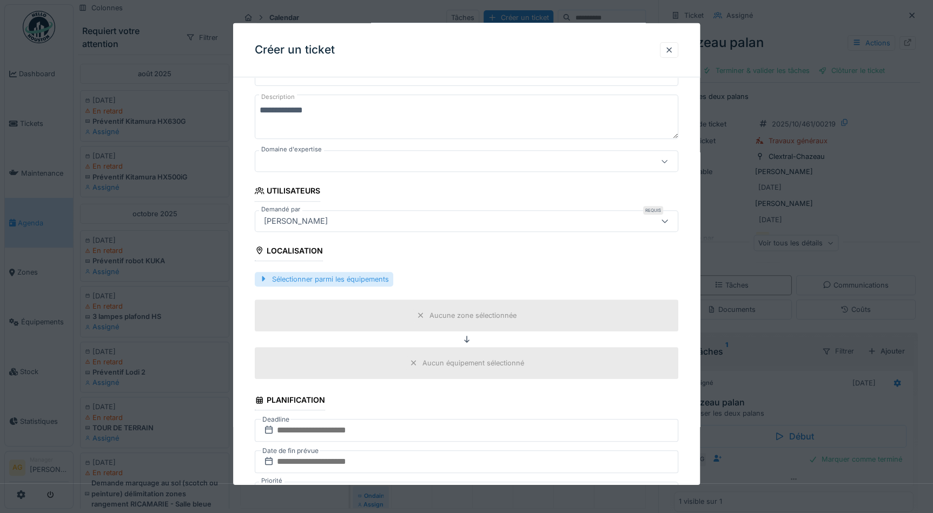
scroll to position [147, 0]
type textarea "**********"
click at [307, 273] on div "Sélectionner parmi les équipements" at bounding box center [324, 278] width 139 height 15
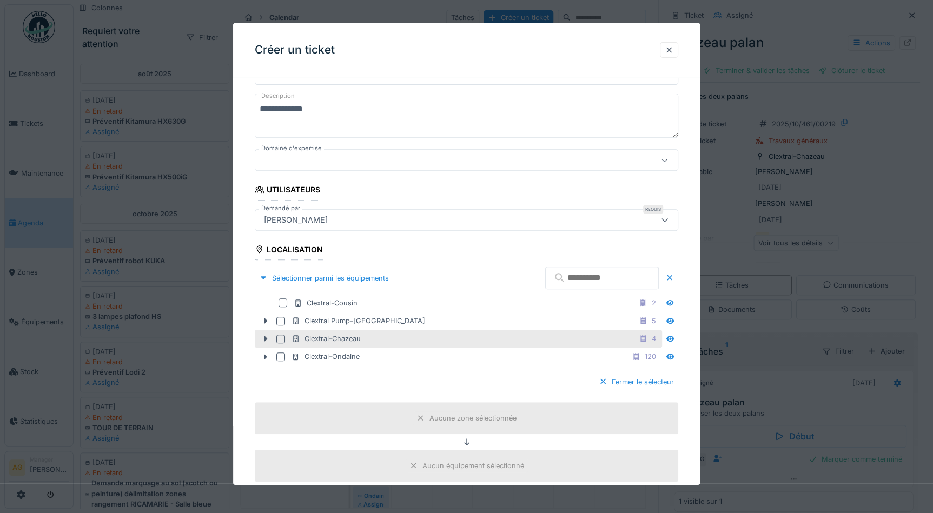
click at [279, 340] on div at bounding box center [280, 338] width 9 height 9
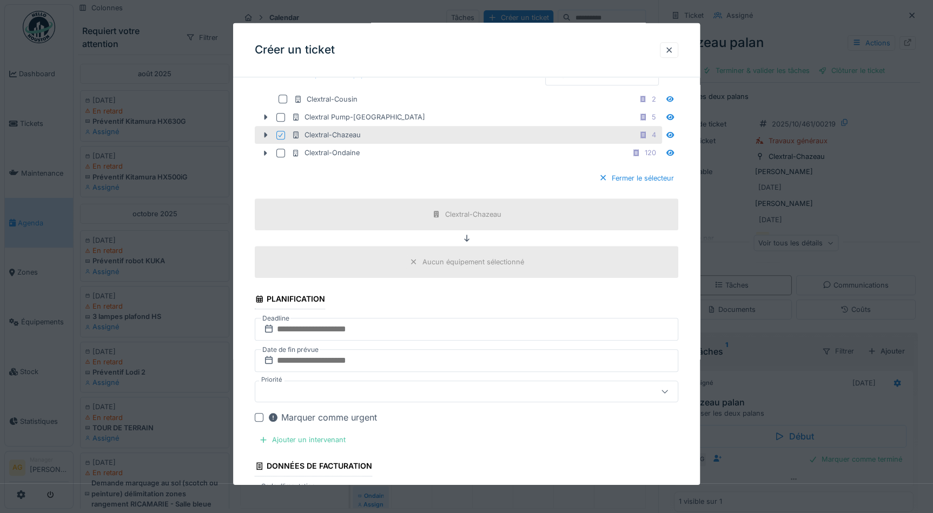
scroll to position [393, 0]
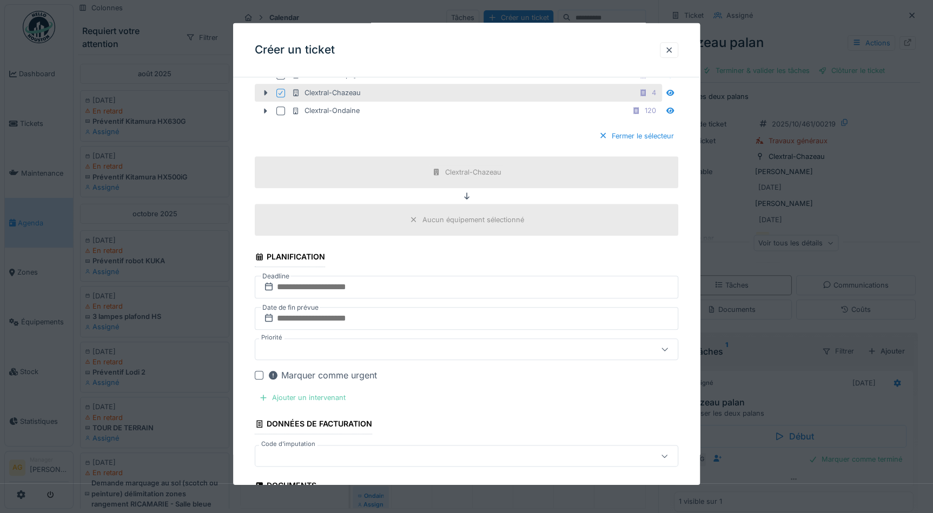
click at [292, 398] on div "Ajouter un intervenant" at bounding box center [302, 398] width 95 height 15
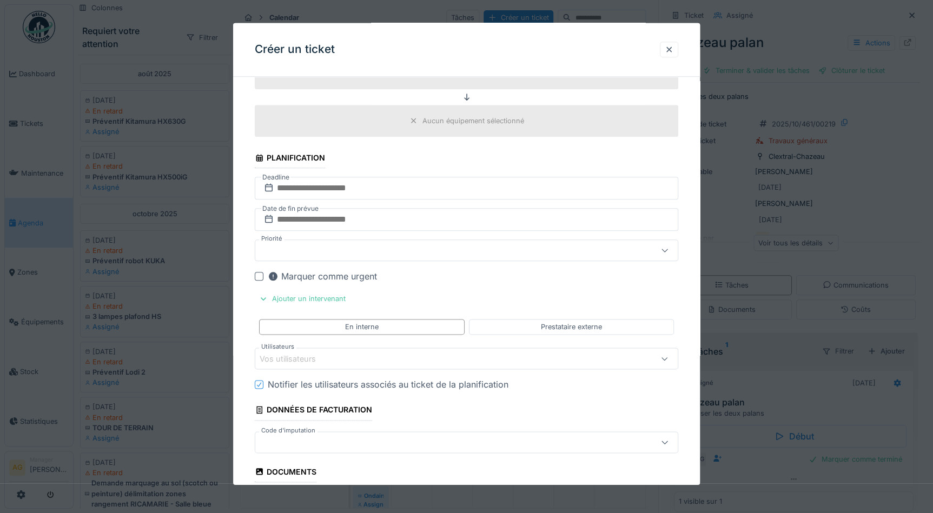
click at [318, 356] on div "Vos utilisateurs" at bounding box center [295, 359] width 71 height 12
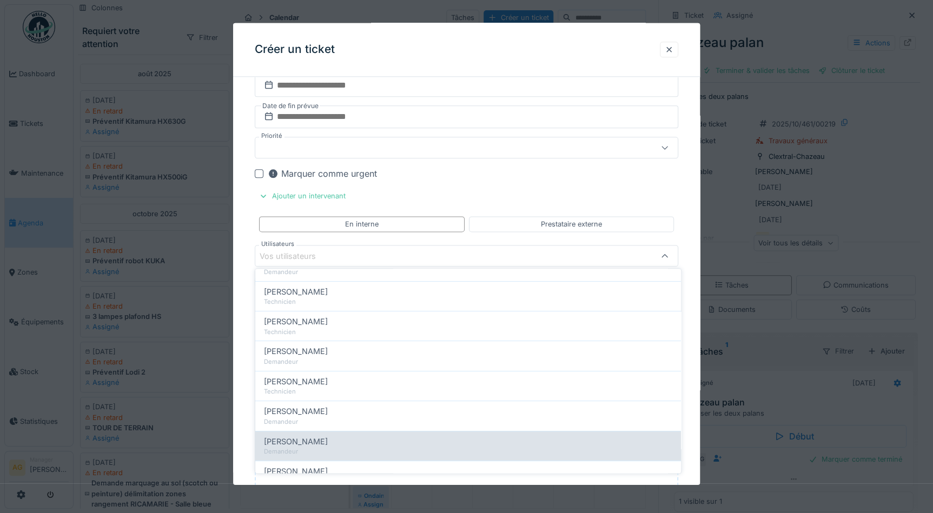
scroll to position [246, 0]
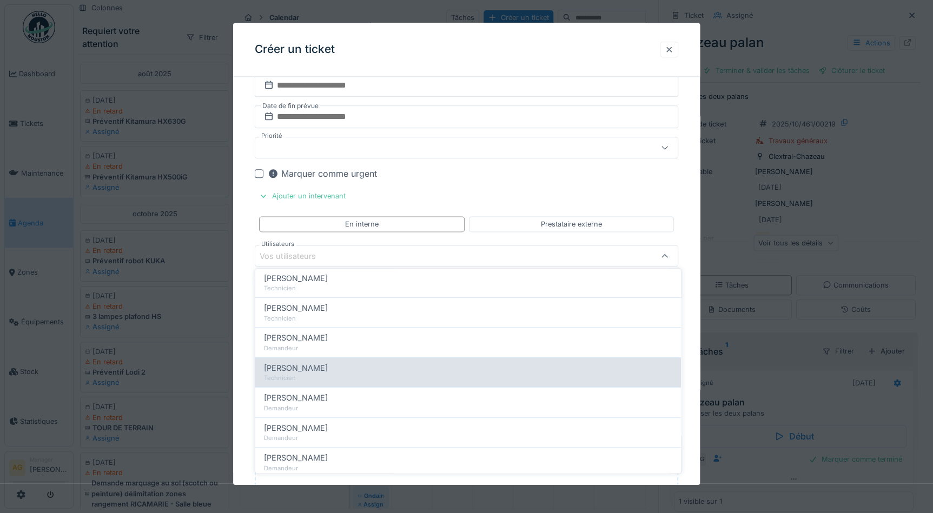
click at [311, 371] on span "Patrice Malesson" at bounding box center [296, 369] width 64 height 12
type input "*****"
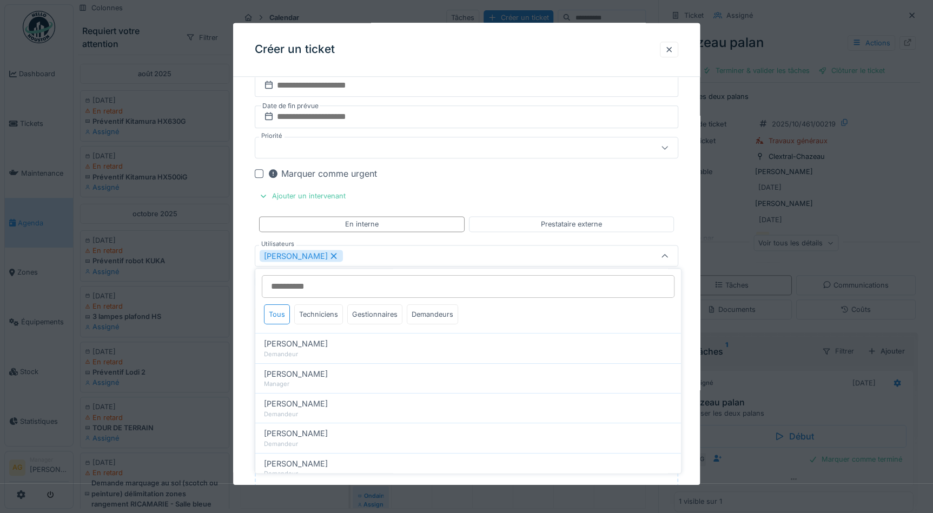
click at [697, 262] on div "**********" at bounding box center [466, 79] width 467 height 1177
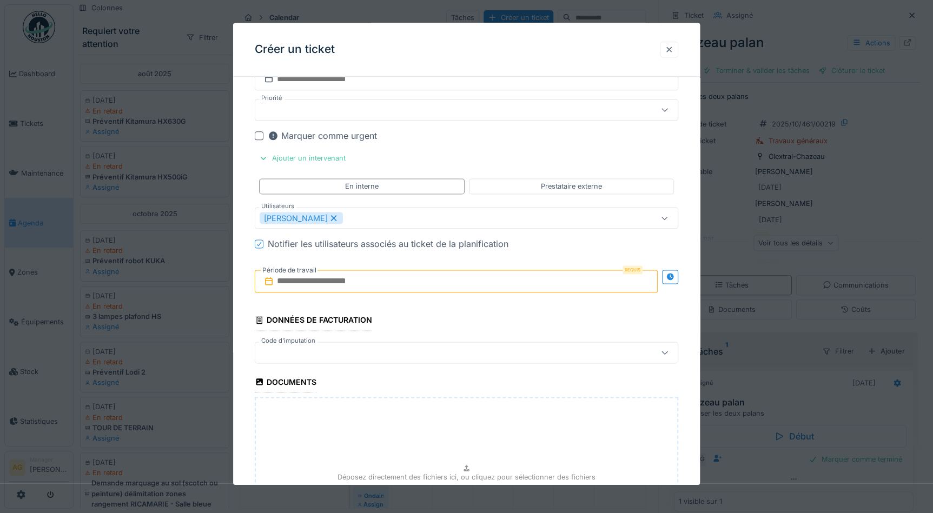
scroll to position [693, 0]
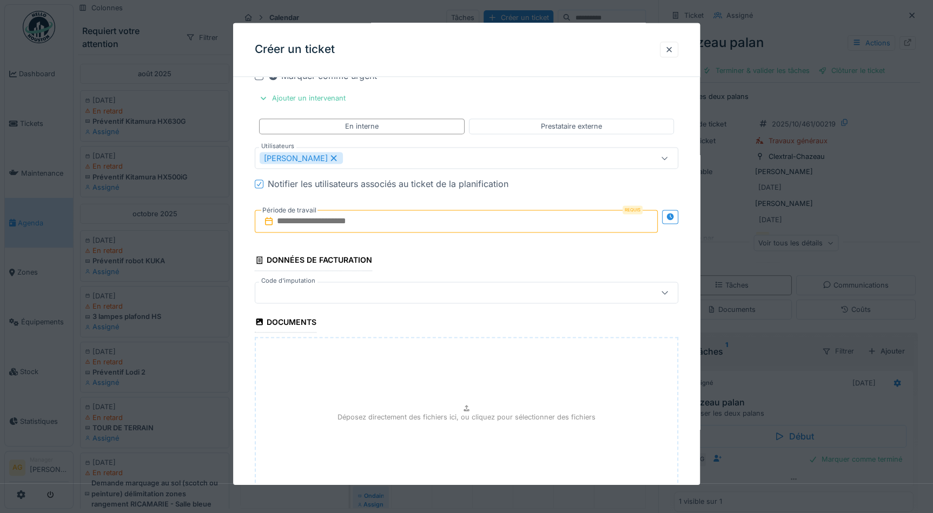
click at [330, 221] on input "text" at bounding box center [456, 221] width 403 height 23
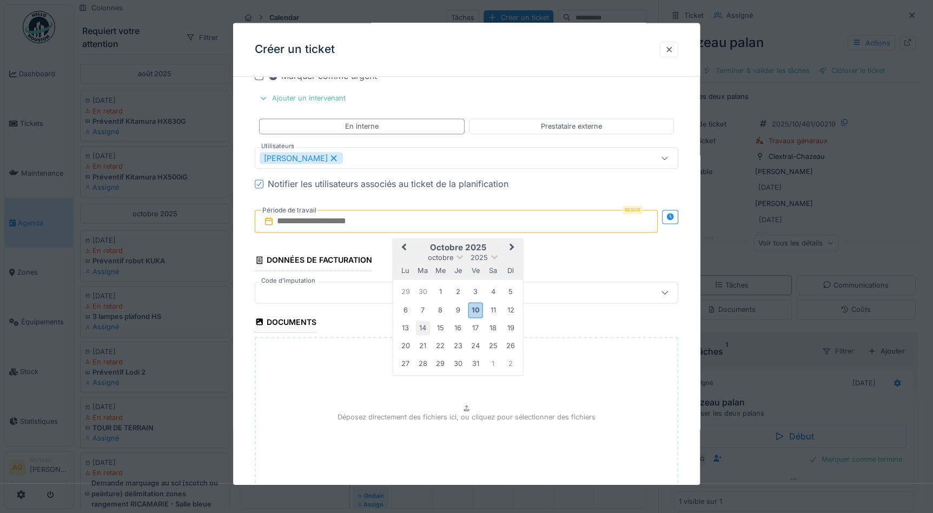
click at [421, 326] on div "14" at bounding box center [423, 328] width 15 height 15
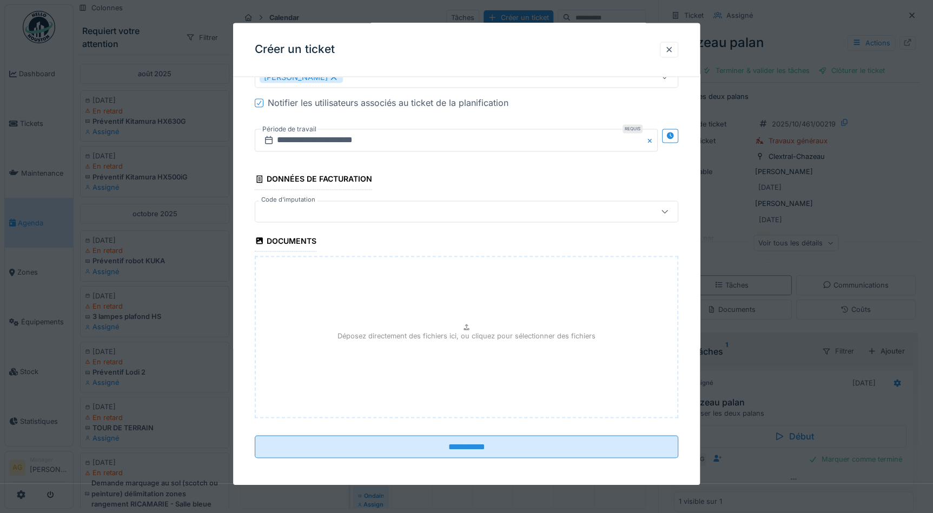
scroll to position [774, 0]
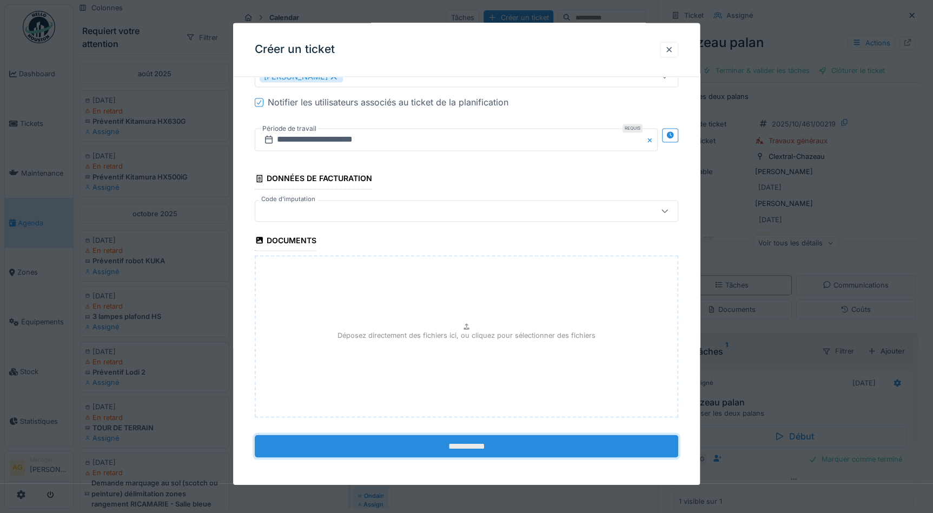
click at [427, 435] on input "**********" at bounding box center [467, 446] width 424 height 23
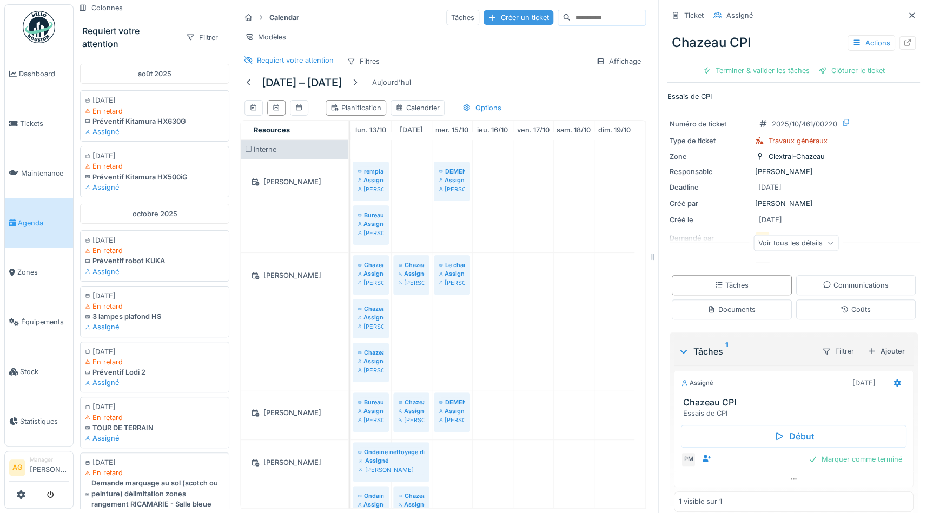
click at [484, 14] on div "Créer un ticket" at bounding box center [519, 17] width 70 height 15
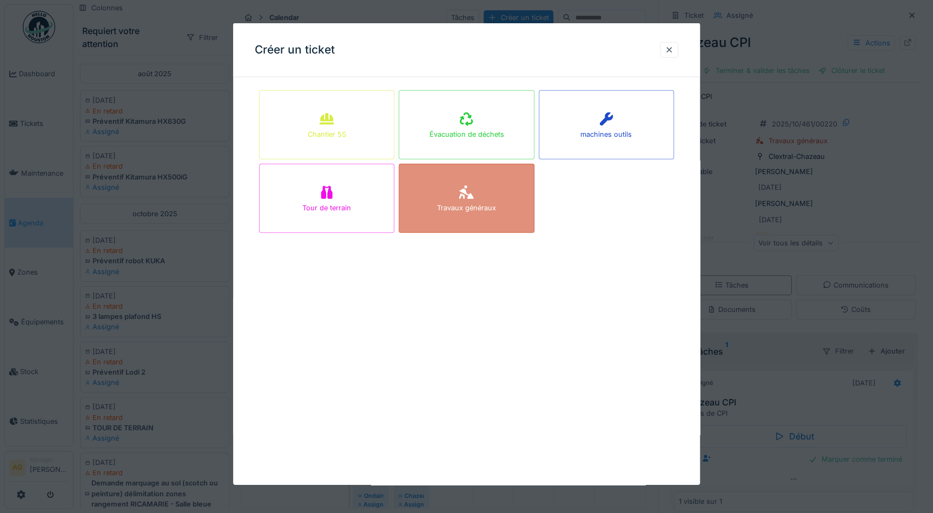
click at [478, 209] on div "Travaux généraux" at bounding box center [466, 208] width 59 height 10
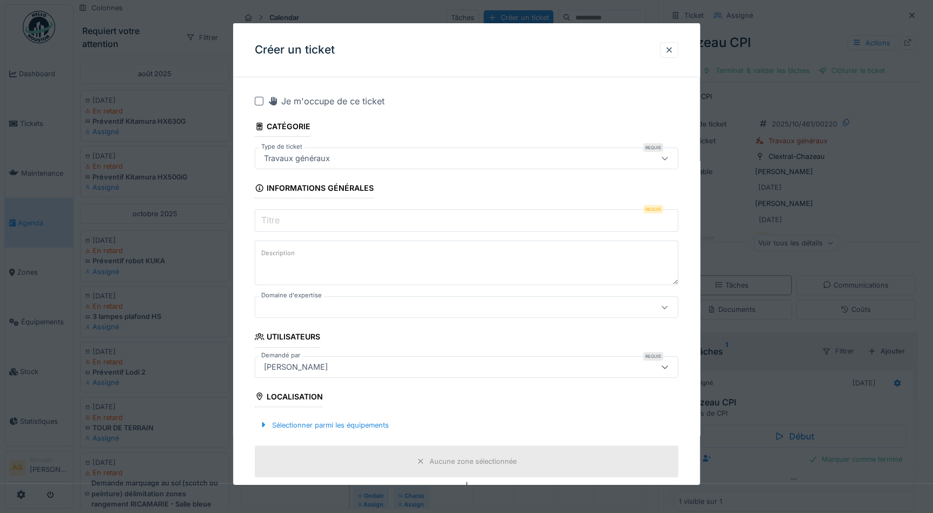
click at [397, 222] on input "Titre" at bounding box center [467, 220] width 424 height 23
click at [288, 248] on label "Description" at bounding box center [278, 254] width 38 height 14
click at [288, 248] on textarea "Description" at bounding box center [467, 263] width 424 height 44
click at [309, 227] on input "*******" at bounding box center [467, 220] width 424 height 23
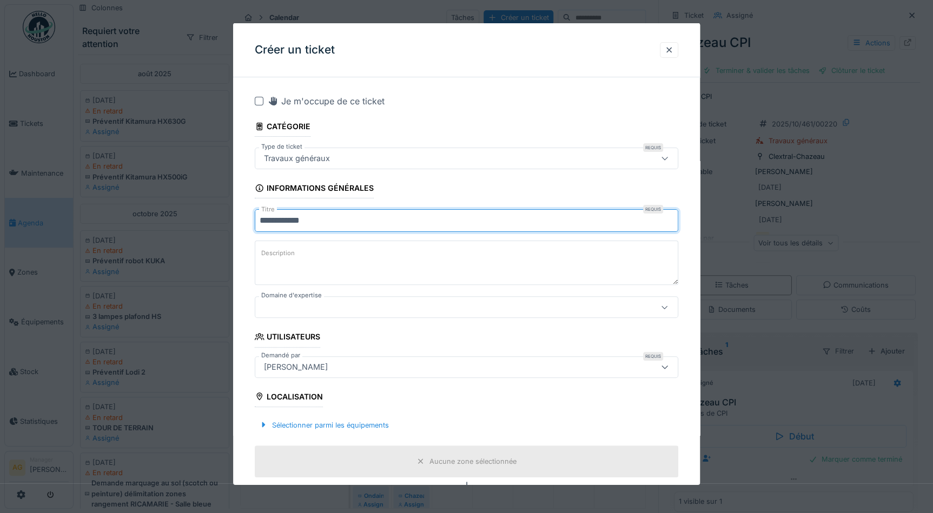
type input "**********"
click at [294, 259] on label "Description" at bounding box center [278, 254] width 38 height 14
click at [294, 259] on textarea "Description" at bounding box center [467, 263] width 424 height 44
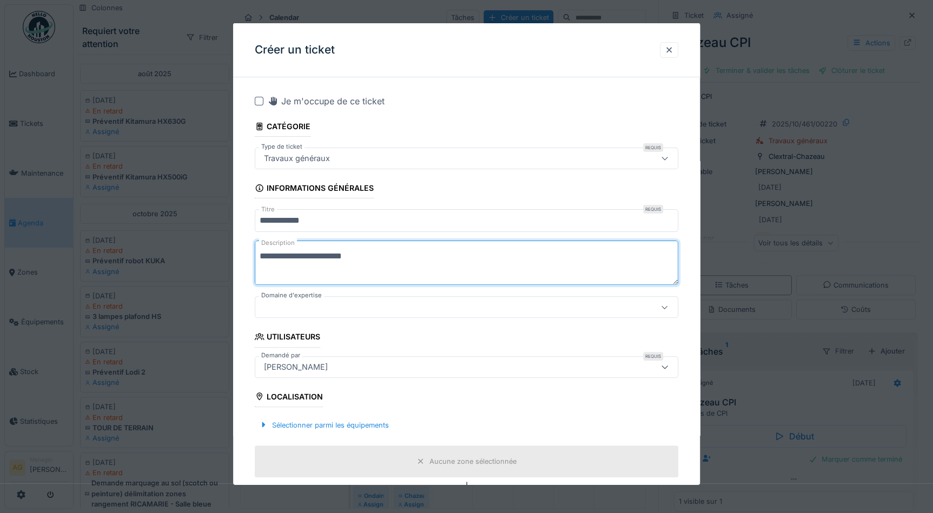
scroll to position [98, 0]
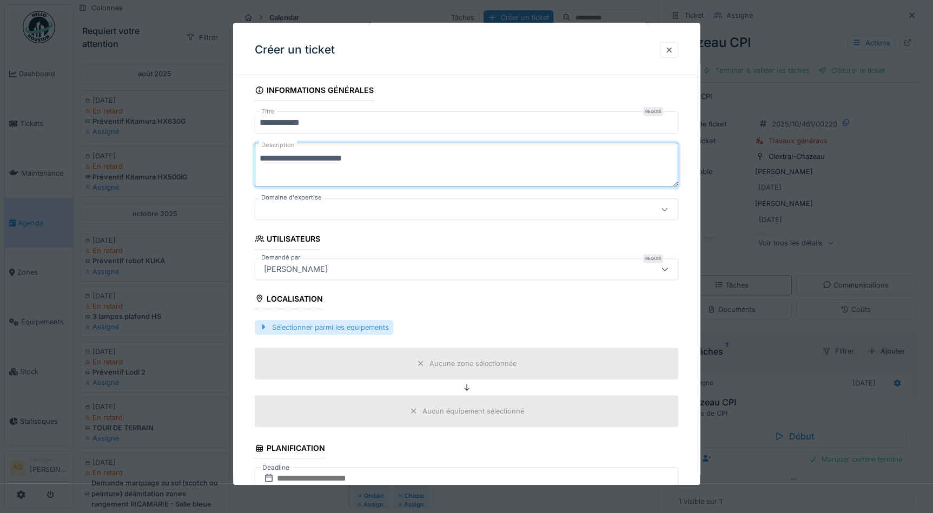
type textarea "**********"
click at [310, 326] on div "Sélectionner parmi les équipements" at bounding box center [324, 327] width 139 height 15
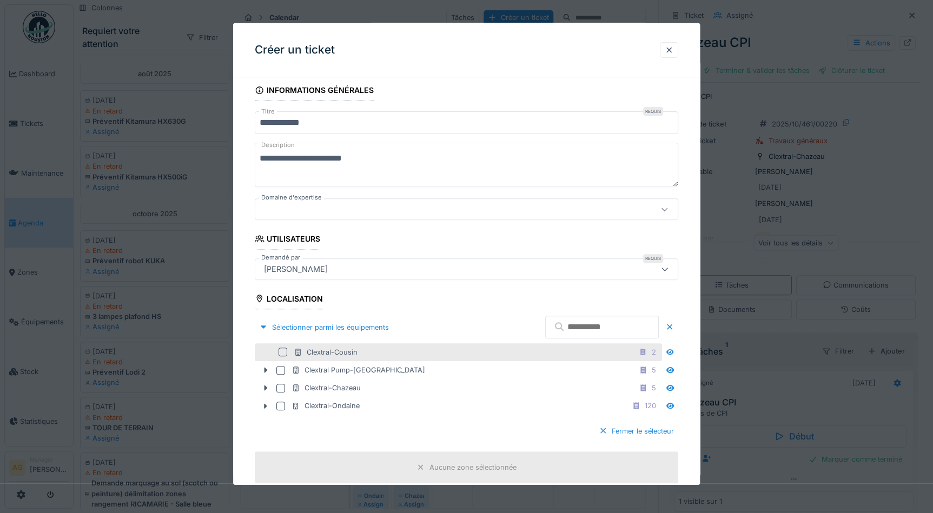
click at [282, 352] on div at bounding box center [283, 352] width 9 height 9
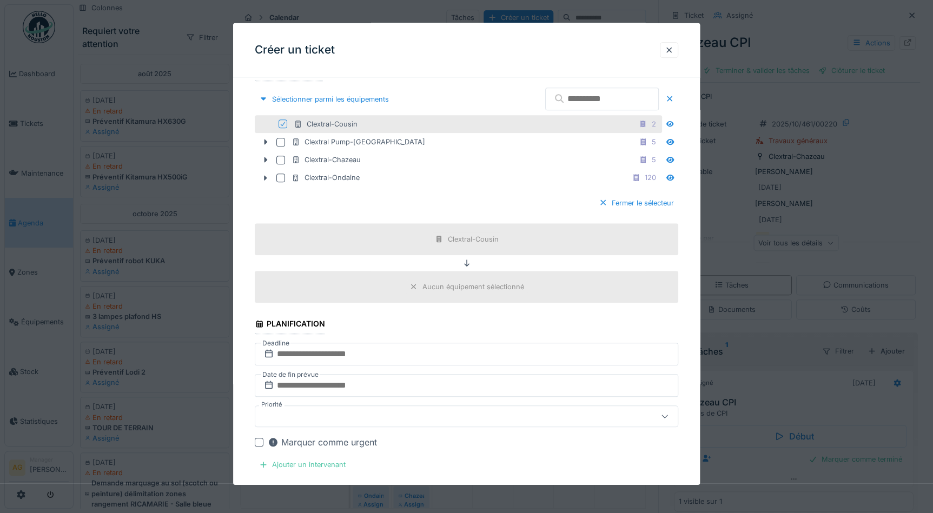
scroll to position [393, 0]
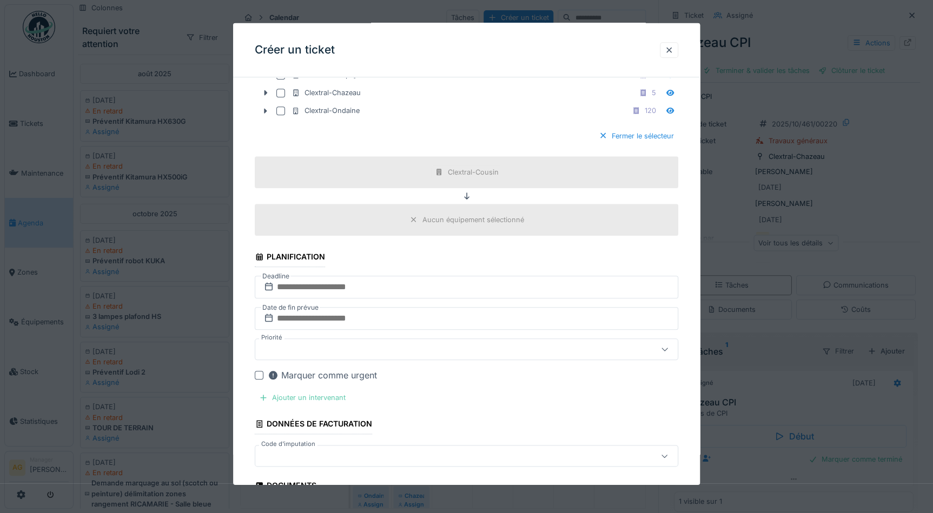
click at [295, 392] on div "Ajouter un intervenant" at bounding box center [302, 398] width 95 height 15
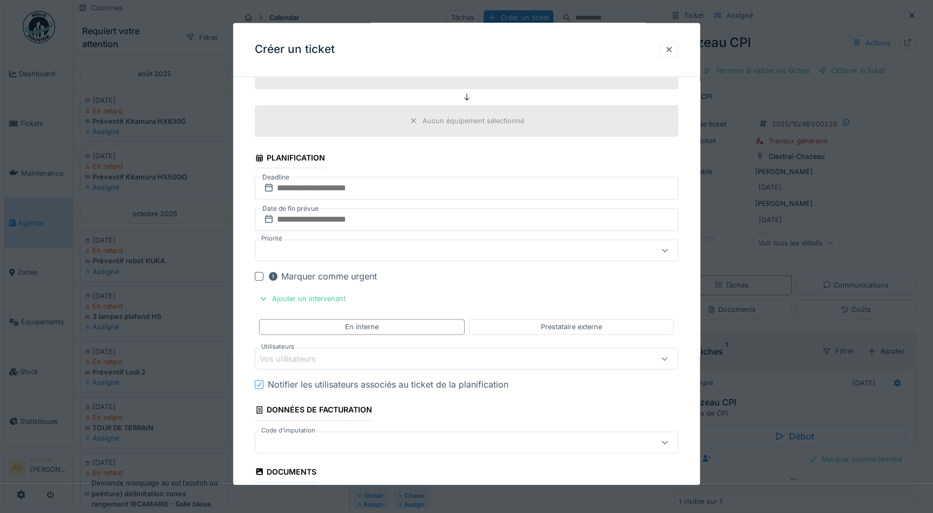
click at [303, 359] on div "Vos utilisateurs" at bounding box center [295, 359] width 71 height 12
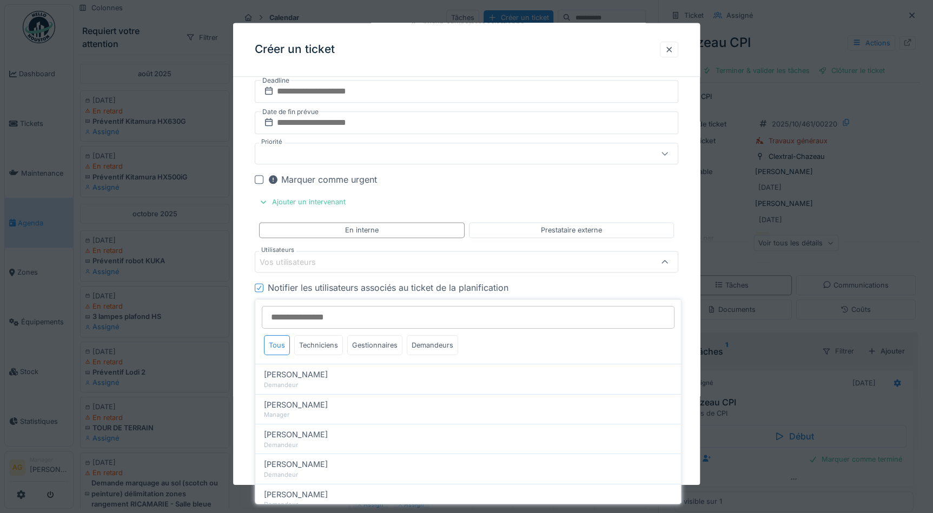
scroll to position [595, 0]
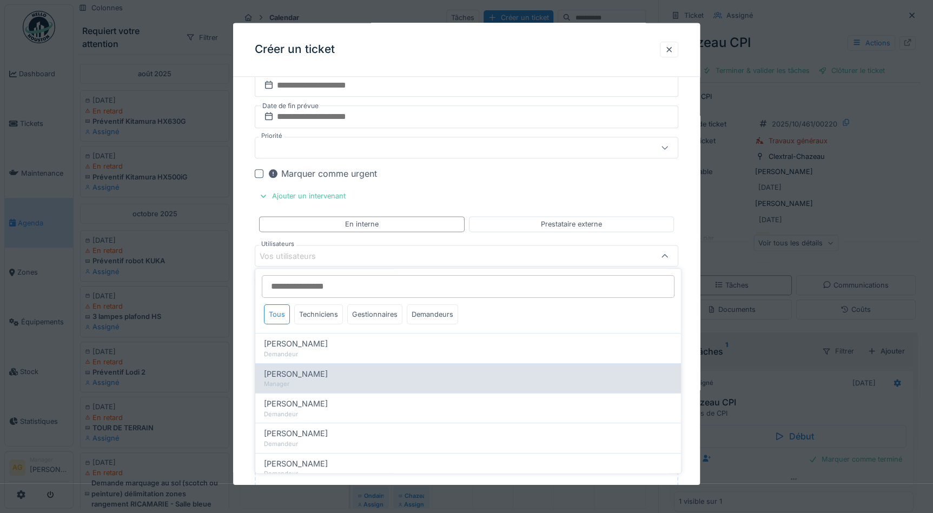
click at [302, 377] on span "[PERSON_NAME]" at bounding box center [296, 374] width 64 height 12
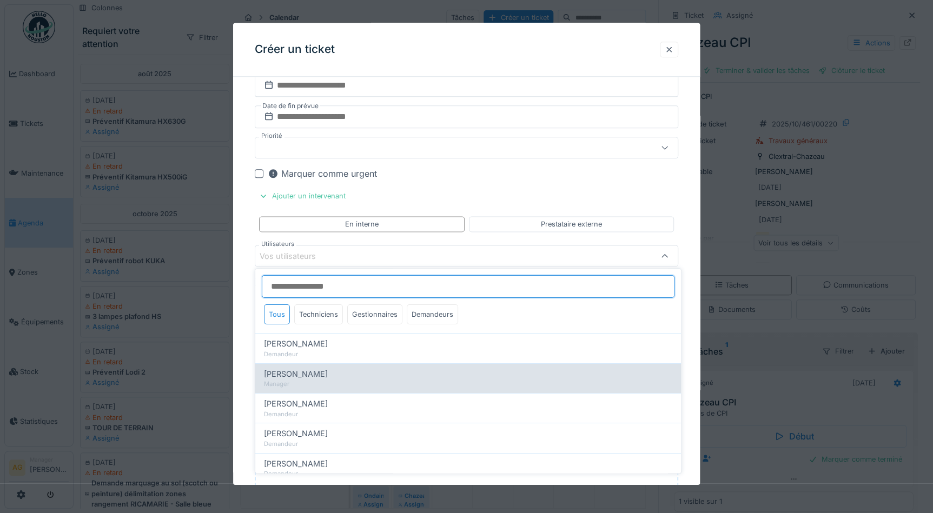
type input "*****"
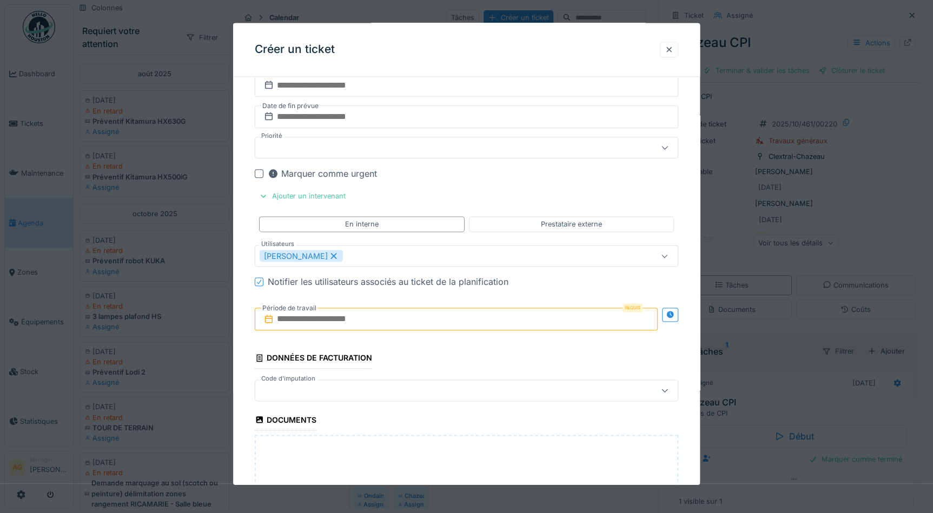
click at [690, 259] on div "**********" at bounding box center [466, 79] width 467 height 1177
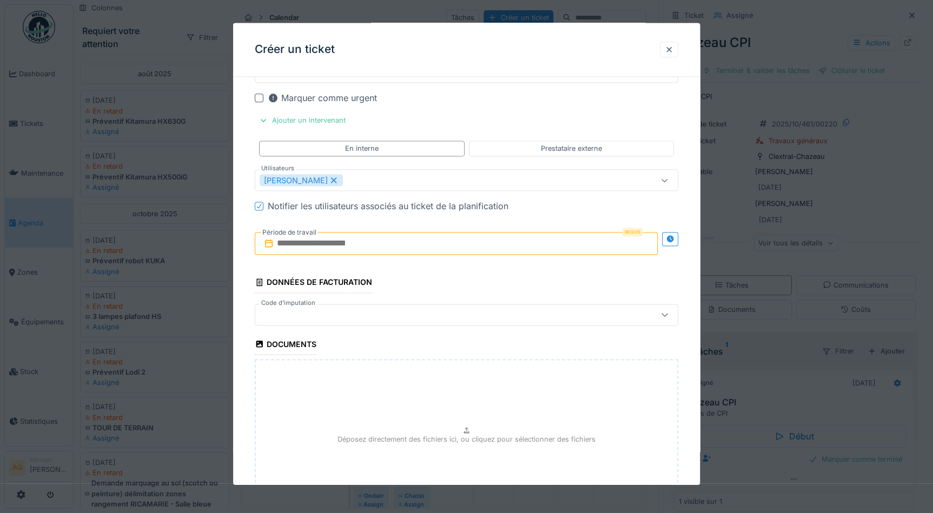
scroll to position [693, 0]
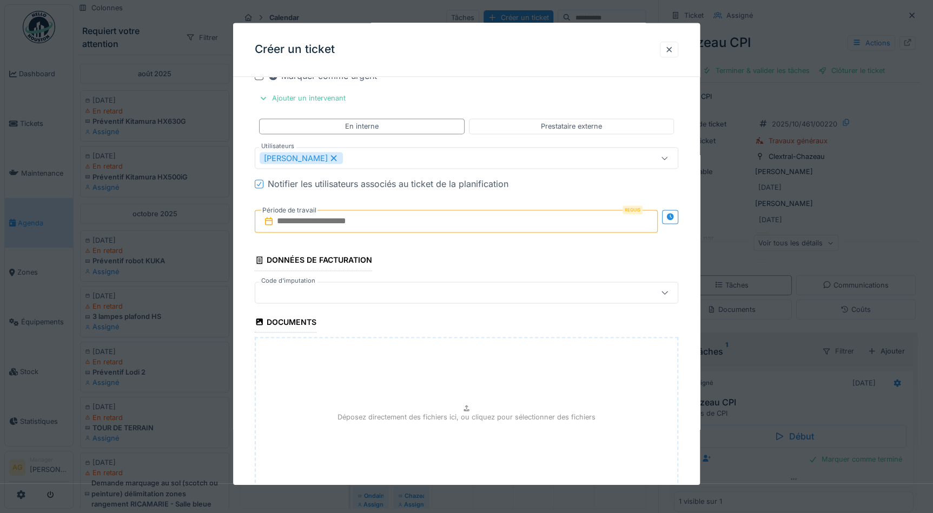
click at [318, 215] on input "text" at bounding box center [456, 221] width 403 height 23
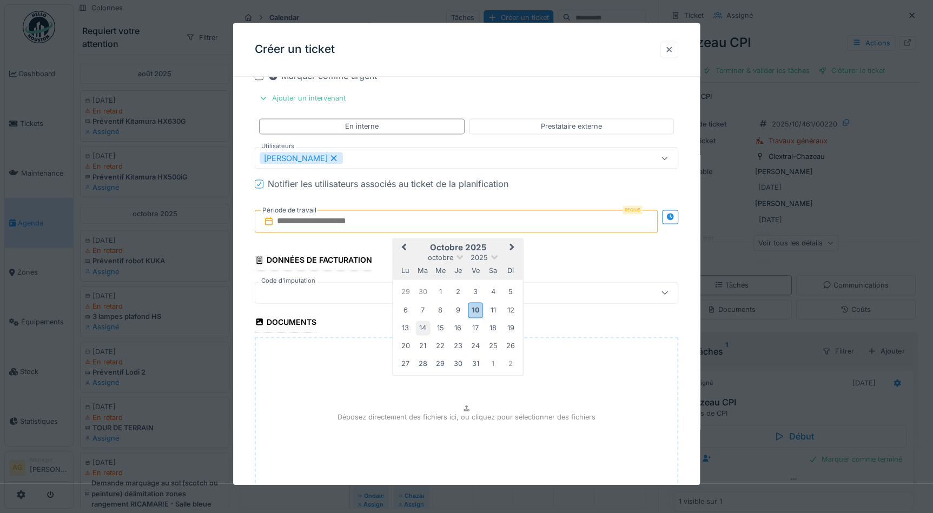
click at [427, 324] on div "14" at bounding box center [423, 328] width 15 height 15
click at [427, 325] on div "14" at bounding box center [423, 328] width 15 height 15
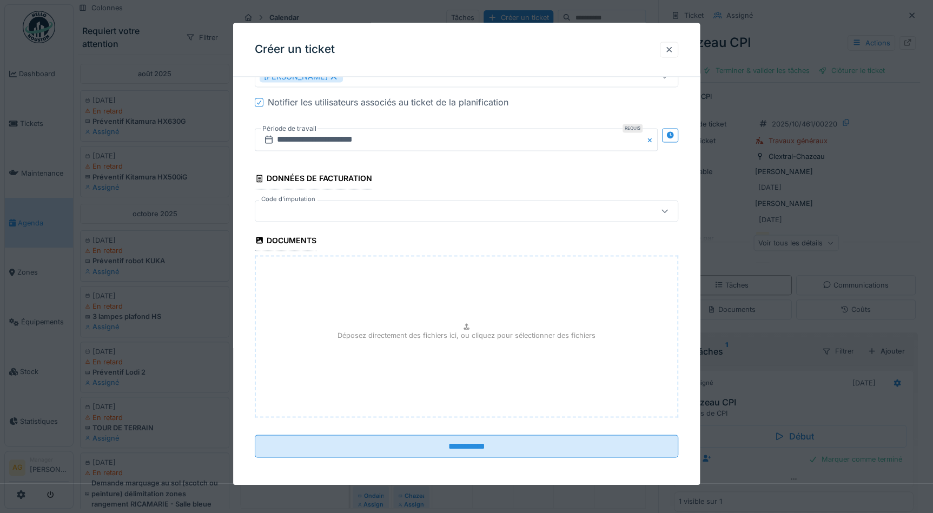
scroll to position [7, 0]
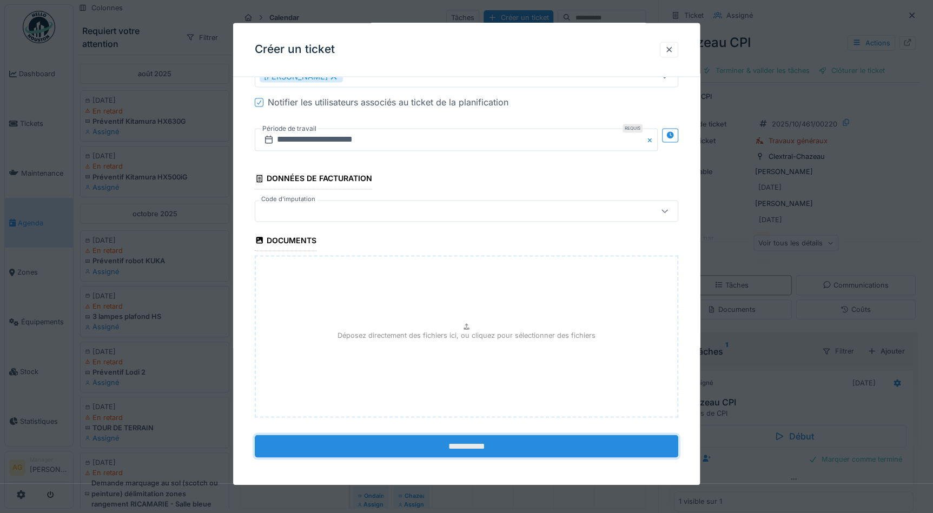
click at [454, 446] on input "**********" at bounding box center [467, 446] width 424 height 23
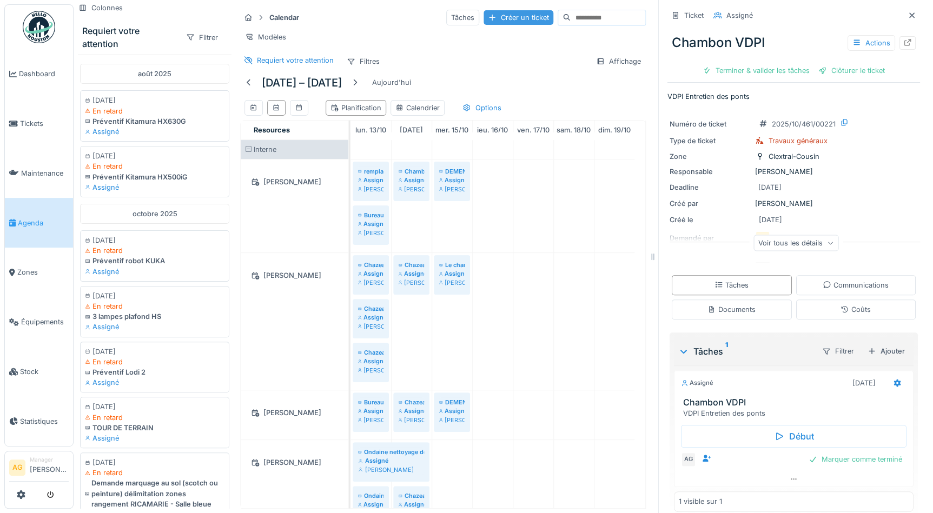
click at [491, 10] on div "Créer un ticket" at bounding box center [519, 17] width 70 height 15
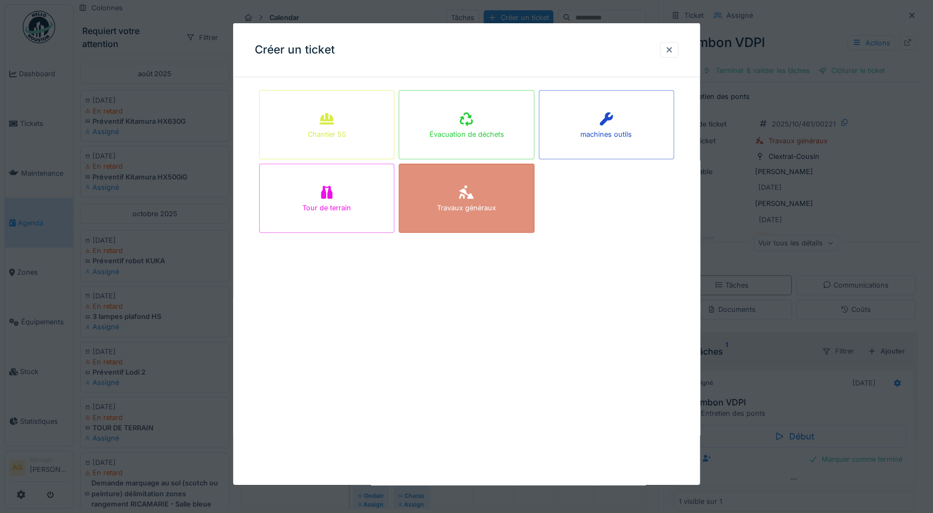
click at [443, 190] on div "Travaux généraux" at bounding box center [466, 198] width 135 height 69
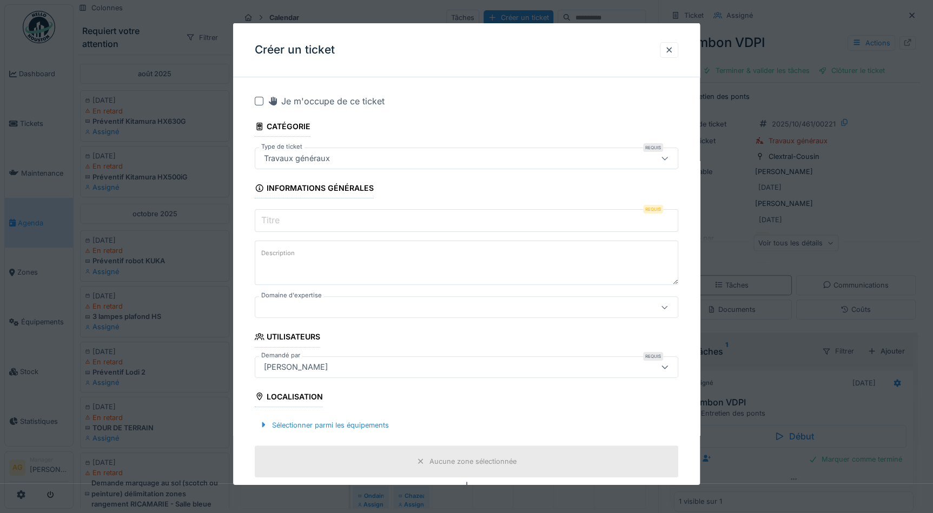
click at [403, 219] on input "Titre" at bounding box center [467, 220] width 424 height 23
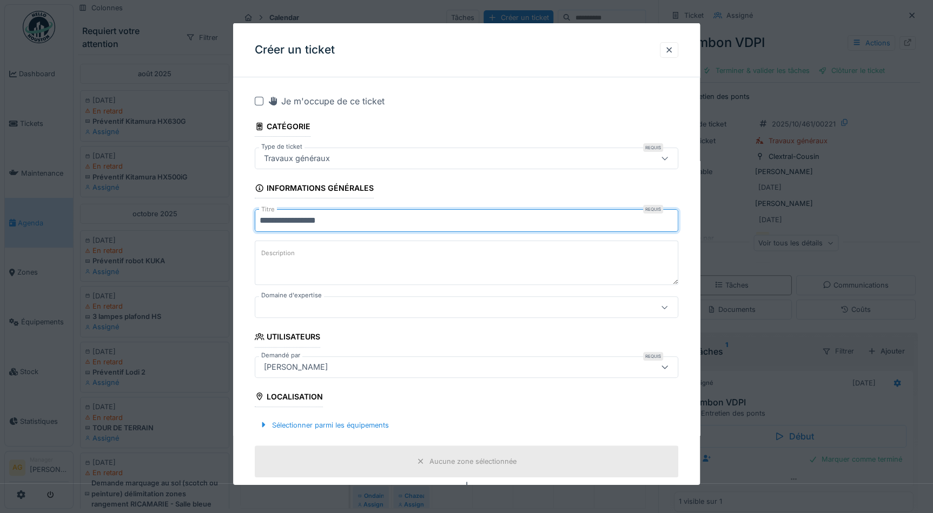
click at [321, 226] on input "**********" at bounding box center [467, 220] width 424 height 23
type input "**********"
click at [310, 249] on textarea "Description" at bounding box center [467, 263] width 424 height 44
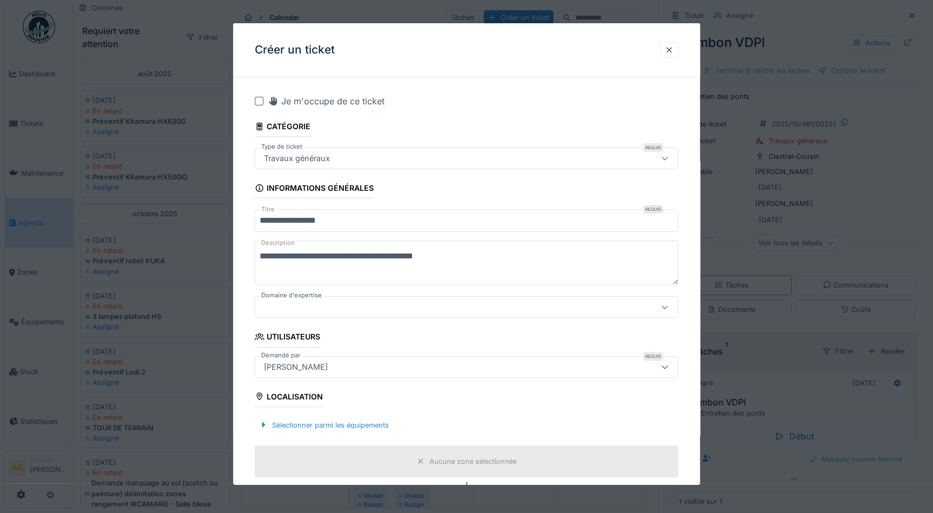
click at [433, 255] on textarea "**********" at bounding box center [467, 263] width 424 height 44
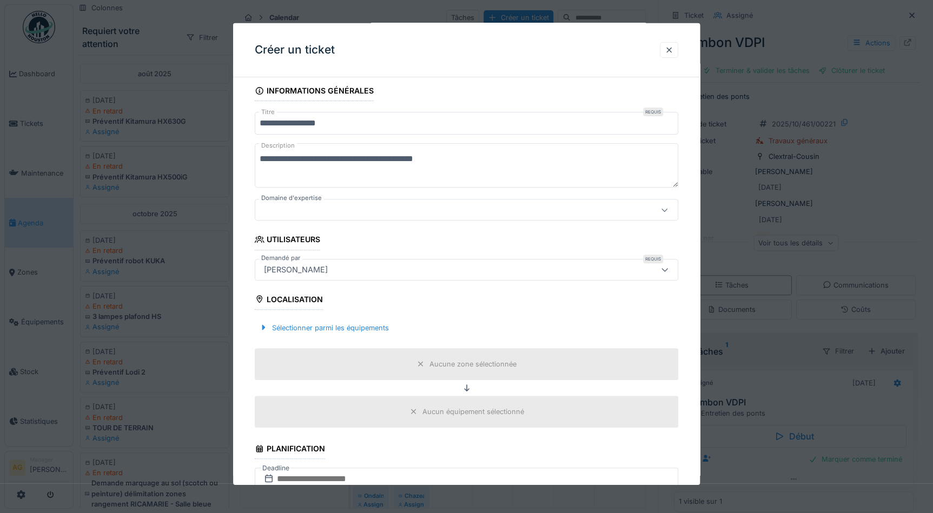
scroll to position [98, 0]
type textarea "**********"
click at [295, 325] on div "Sélectionner parmi les équipements" at bounding box center [324, 327] width 139 height 15
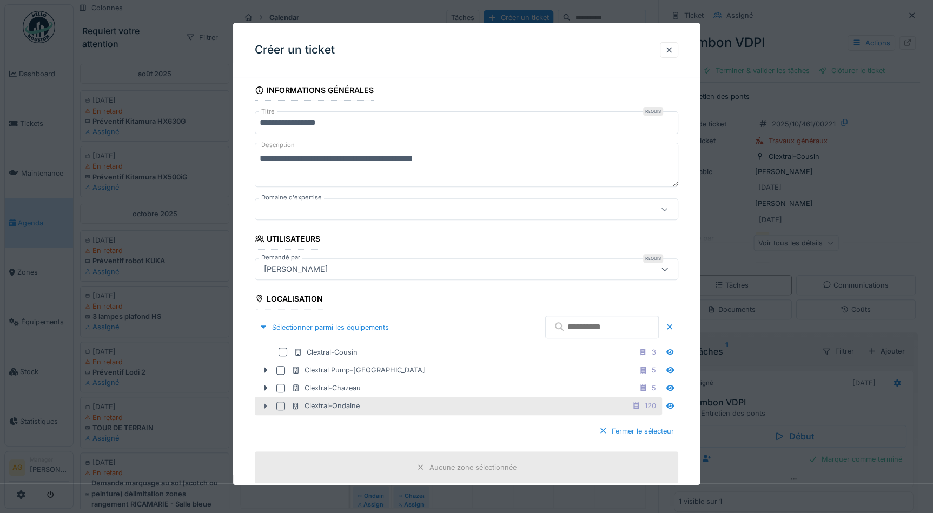
click at [267, 404] on icon at bounding box center [266, 406] width 3 height 5
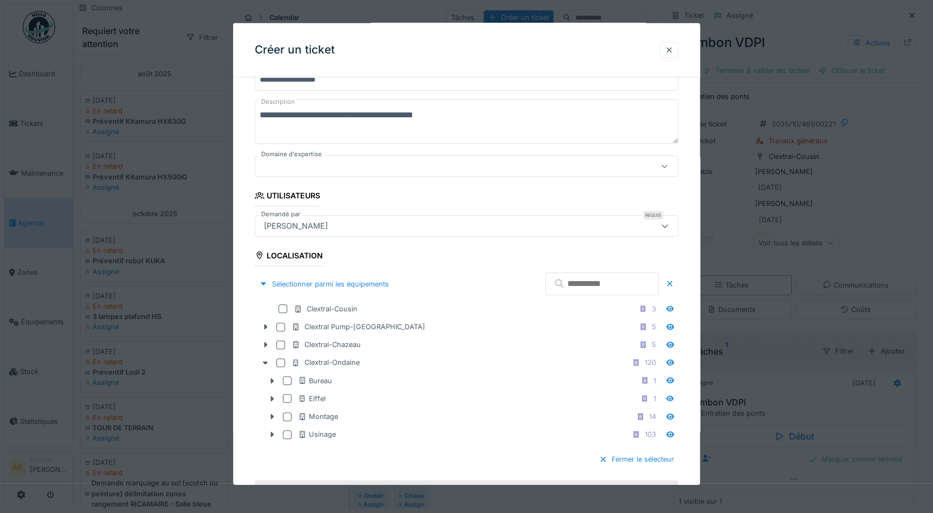
scroll to position [196, 0]
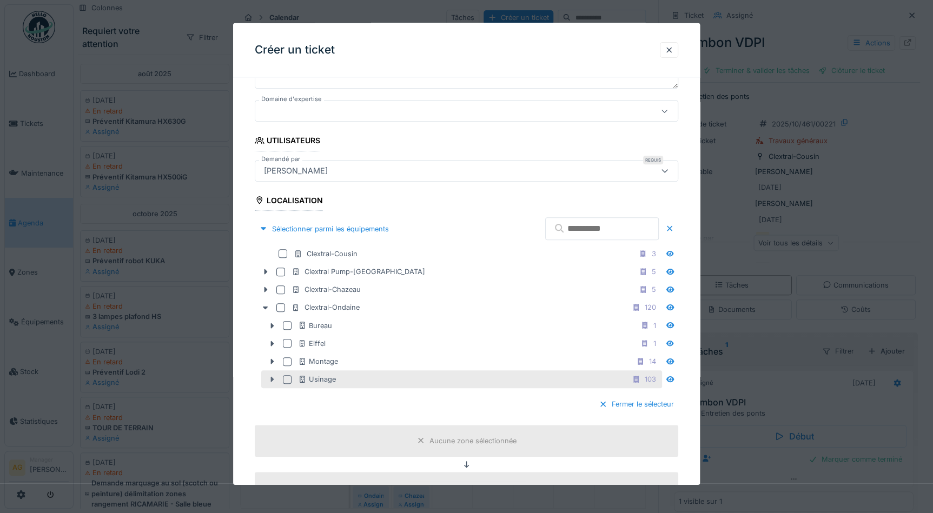
click at [272, 376] on icon at bounding box center [272, 379] width 9 height 7
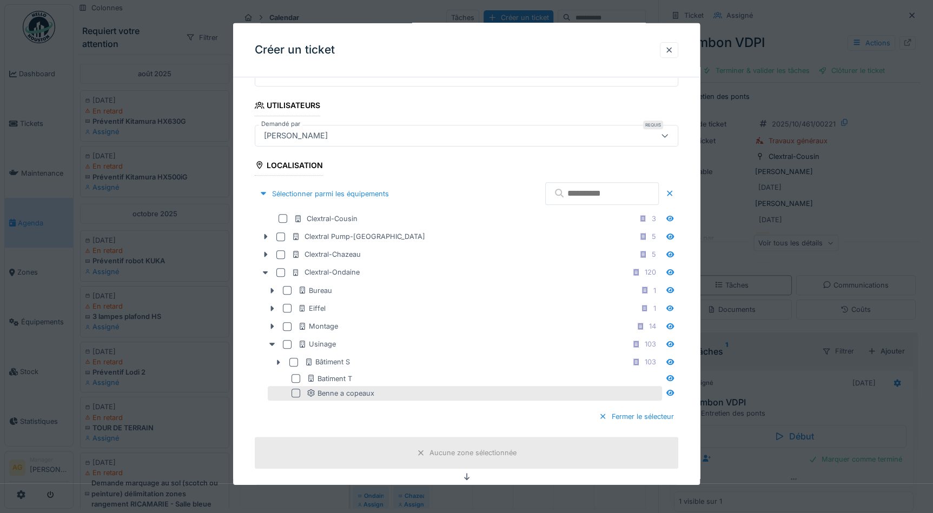
scroll to position [246, 0]
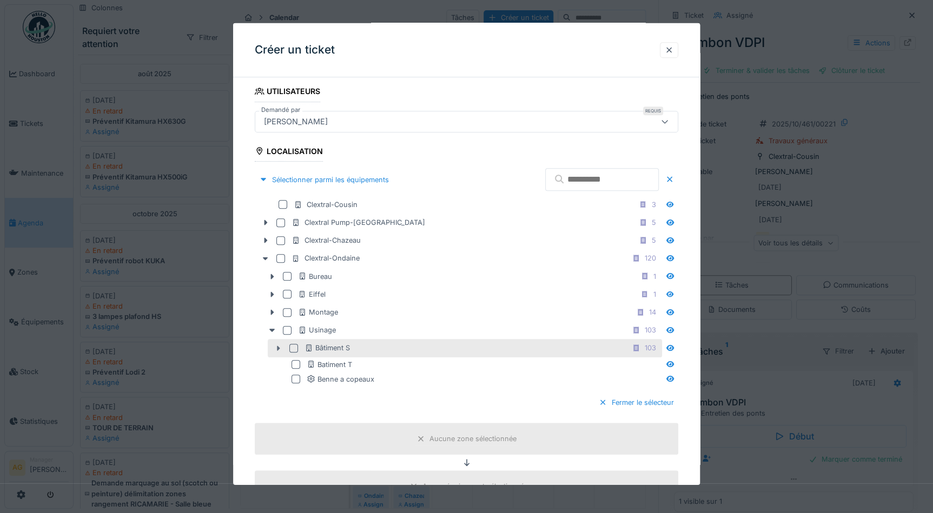
click at [280, 346] on icon at bounding box center [278, 348] width 9 height 7
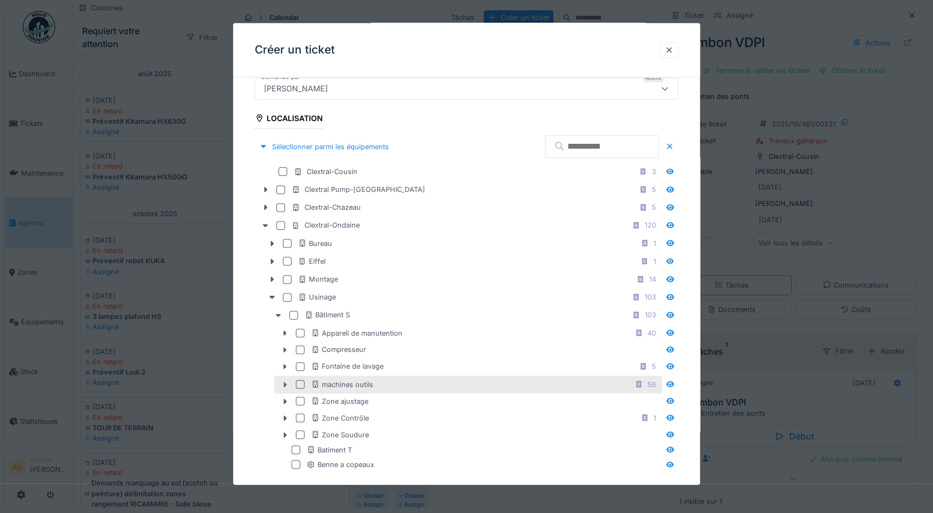
scroll to position [295, 0]
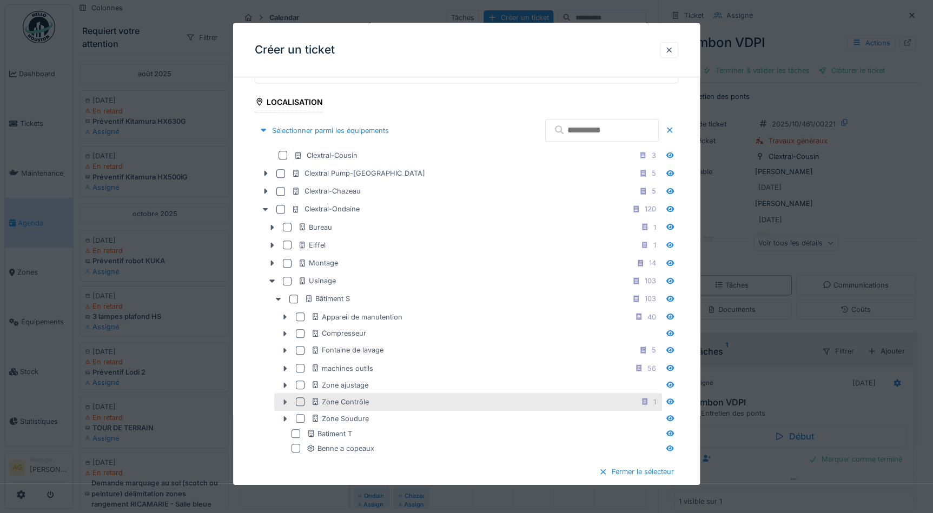
click at [286, 399] on icon at bounding box center [285, 401] width 3 height 5
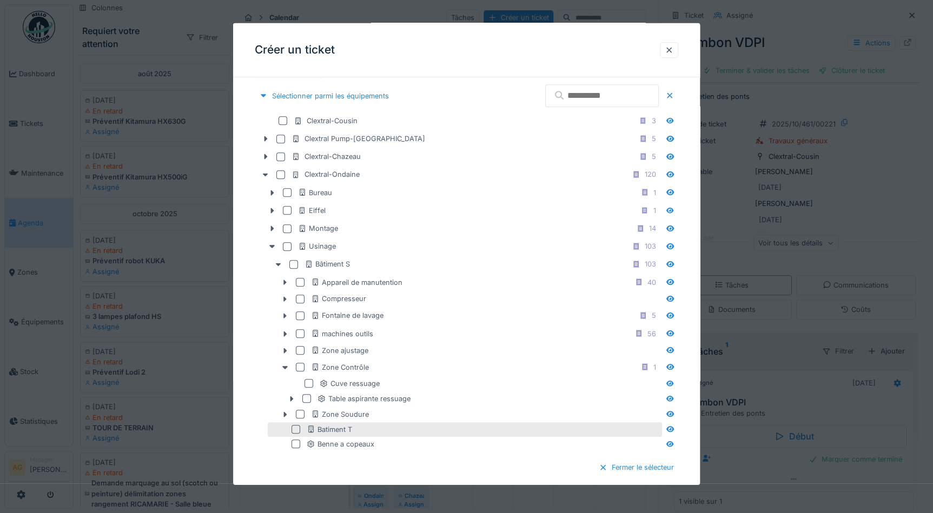
scroll to position [344, 0]
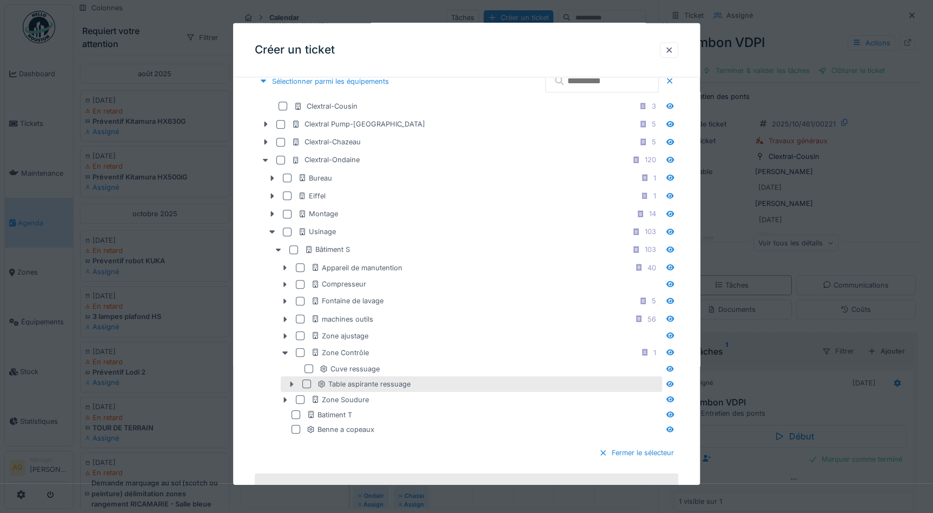
click at [290, 381] on icon at bounding box center [291, 384] width 9 height 7
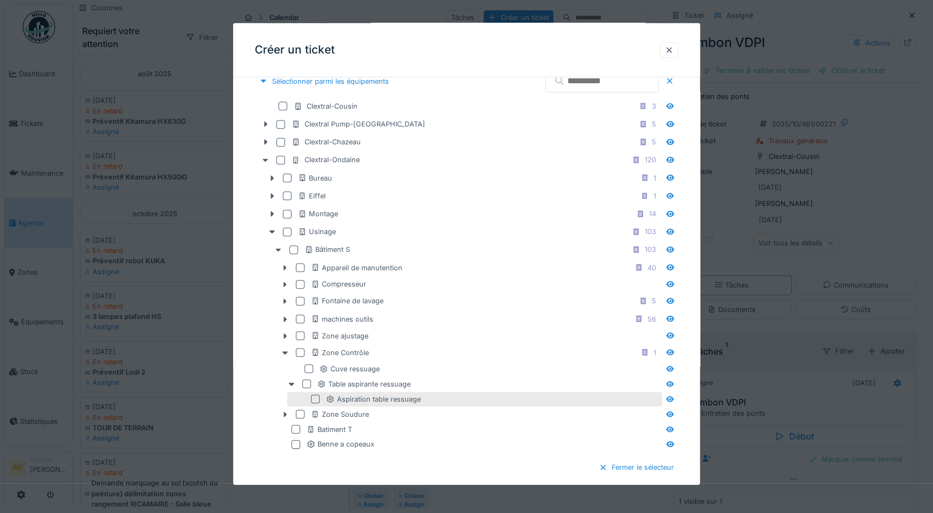
click at [314, 395] on div at bounding box center [315, 399] width 9 height 9
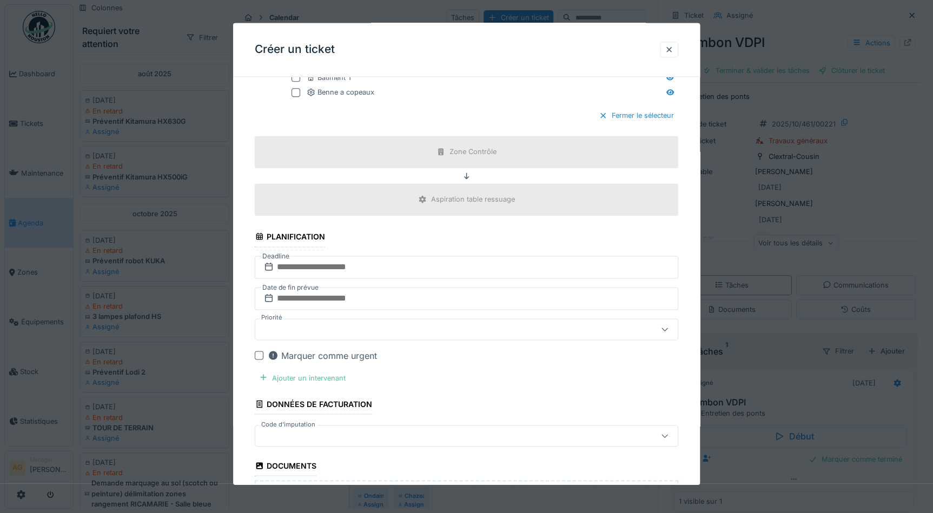
scroll to position [737, 0]
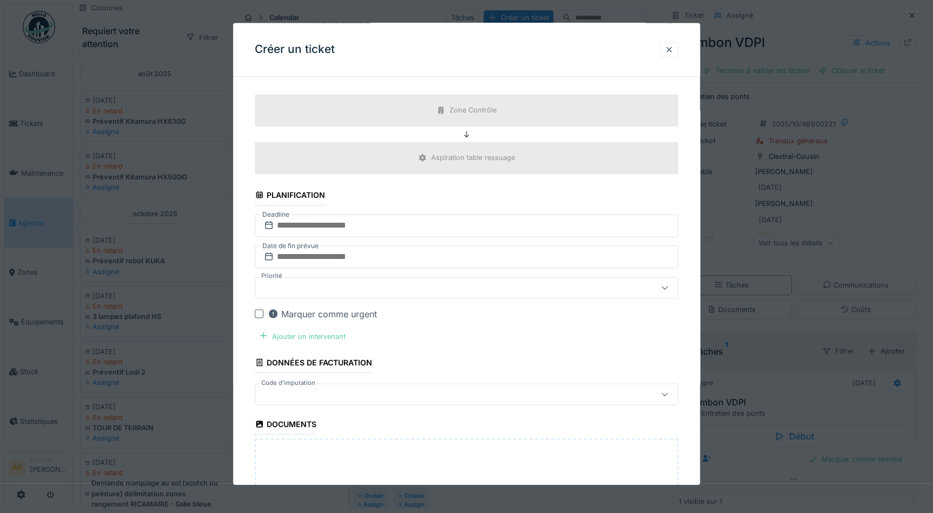
click at [325, 334] on div "Ajouter un intervenant" at bounding box center [302, 336] width 95 height 15
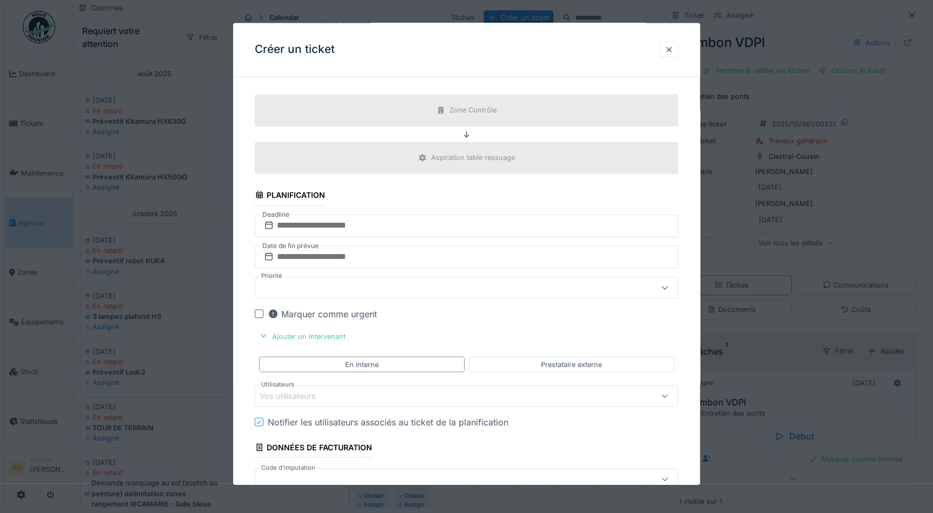
click at [314, 391] on div "Vos utilisateurs" at bounding box center [295, 397] width 71 height 12
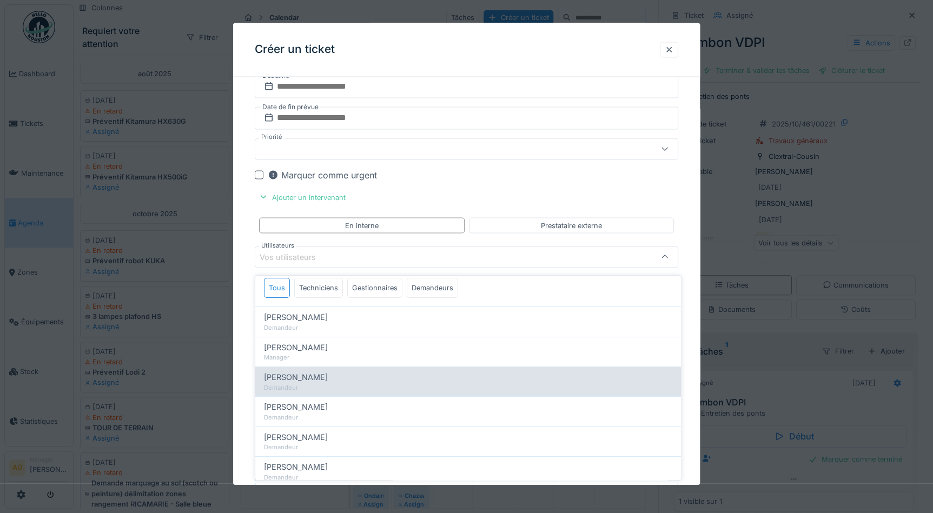
scroll to position [49, 0]
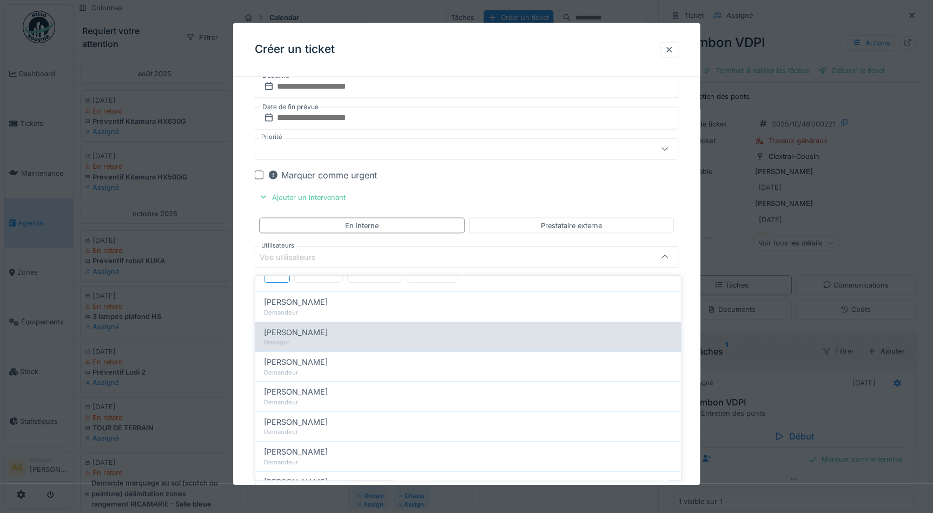
click at [309, 327] on span "[PERSON_NAME]" at bounding box center [296, 333] width 64 height 12
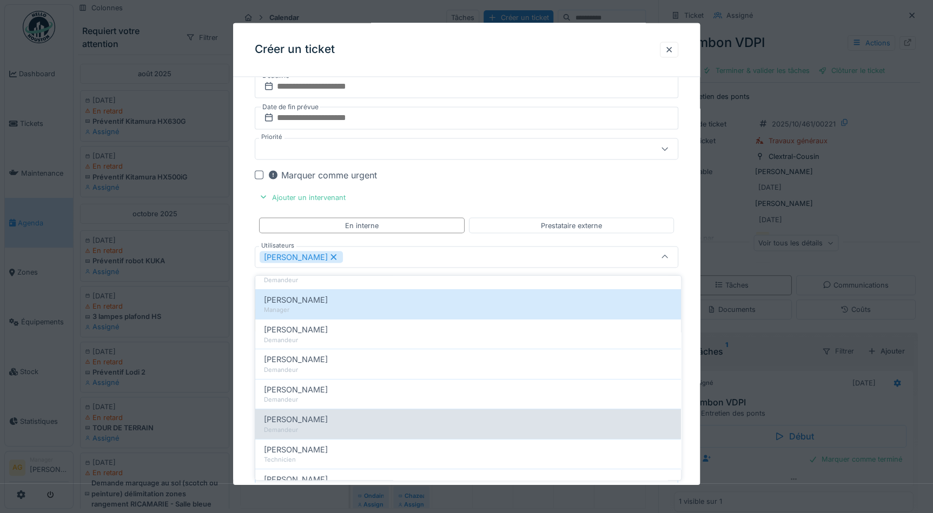
scroll to position [98, 0]
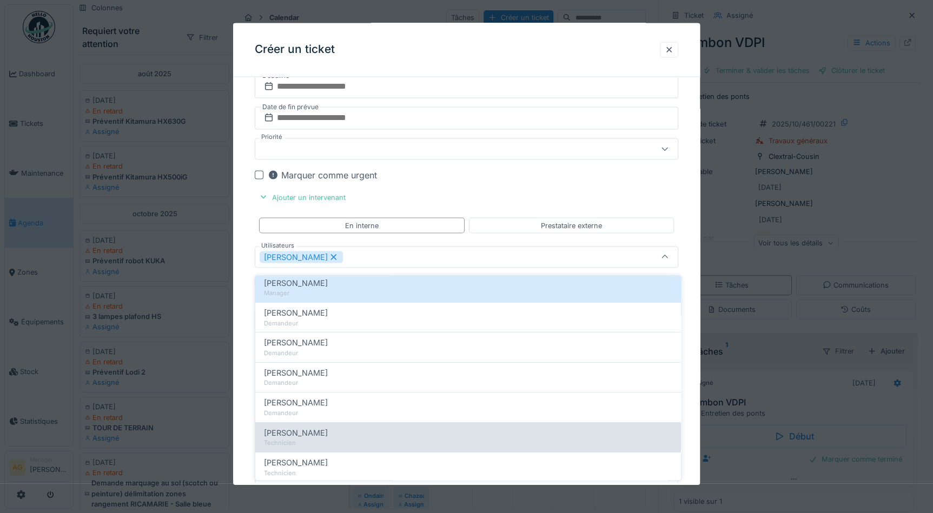
click at [309, 427] on span "Maxime Zabinski" at bounding box center [296, 433] width 64 height 12
type input "**********"
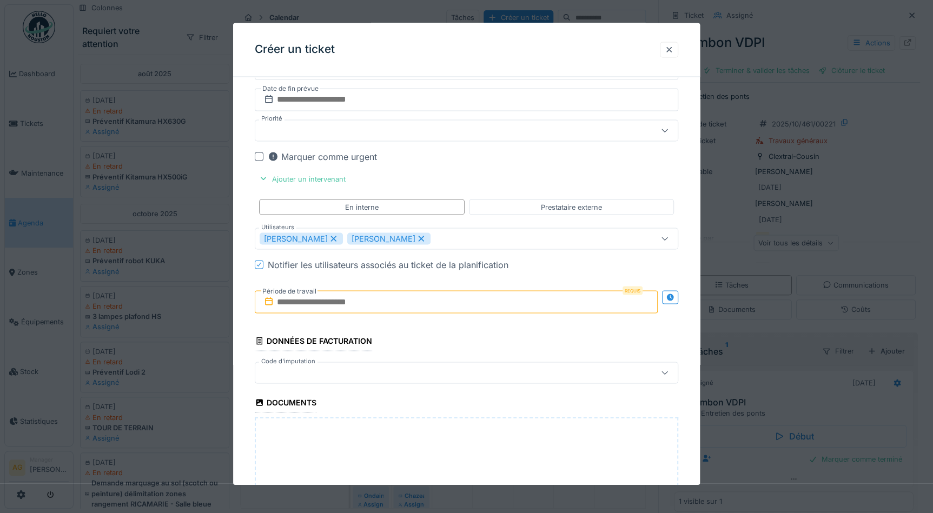
scroll to position [925, 0]
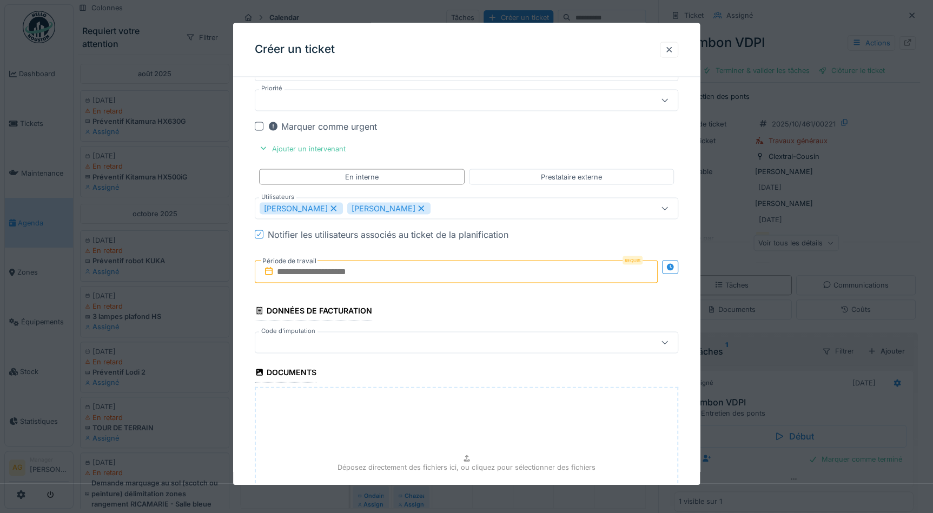
click at [341, 268] on input "text" at bounding box center [456, 272] width 403 height 23
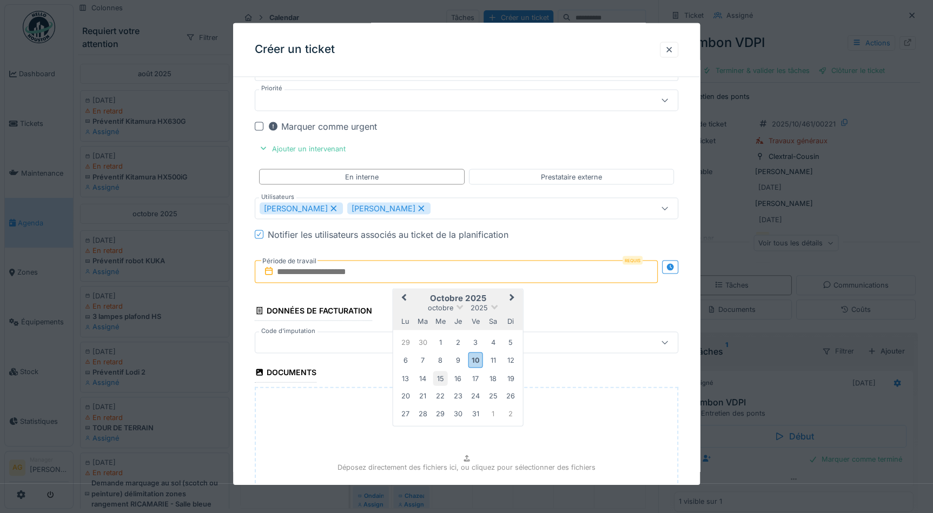
click at [444, 375] on div "15" at bounding box center [440, 378] width 15 height 15
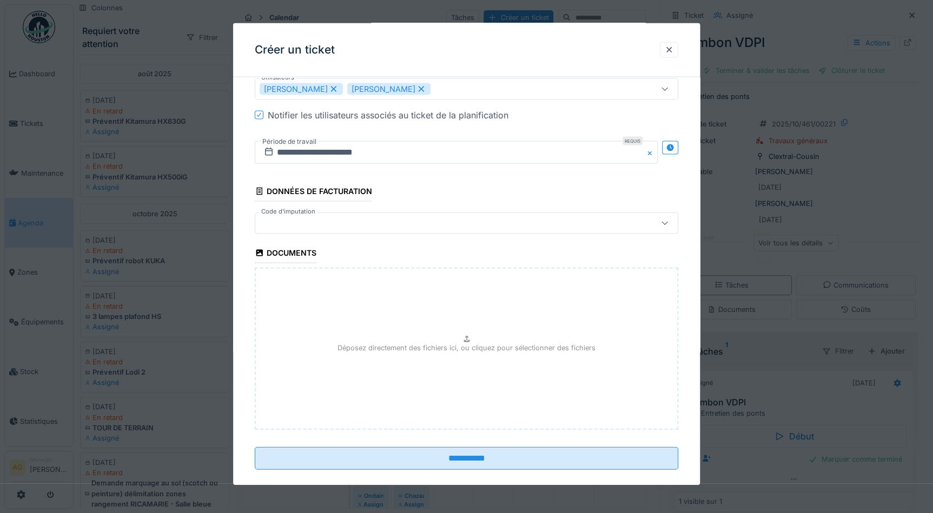
scroll to position [1056, 0]
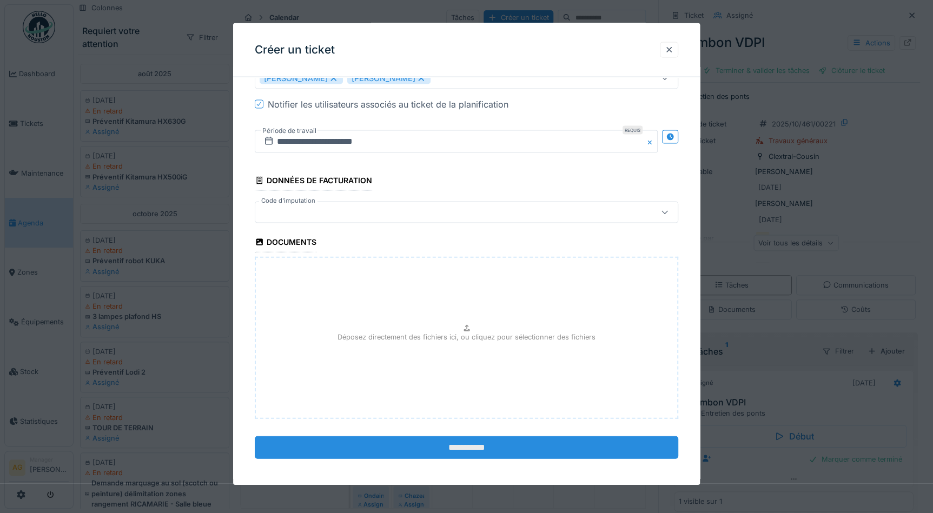
click at [470, 441] on input "**********" at bounding box center [467, 448] width 424 height 23
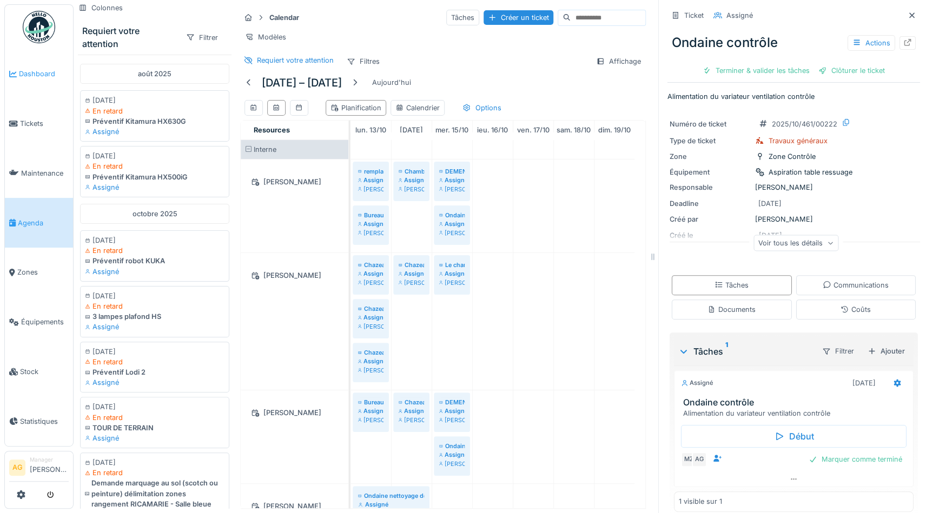
click at [41, 73] on span "Dashboard" at bounding box center [44, 74] width 50 height 10
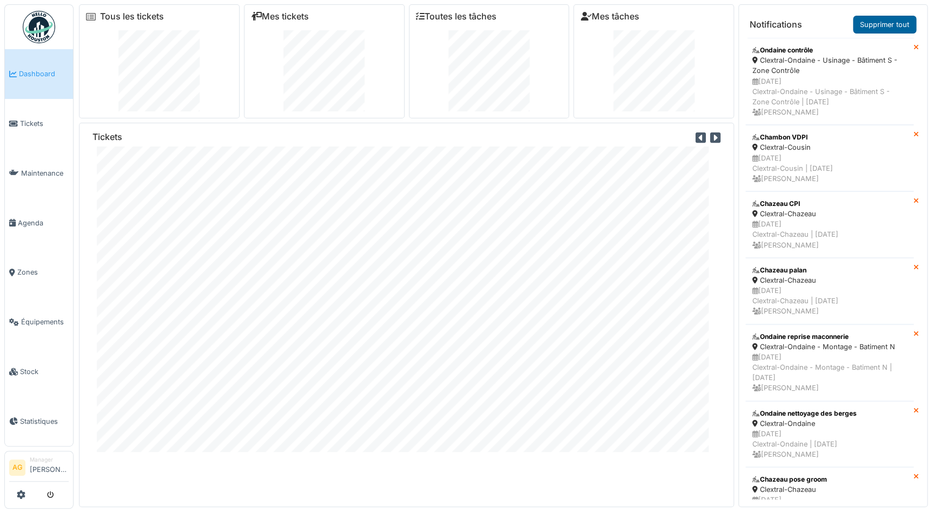
click at [887, 21] on link "Supprimer tout" at bounding box center [884, 25] width 63 height 18
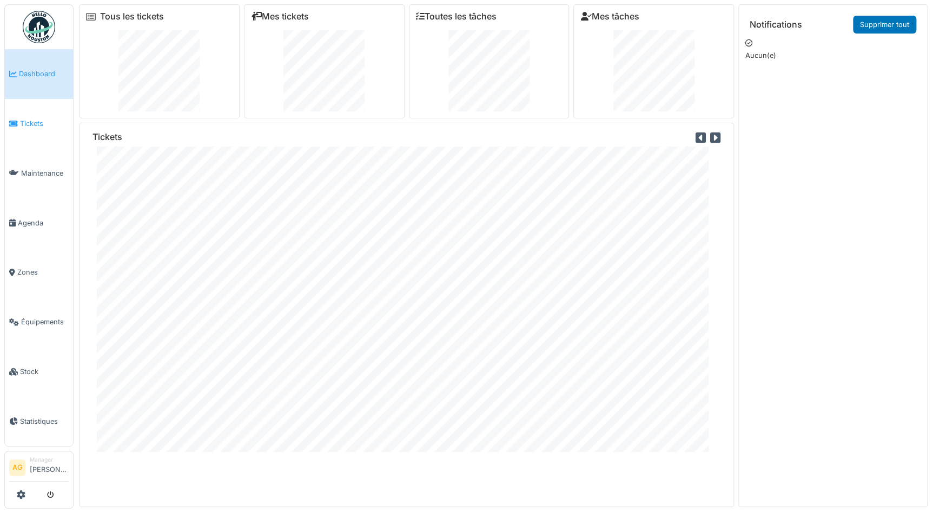
click at [31, 122] on span "Tickets" at bounding box center [44, 123] width 49 height 10
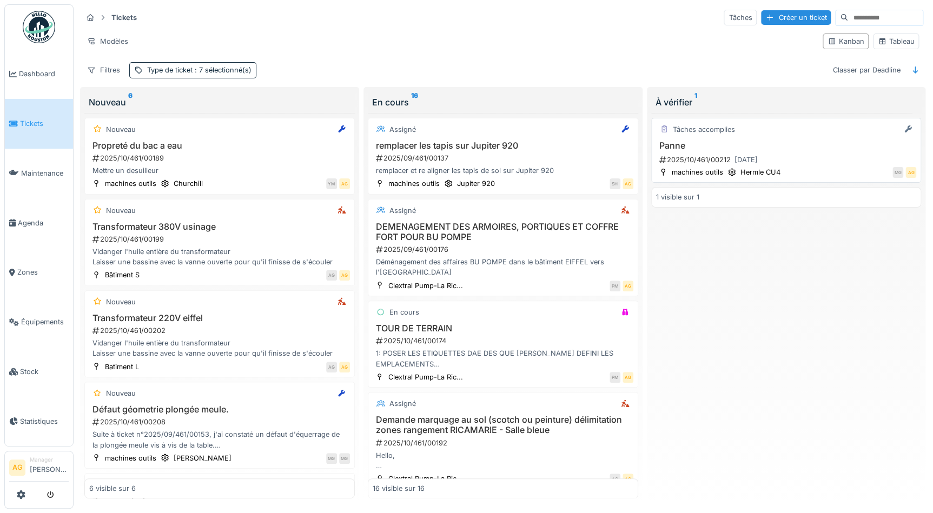
click at [751, 141] on h3 "Panne" at bounding box center [786, 146] width 261 height 10
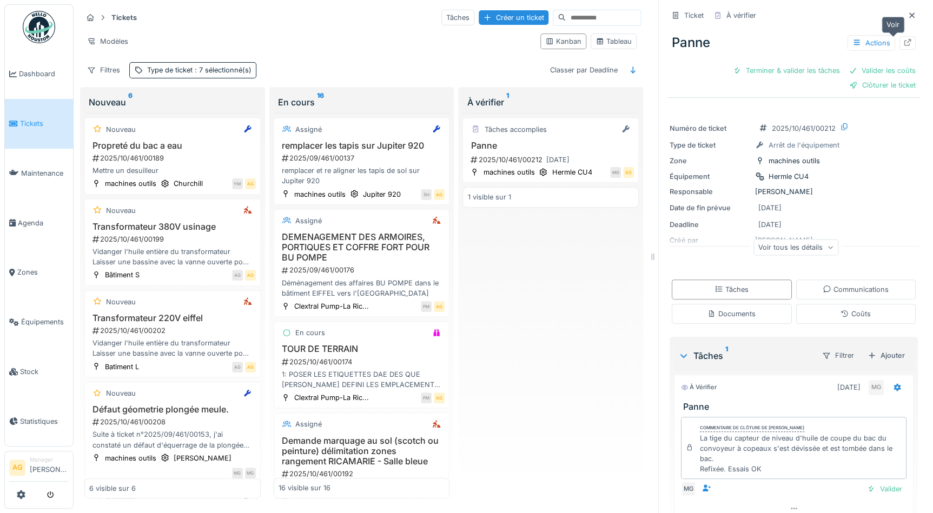
click at [905, 46] on icon at bounding box center [908, 42] width 7 height 7
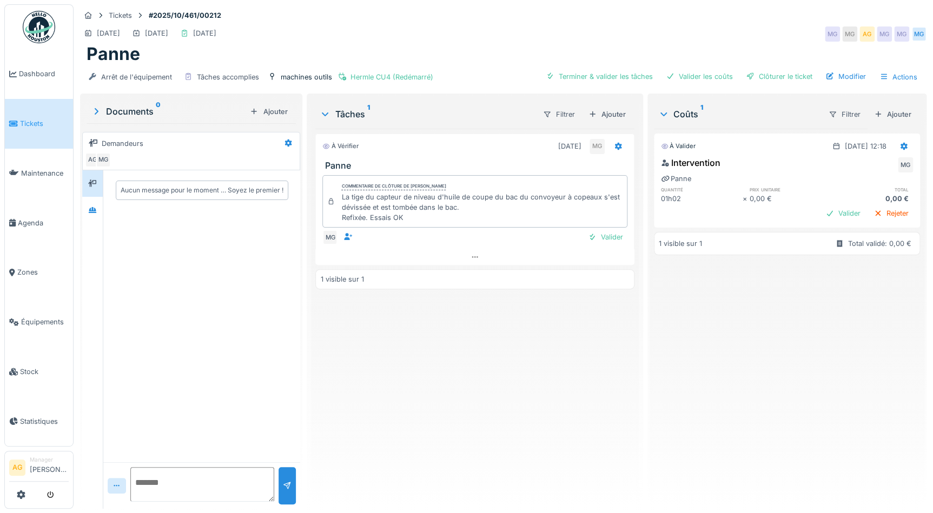
click at [148, 478] on textarea at bounding box center [202, 484] width 144 height 35
click at [141, 484] on textarea "**********" at bounding box center [202, 484] width 144 height 35
click at [187, 495] on textarea "**********" at bounding box center [202, 484] width 144 height 35
type textarea "**********"
click at [282, 476] on div at bounding box center [287, 485] width 17 height 37
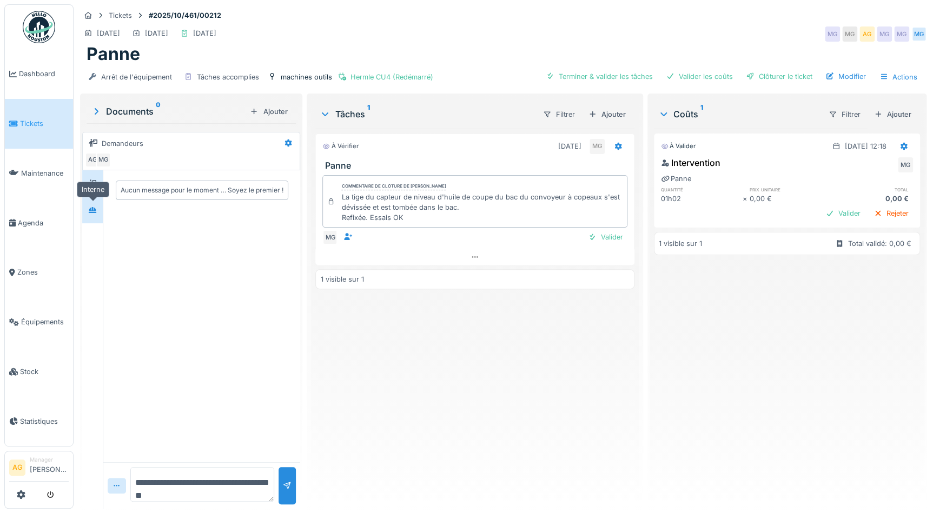
click at [89, 205] on div at bounding box center [92, 210] width 9 height 10
click at [92, 186] on icon at bounding box center [92, 183] width 9 height 7
click at [90, 211] on icon at bounding box center [92, 210] width 9 height 7
click at [88, 181] on icon at bounding box center [92, 183] width 9 height 7
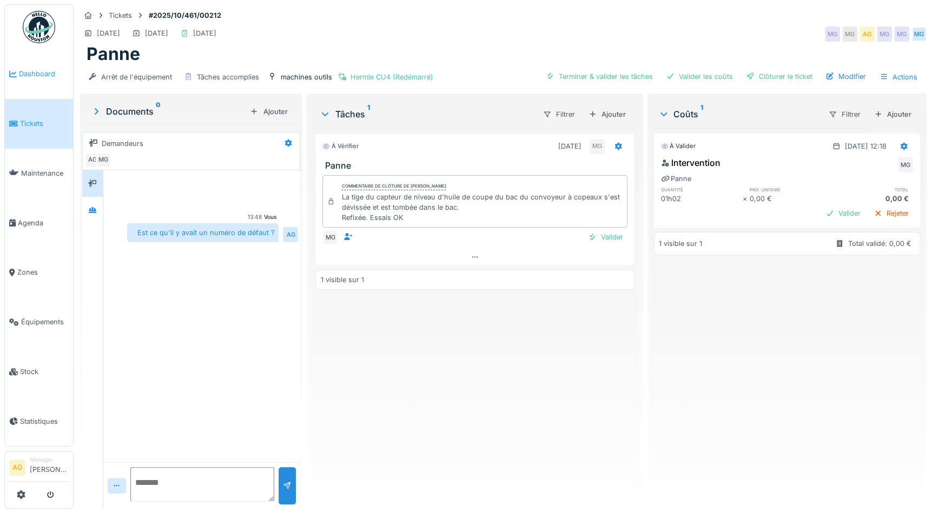
click at [25, 74] on span "Dashboard" at bounding box center [44, 74] width 50 height 10
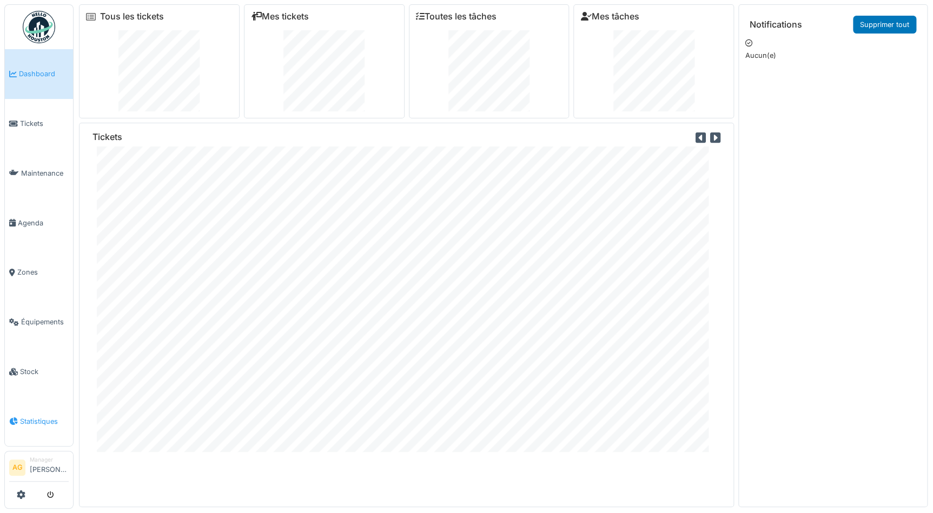
click at [27, 417] on span "Statistiques" at bounding box center [44, 422] width 49 height 10
click at [41, 417] on span "Statistiques" at bounding box center [44, 422] width 49 height 10
